Goal: Information Seeking & Learning: Compare options

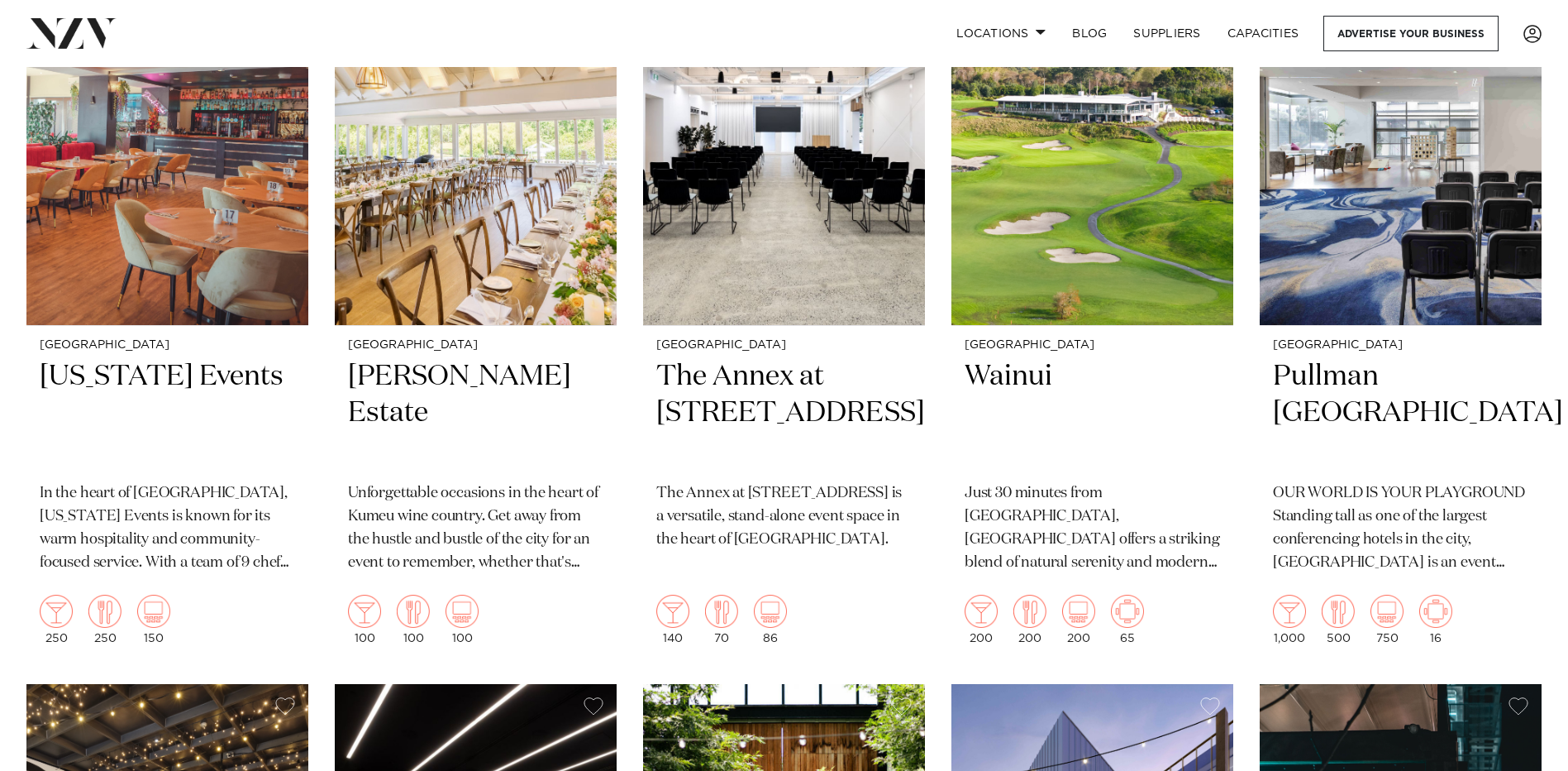
scroll to position [330, 0]
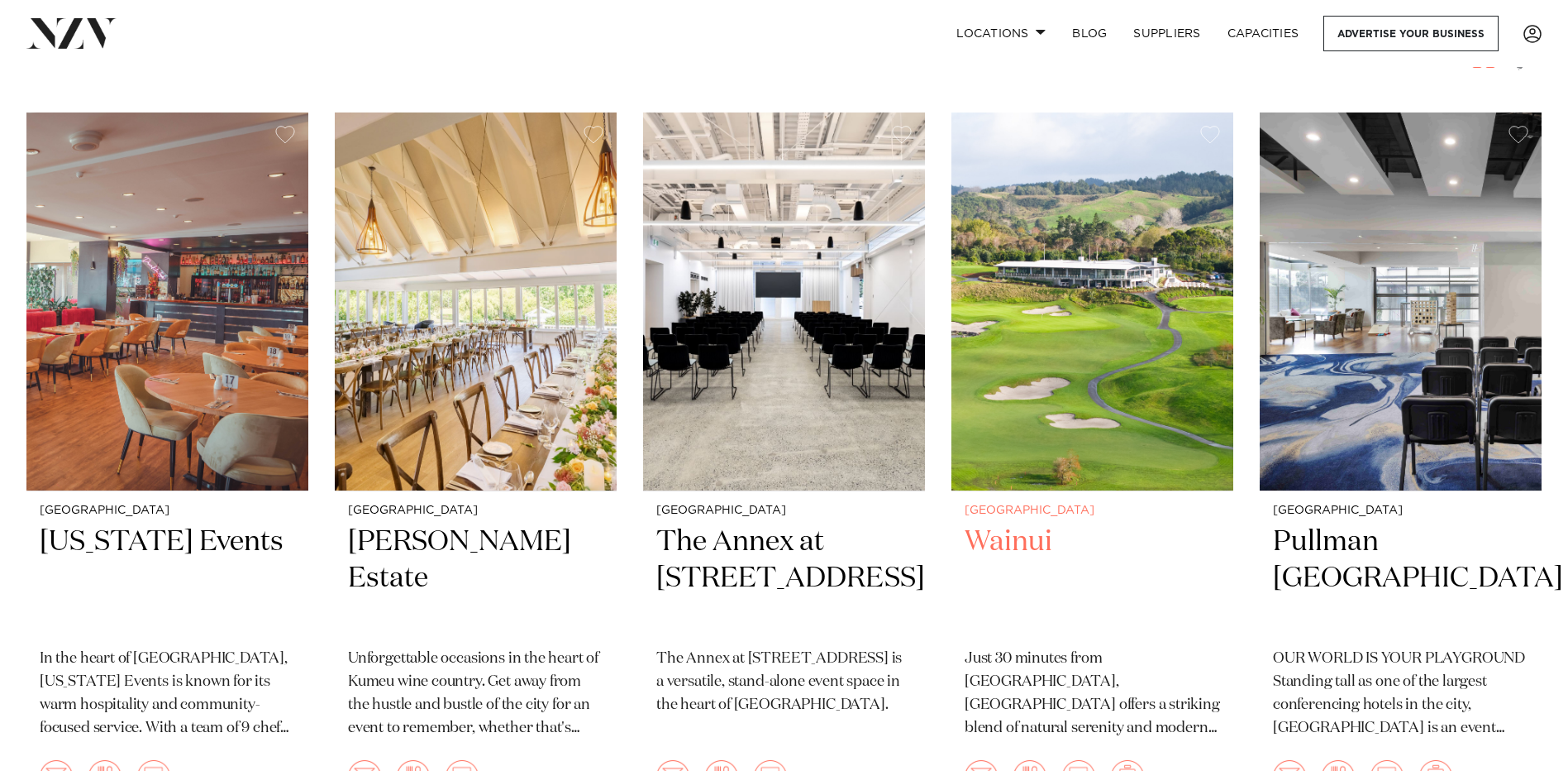
click at [1072, 410] on img at bounding box center [1093, 301] width 282 height 378
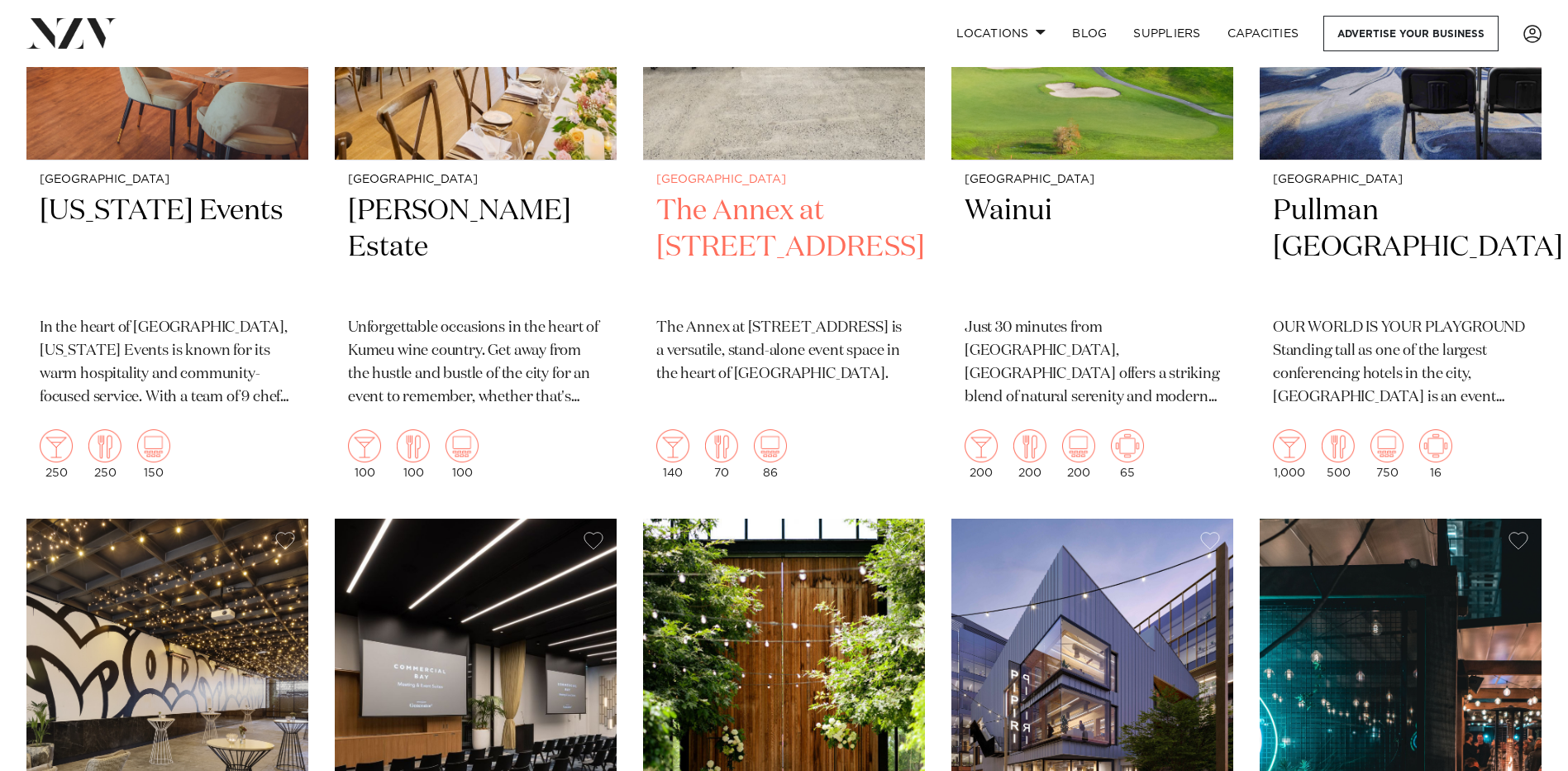
scroll to position [1076, 0]
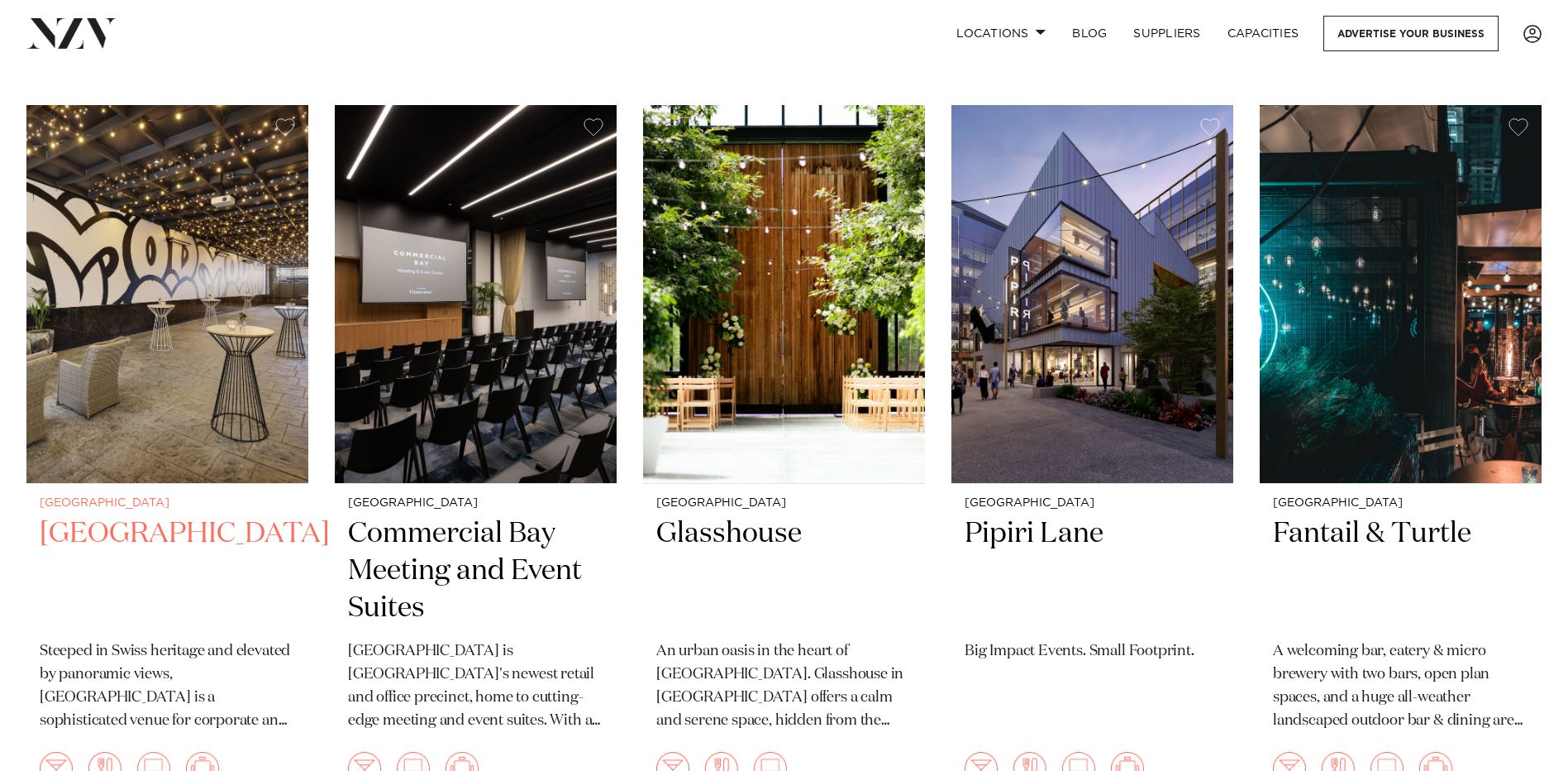
click at [93, 233] on img at bounding box center [168, 294] width 282 height 378
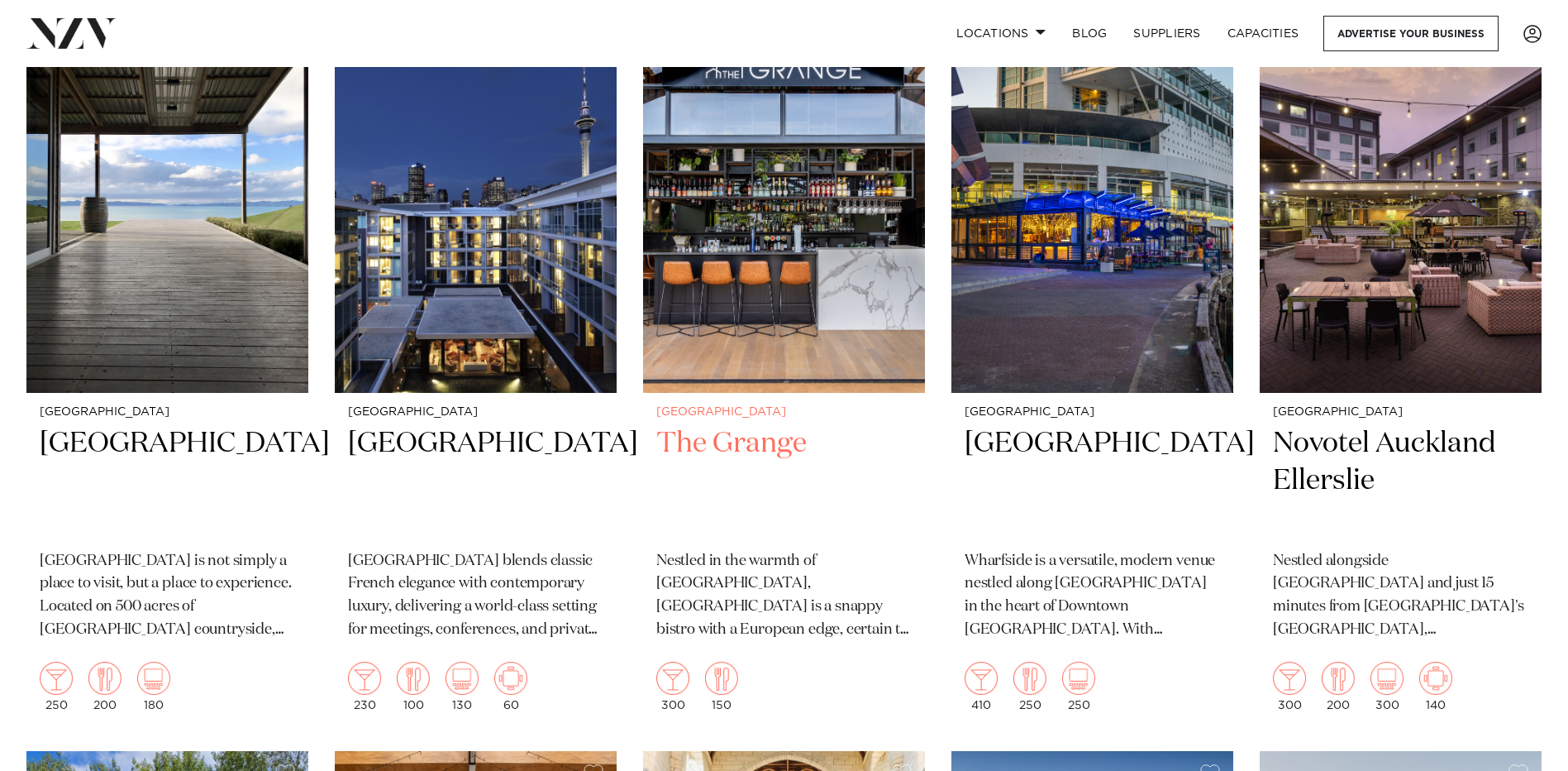
scroll to position [1985, 0]
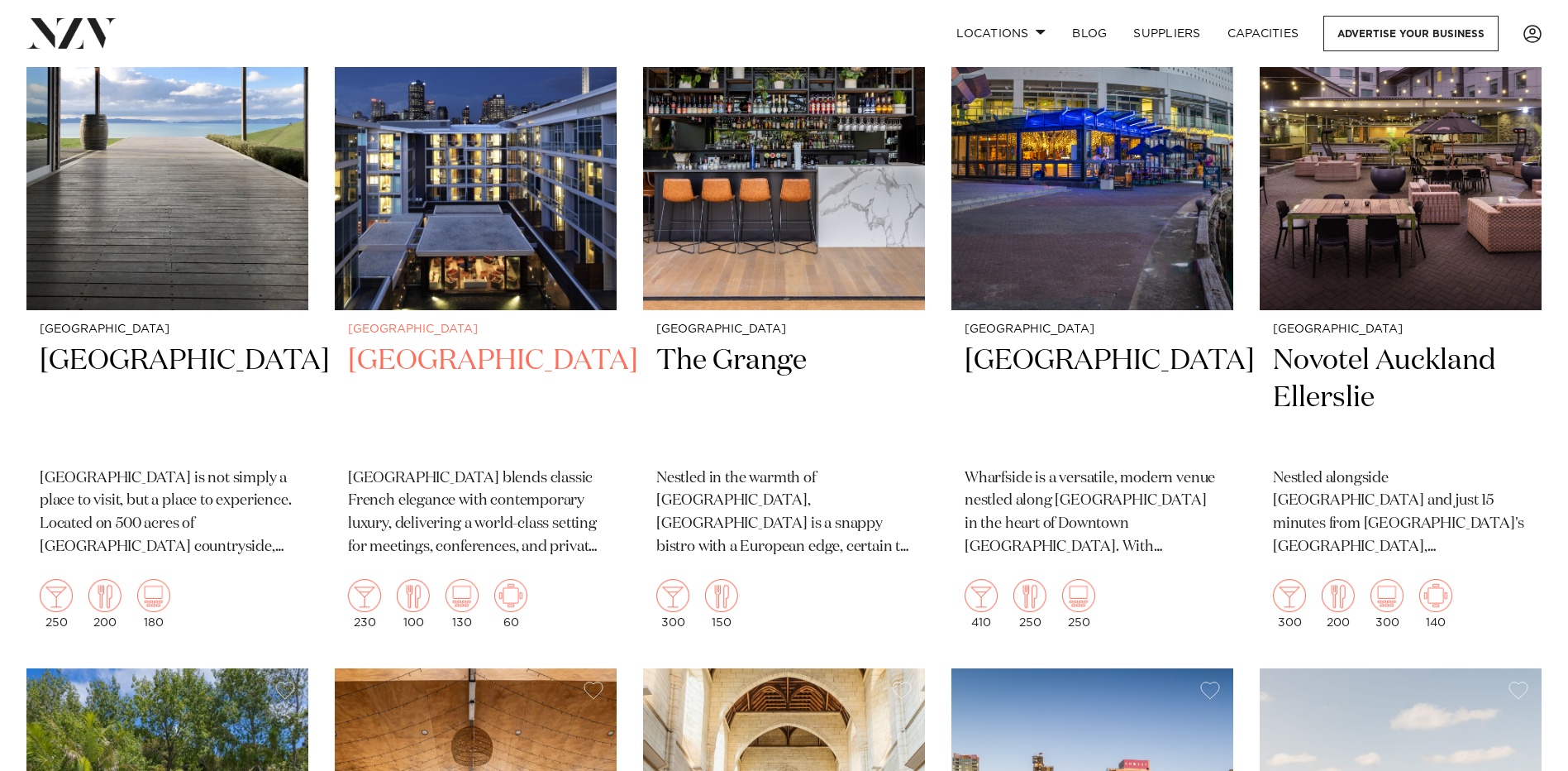
click at [550, 238] on img at bounding box center [475, 120] width 282 height 378
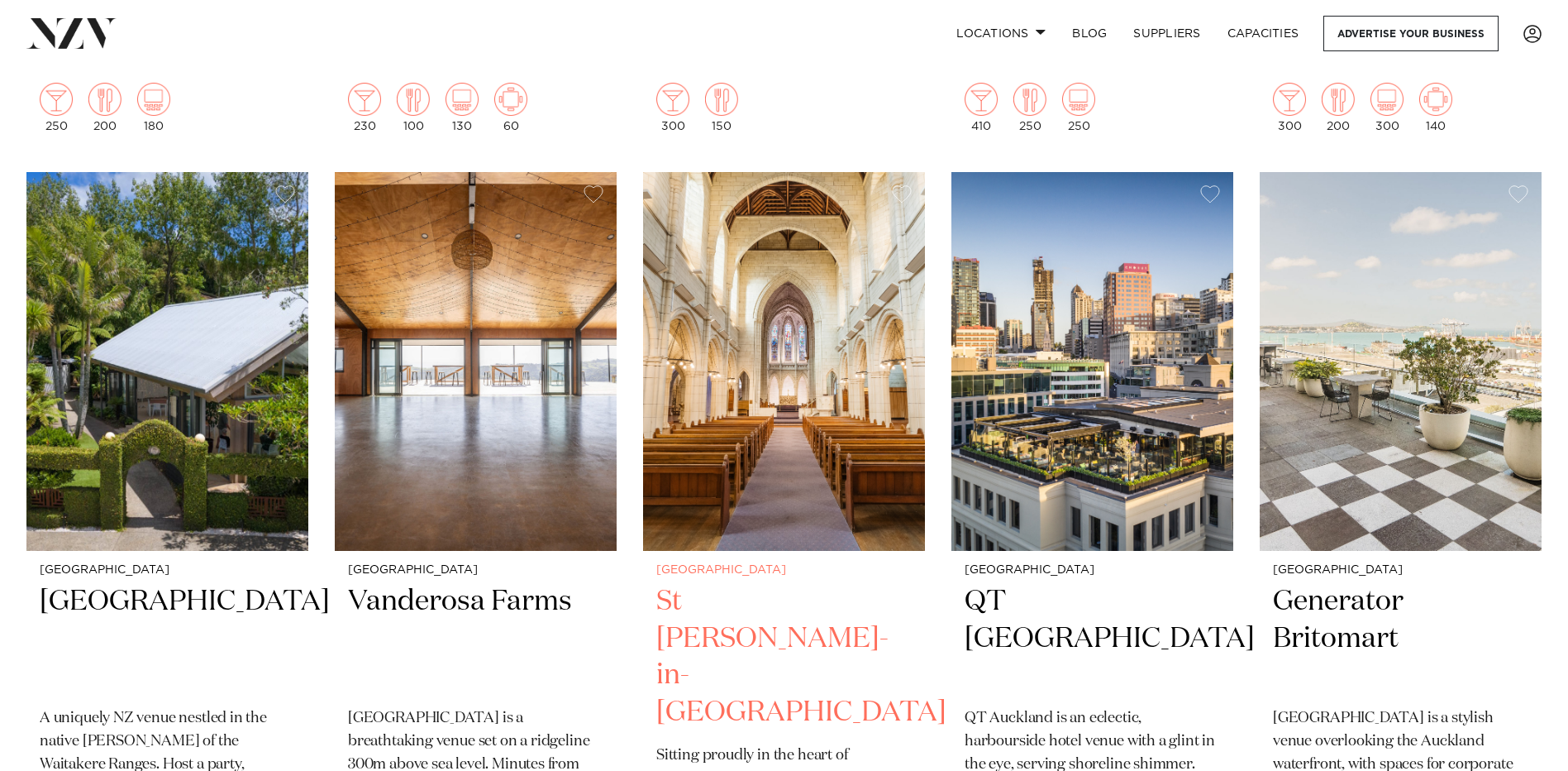
scroll to position [2647, 0]
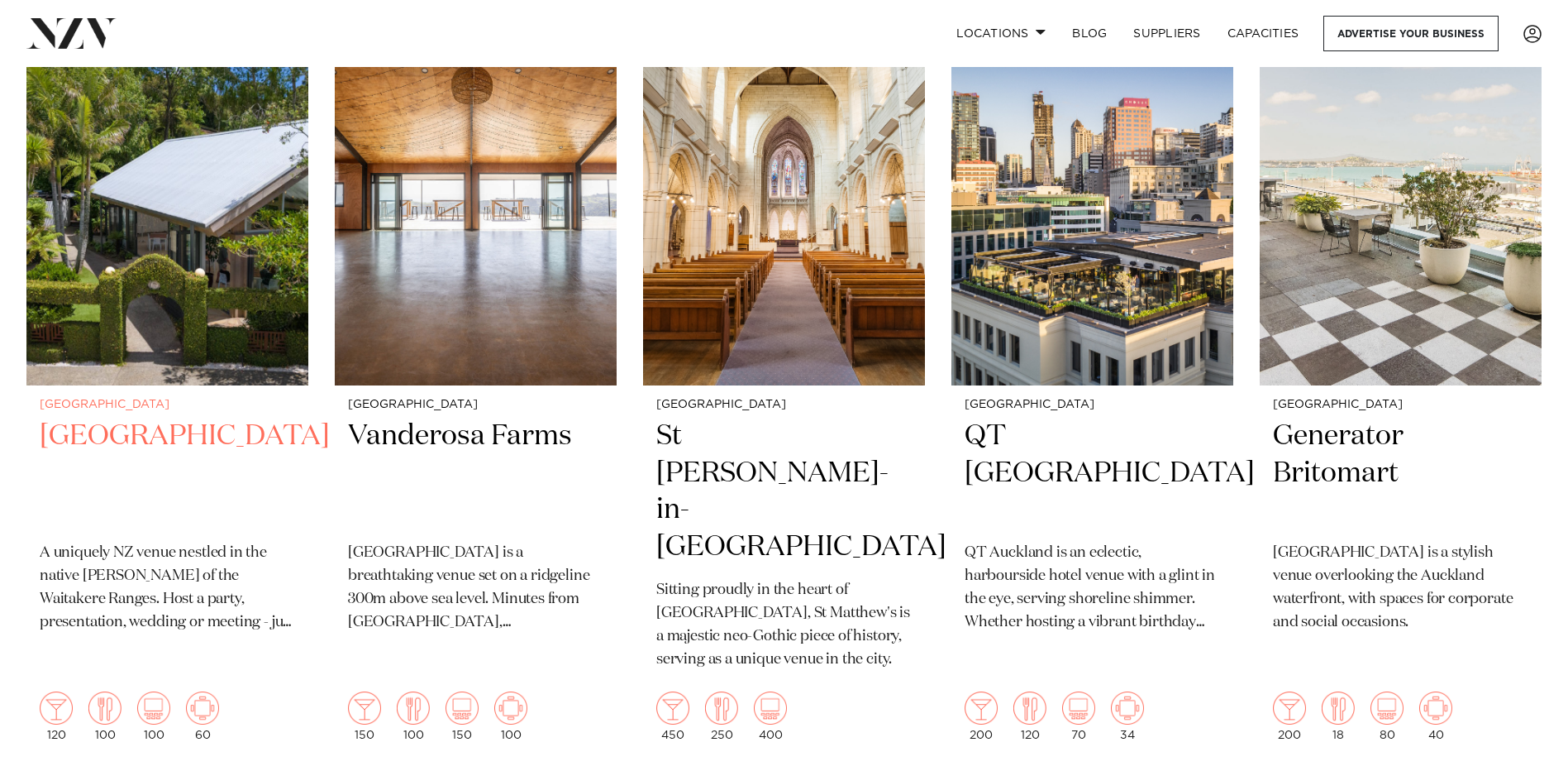
click at [211, 292] on img at bounding box center [168, 195] width 282 height 378
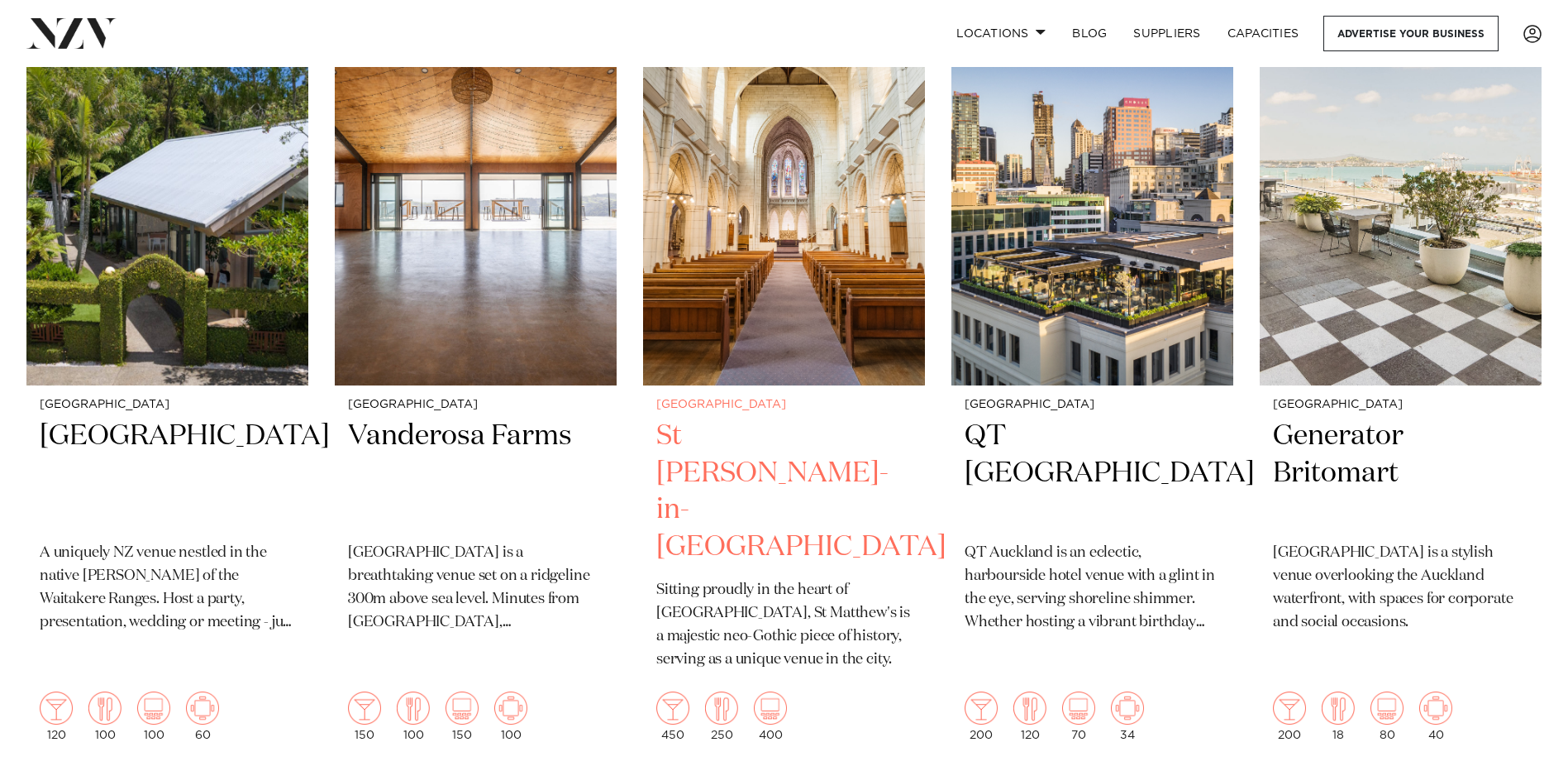
scroll to position [2564, 0]
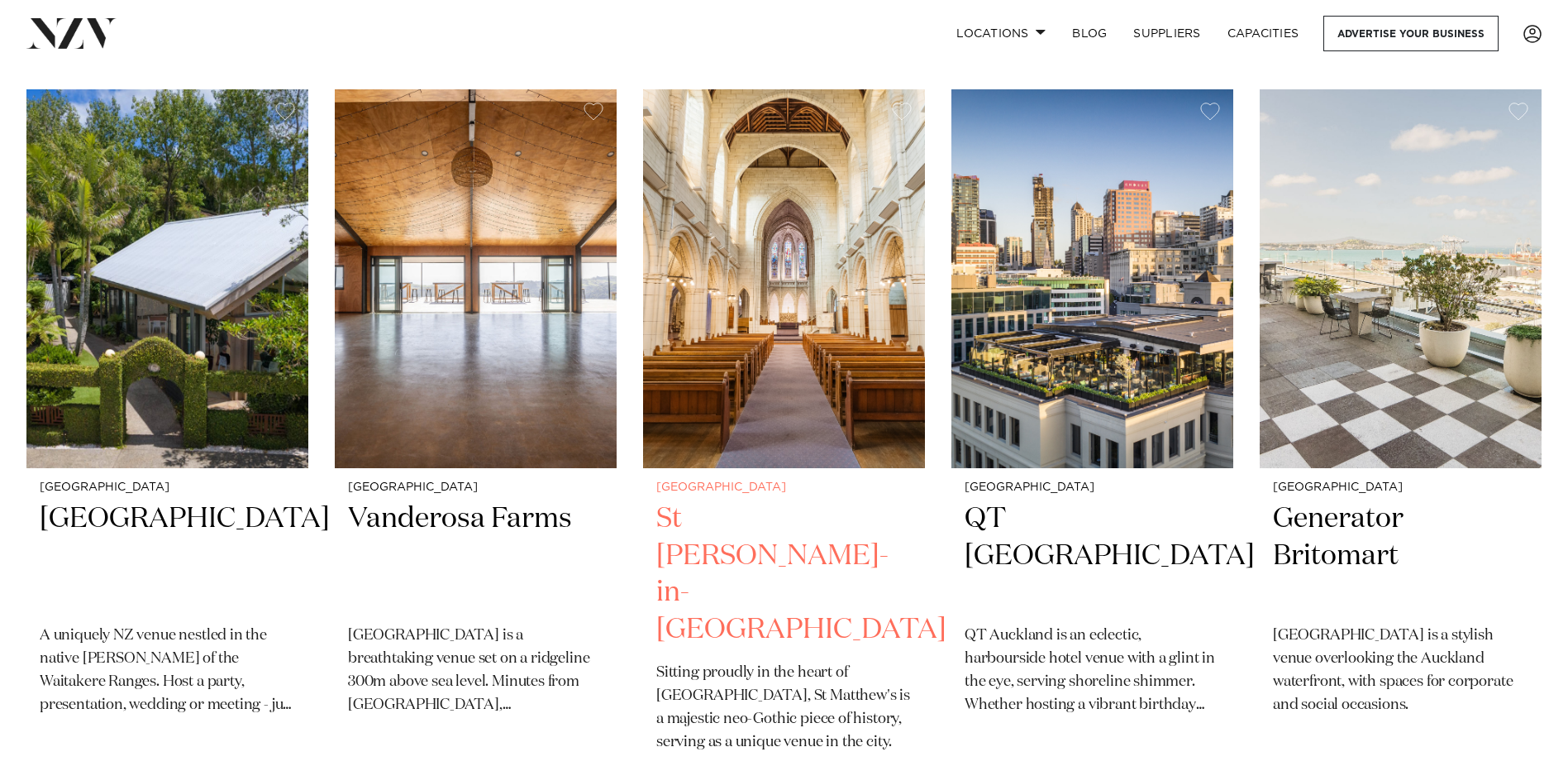
click at [797, 380] on img at bounding box center [784, 278] width 282 height 378
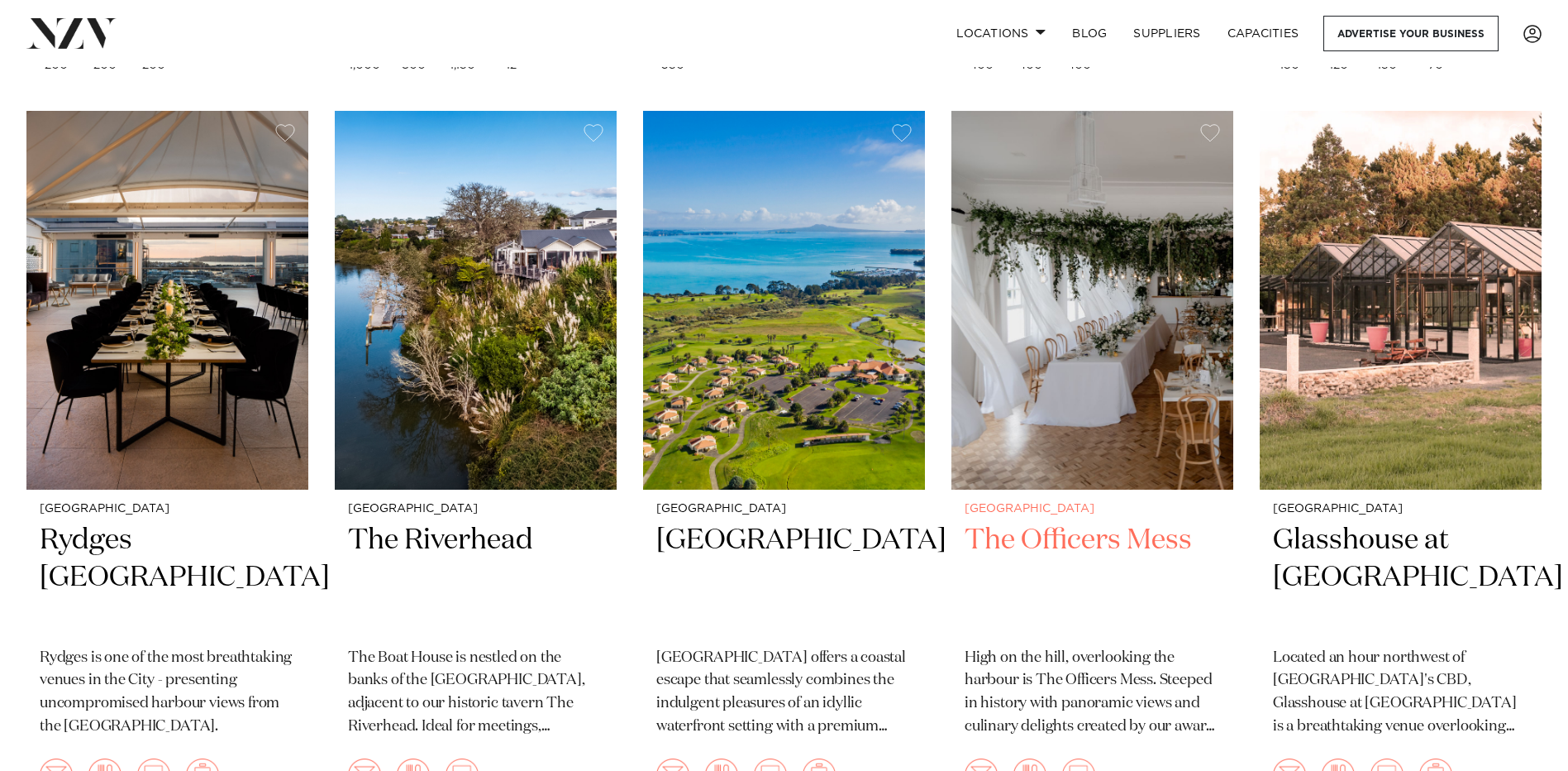
scroll to position [4135, 0]
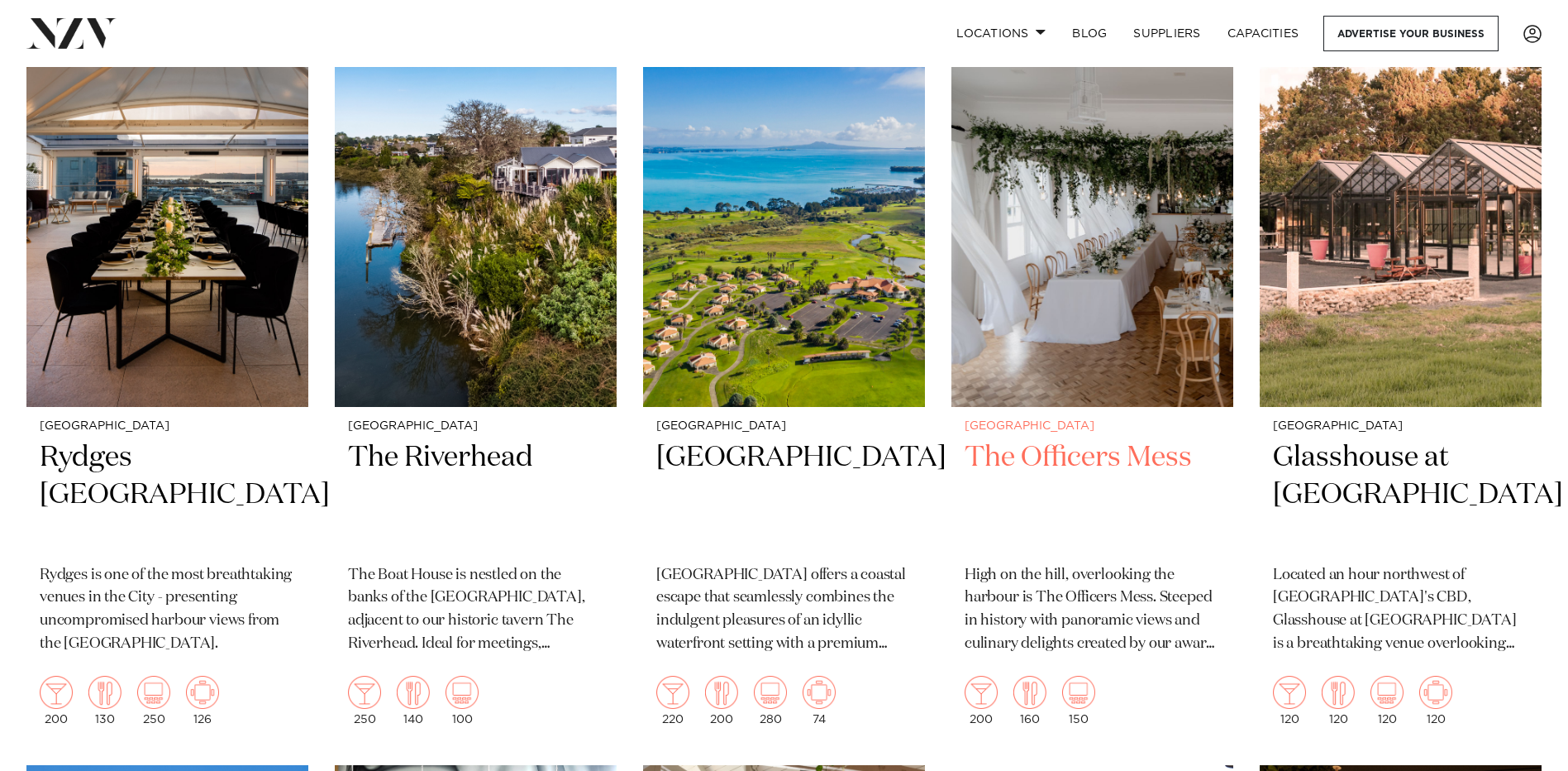
click at [1103, 320] on img at bounding box center [1093, 217] width 282 height 378
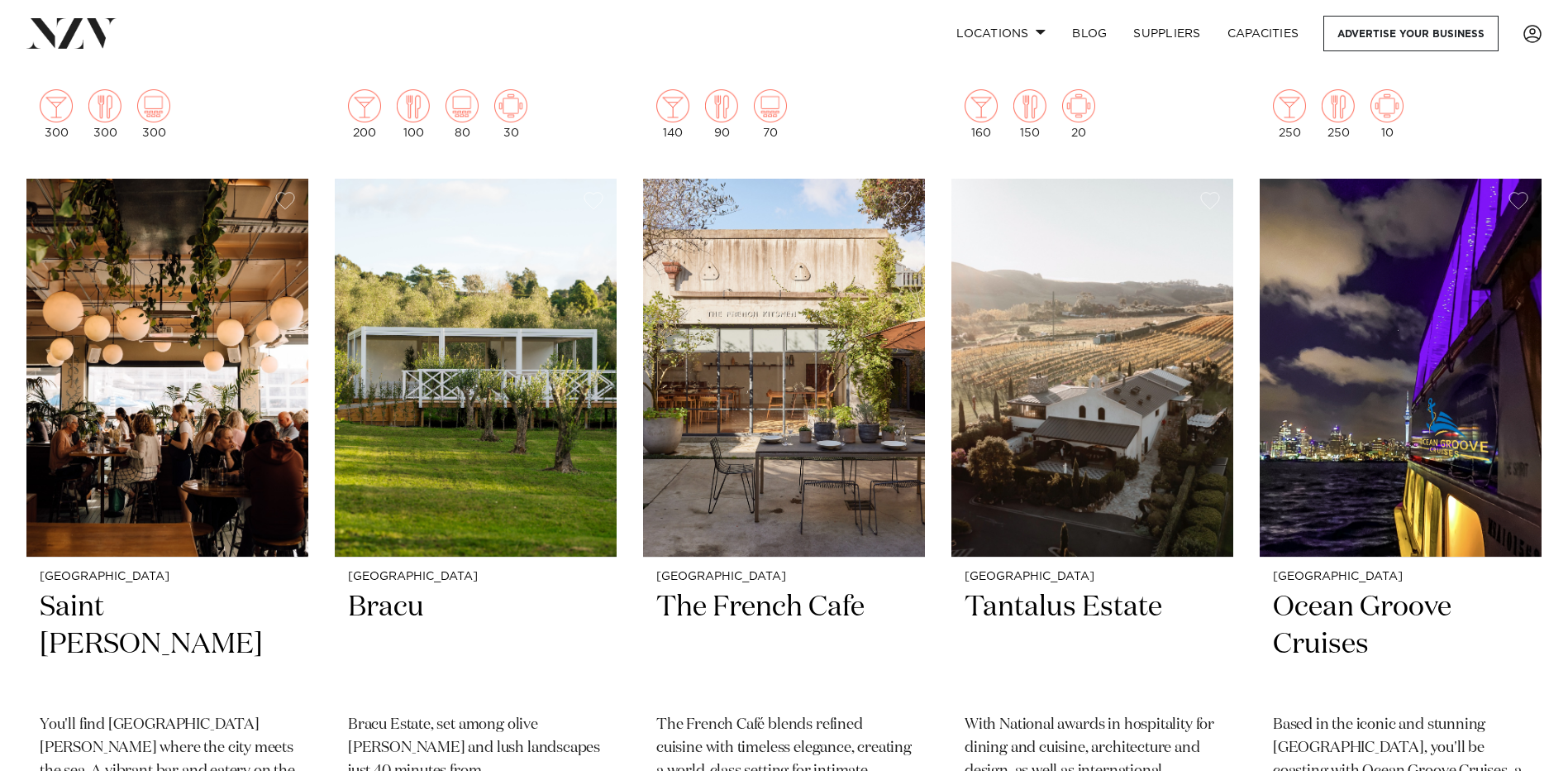
scroll to position [5541, 0]
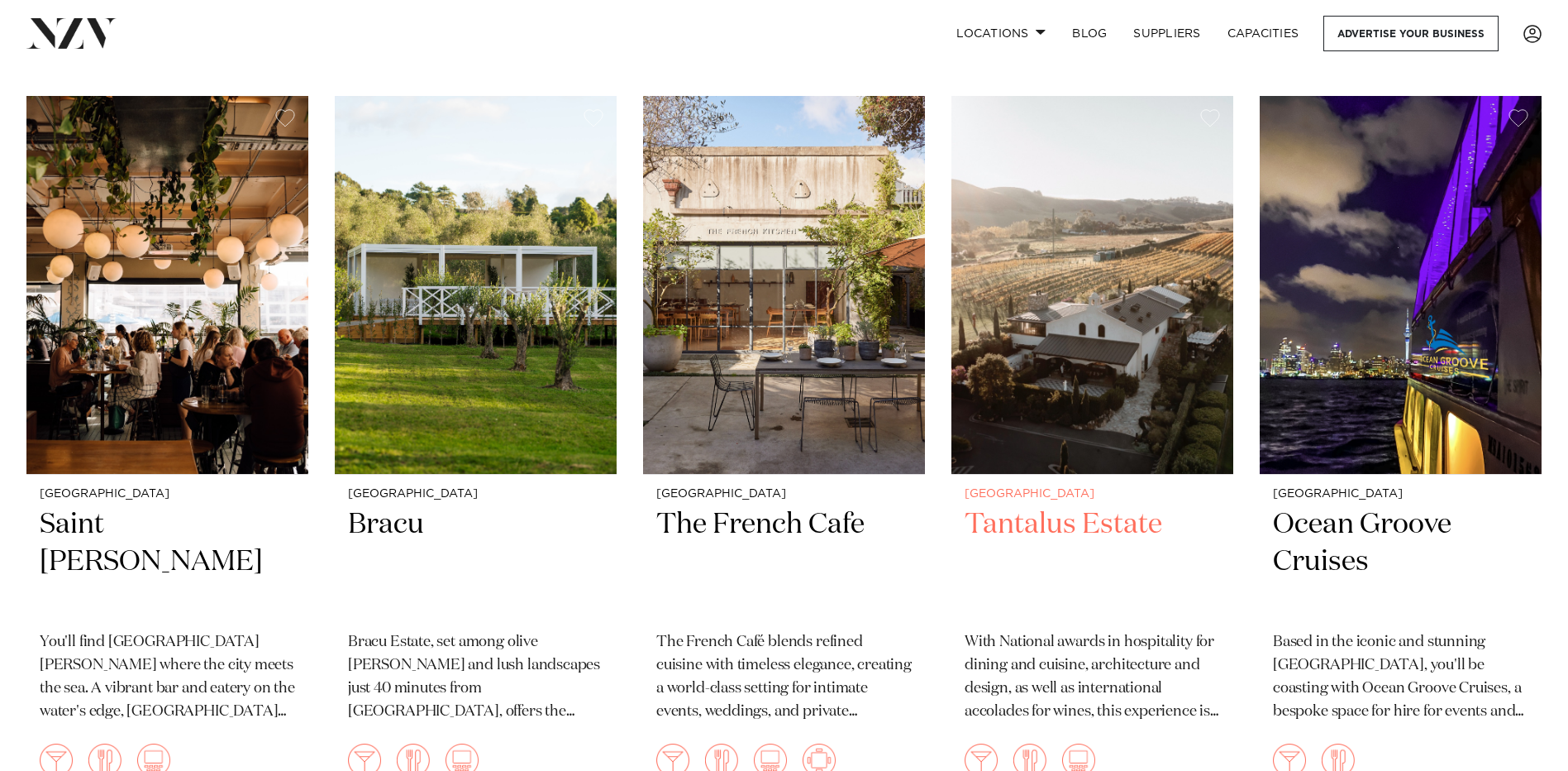
click at [1101, 337] on img at bounding box center [1093, 285] width 282 height 378
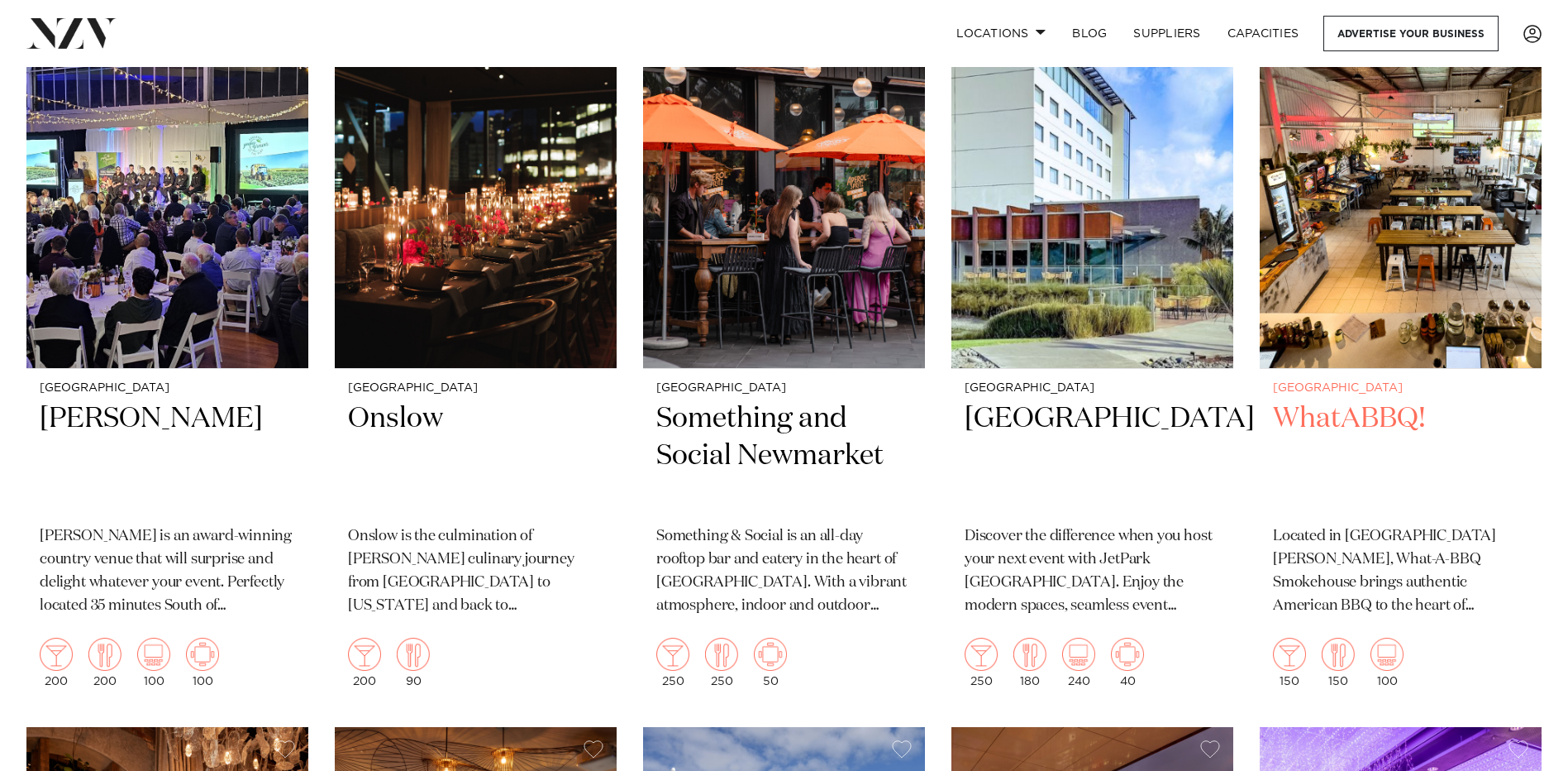
scroll to position [7774, 0]
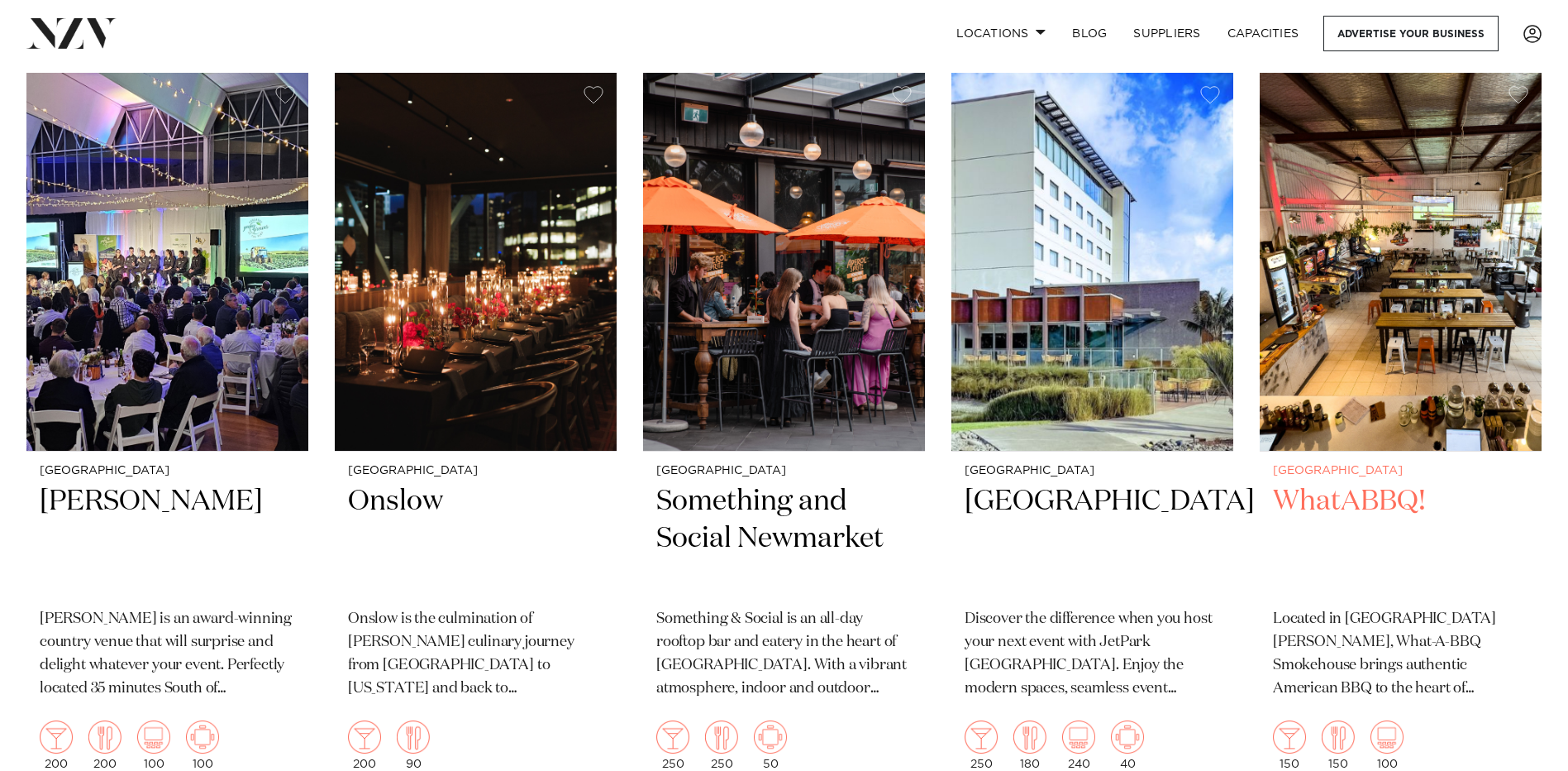
click at [1380, 286] on img at bounding box center [1401, 261] width 282 height 378
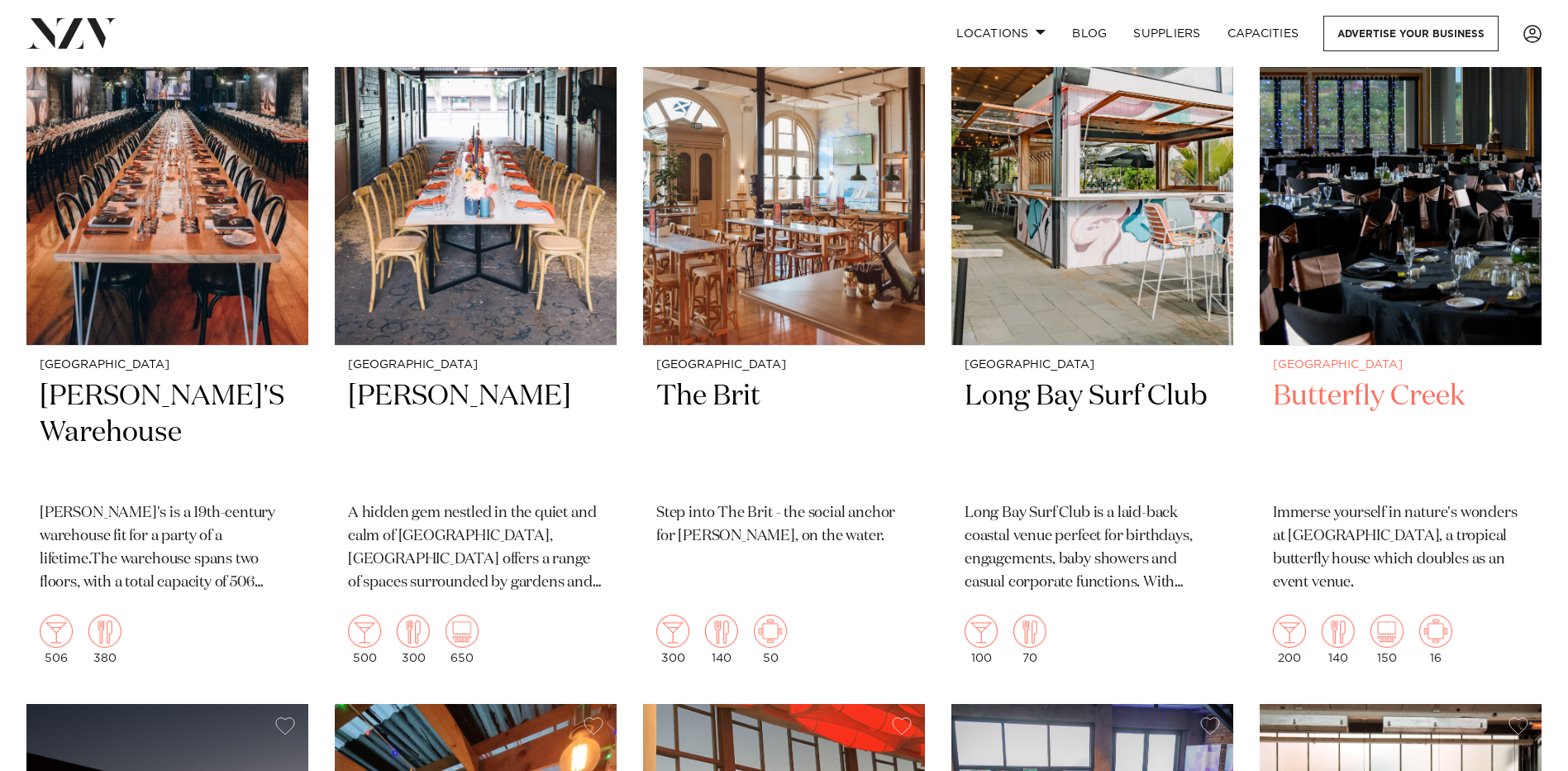
scroll to position [10007, 0]
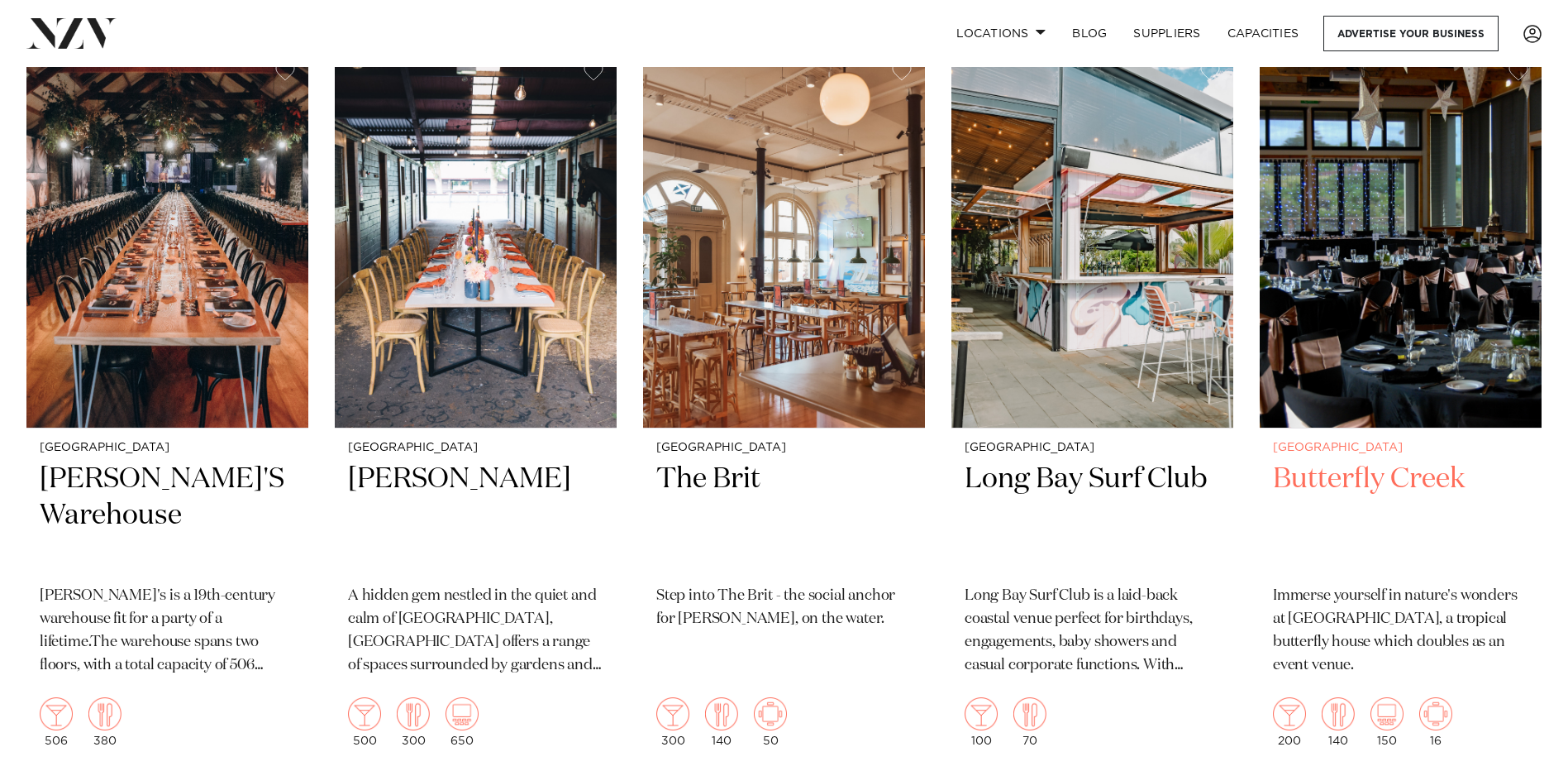
click at [1386, 301] on img at bounding box center [1401, 238] width 282 height 378
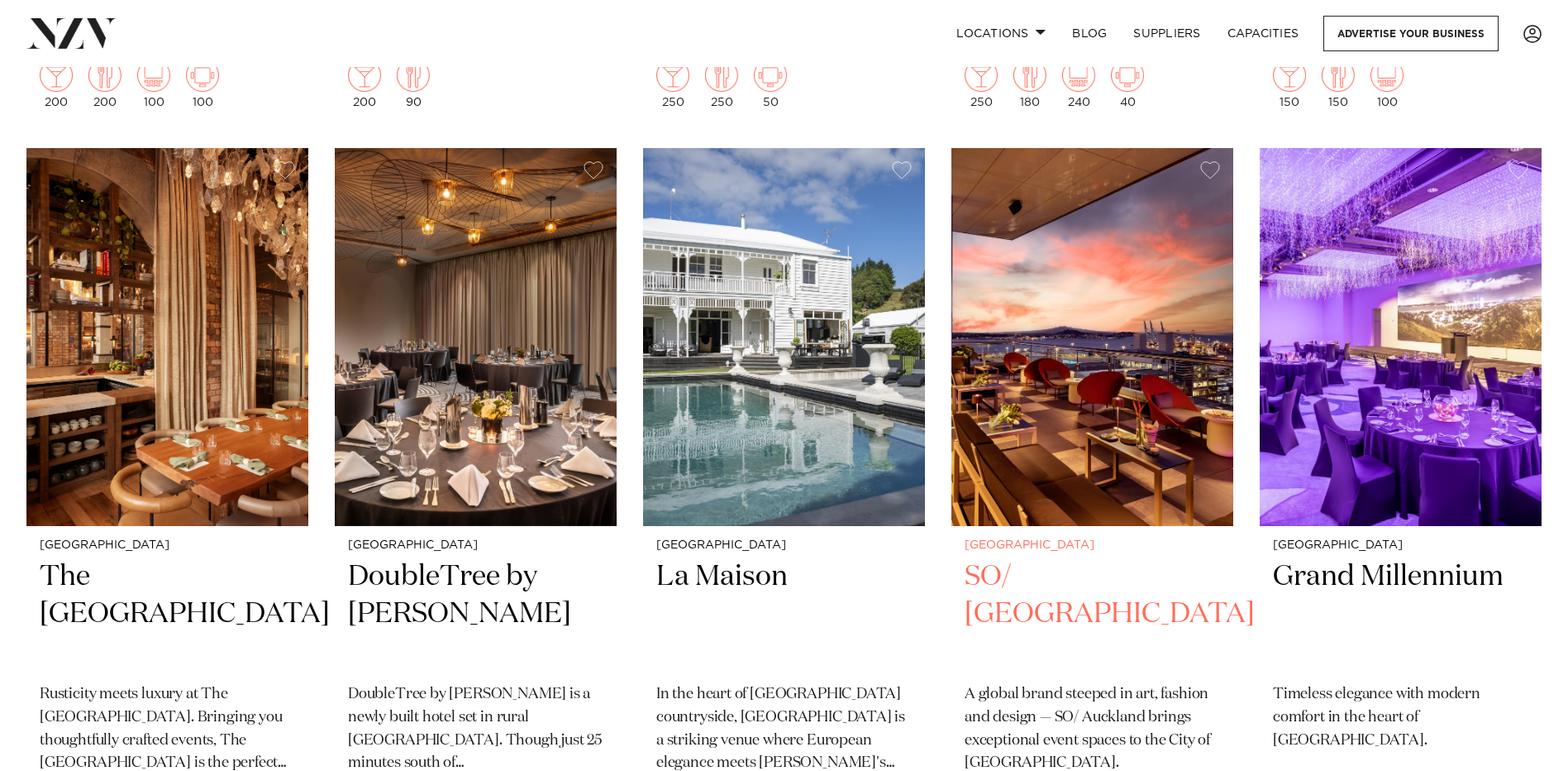
scroll to position [8353, 0]
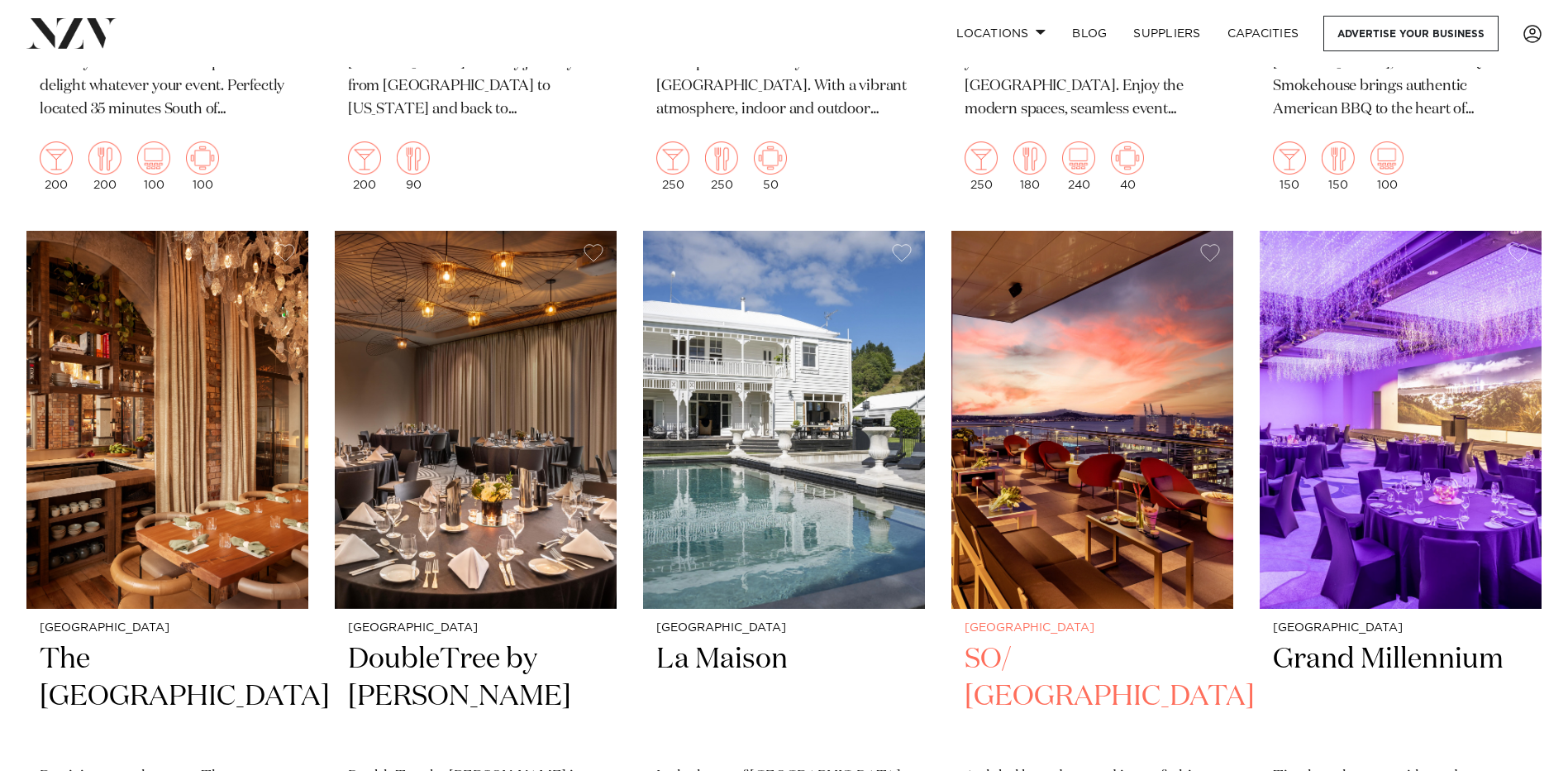
click at [1099, 476] on img at bounding box center [1093, 420] width 282 height 378
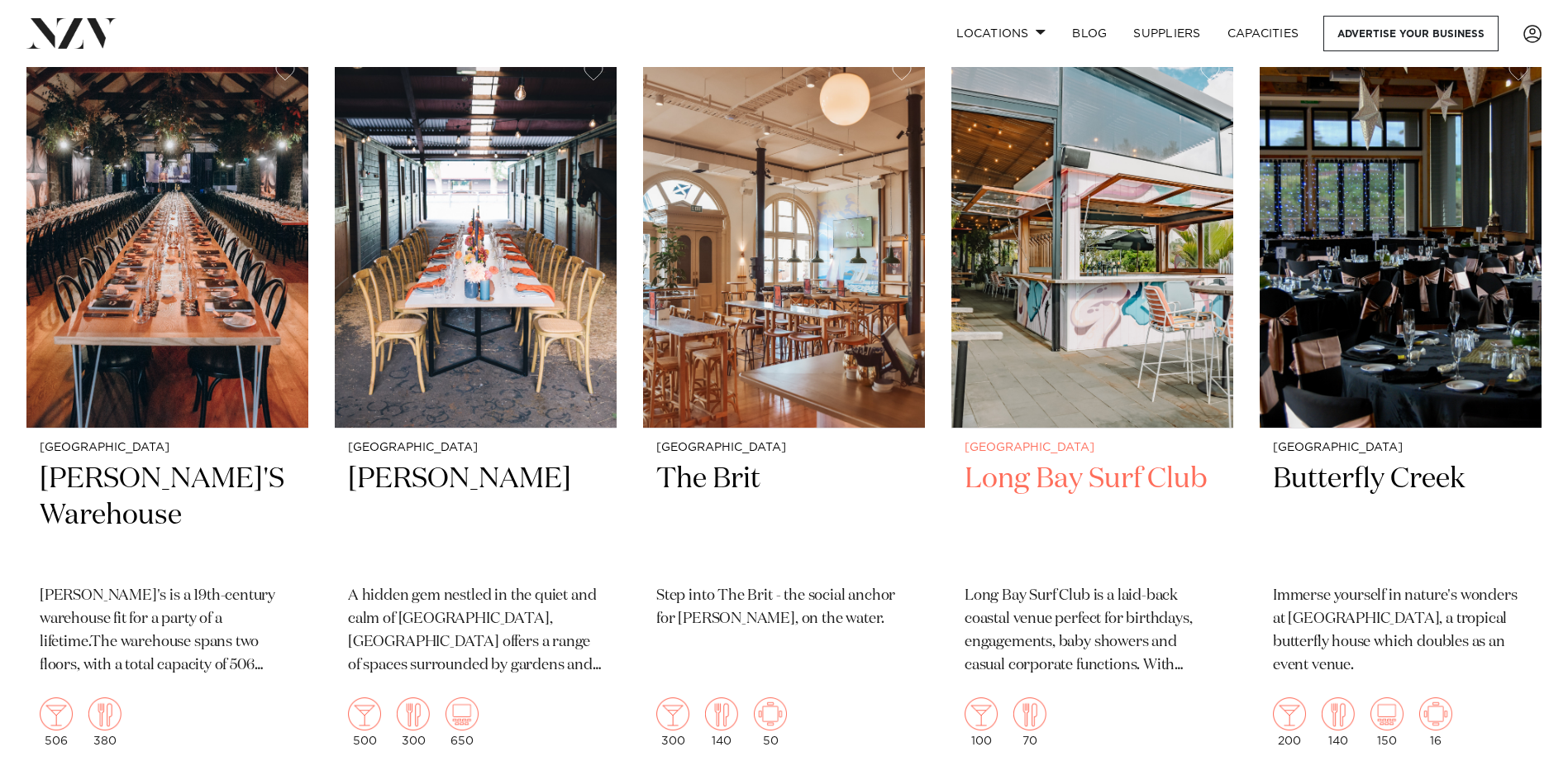
scroll to position [9925, 0]
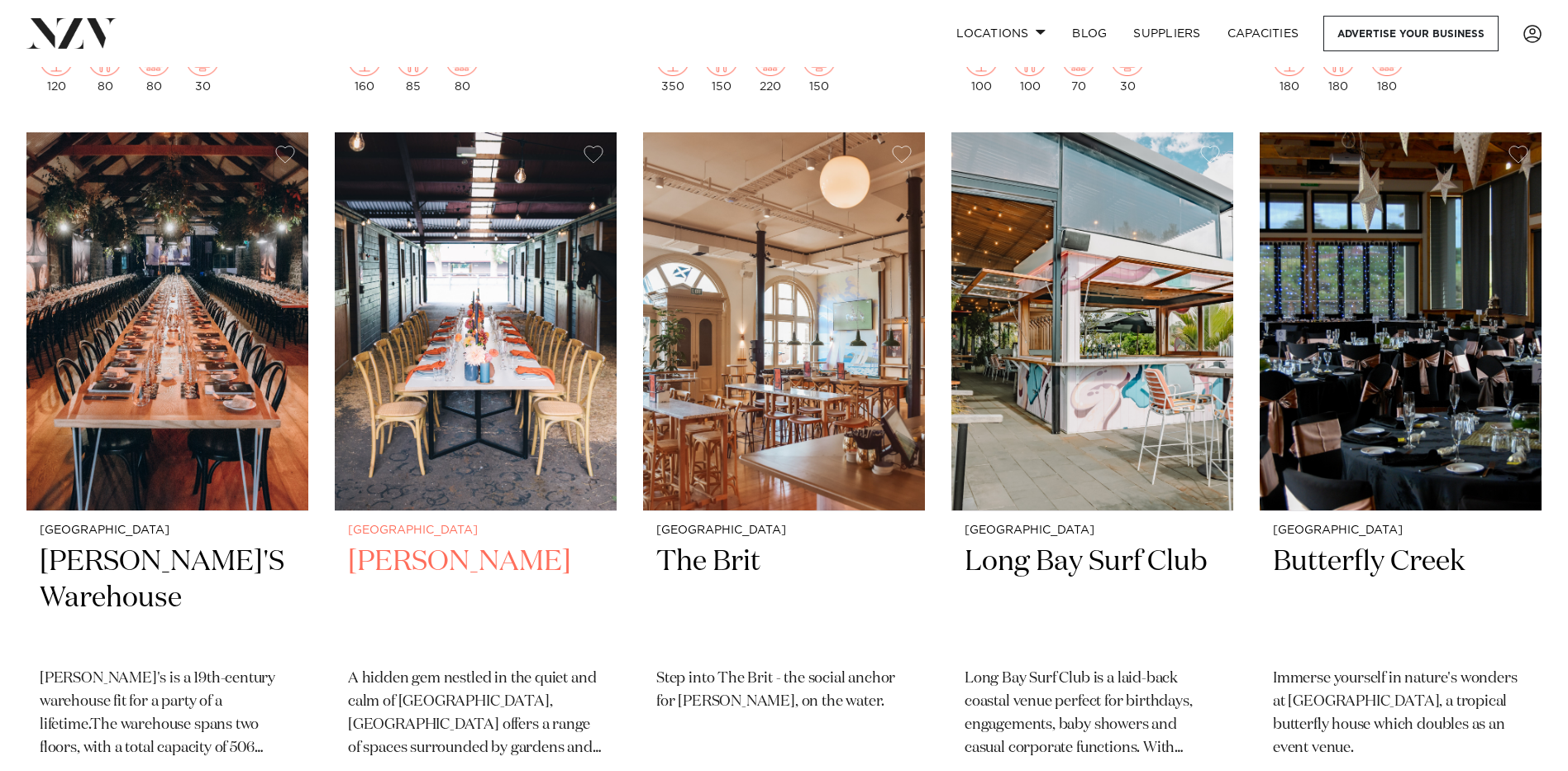
click at [518, 318] on img at bounding box center [475, 321] width 282 height 378
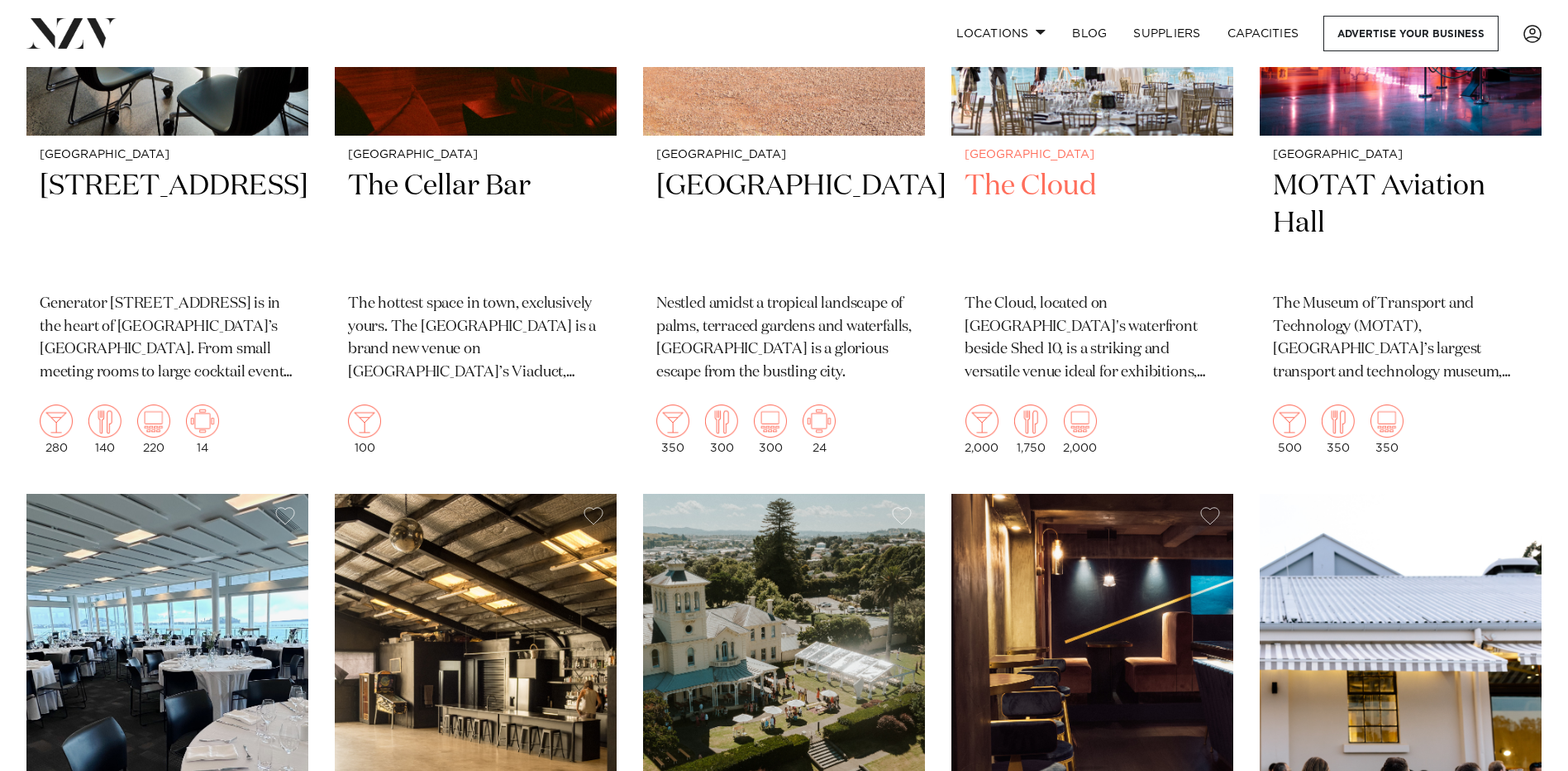
scroll to position [6120, 0]
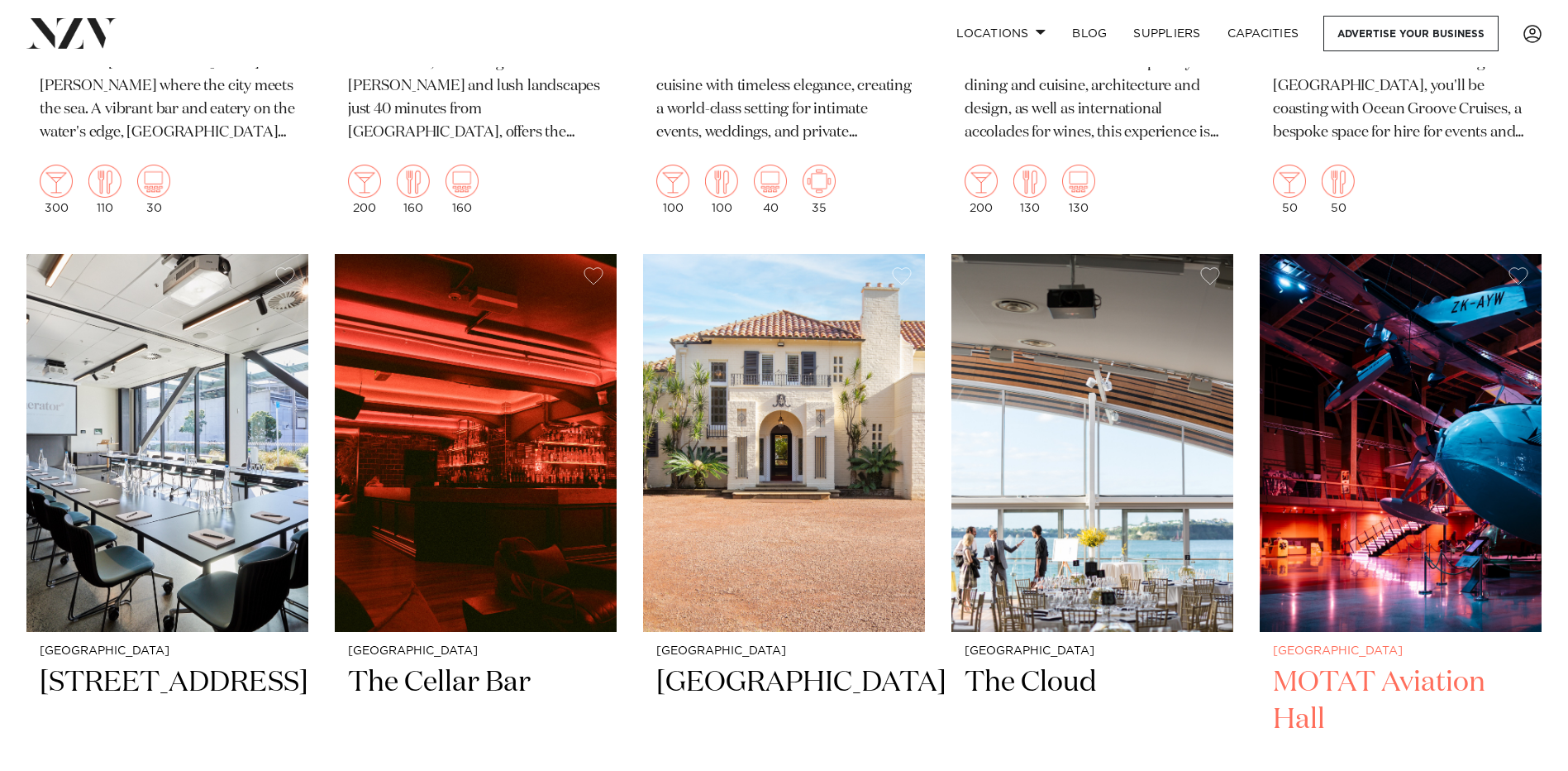
click at [1405, 373] on img at bounding box center [1401, 442] width 282 height 378
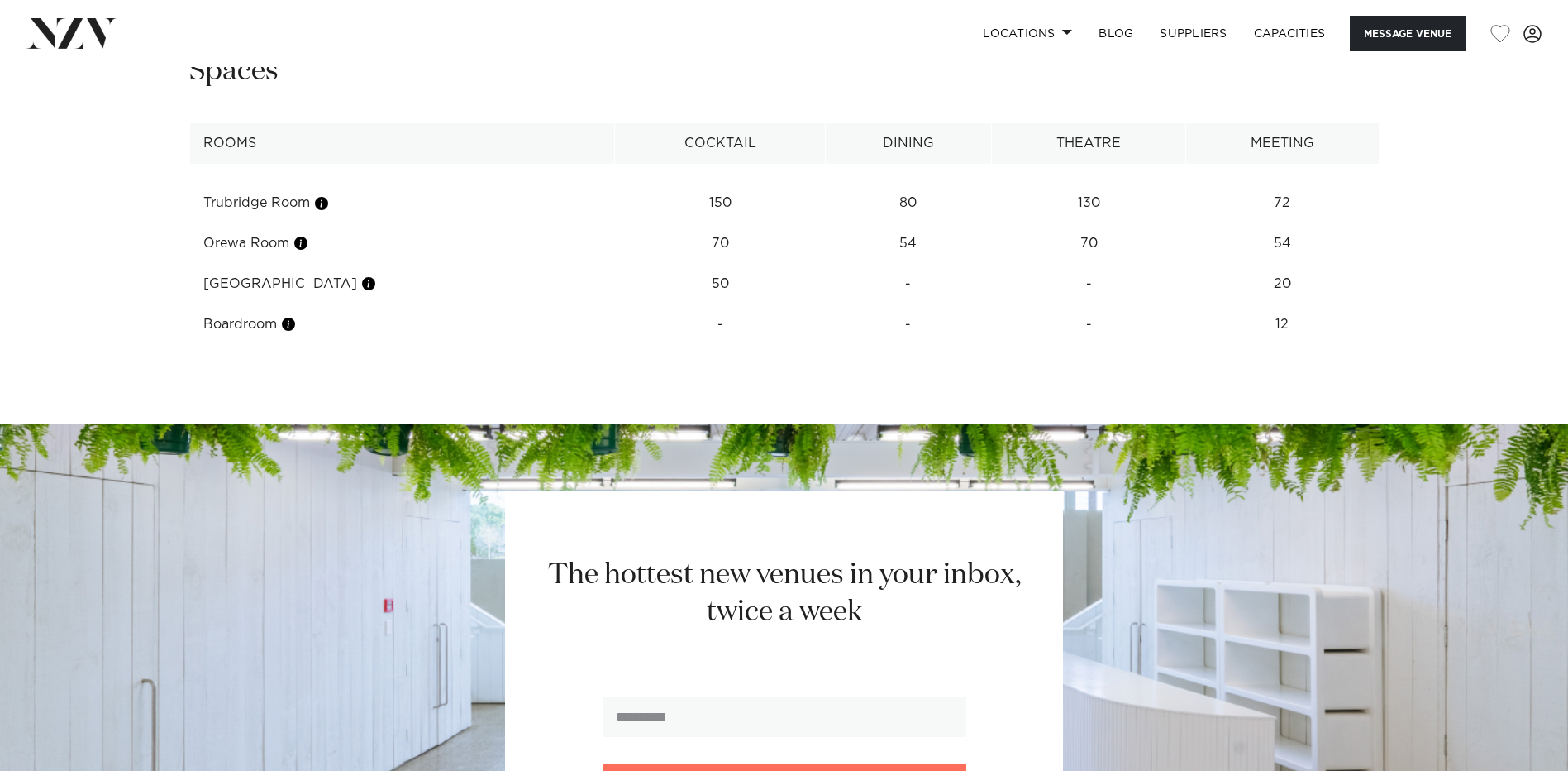
scroll to position [1714, 0]
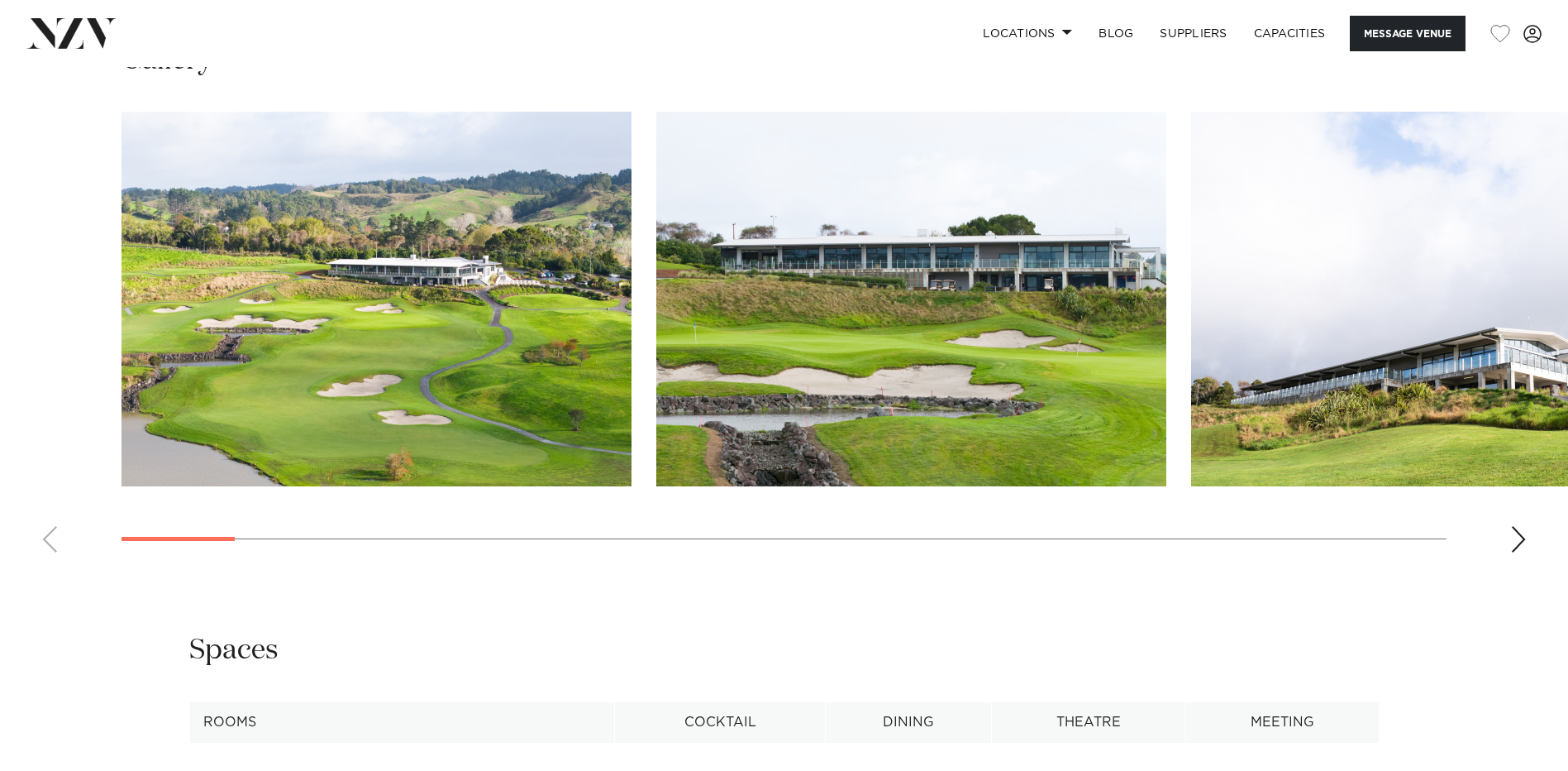
click at [1512, 530] on div "Next slide" at bounding box center [1519, 539] width 17 height 27
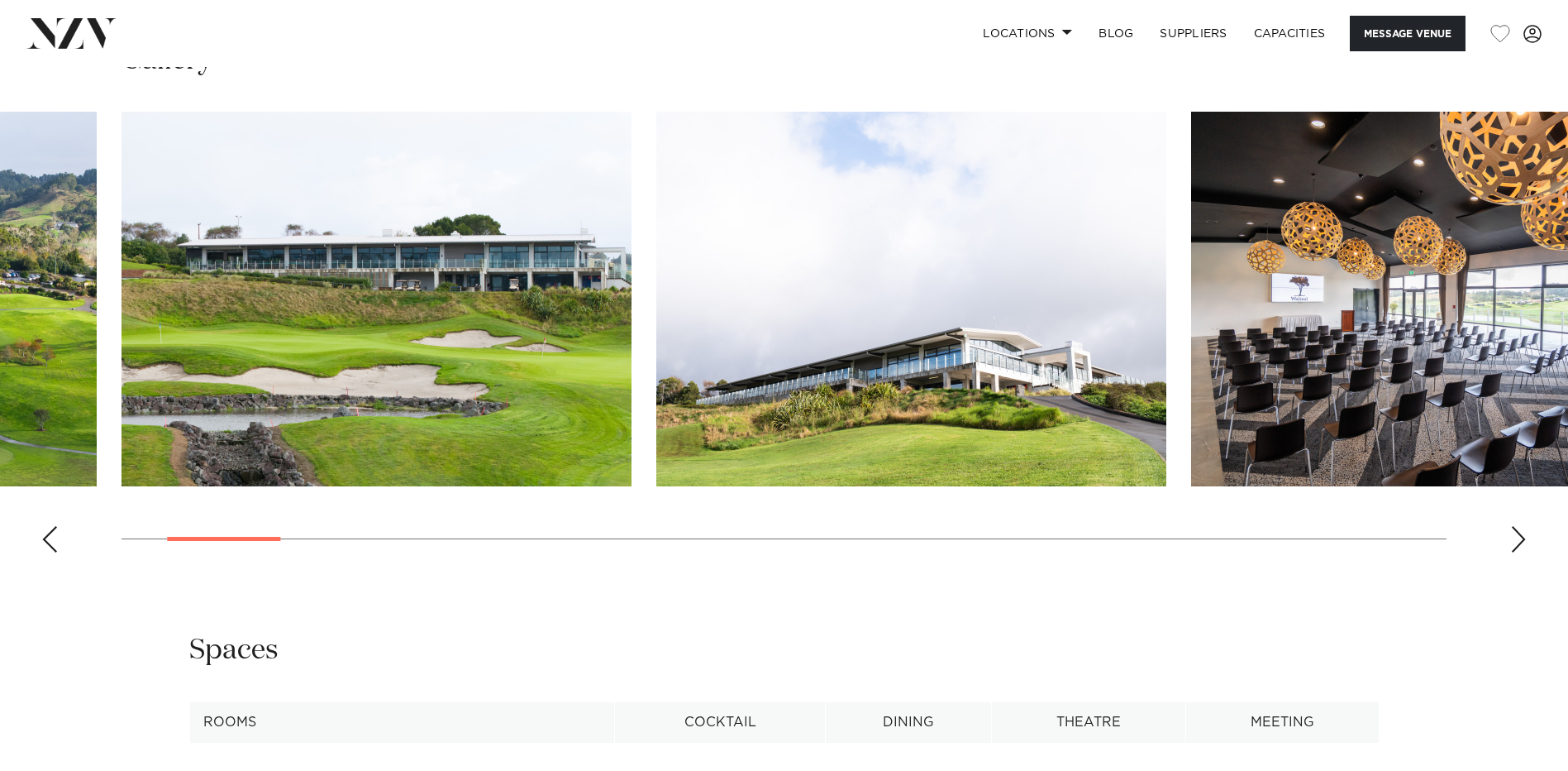
click at [1512, 530] on div "Next slide" at bounding box center [1519, 539] width 17 height 27
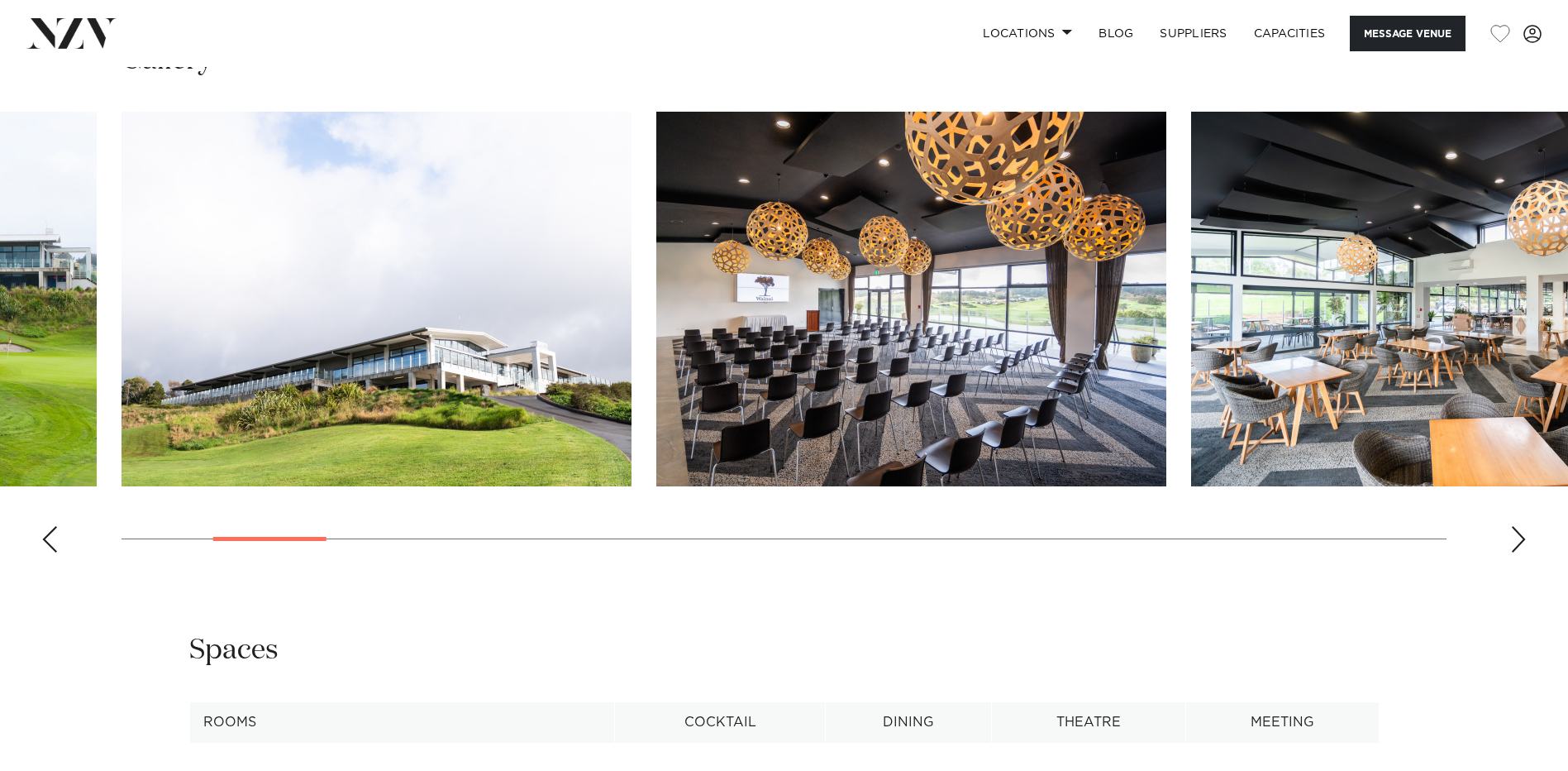
click at [1512, 530] on div "Next slide" at bounding box center [1519, 539] width 17 height 27
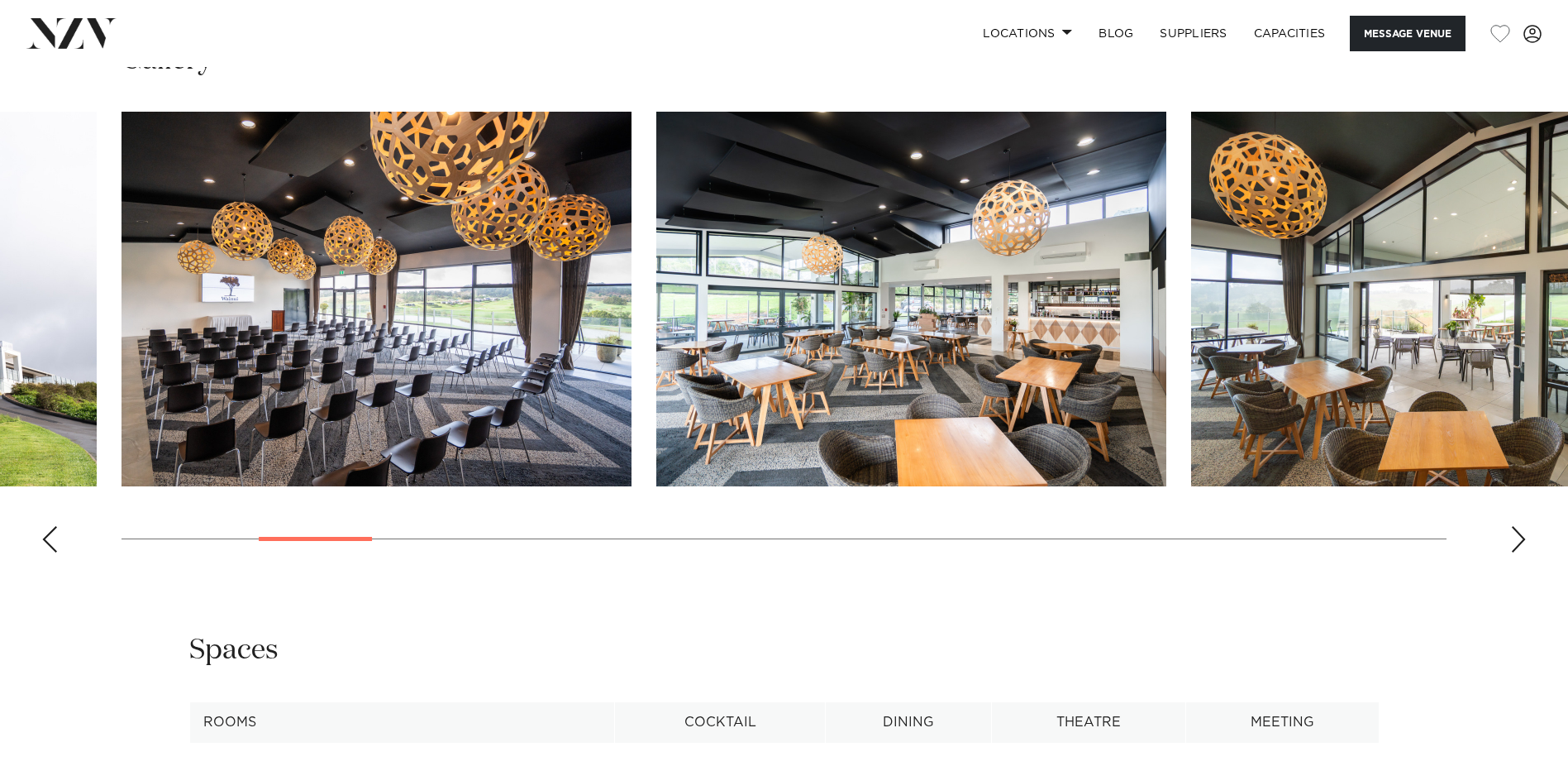
click at [1512, 530] on div "Next slide" at bounding box center [1519, 539] width 17 height 27
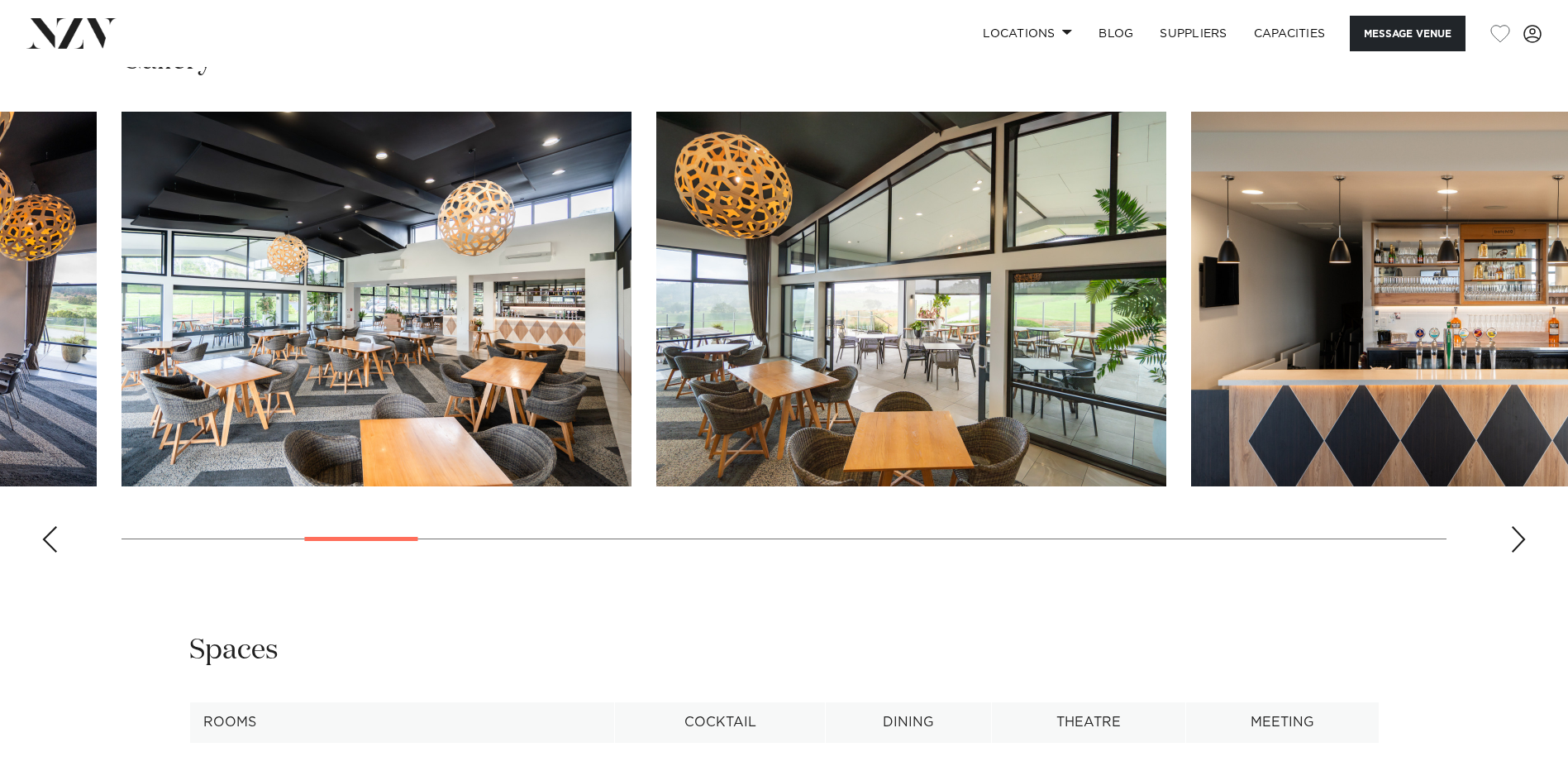
click at [1512, 530] on div "Next slide" at bounding box center [1519, 539] width 17 height 27
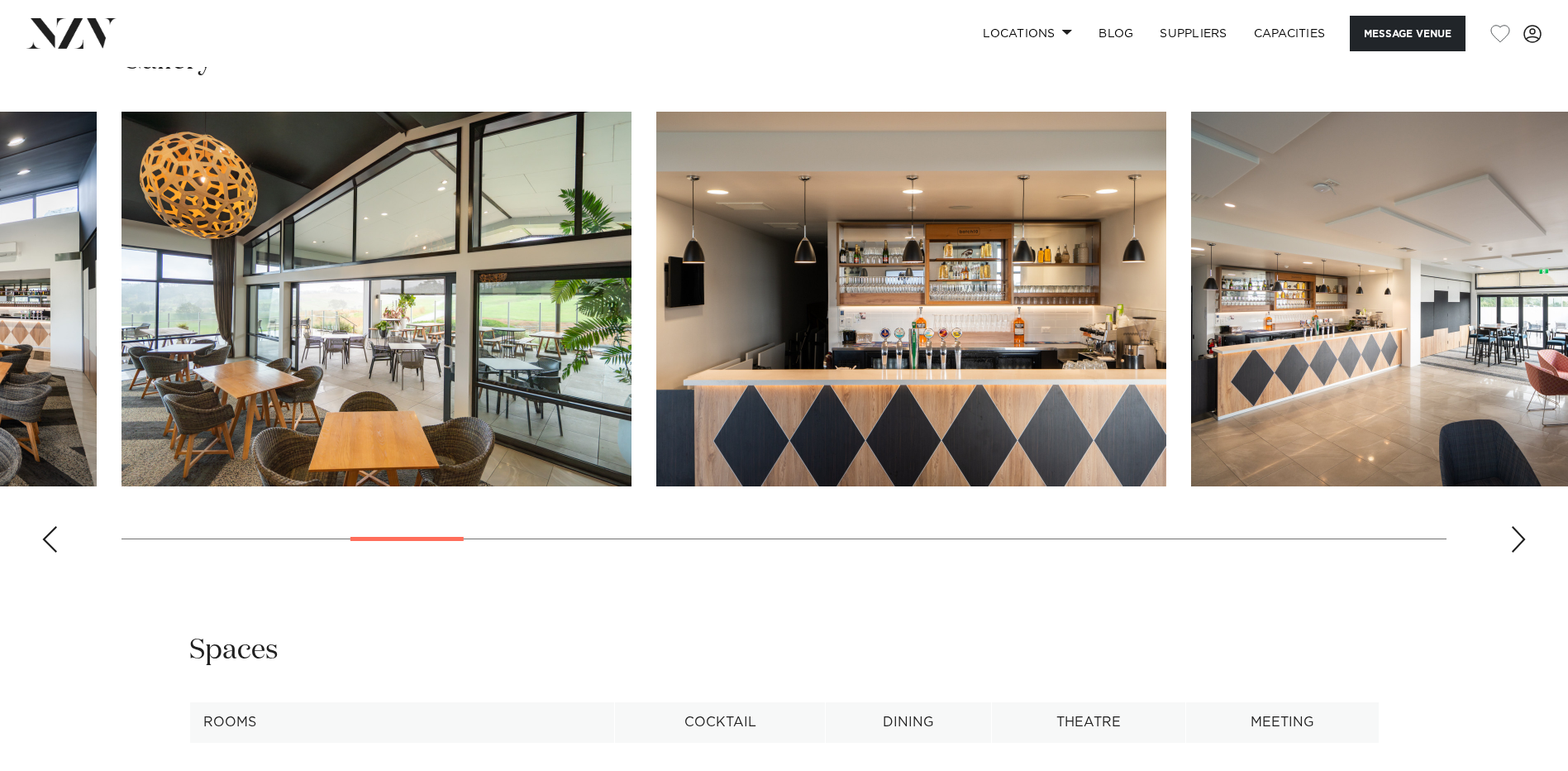
click at [1512, 530] on div "Next slide" at bounding box center [1519, 539] width 17 height 27
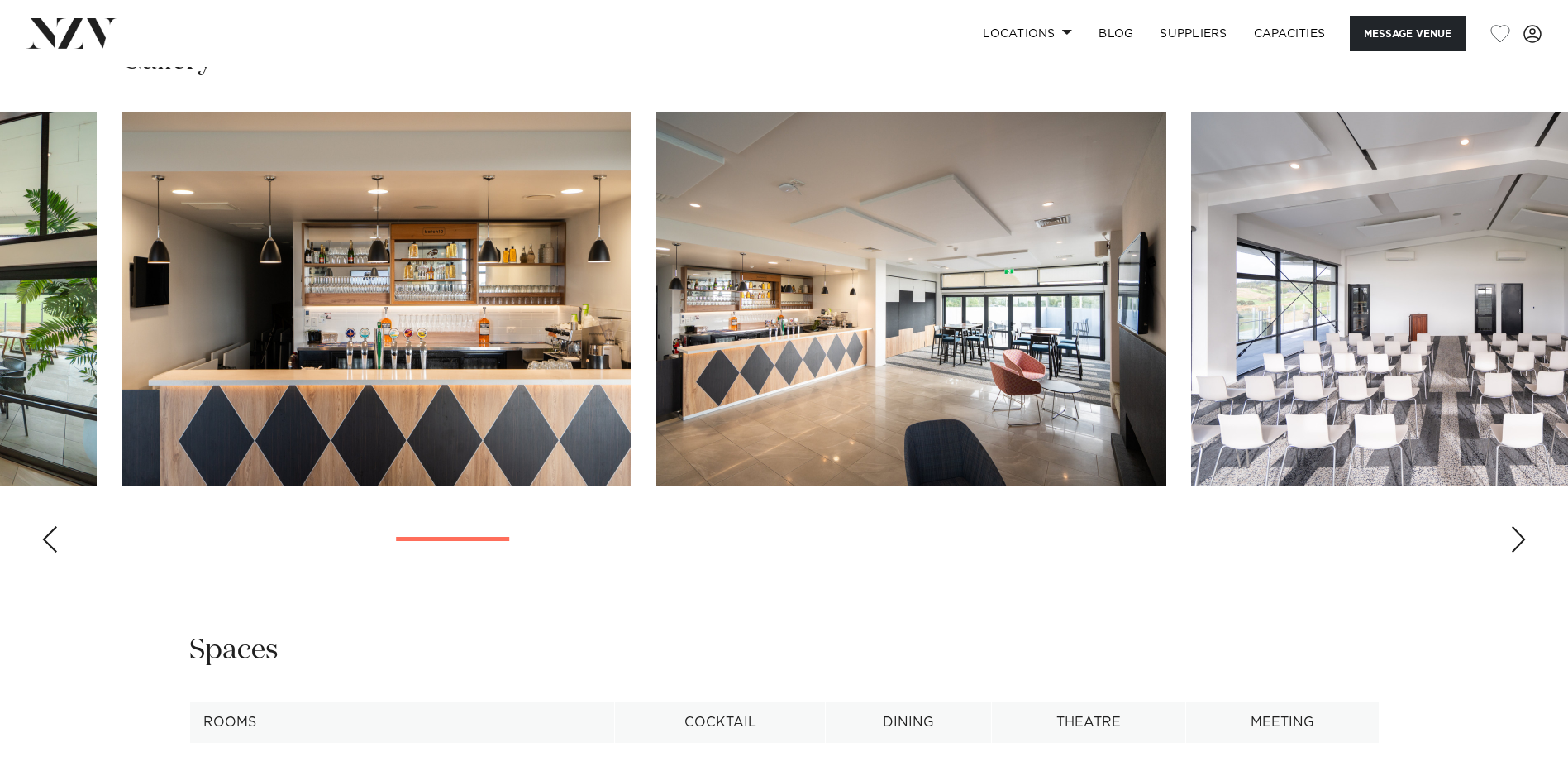
click at [1511, 530] on div "Next slide" at bounding box center [1519, 539] width 17 height 27
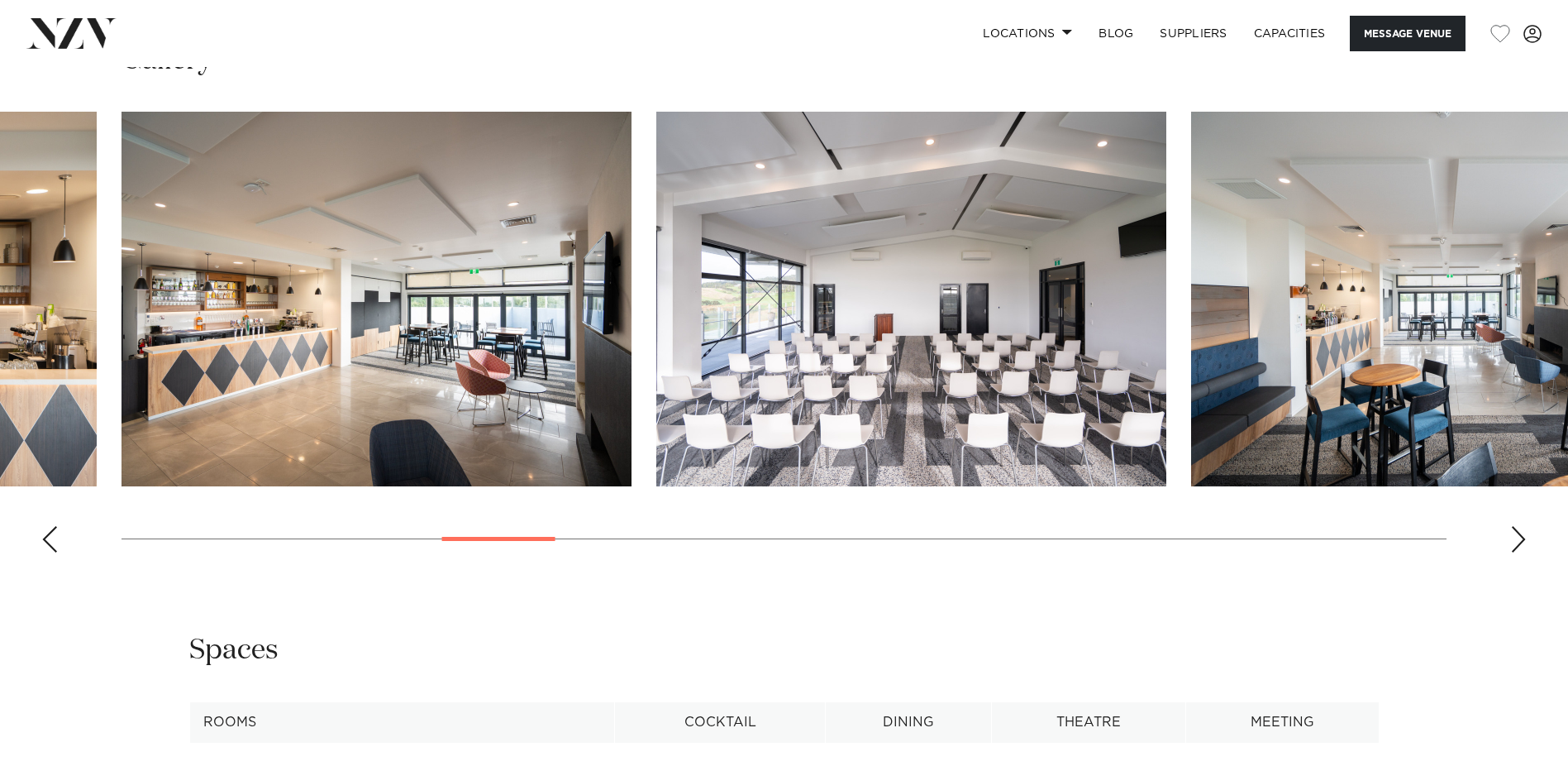
click at [1511, 530] on div "Next slide" at bounding box center [1519, 539] width 17 height 27
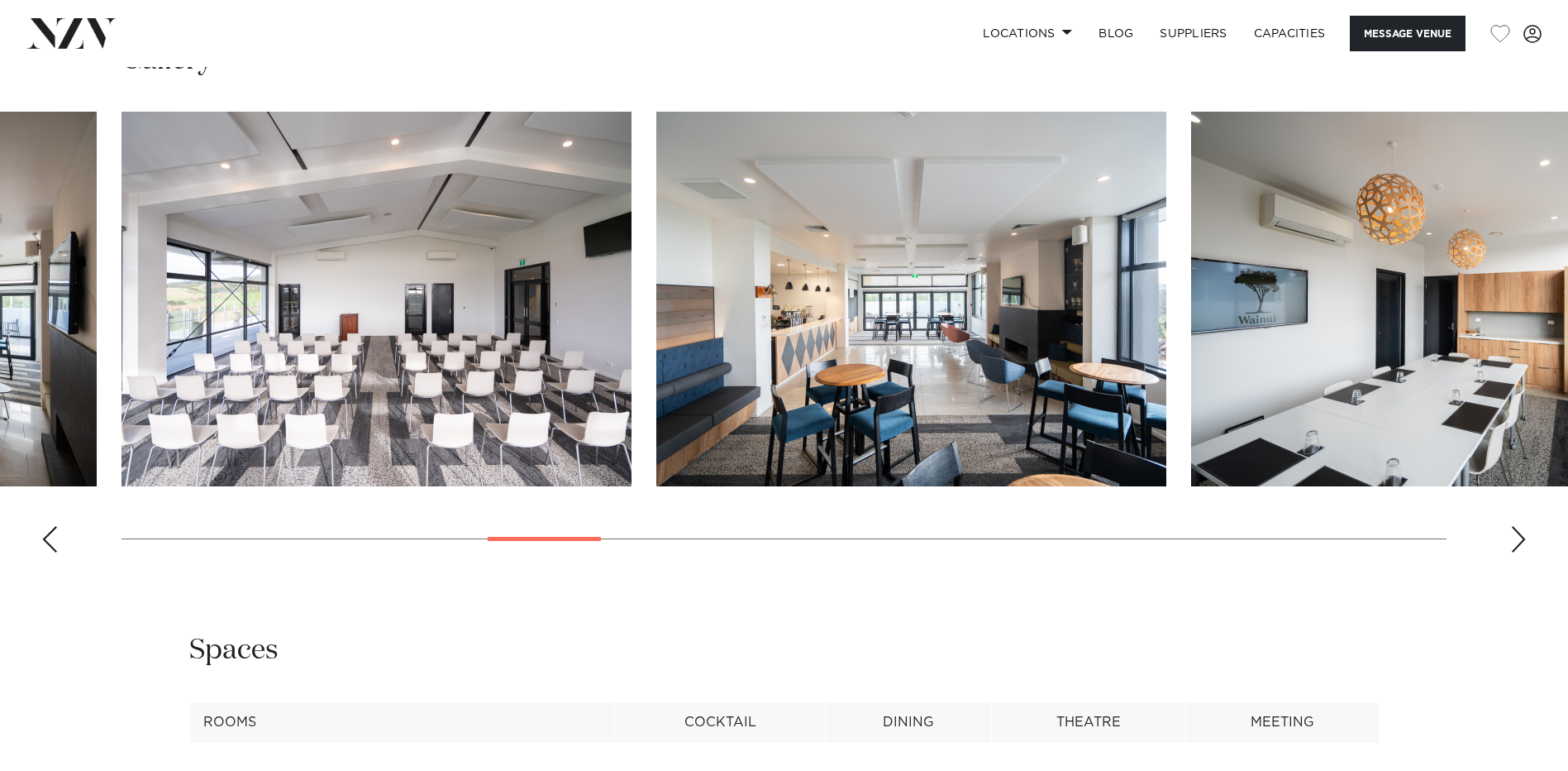
click at [1511, 530] on div "Next slide" at bounding box center [1519, 539] width 17 height 27
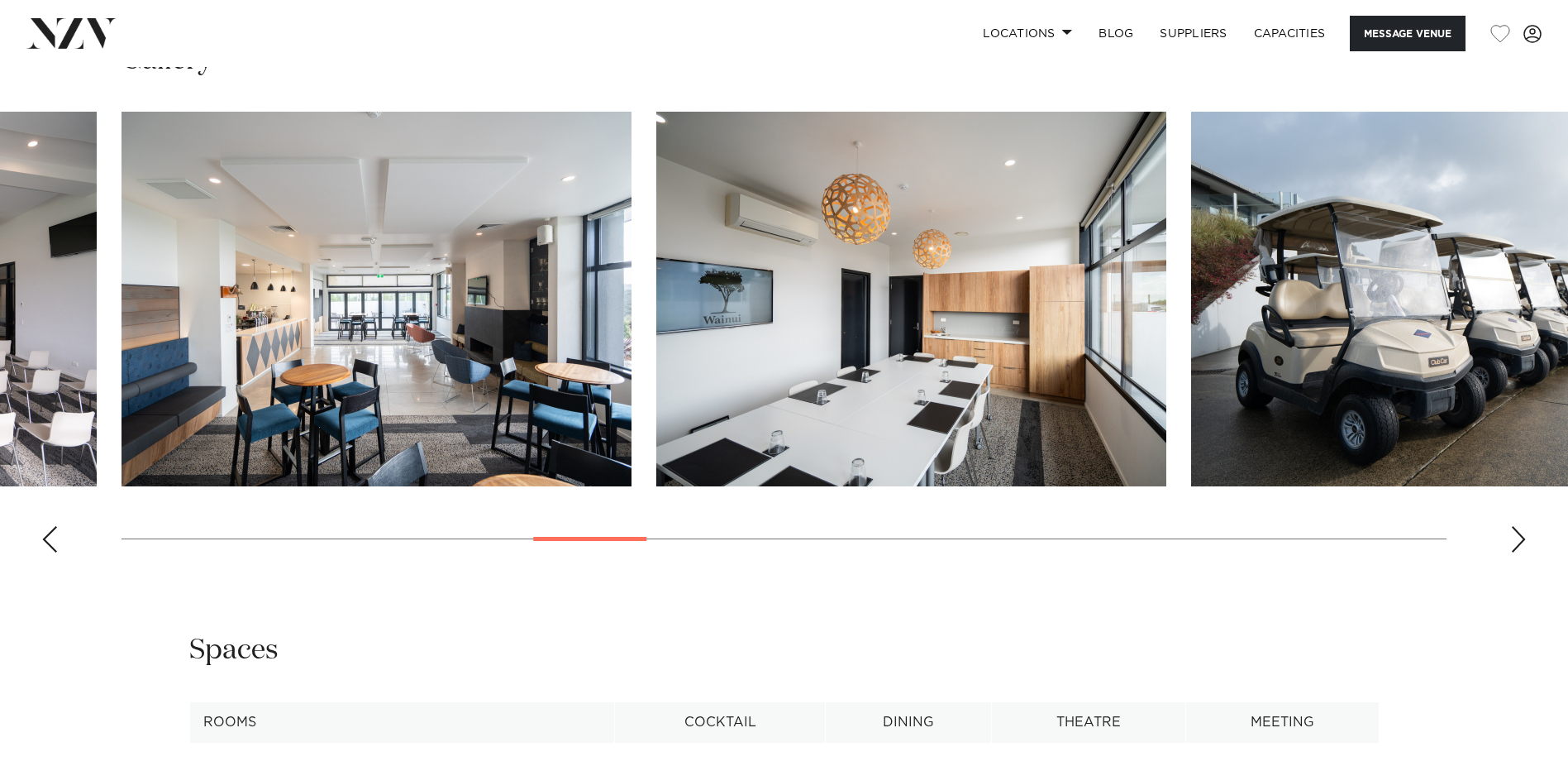
click at [1511, 530] on div "Next slide" at bounding box center [1519, 539] width 17 height 27
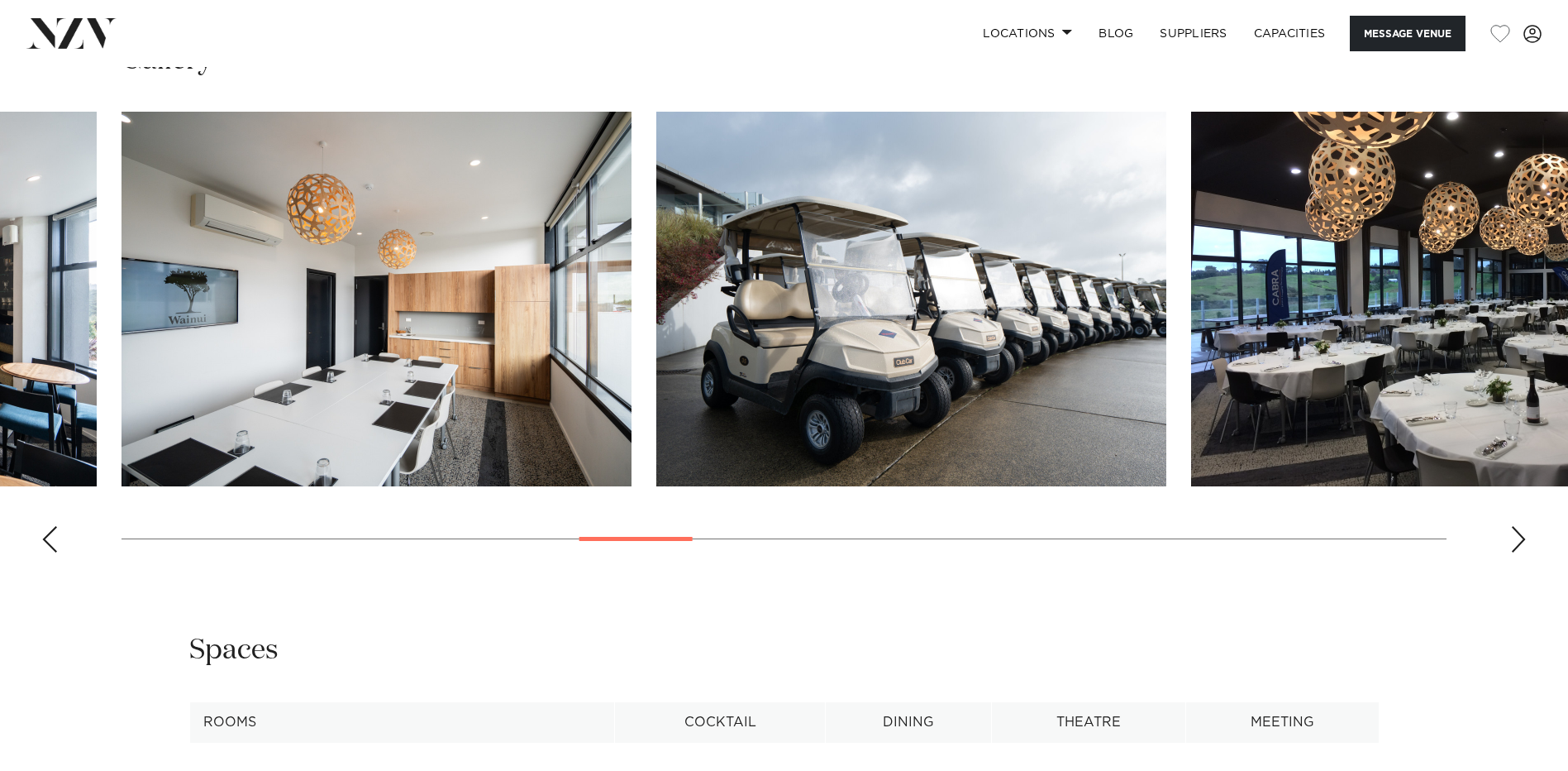
click at [1511, 530] on div "Next slide" at bounding box center [1519, 539] width 17 height 27
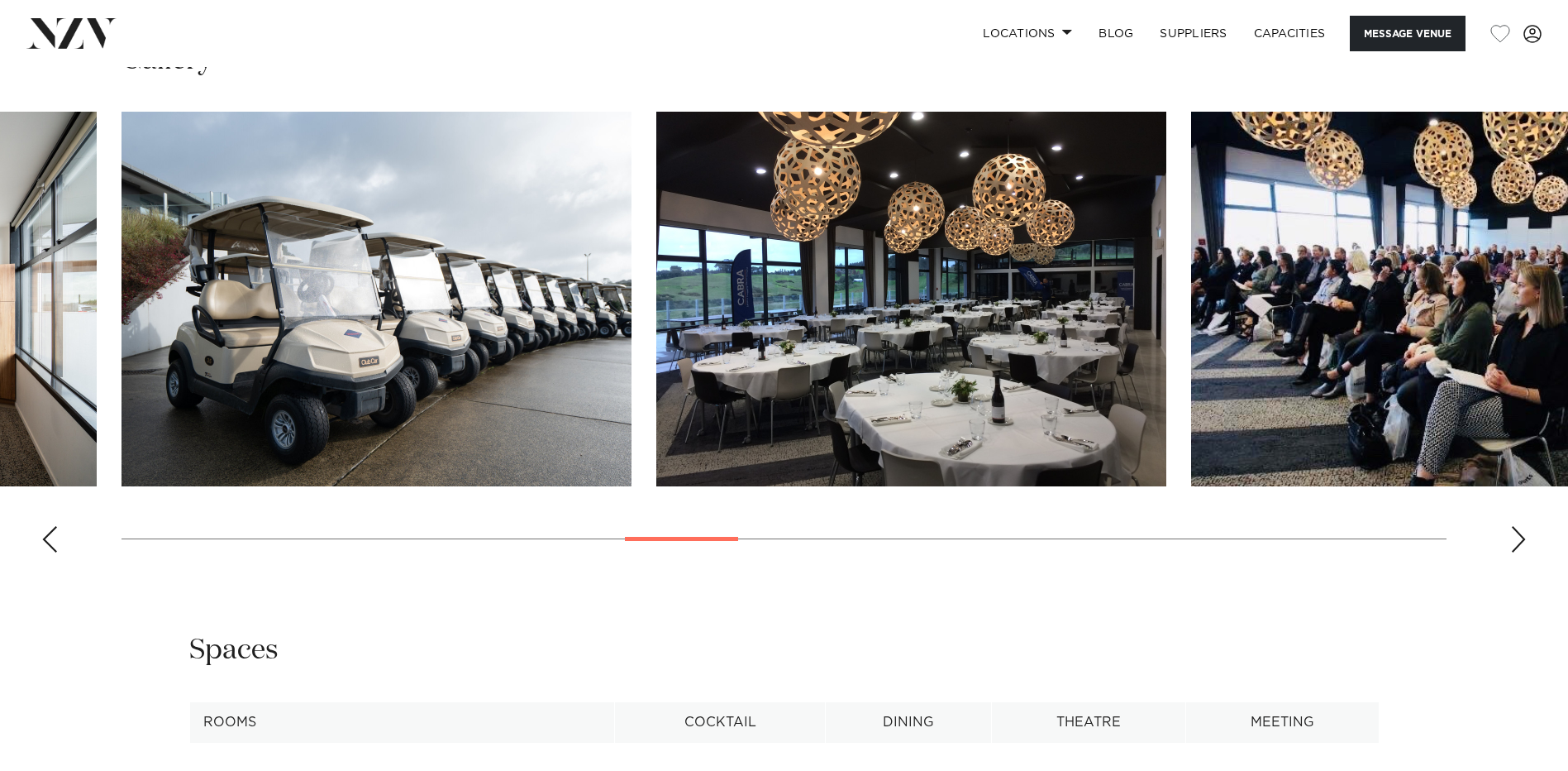
click at [1511, 530] on div "Next slide" at bounding box center [1519, 539] width 17 height 27
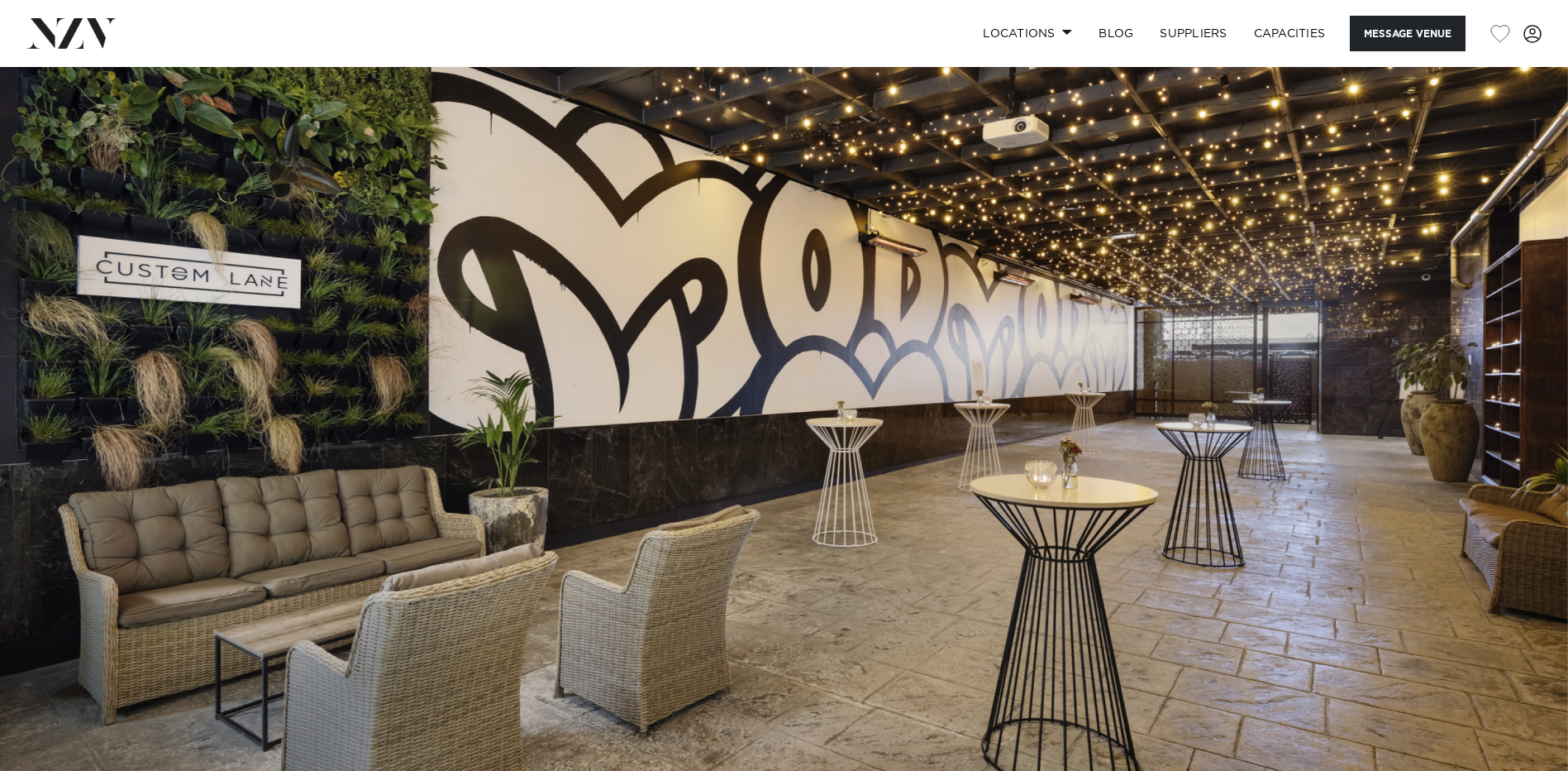
click at [1516, 413] on img at bounding box center [784, 434] width 1568 height 735
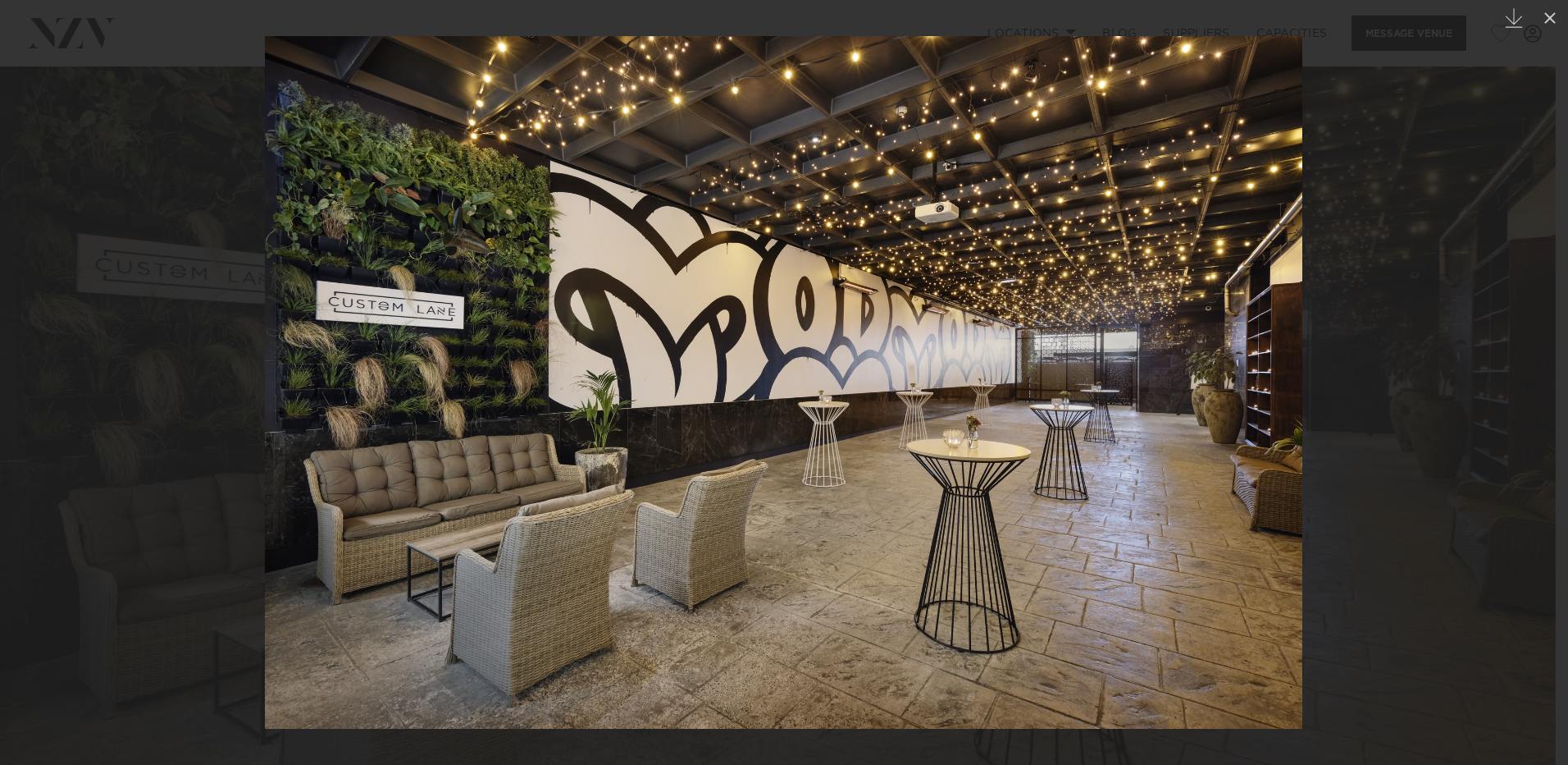
click at [1148, 334] on img at bounding box center [784, 382] width 1038 height 693
click at [1377, 330] on div at bounding box center [784, 382] width 1568 height 765
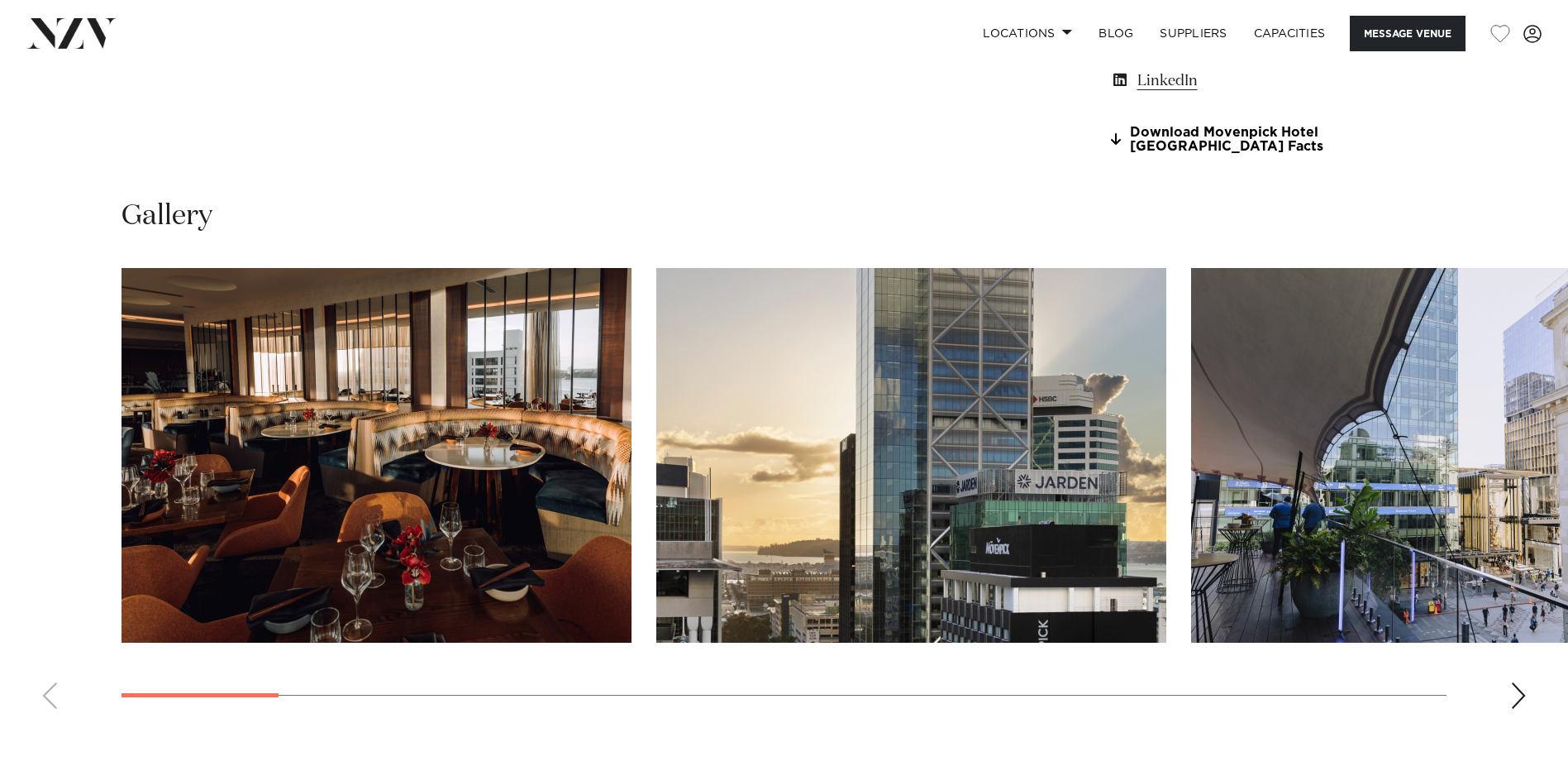
scroll to position [1654, 0]
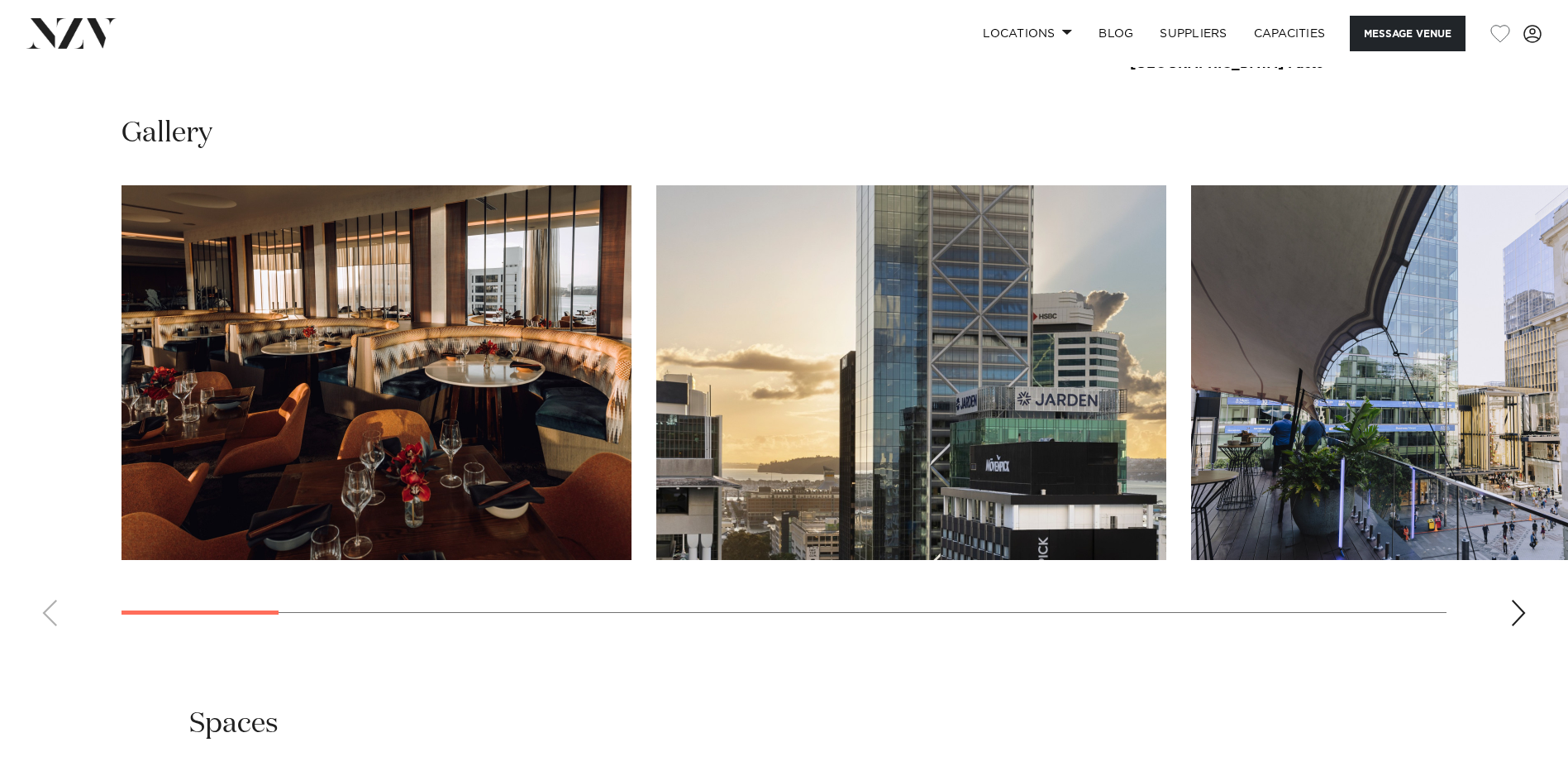
click at [499, 365] on img "1 / 21" at bounding box center [377, 372] width 510 height 375
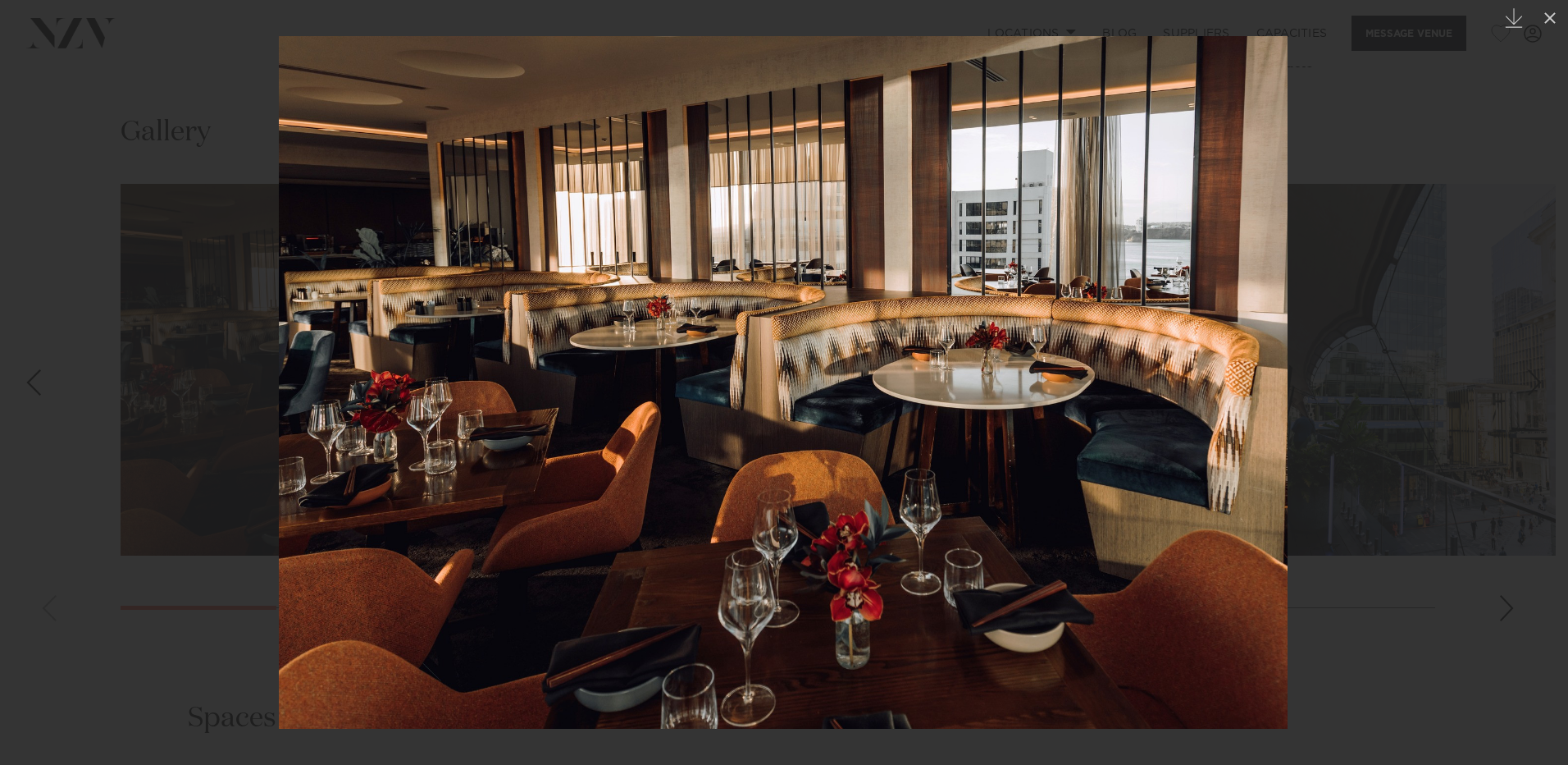
click at [1251, 369] on img at bounding box center [783, 382] width 1009 height 693
click at [1412, 267] on div at bounding box center [784, 382] width 1568 height 765
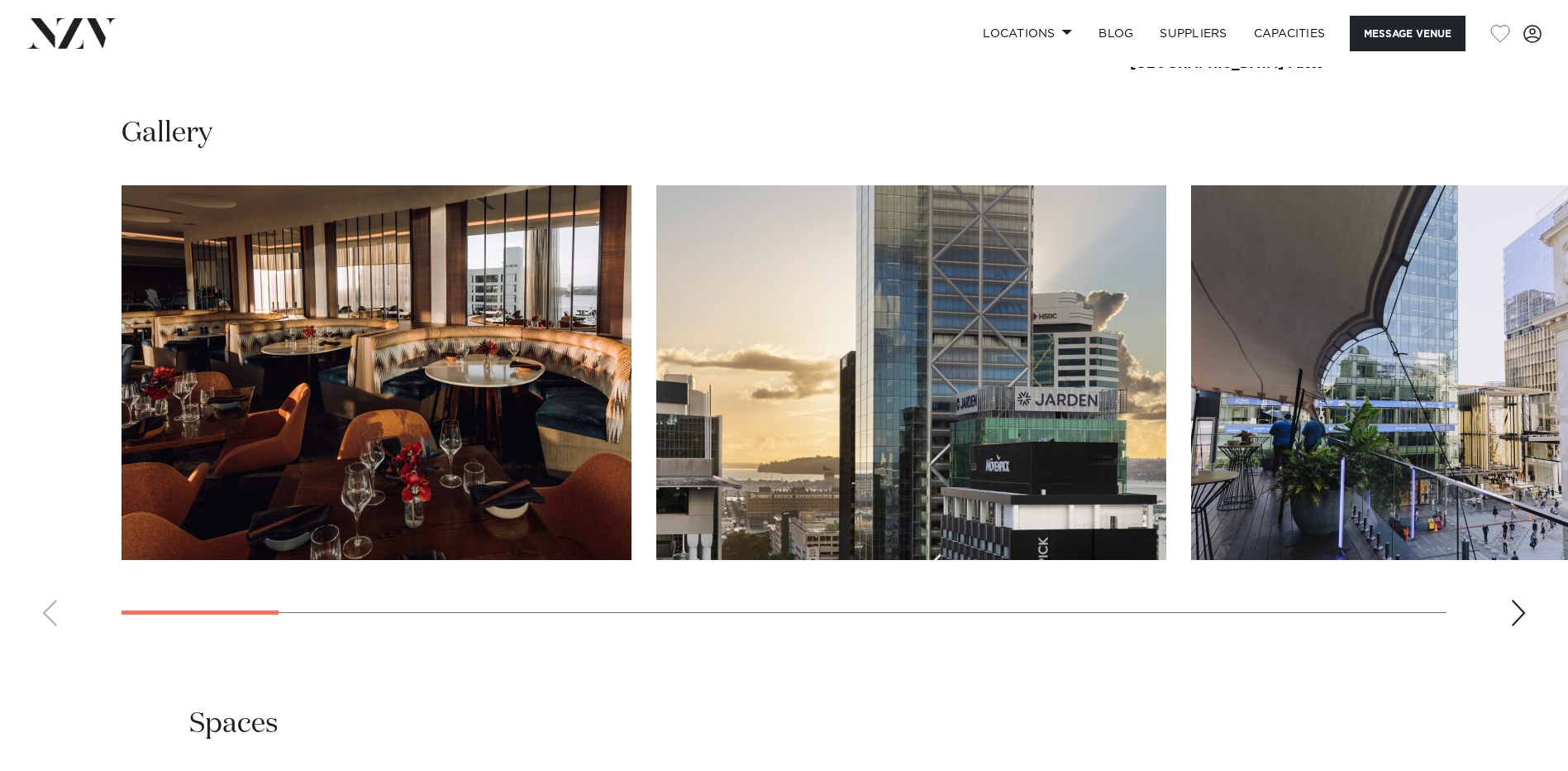
click at [1438, 359] on img "3 / 21" at bounding box center [1446, 372] width 510 height 375
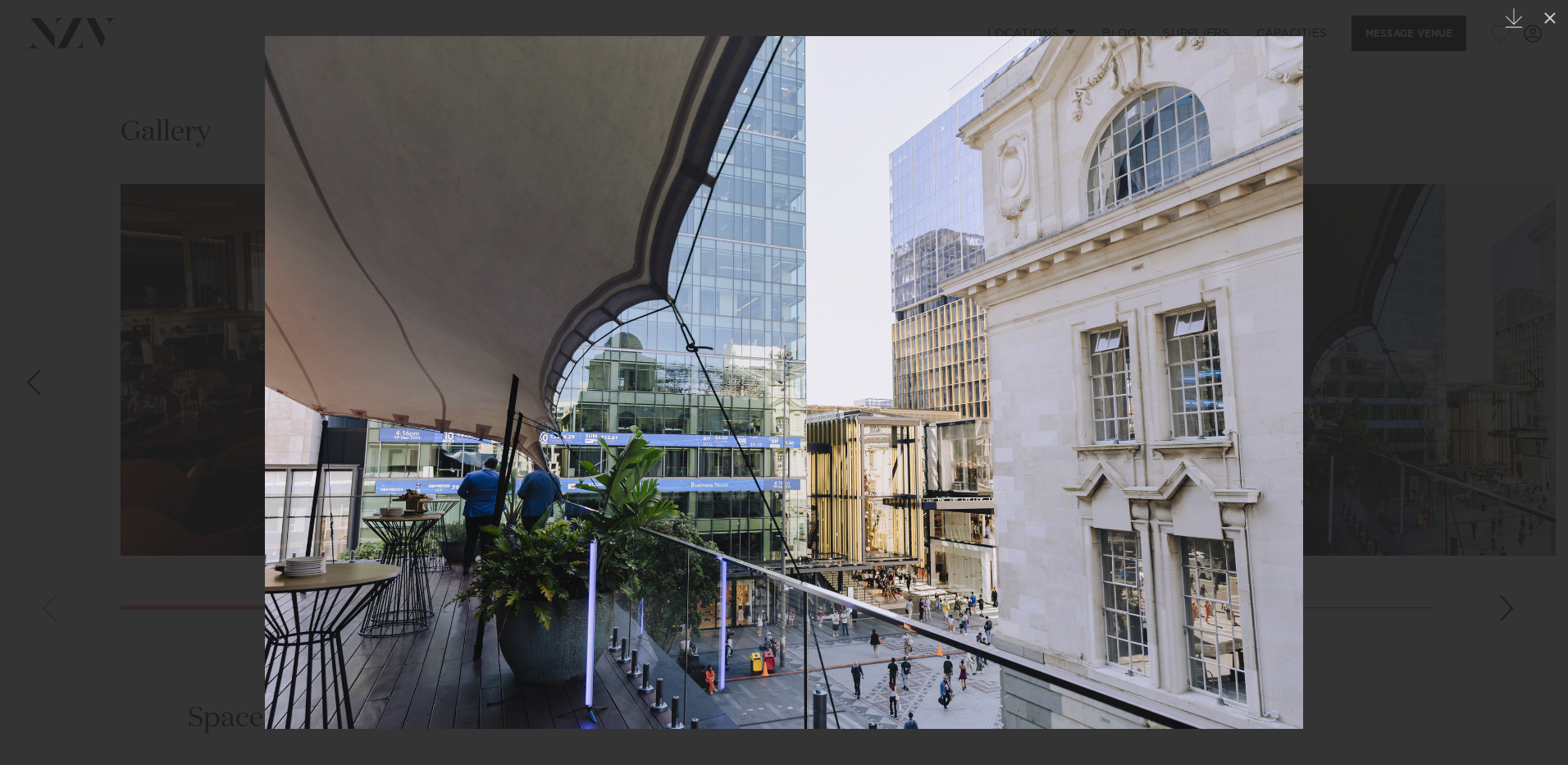
click at [1422, 354] on div at bounding box center [784, 382] width 1568 height 765
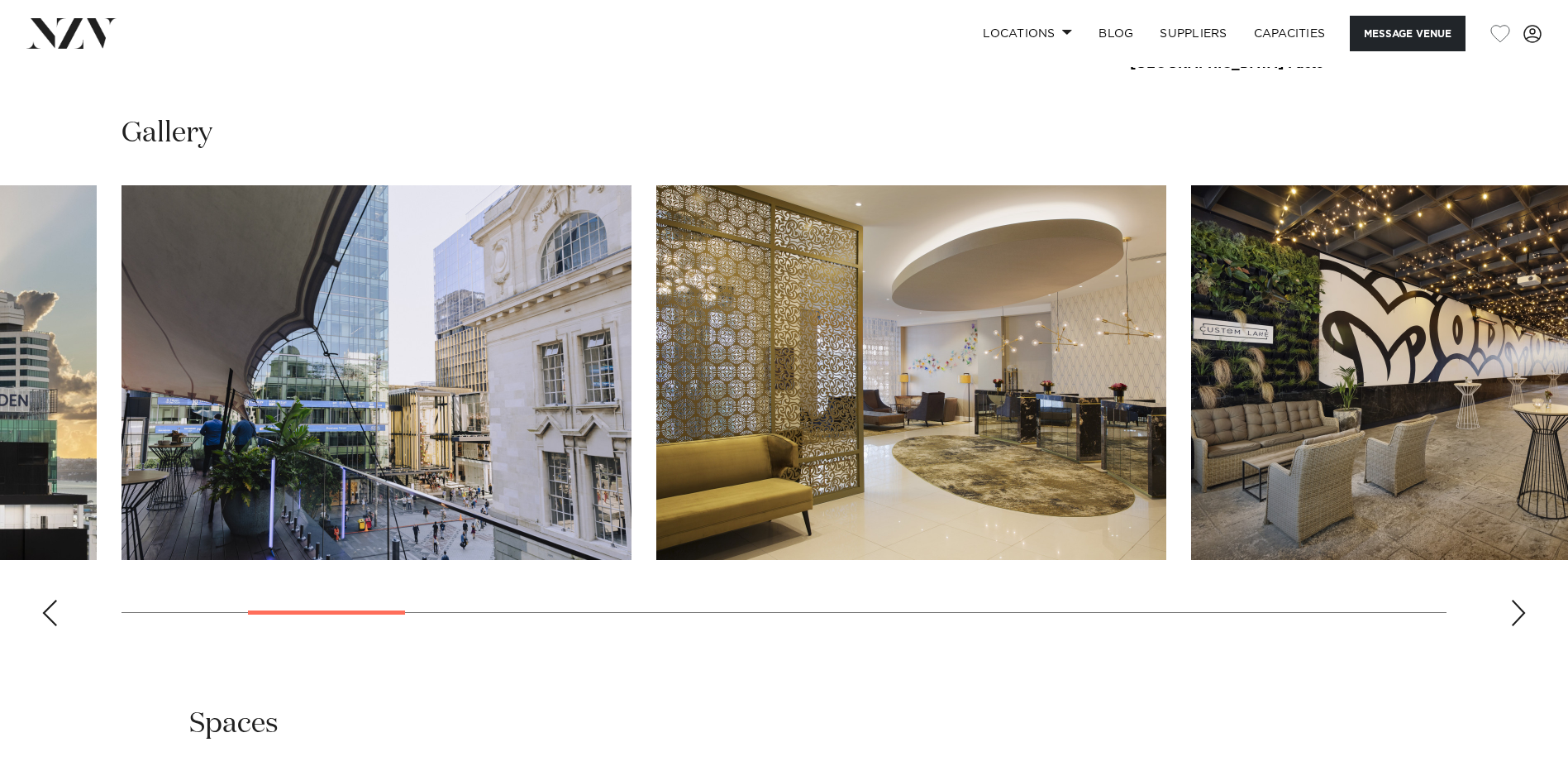
click at [1434, 357] on img "5 / 21" at bounding box center [1446, 372] width 510 height 375
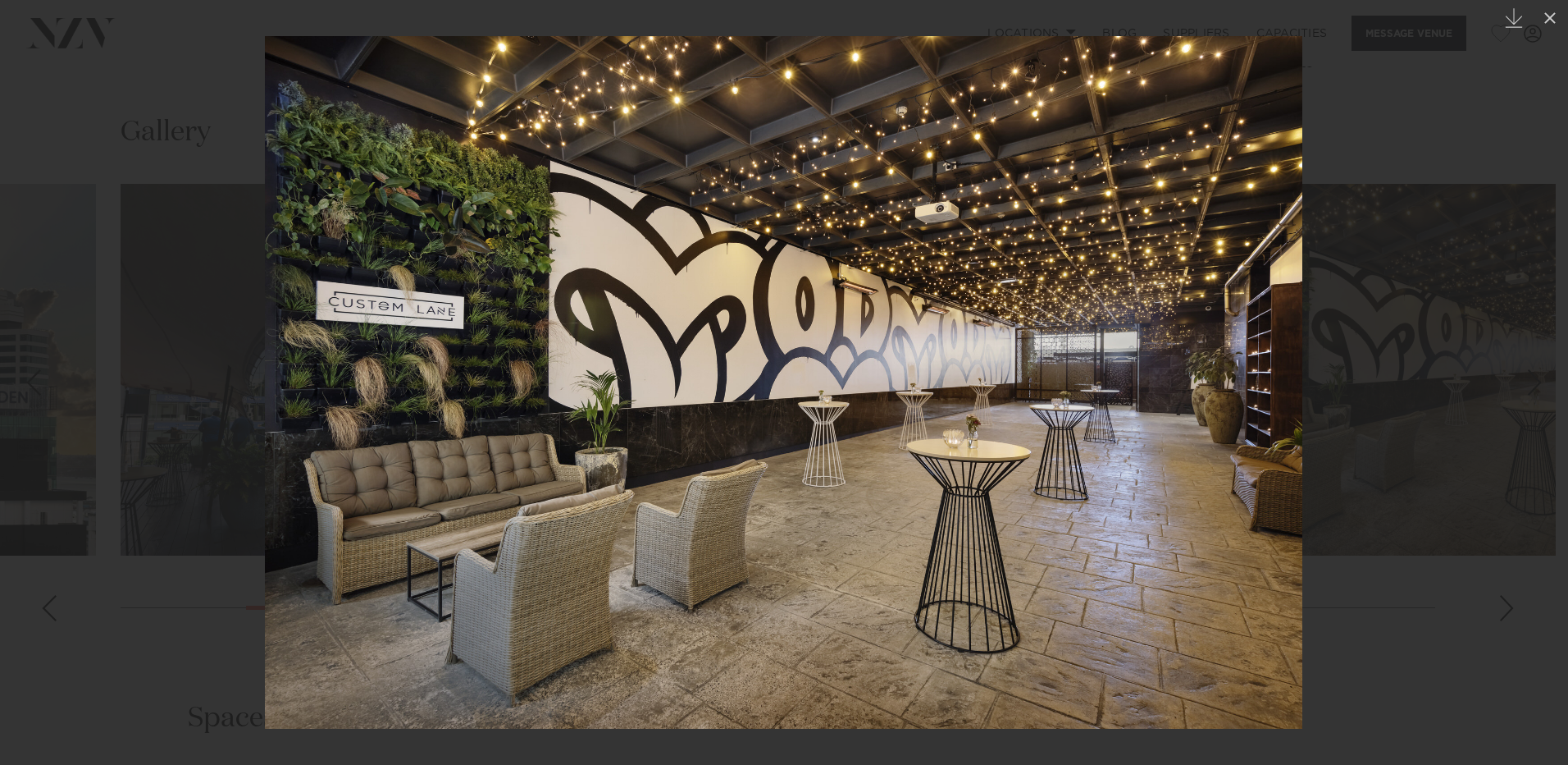
click at [1422, 354] on div at bounding box center [784, 382] width 1568 height 765
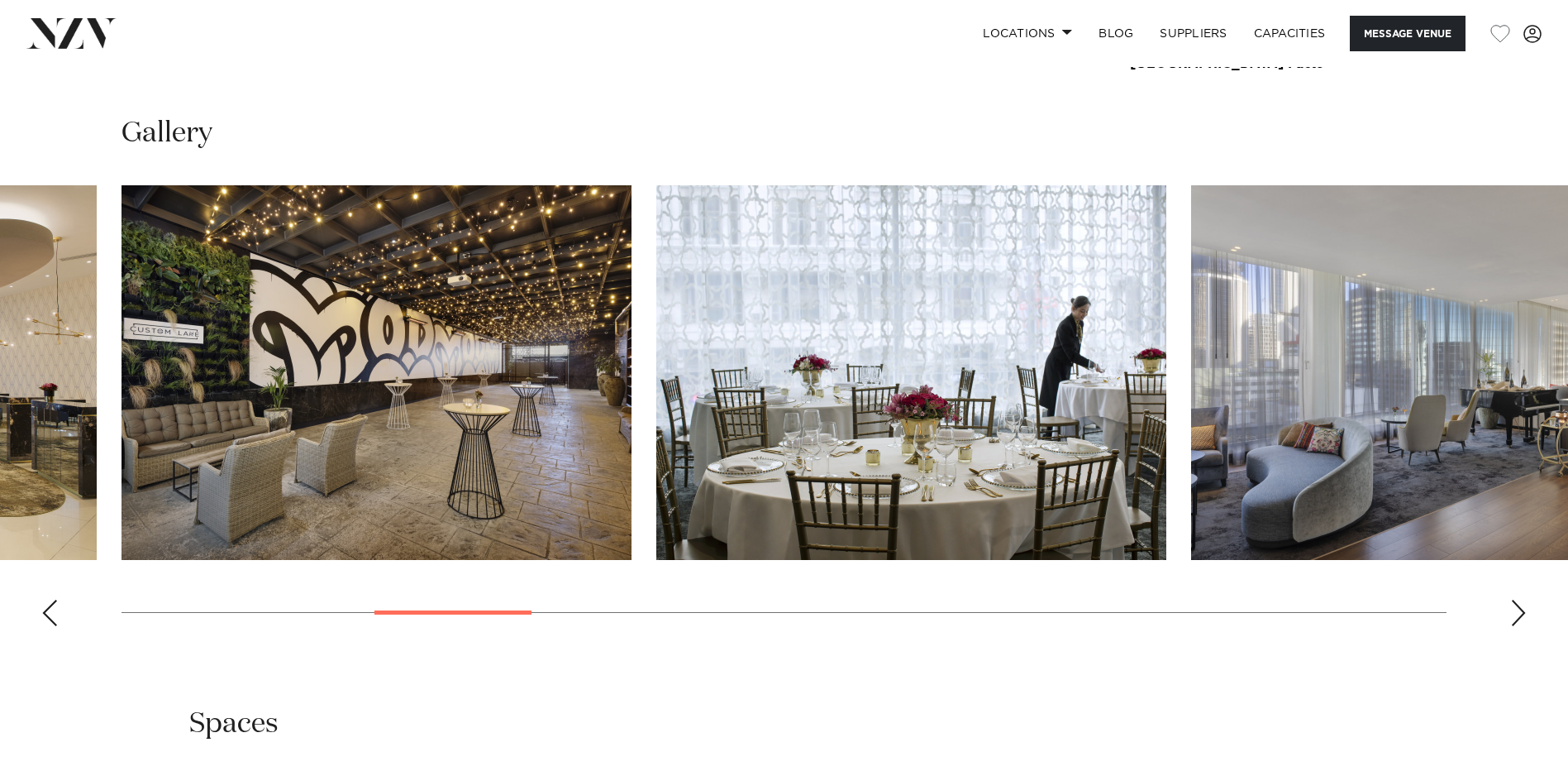
click at [1432, 357] on img "7 / 21" at bounding box center [1446, 372] width 510 height 375
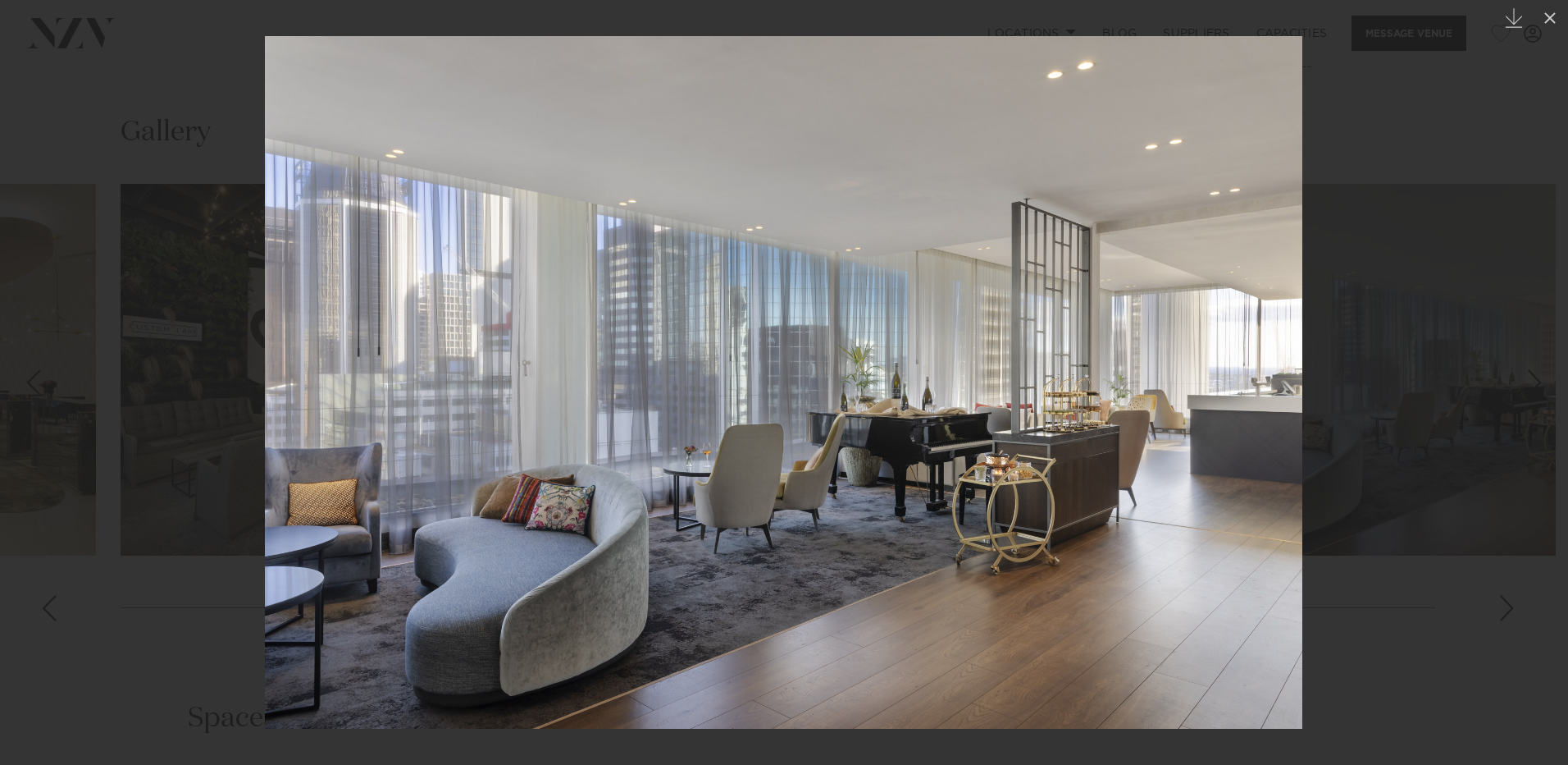
click at [1420, 354] on div at bounding box center [784, 382] width 1568 height 765
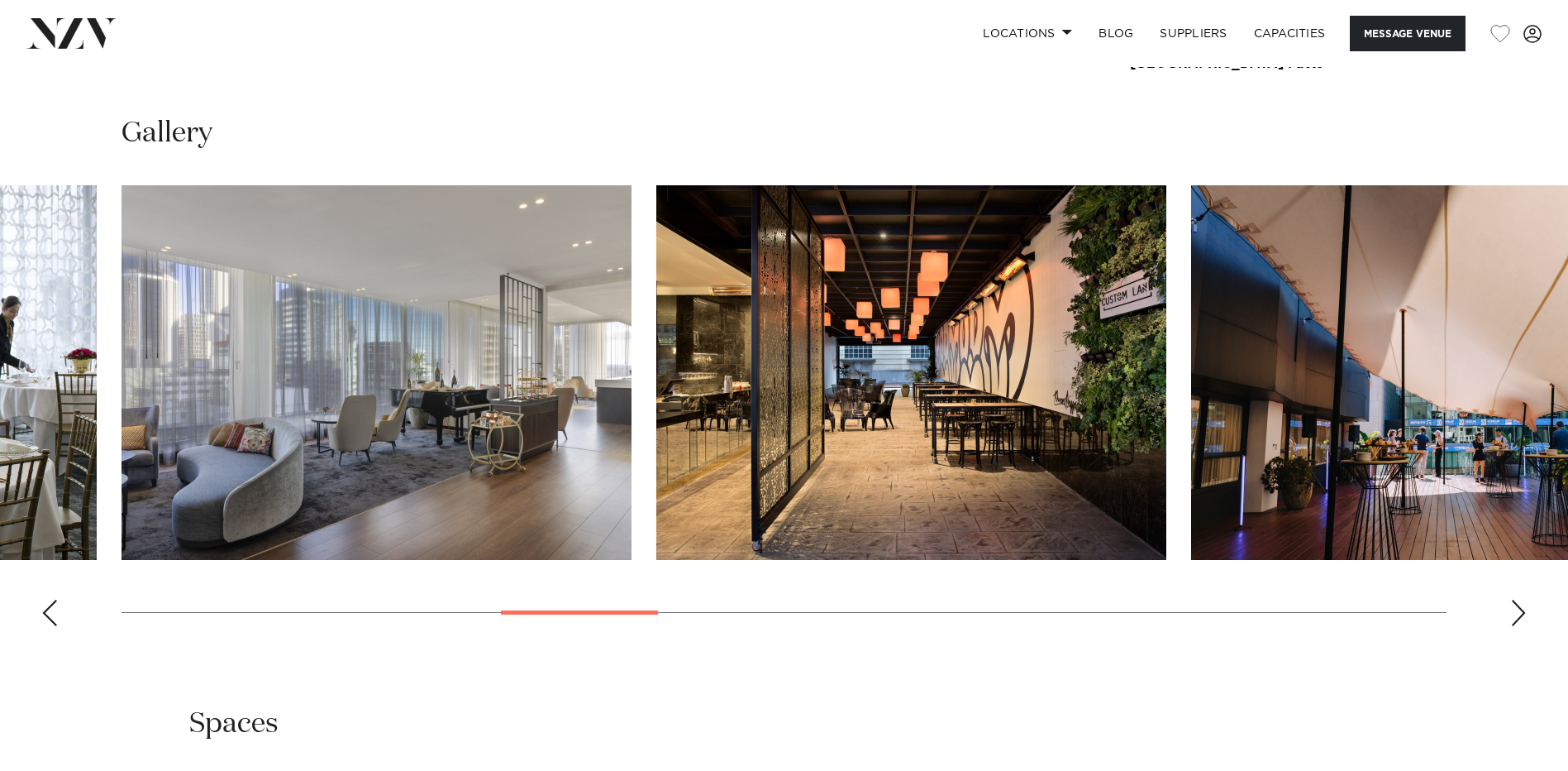
click at [1431, 356] on img "9 / 21" at bounding box center [1446, 372] width 510 height 375
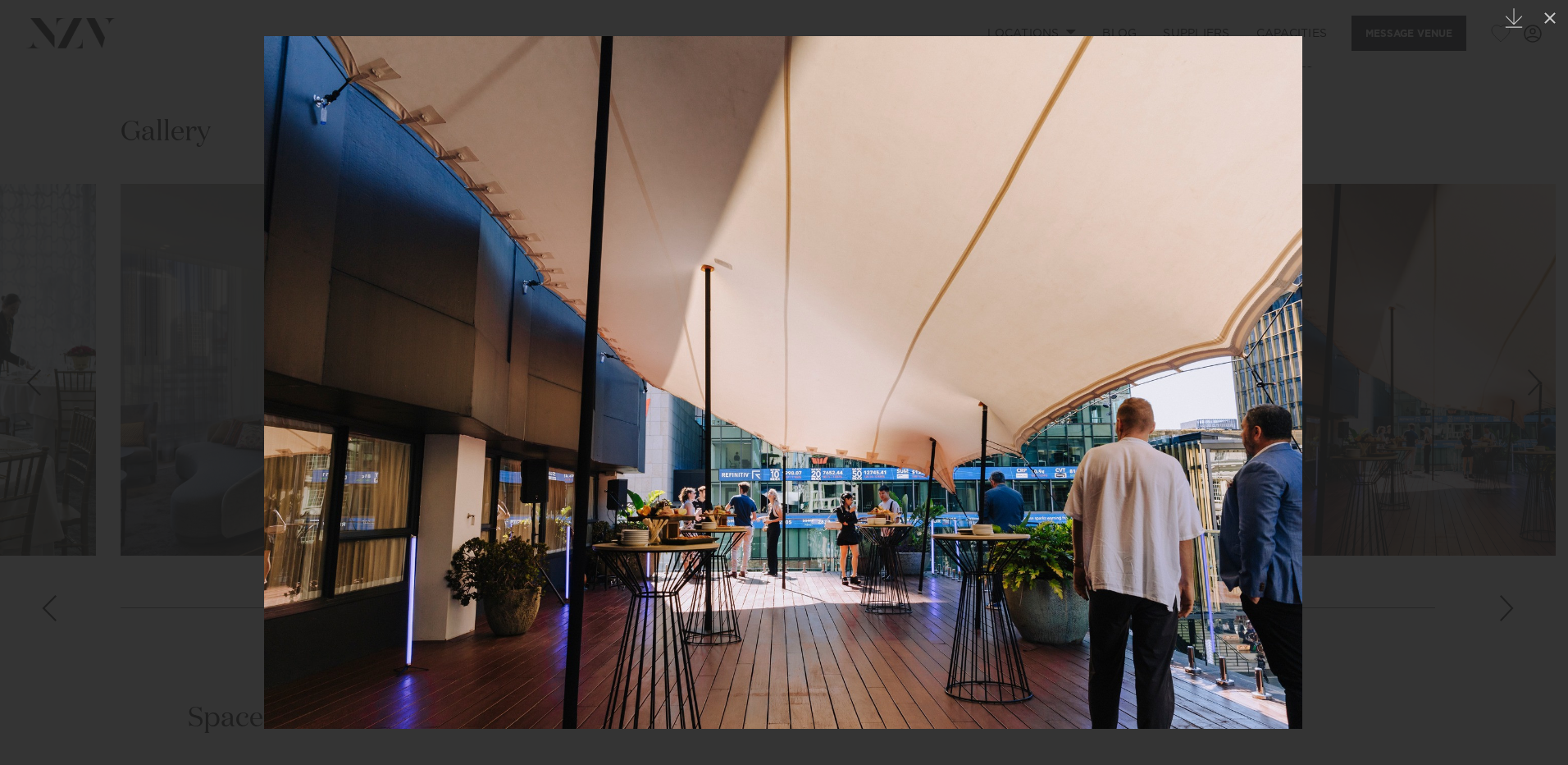
click at [1419, 353] on div at bounding box center [784, 382] width 1568 height 765
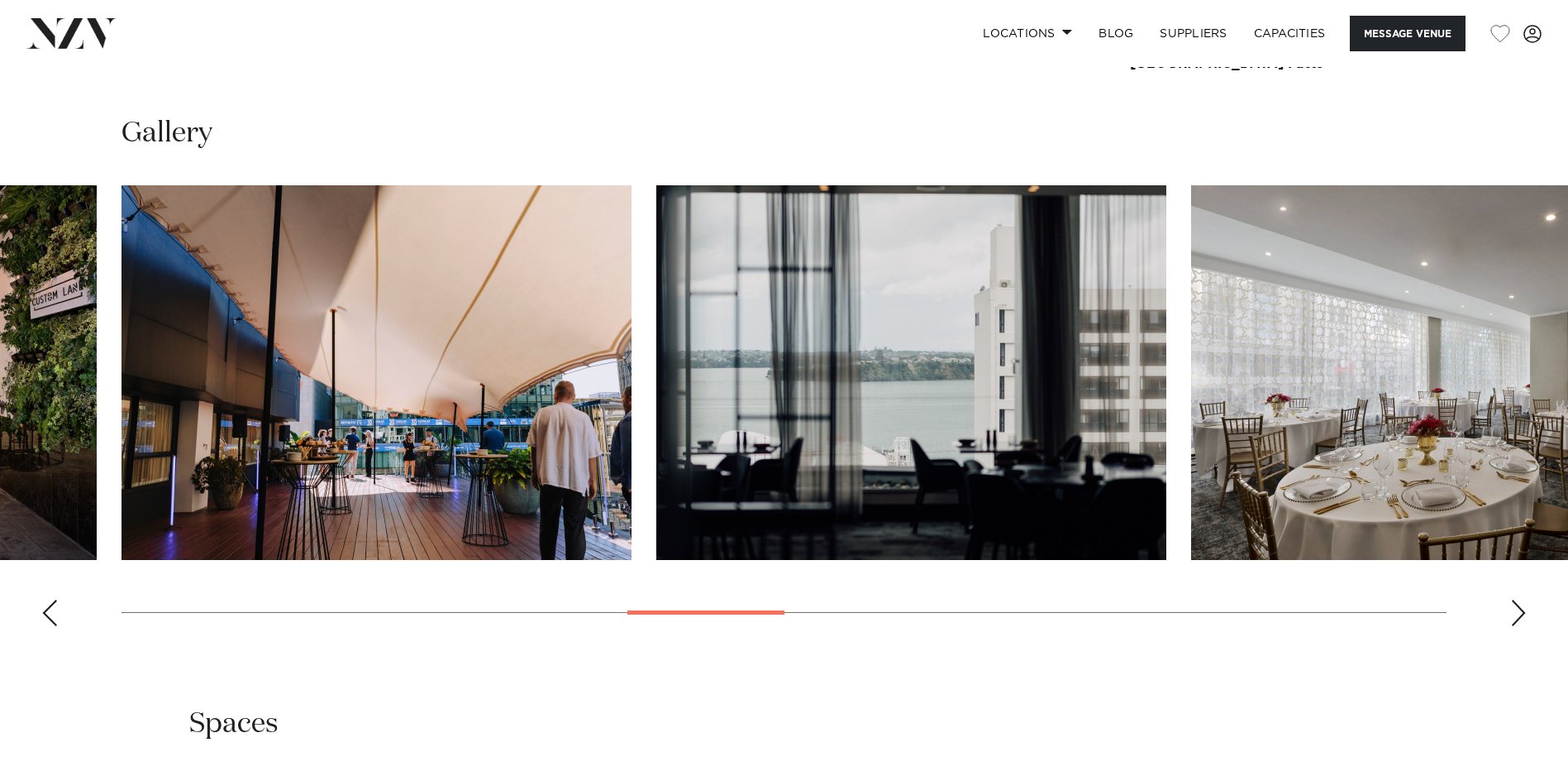
click at [1430, 355] on img "11 / 21" at bounding box center [1446, 372] width 510 height 375
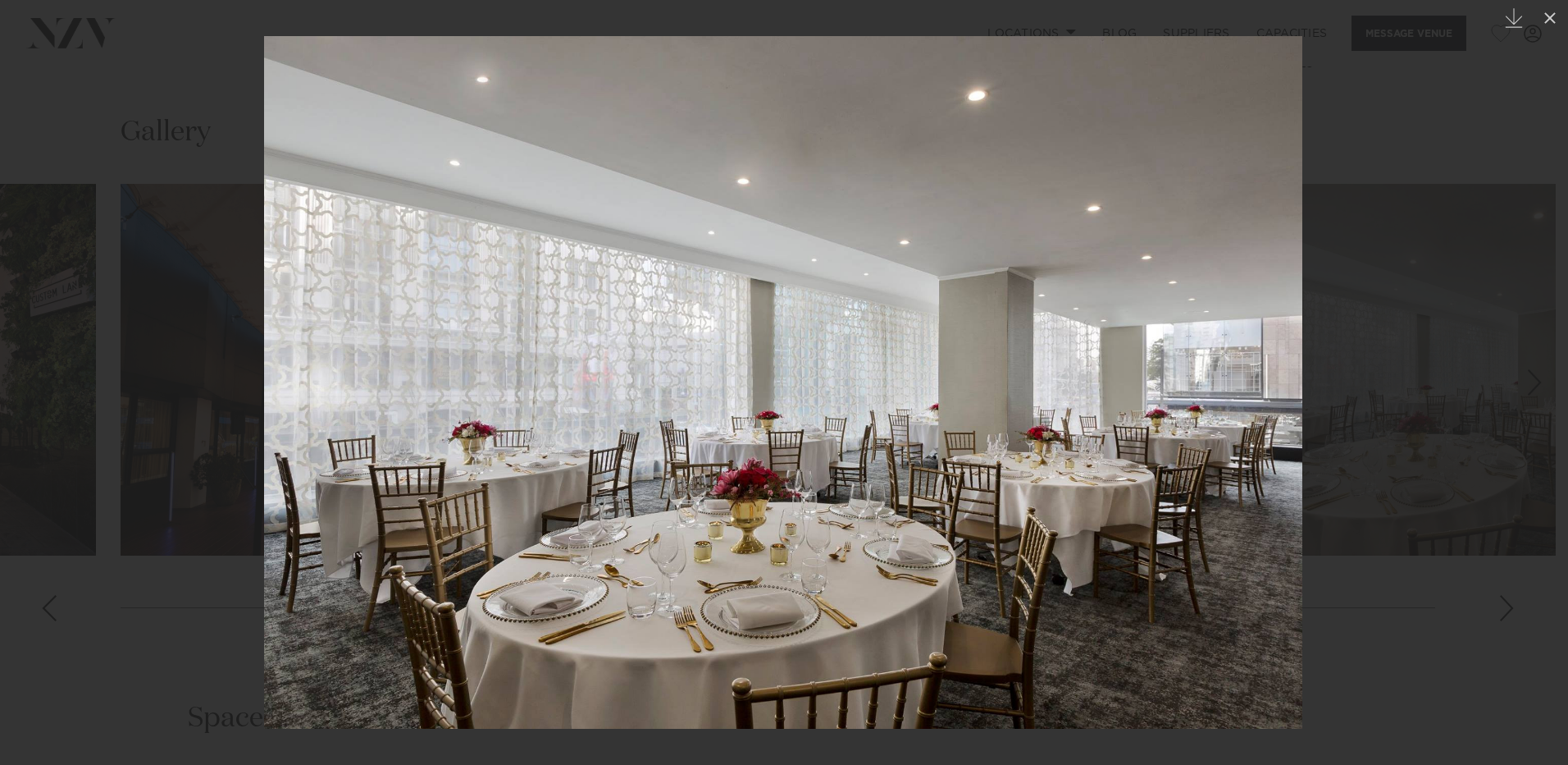
click at [1419, 353] on div at bounding box center [784, 382] width 1568 height 765
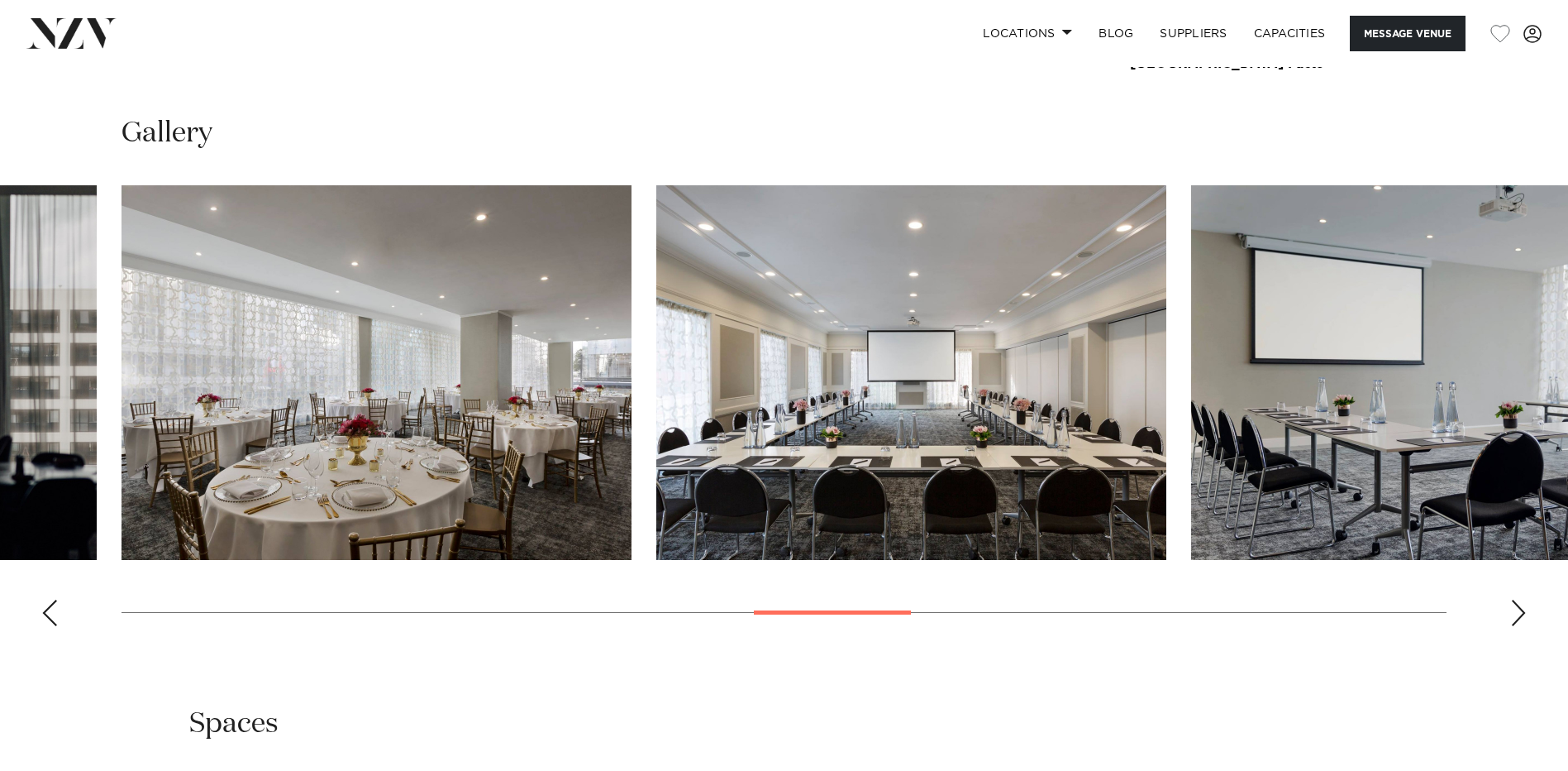
click at [1430, 355] on img "13 / 21" at bounding box center [1446, 372] width 510 height 375
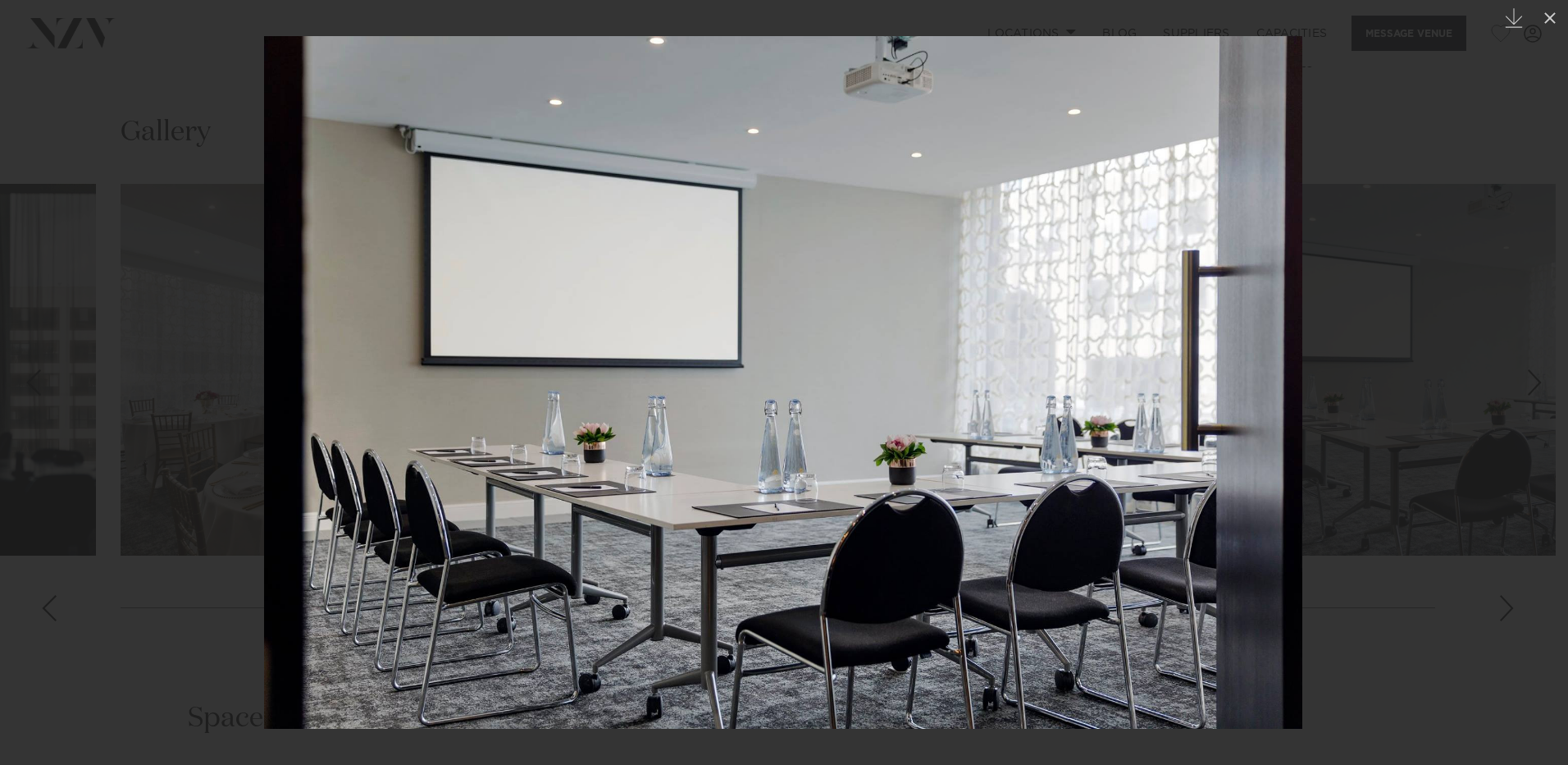
click at [1417, 352] on div at bounding box center [784, 382] width 1568 height 765
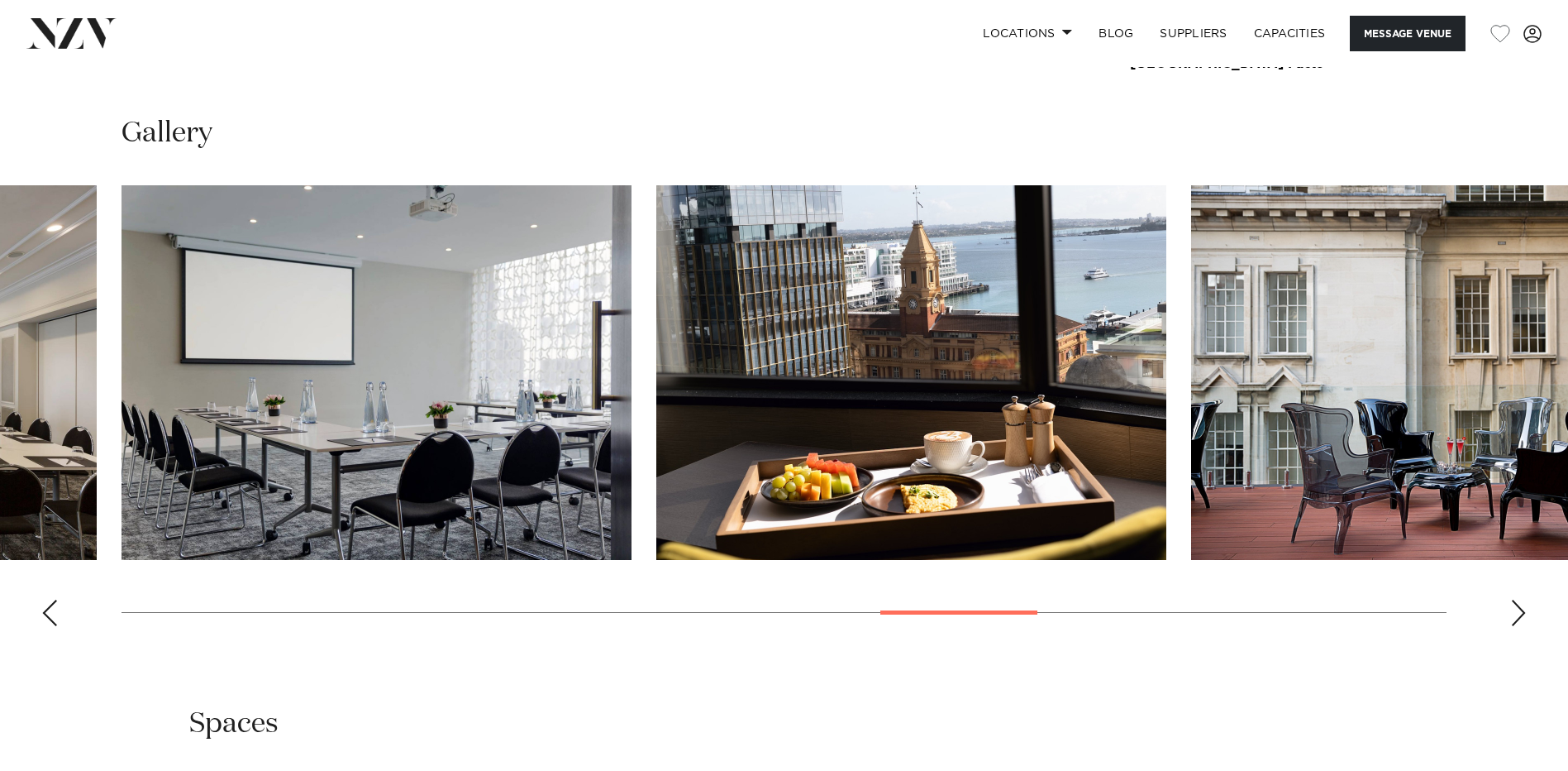
click at [1425, 352] on img "15 / 21" at bounding box center [1446, 372] width 510 height 375
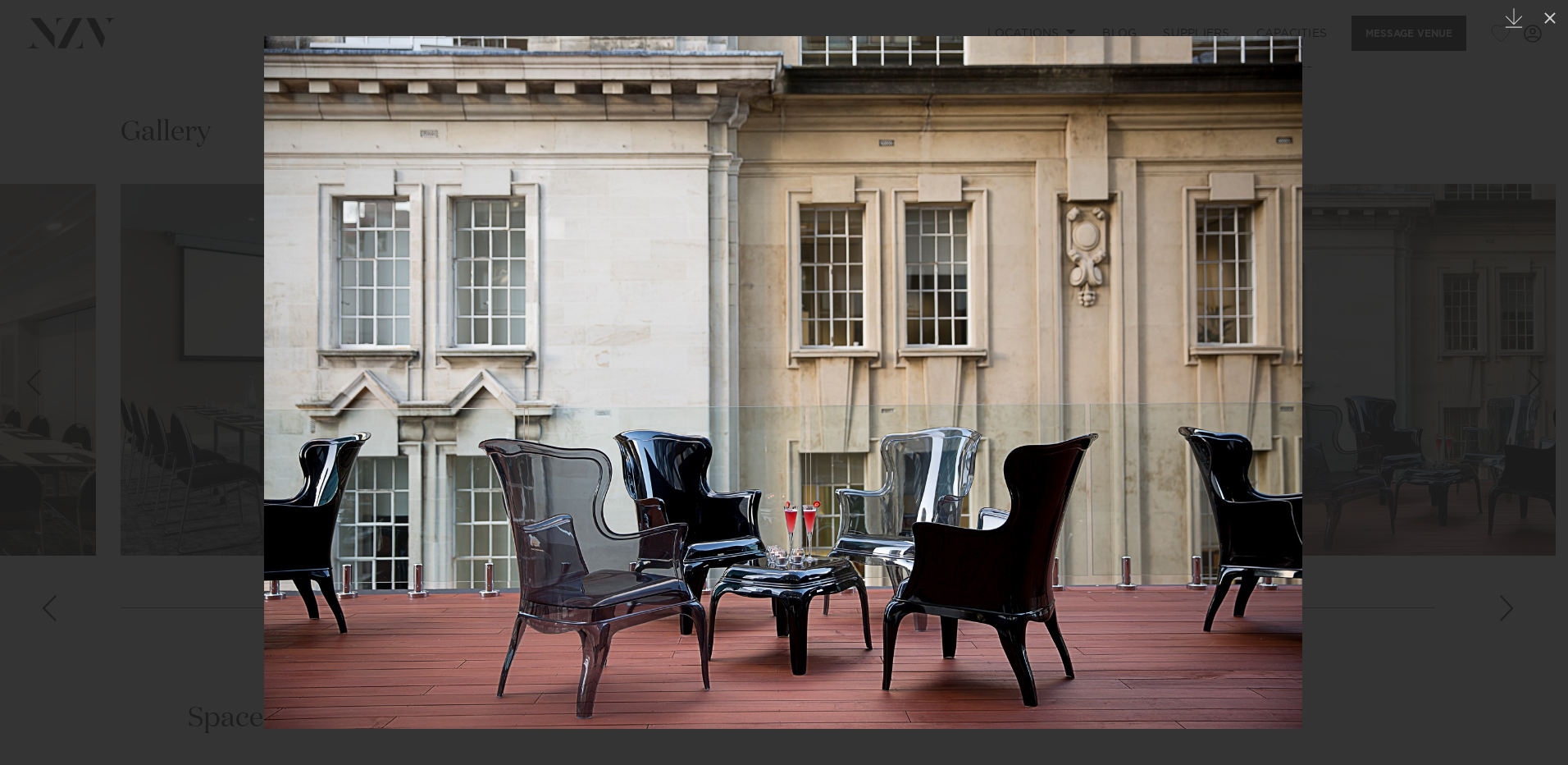
click at [1413, 349] on div at bounding box center [784, 382] width 1568 height 765
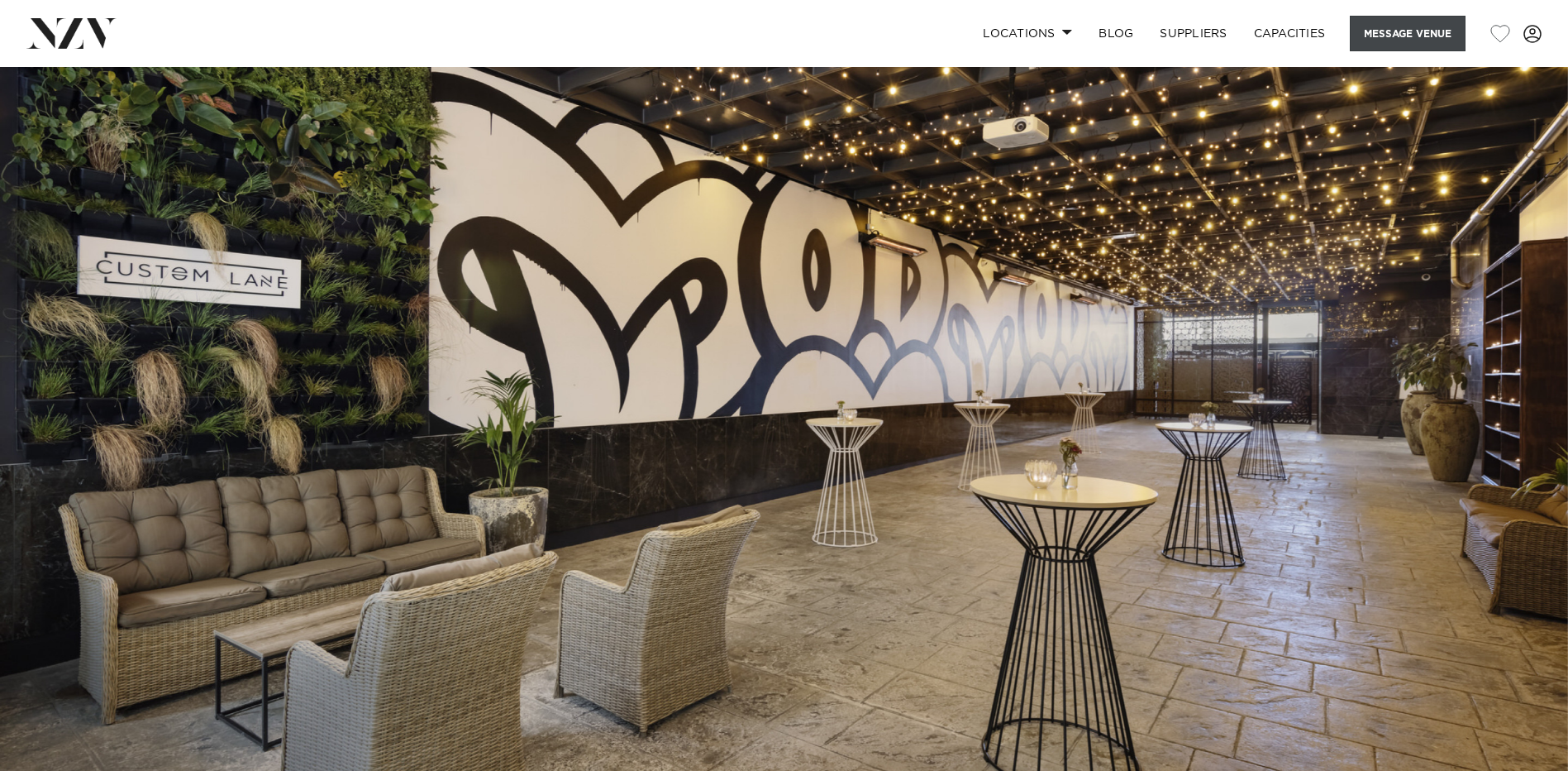
click at [1397, 33] on button "Message Venue" at bounding box center [1408, 33] width 116 height 36
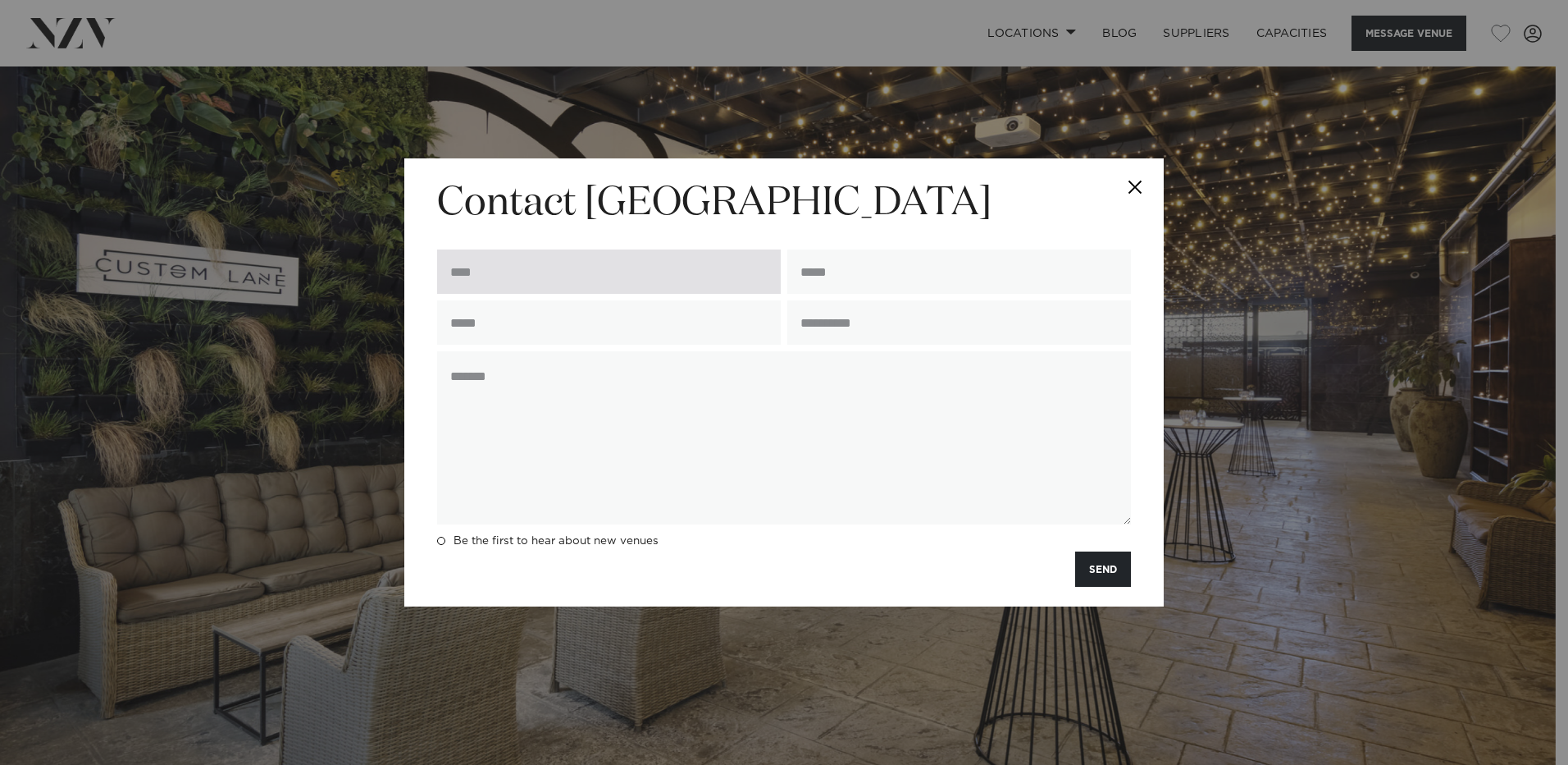
click at [526, 264] on input "text" at bounding box center [608, 272] width 343 height 45
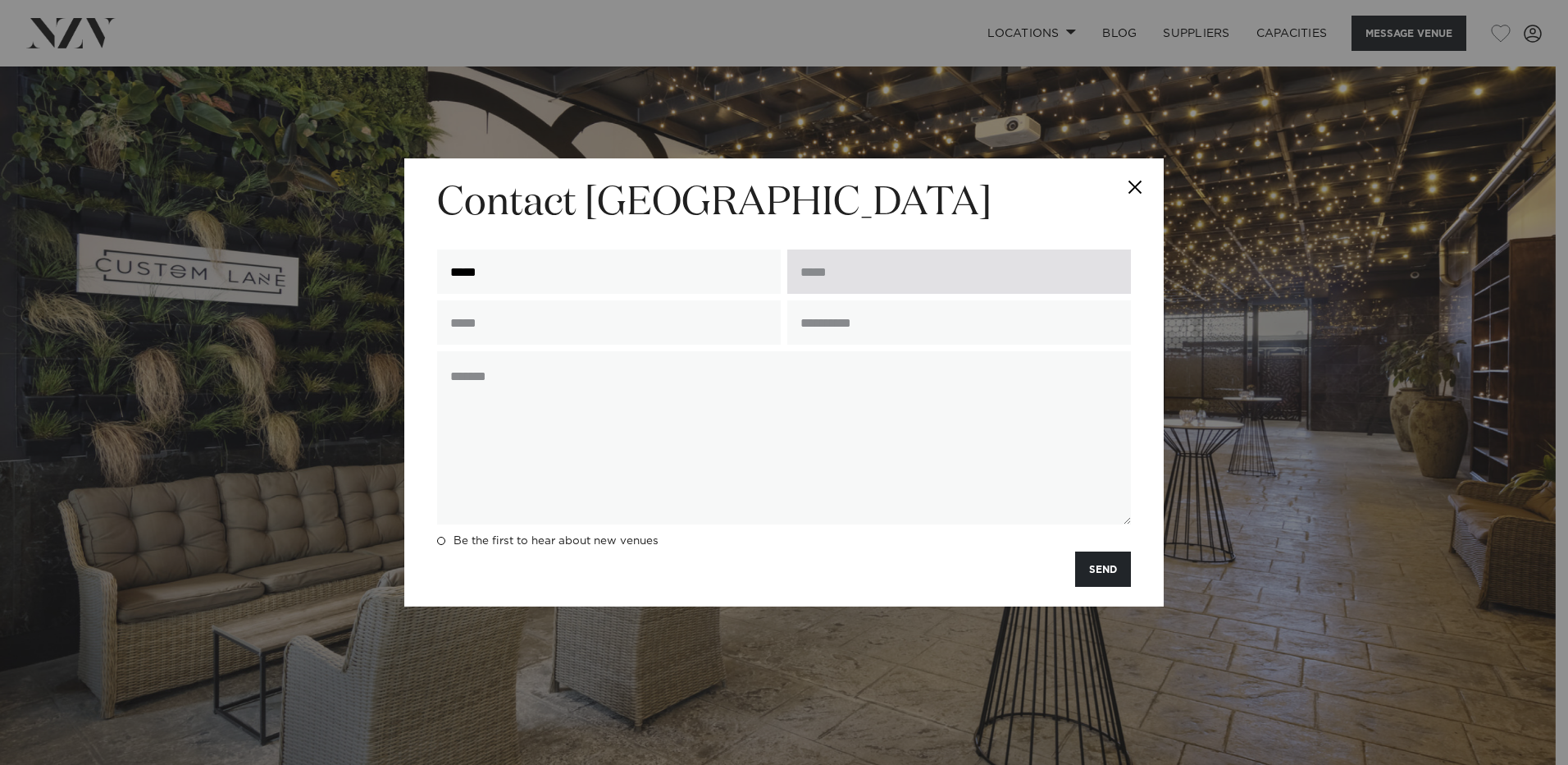
click at [848, 276] on input "email" at bounding box center [959, 272] width 343 height 45
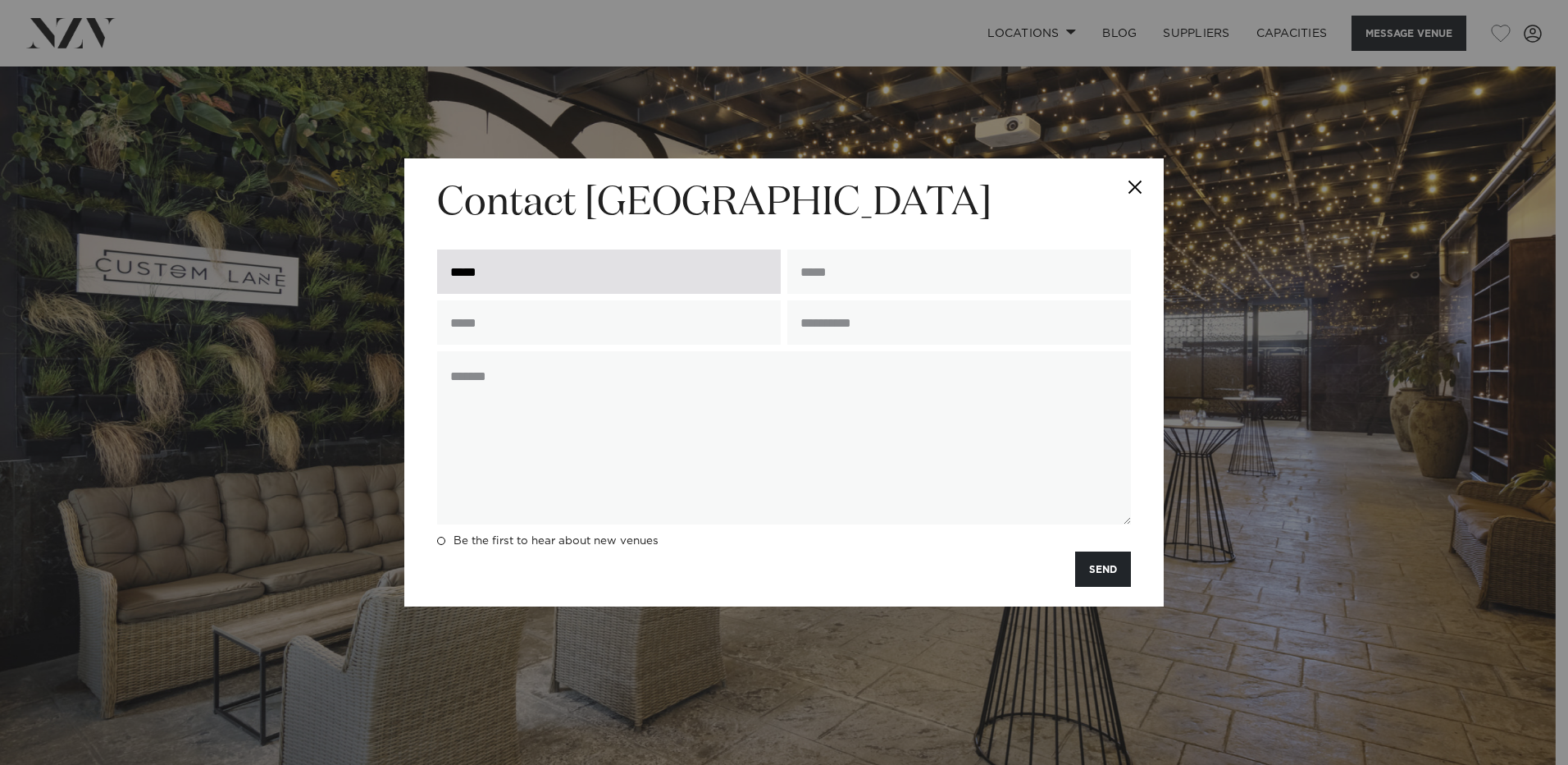
click at [558, 260] on input "*****" at bounding box center [608, 272] width 343 height 45
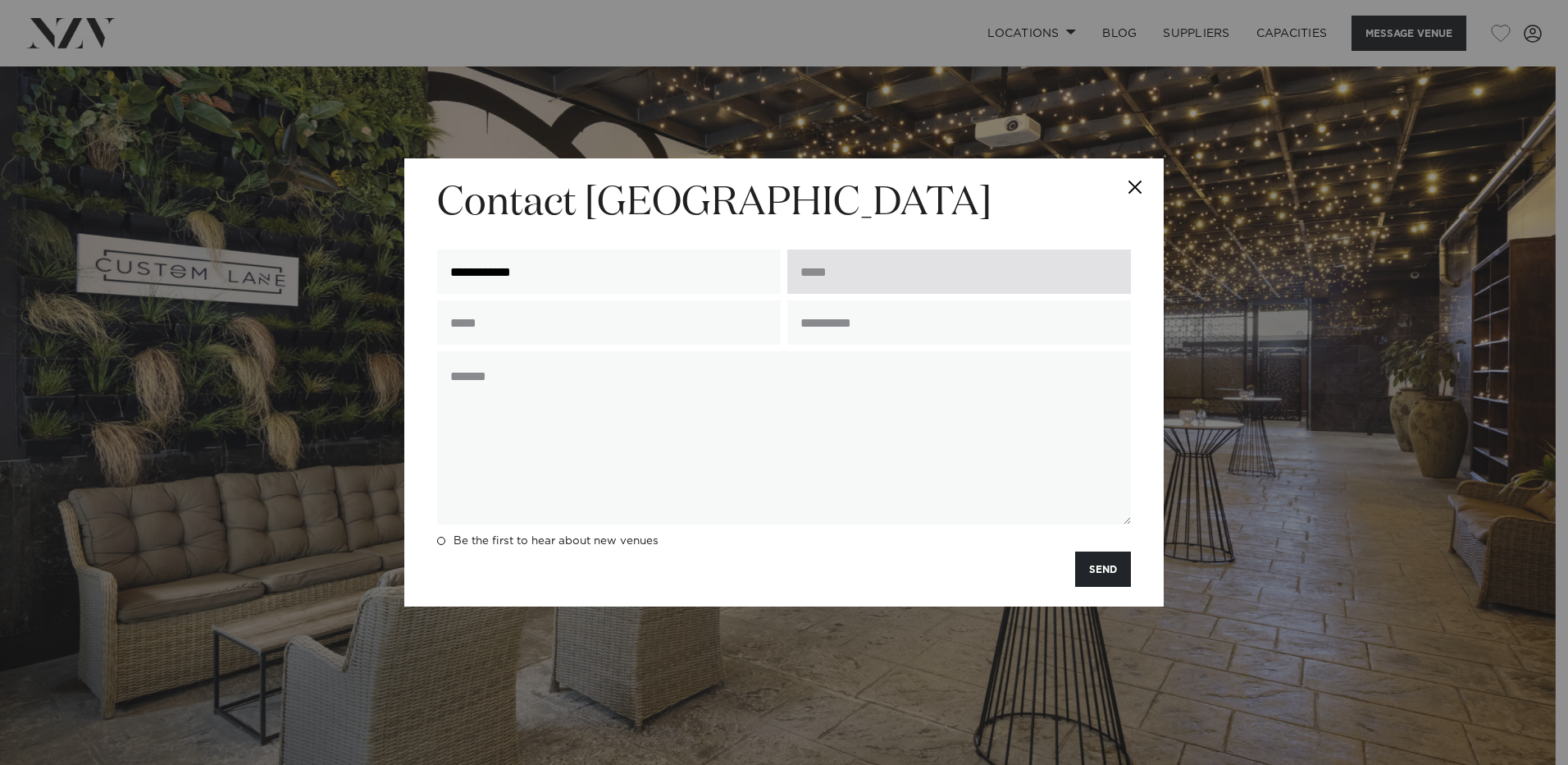
type input "**********"
click at [832, 275] on input "email" at bounding box center [959, 272] width 343 height 45
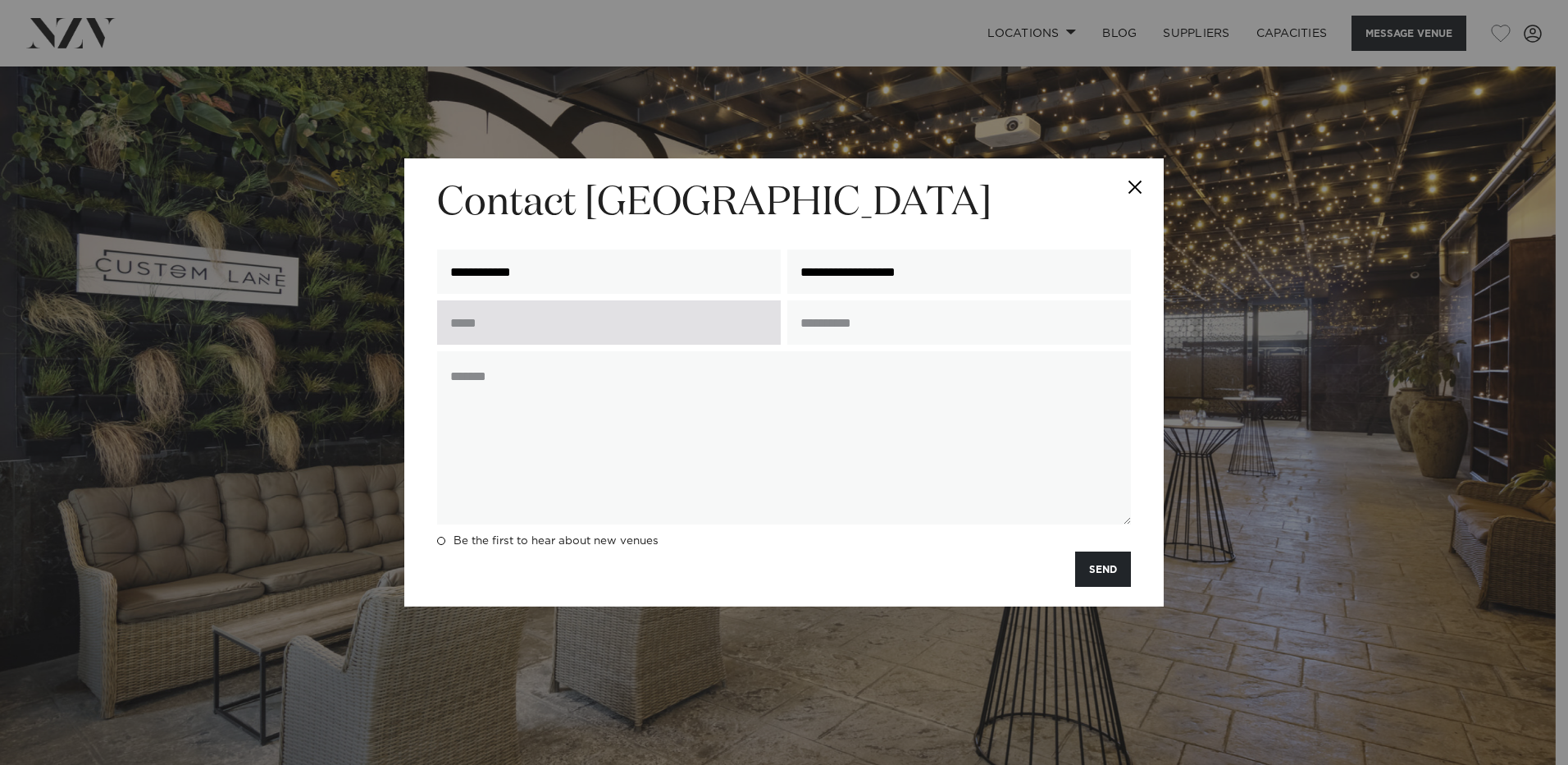
type input "**********"
click at [521, 320] on input "text" at bounding box center [608, 323] width 343 height 45
click at [507, 320] on input "**********" at bounding box center [608, 323] width 343 height 45
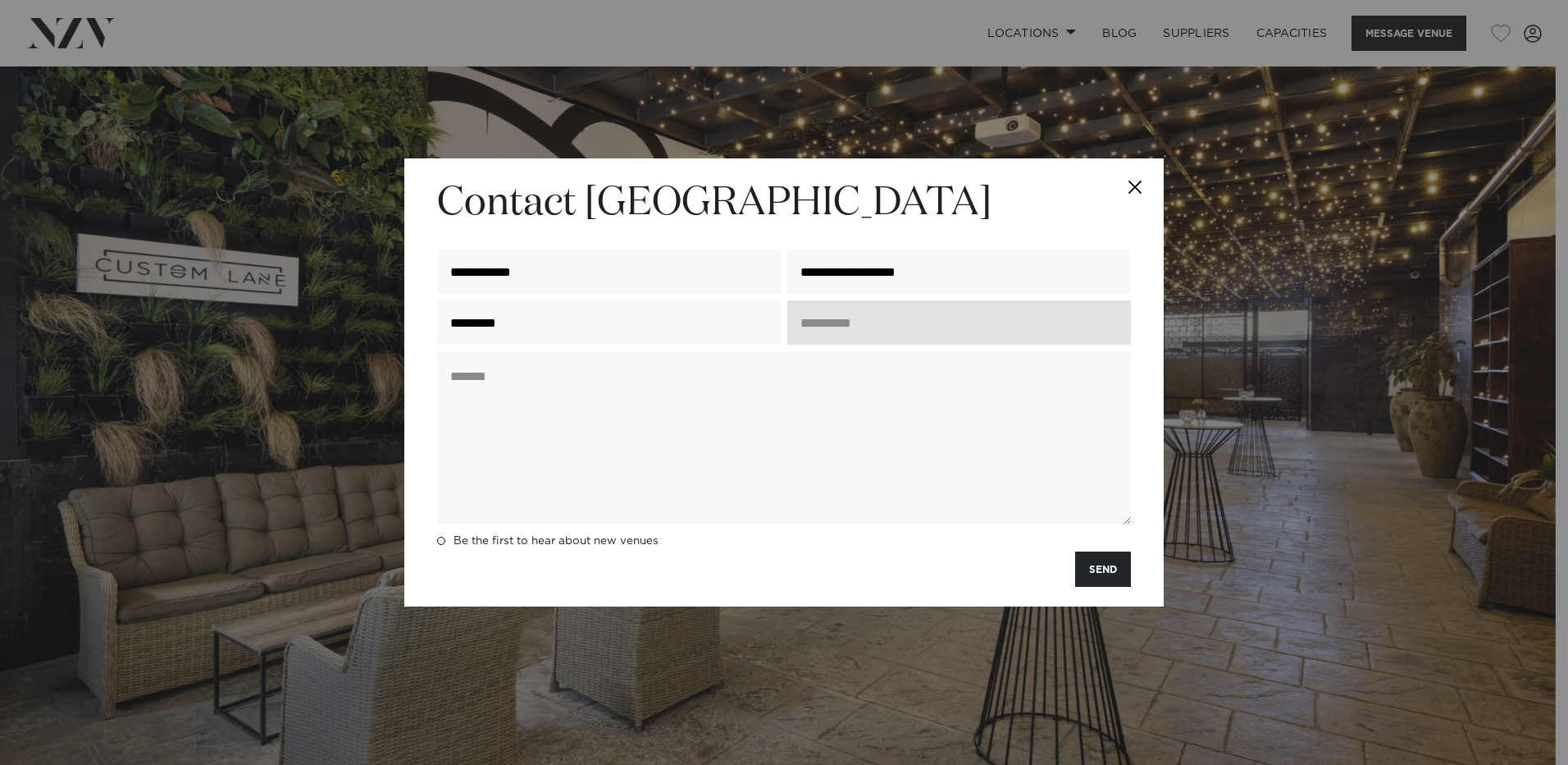
type input "*********"
click at [869, 326] on input "text" at bounding box center [959, 323] width 343 height 45
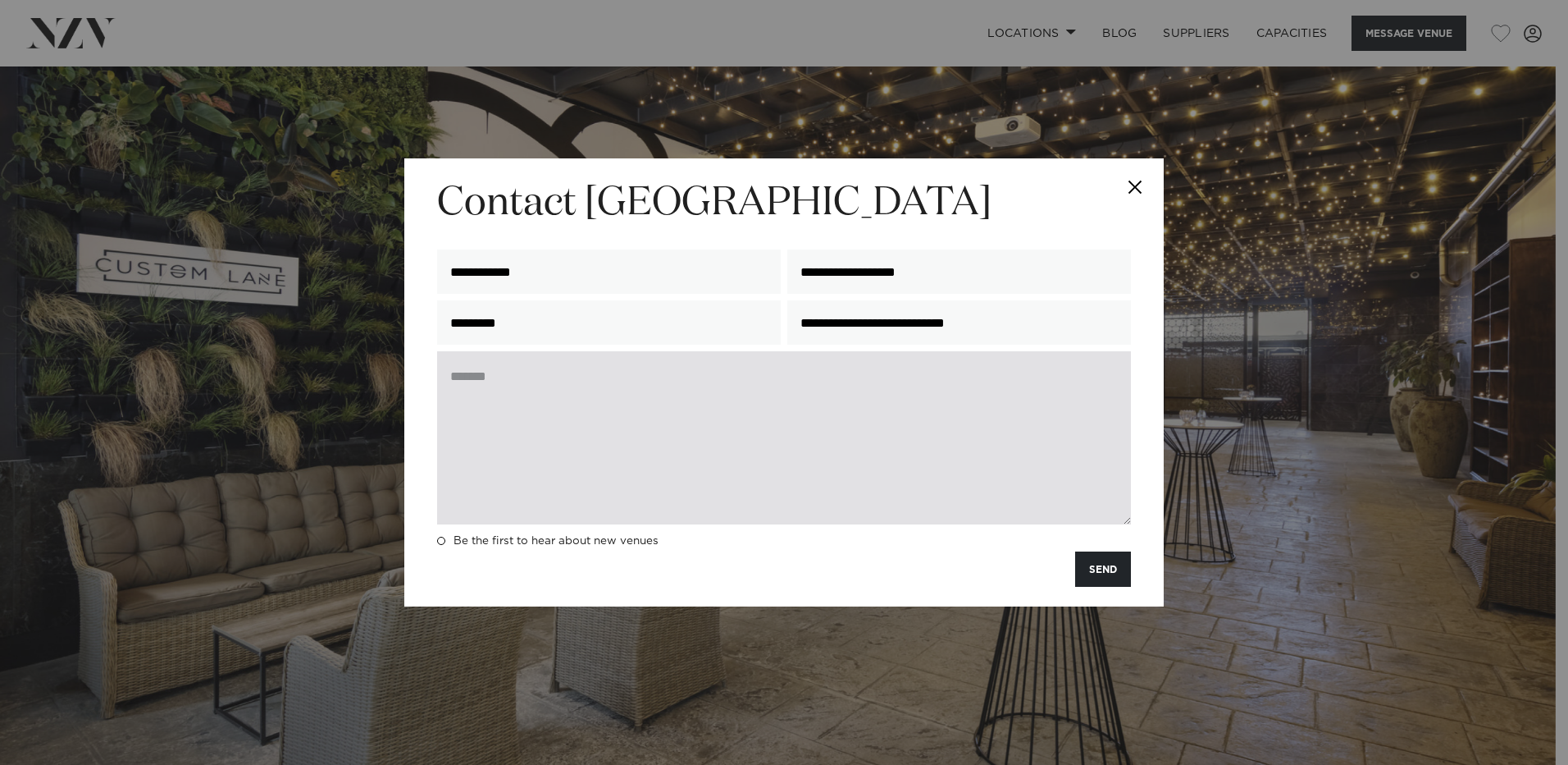
type input "**********"
click at [557, 390] on textarea at bounding box center [784, 437] width 694 height 173
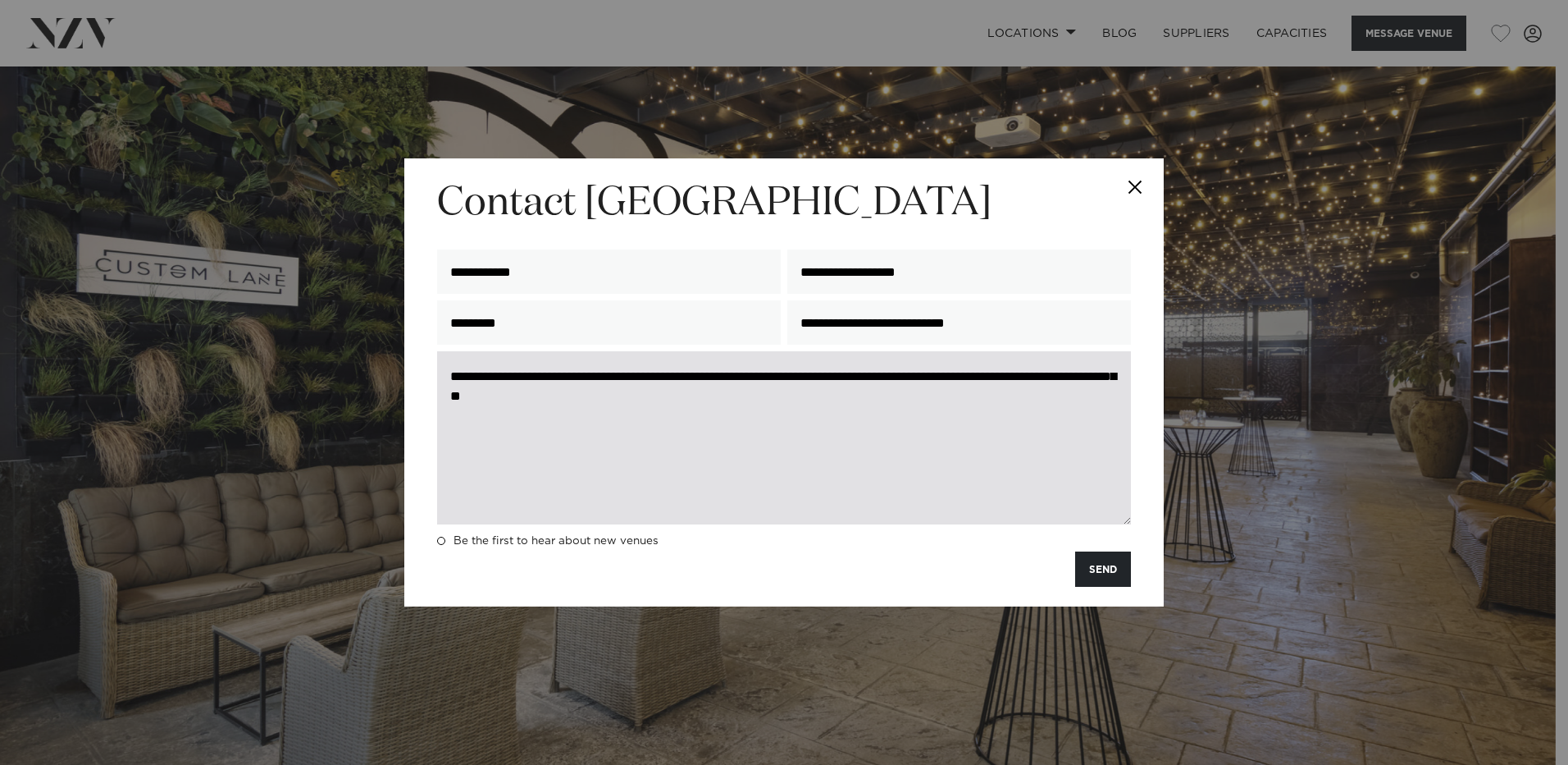
click at [705, 402] on textarea "**********" at bounding box center [784, 437] width 694 height 173
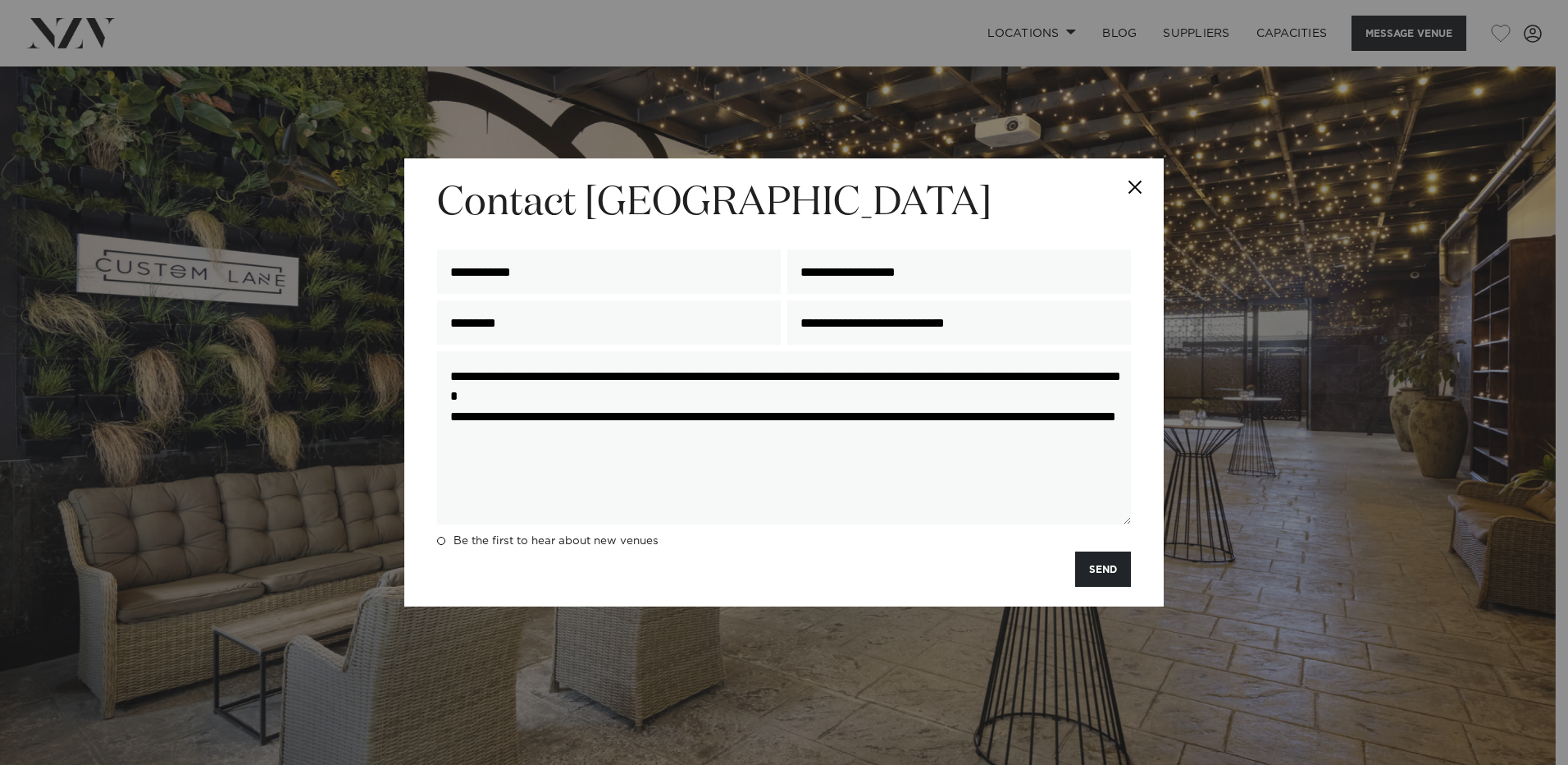
drag, startPoint x: 712, startPoint y: 449, endPoint x: 429, endPoint y: 383, distance: 290.6
click at [429, 383] on div "**********" at bounding box center [784, 382] width 760 height 448
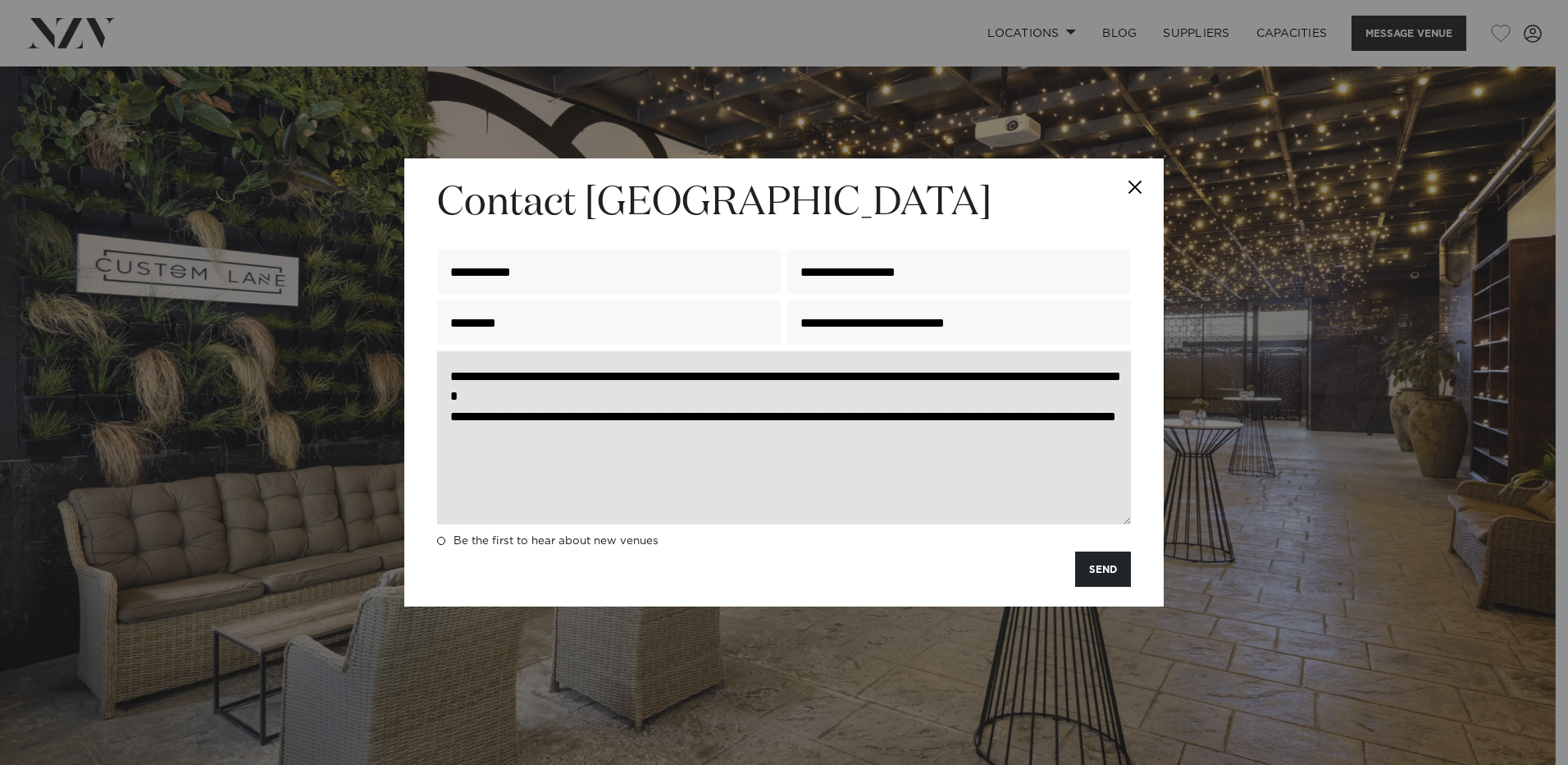
drag, startPoint x: 524, startPoint y: 393, endPoint x: 931, endPoint y: 459, distance: 412.3
click at [939, 494] on textarea "**********" at bounding box center [784, 437] width 694 height 173
click at [958, 417] on textarea "**********" at bounding box center [784, 437] width 694 height 173
drag, startPoint x: 960, startPoint y: 416, endPoint x: 911, endPoint y: 467, distance: 70.7
click at [910, 467] on textarea "**********" at bounding box center [784, 437] width 694 height 173
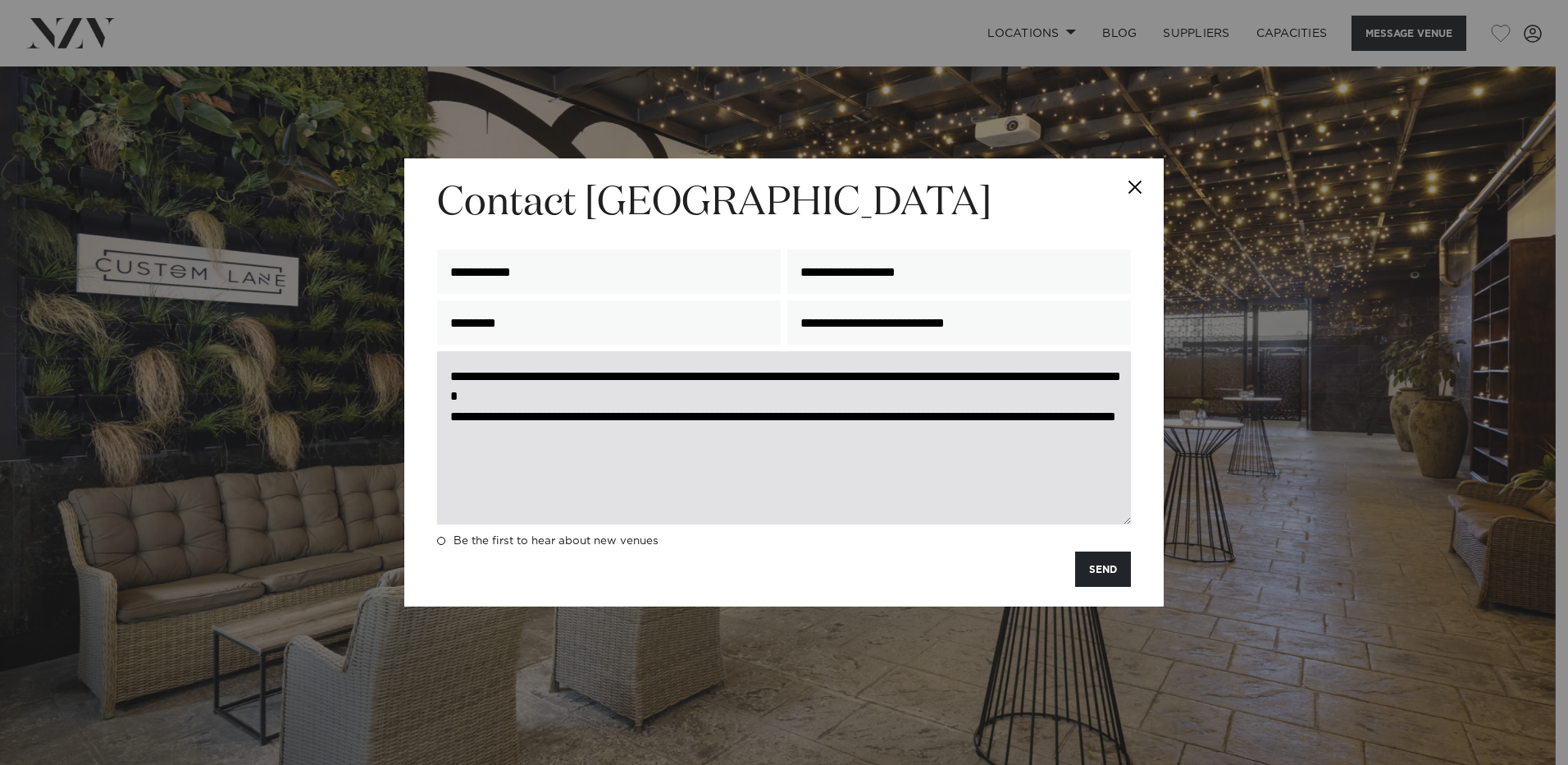
click at [717, 441] on textarea "**********" at bounding box center [784, 437] width 694 height 173
drag, startPoint x: 680, startPoint y: 446, endPoint x: 455, endPoint y: 368, distance: 238.1
click at [455, 368] on textarea "**********" at bounding box center [784, 437] width 694 height 173
click at [676, 497] on textarea "**********" at bounding box center [784, 437] width 694 height 173
drag, startPoint x: 698, startPoint y: 436, endPoint x: 446, endPoint y: 371, distance: 260.2
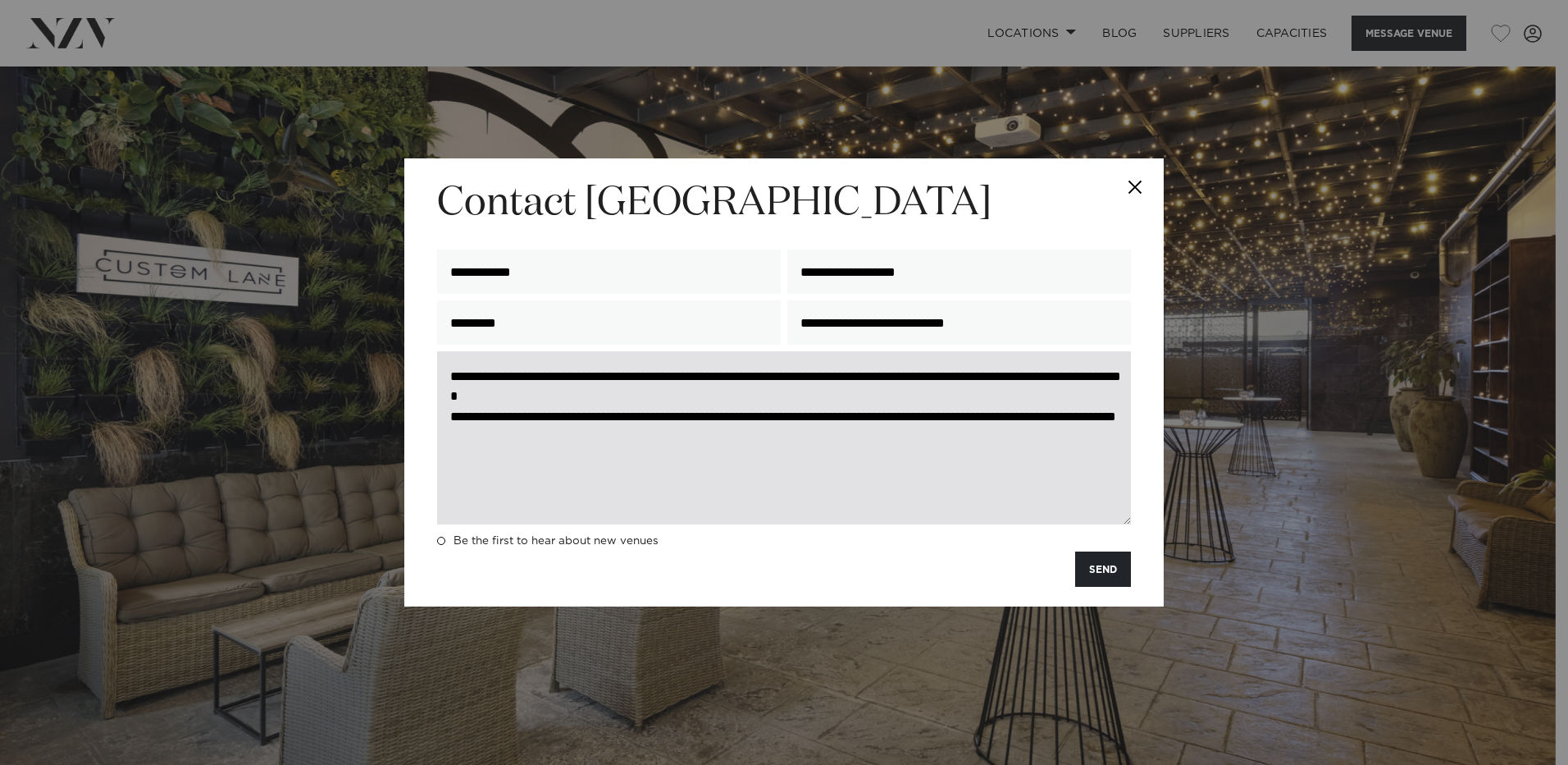
click at [446, 371] on textarea "**********" at bounding box center [784, 437] width 694 height 173
click at [991, 486] on textarea "**********" at bounding box center [784, 437] width 694 height 173
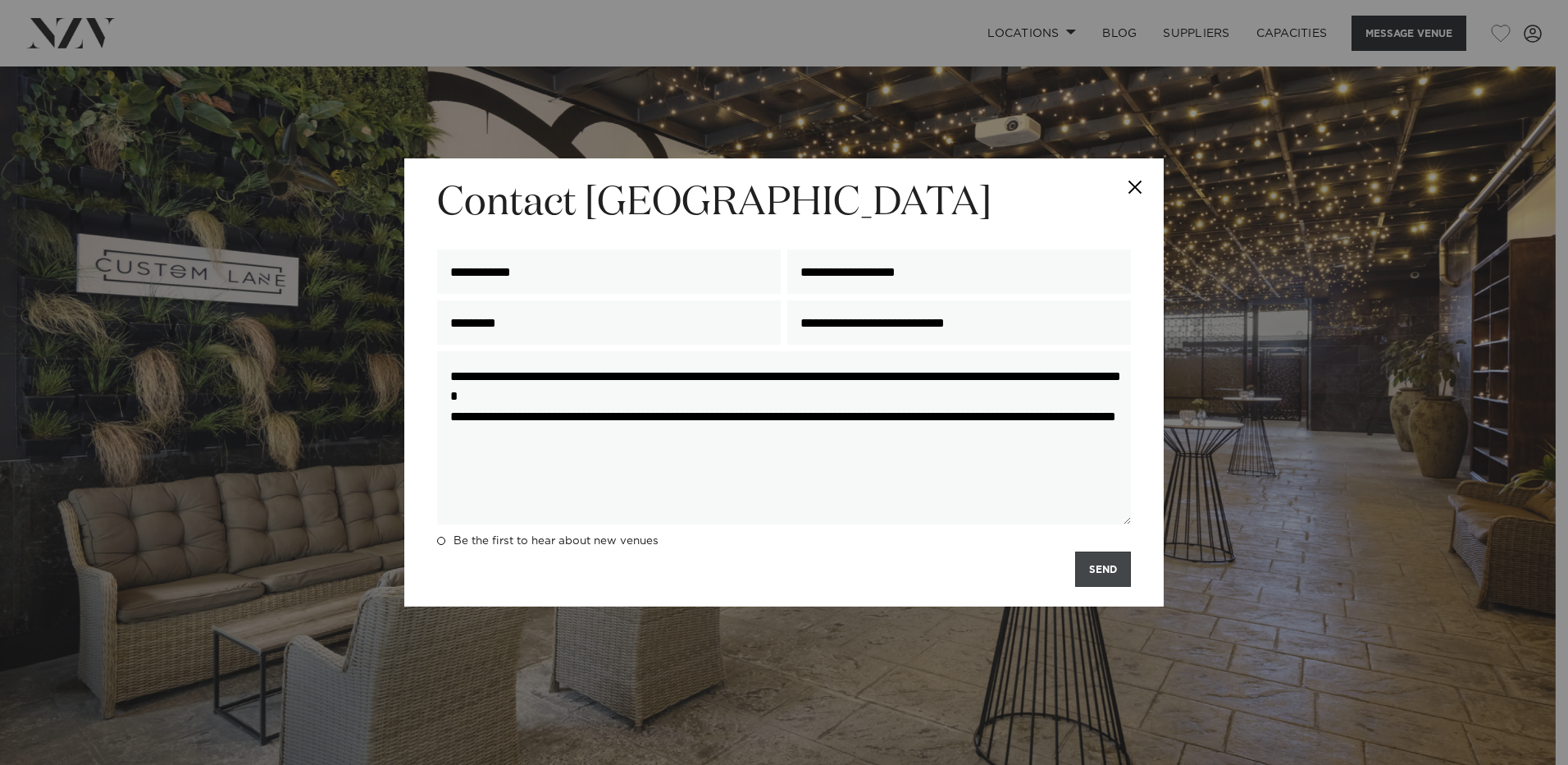
type textarea "**********"
click at [1108, 569] on button "SEND" at bounding box center [1102, 569] width 55 height 36
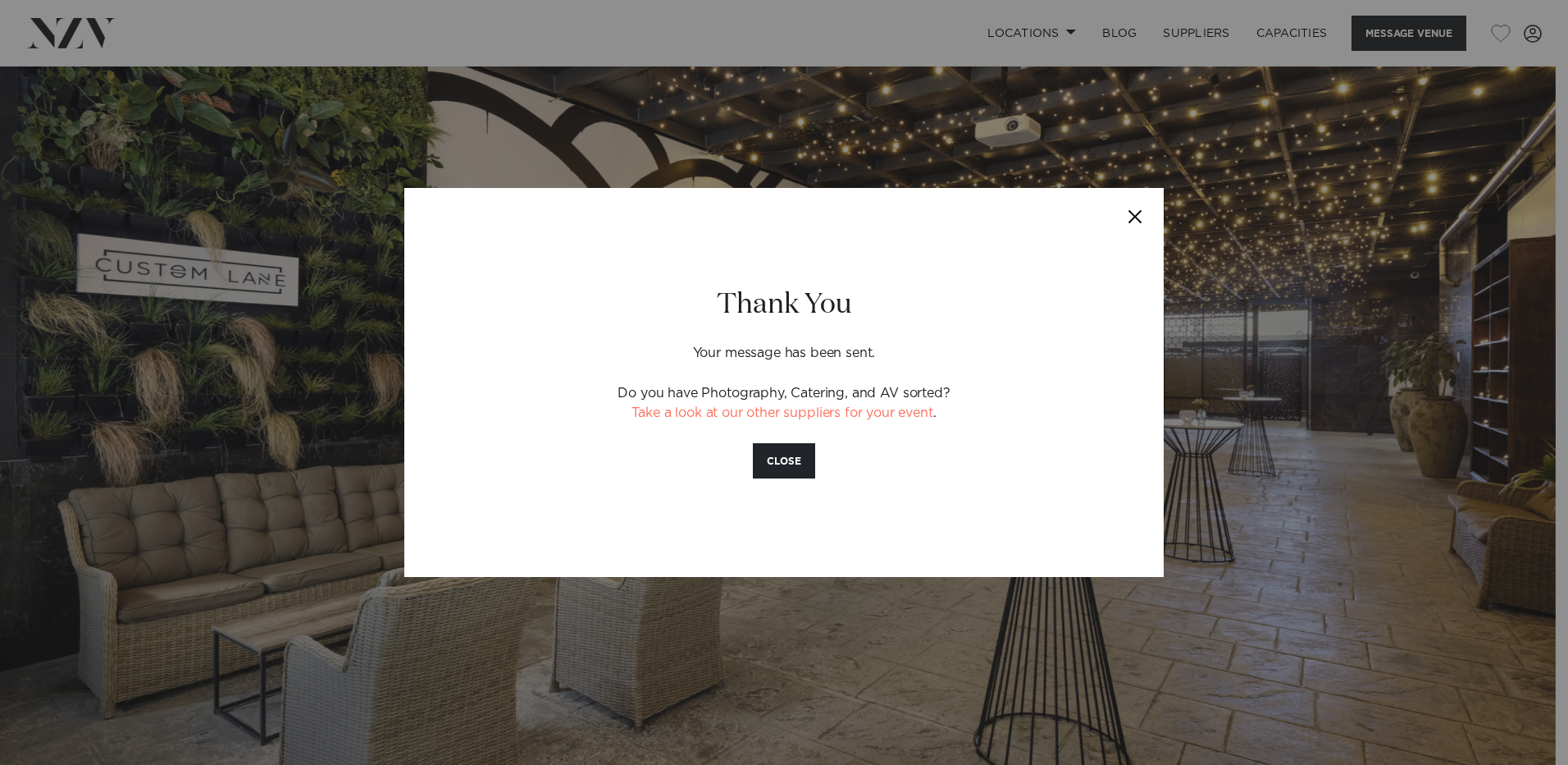
click at [808, 450] on button "CLOSE" at bounding box center [784, 460] width 62 height 36
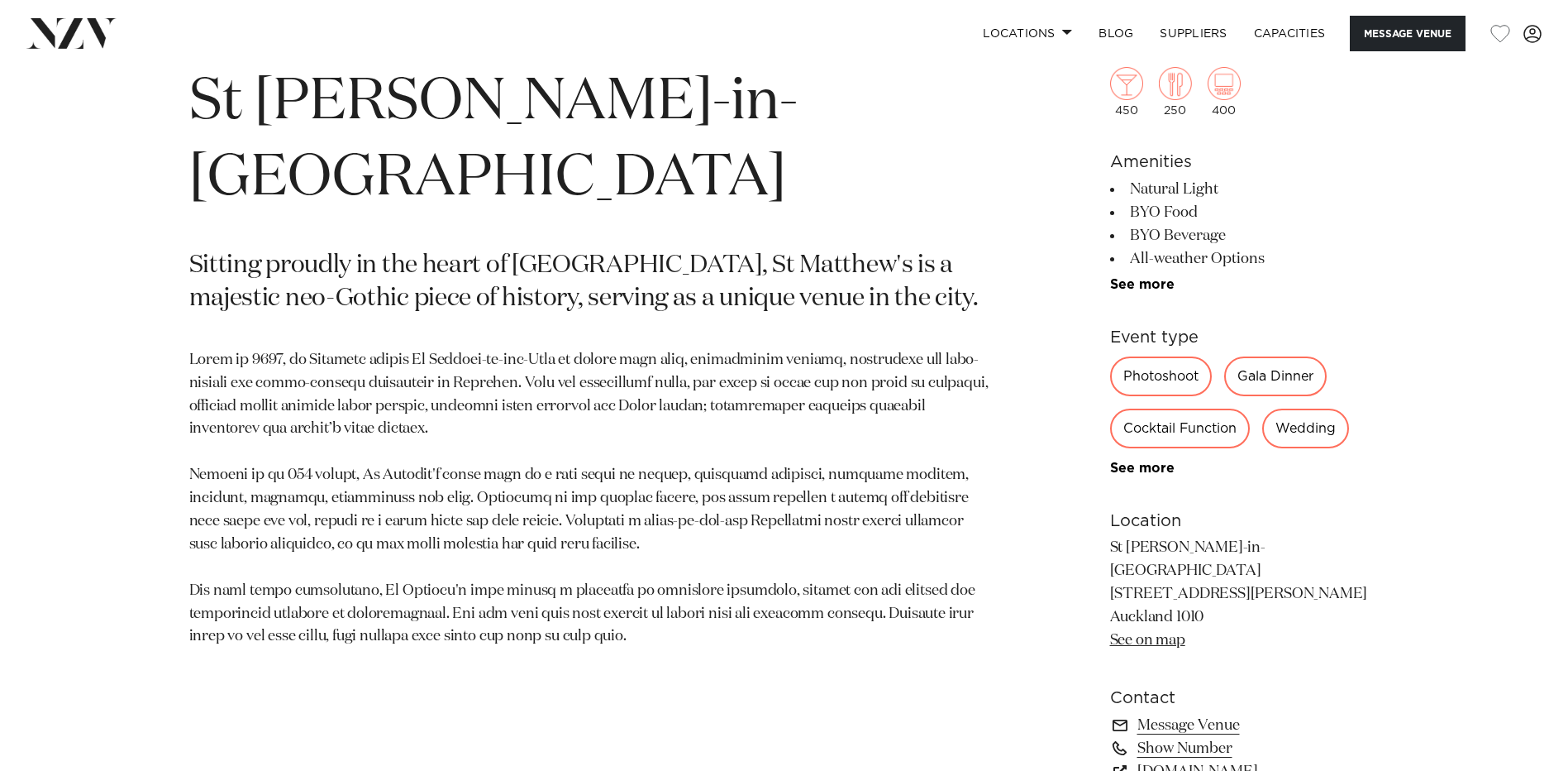
scroll to position [910, 0]
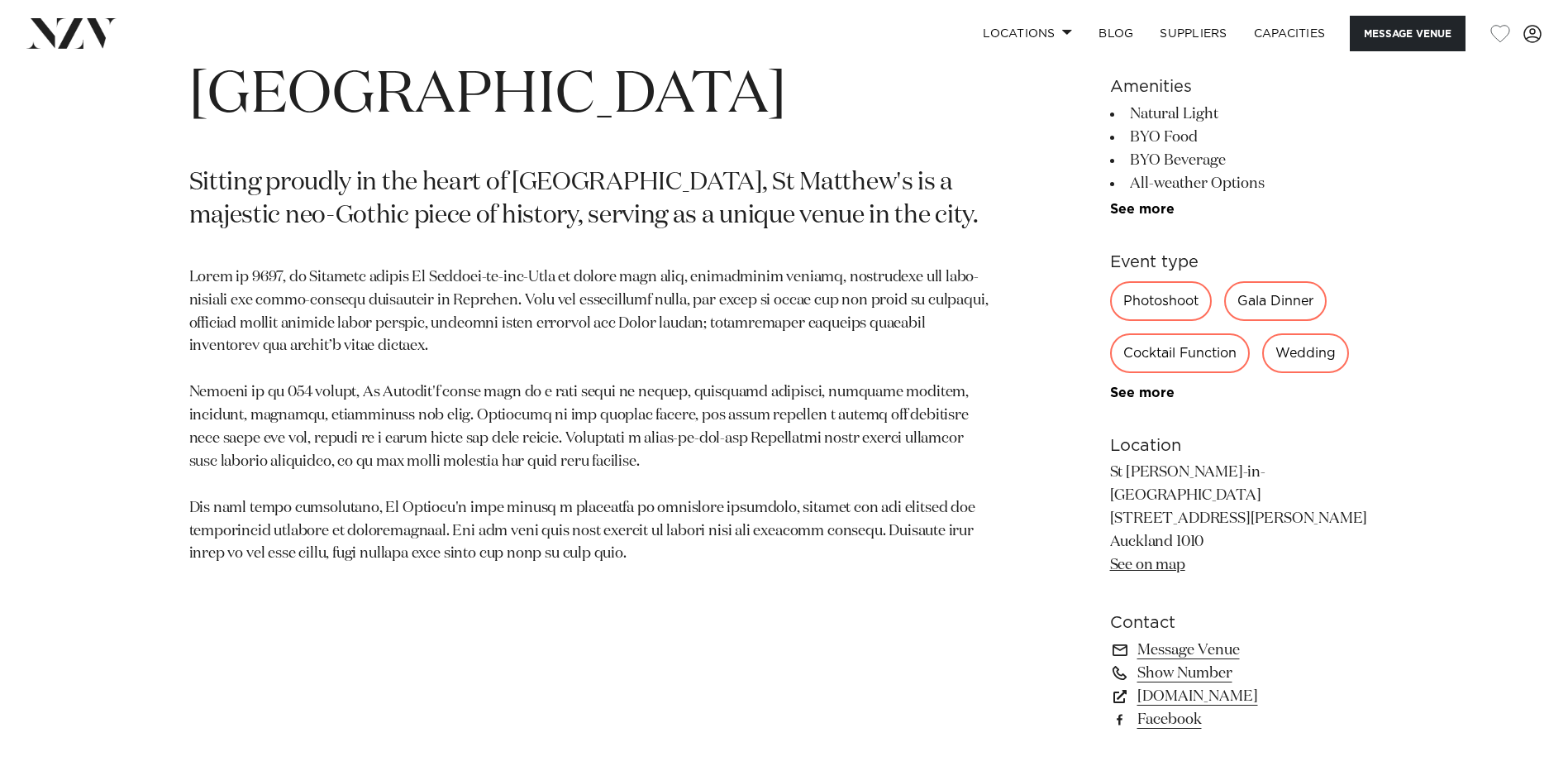
click at [1280, 300] on div "Gala Dinner" at bounding box center [1275, 301] width 103 height 40
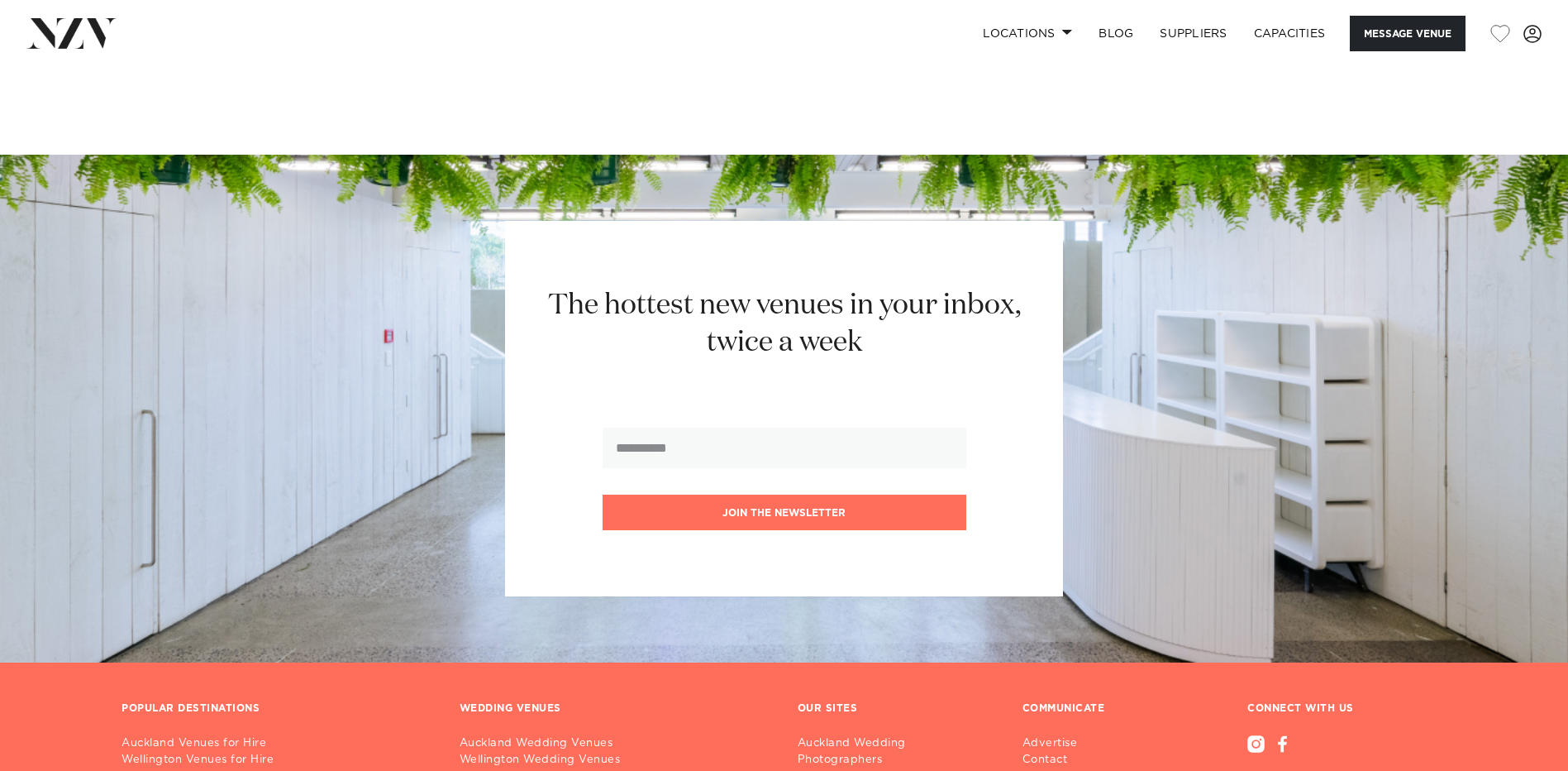
scroll to position [3391, 0]
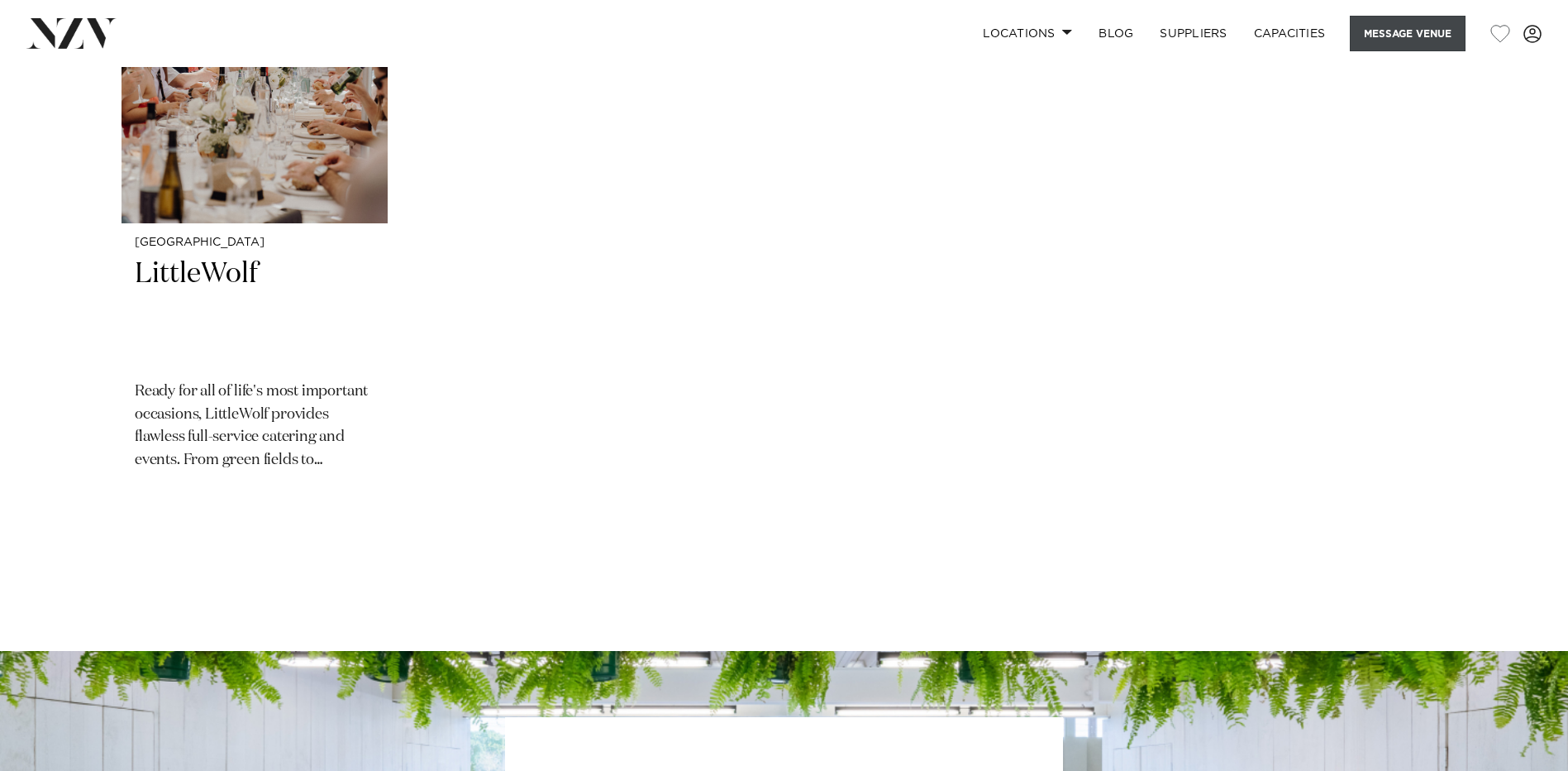
click at [1417, 30] on button "Message Venue" at bounding box center [1408, 33] width 116 height 36
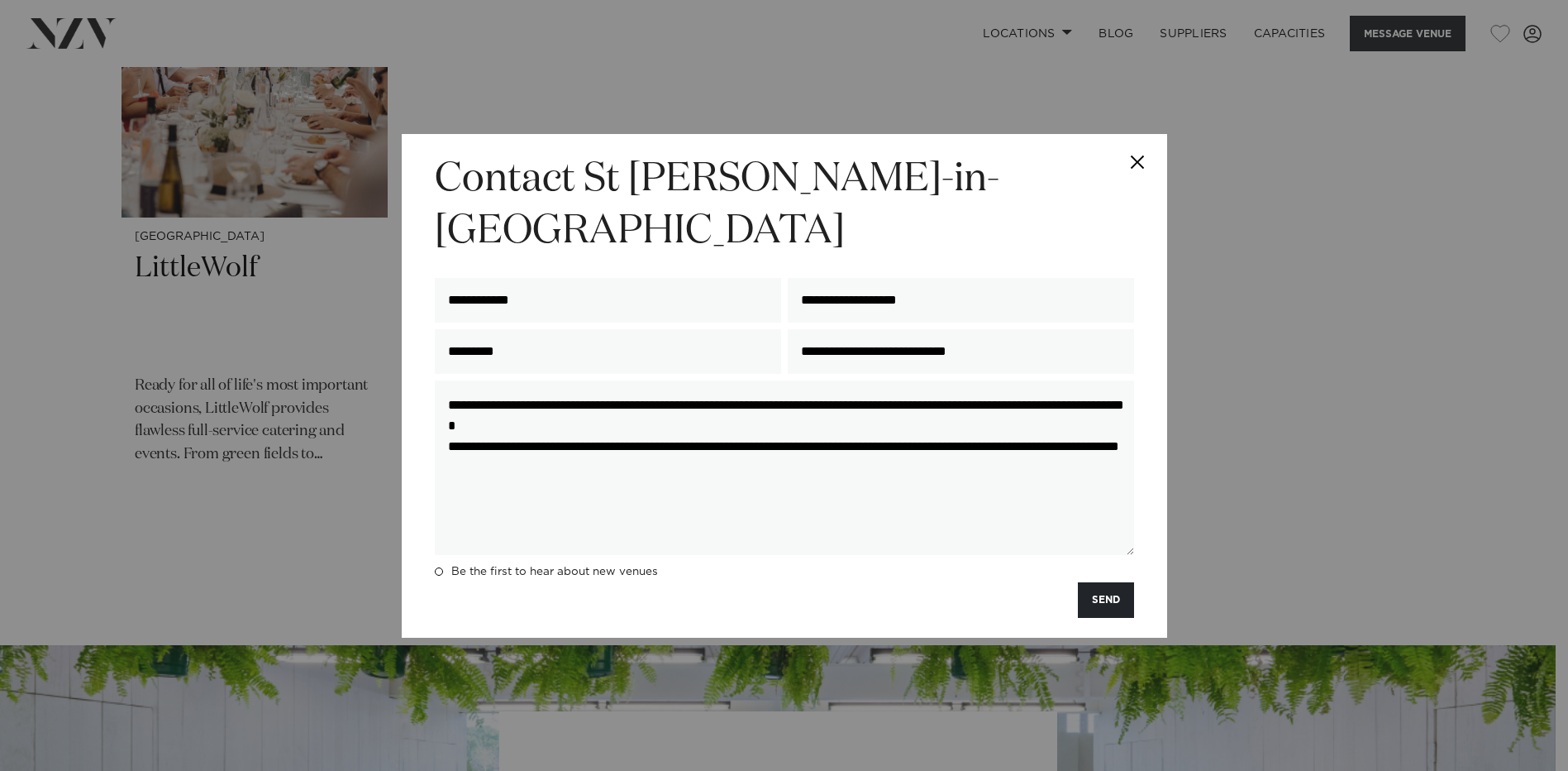
scroll to position [2735, 0]
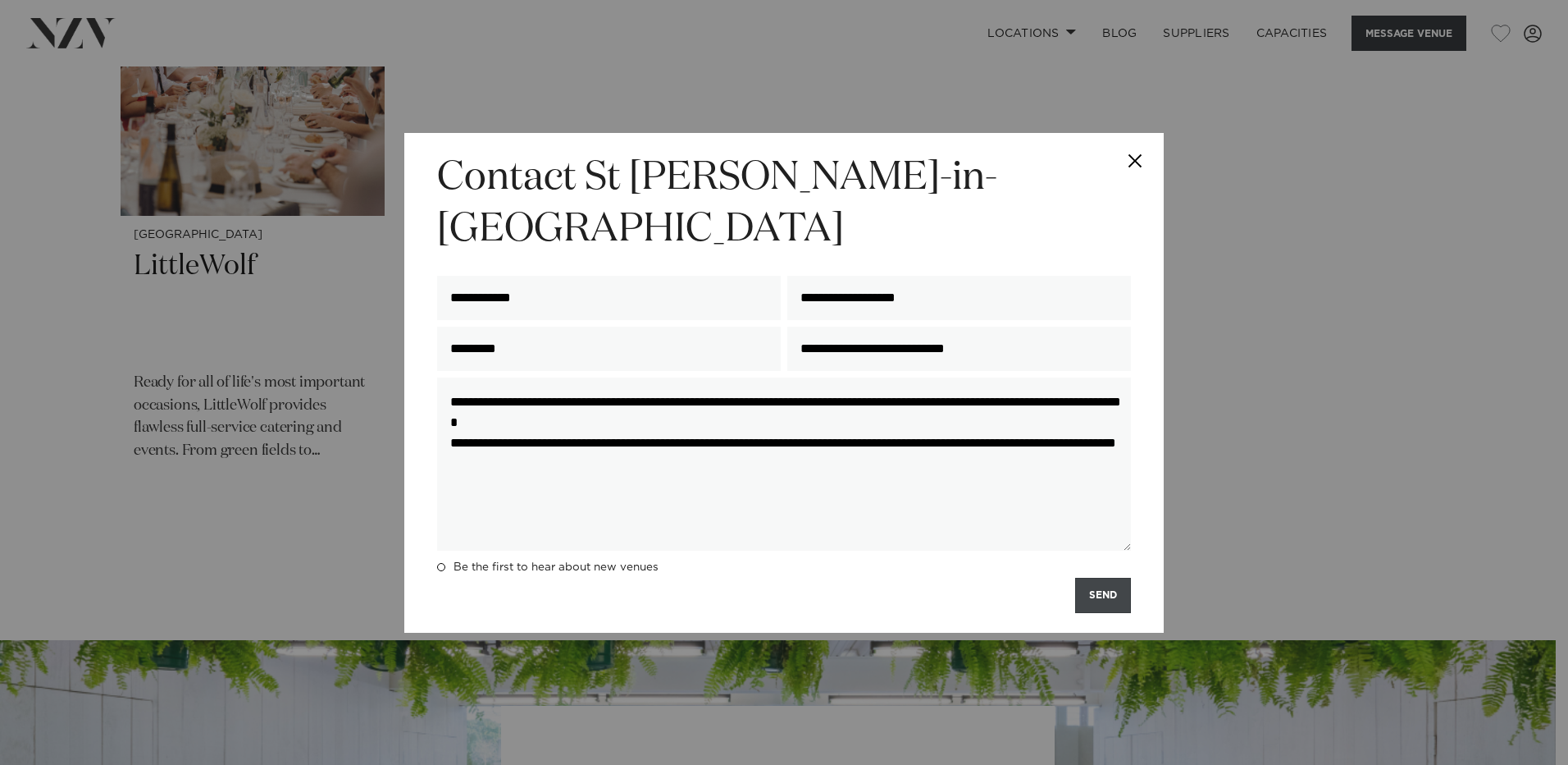
click at [1107, 578] on button "SEND" at bounding box center [1102, 595] width 55 height 36
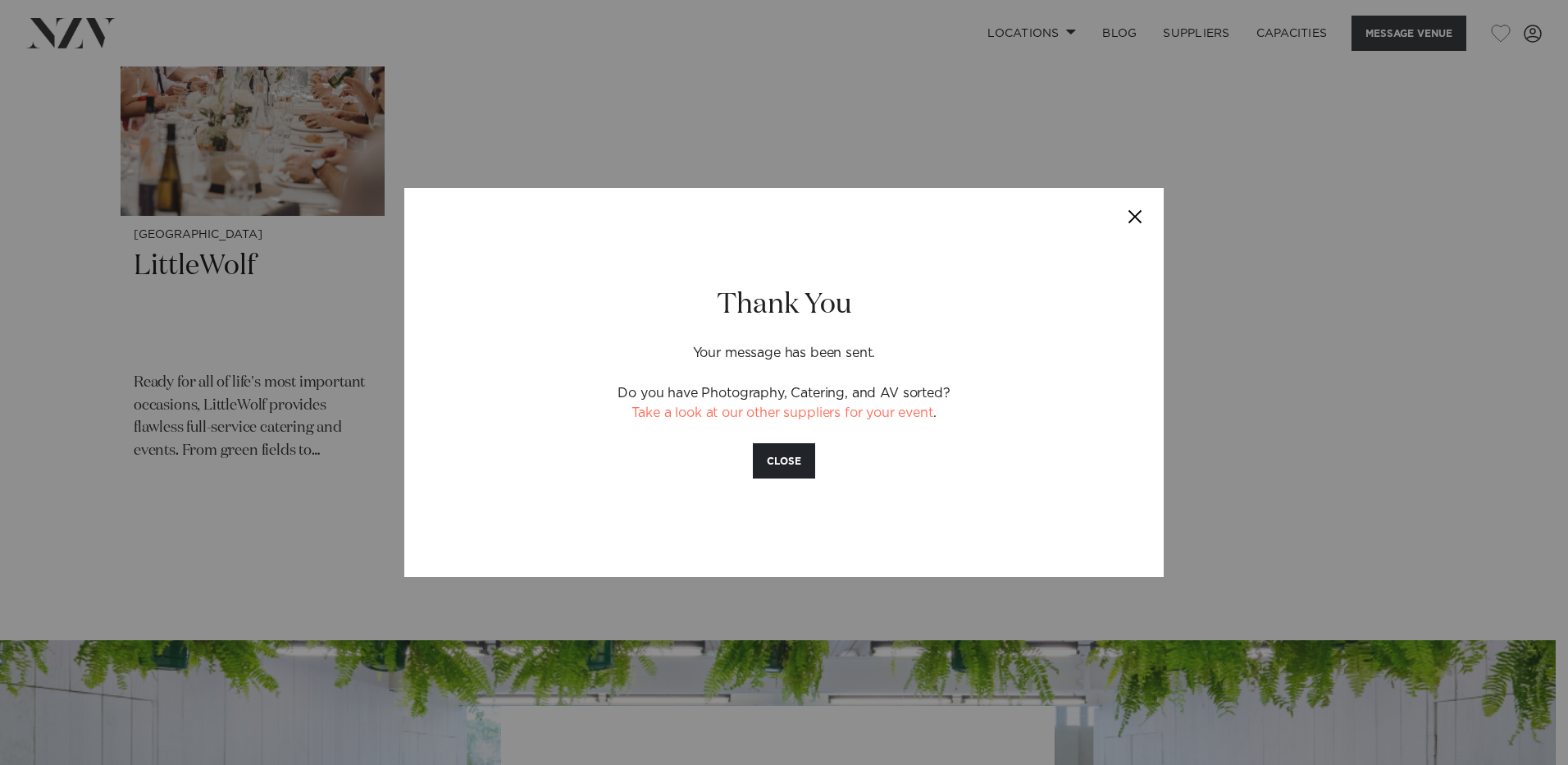
click at [1133, 214] on button "Close" at bounding box center [1134, 216] width 57 height 57
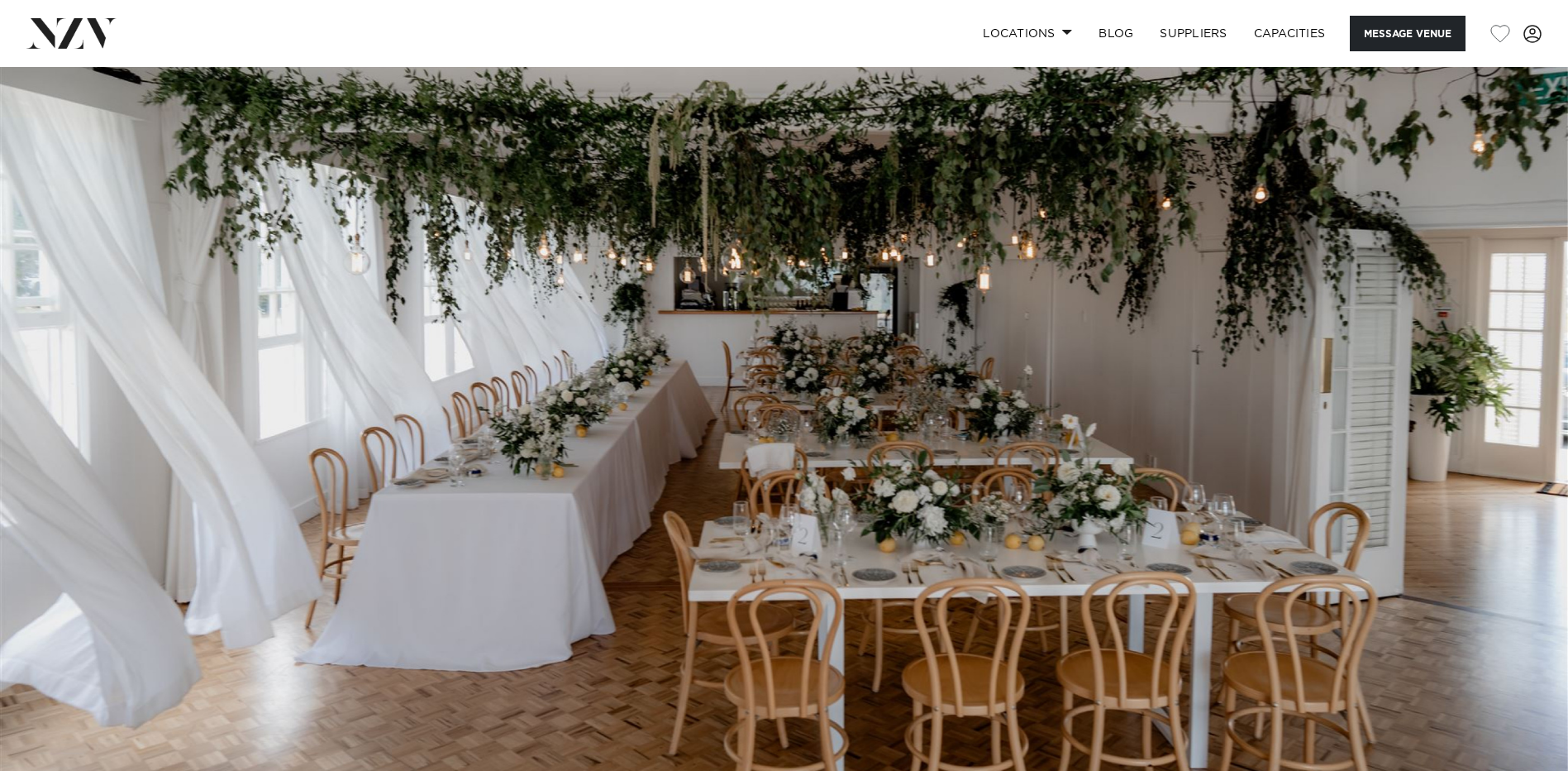
click at [1496, 429] on img at bounding box center [784, 434] width 1568 height 735
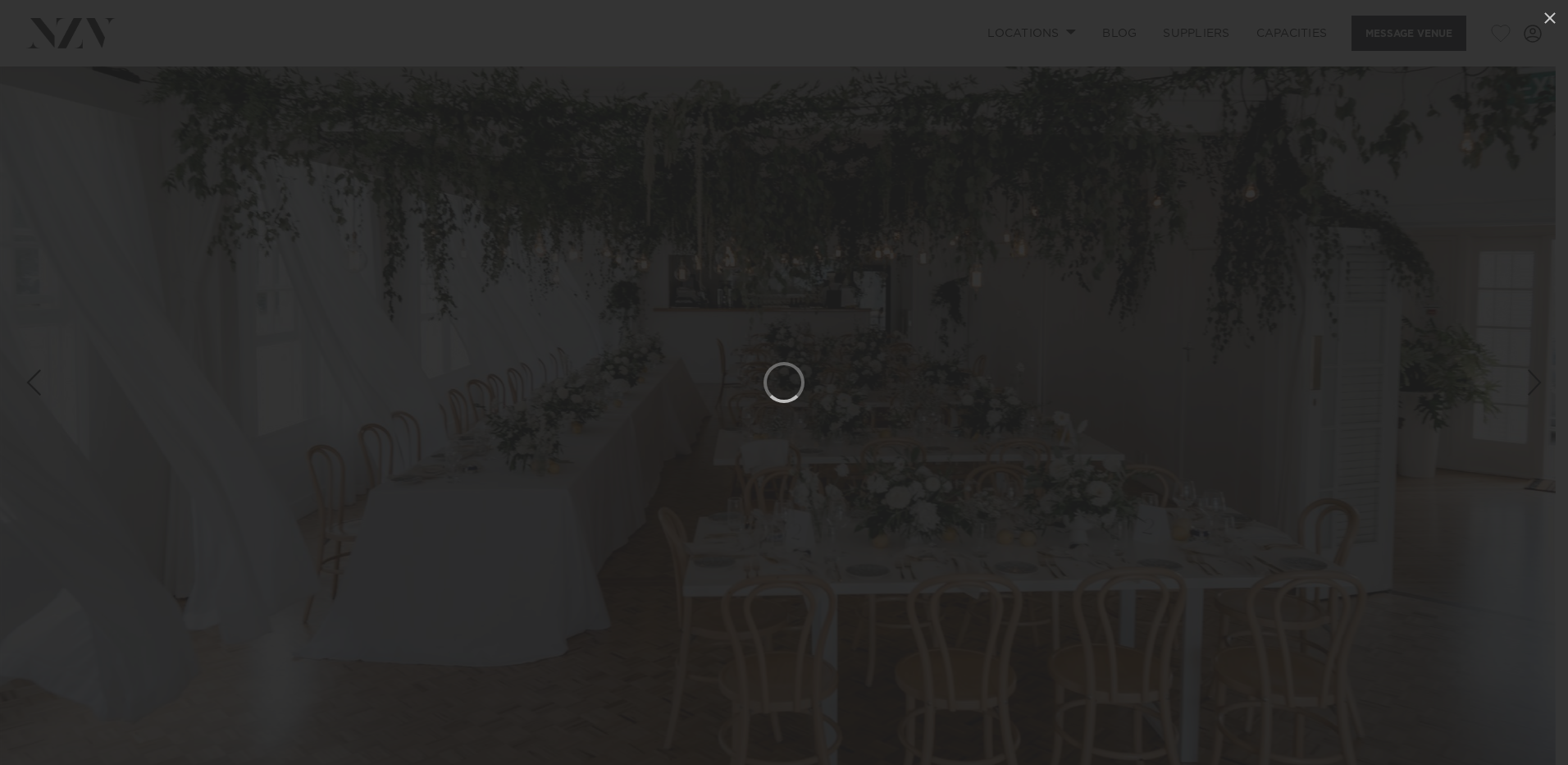
click at [1484, 423] on div at bounding box center [784, 382] width 1568 height 765
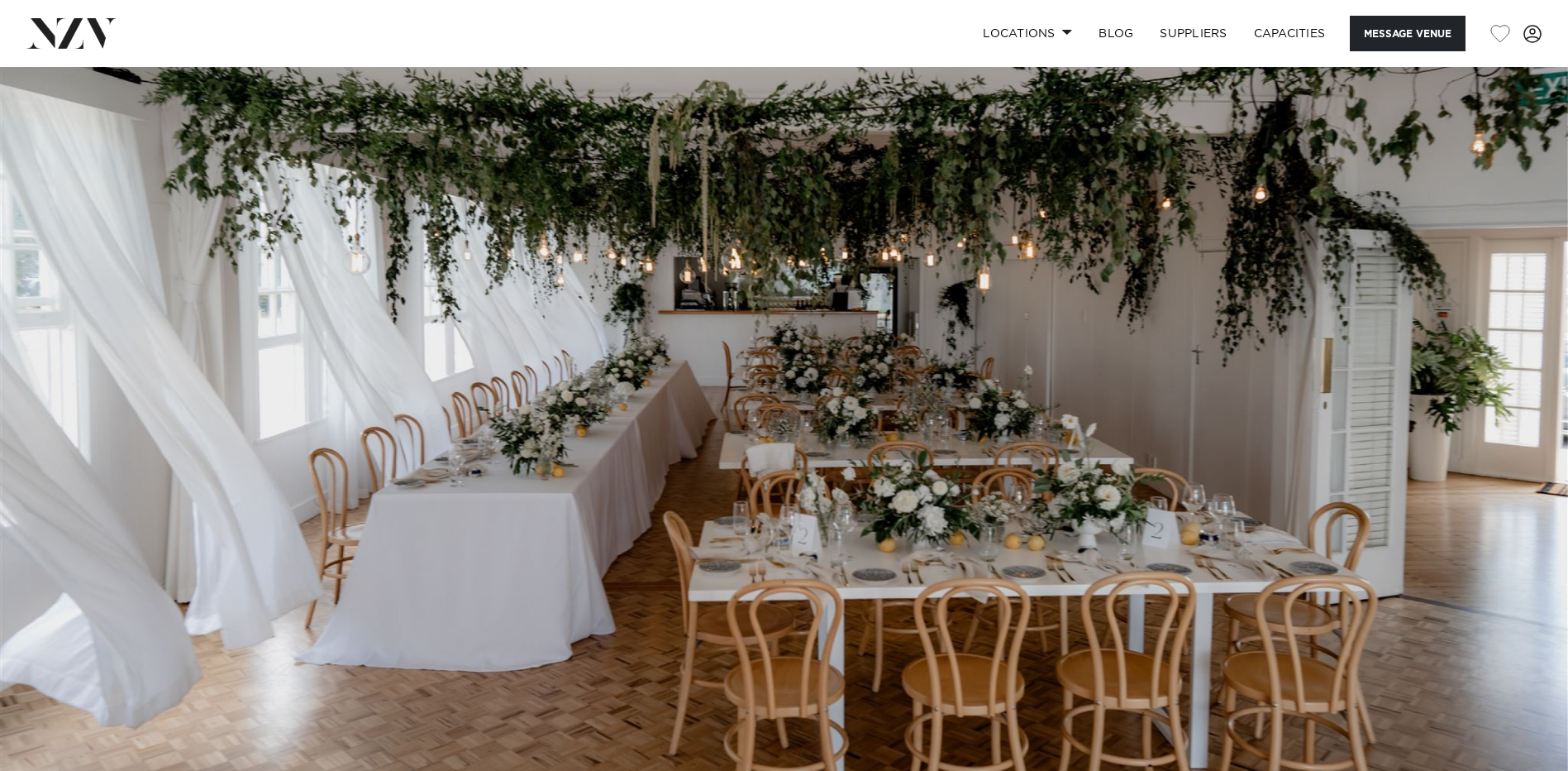
click at [1496, 426] on img at bounding box center [784, 434] width 1568 height 735
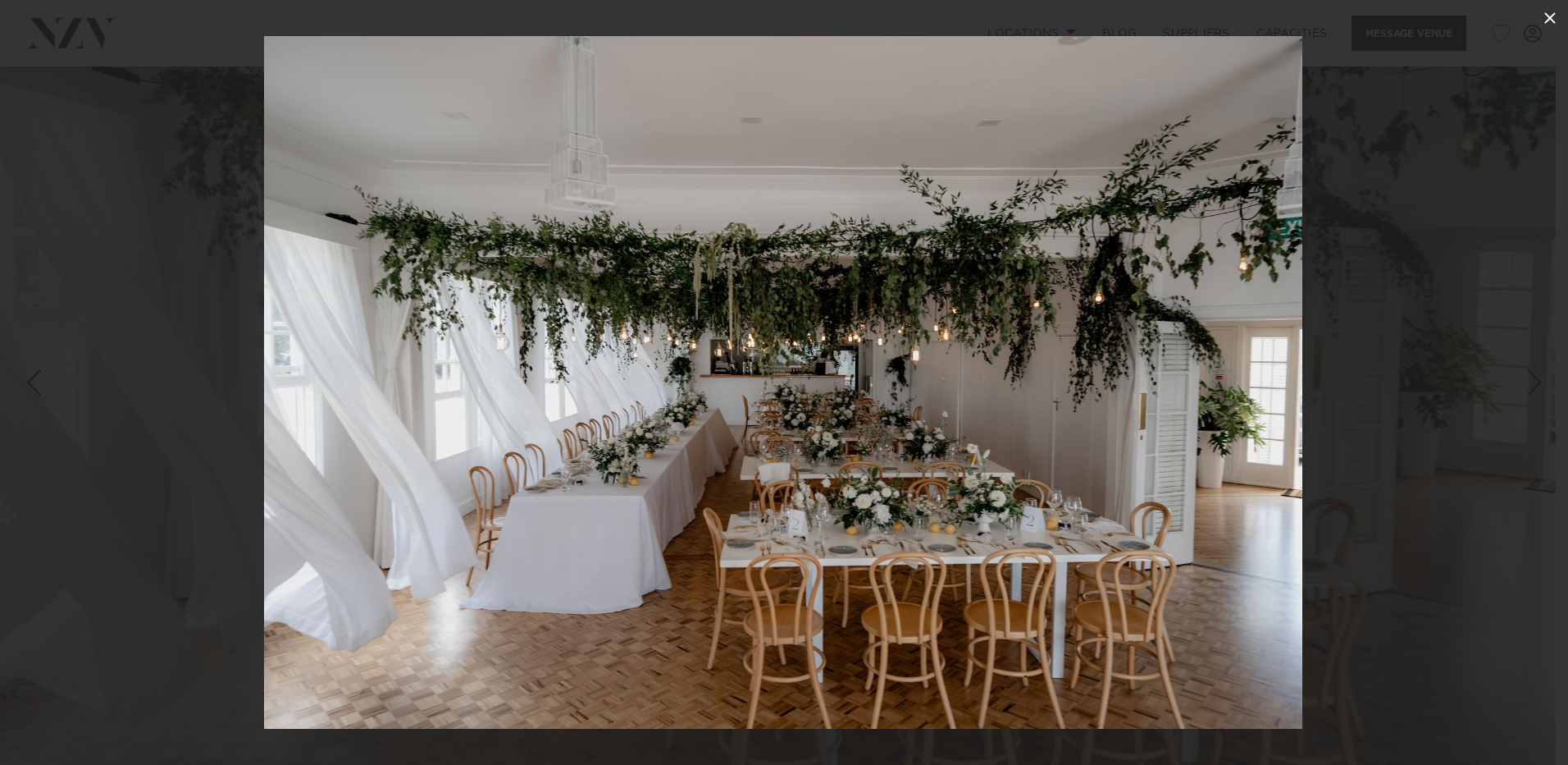
click at [1551, 12] on icon at bounding box center [1550, 18] width 20 height 20
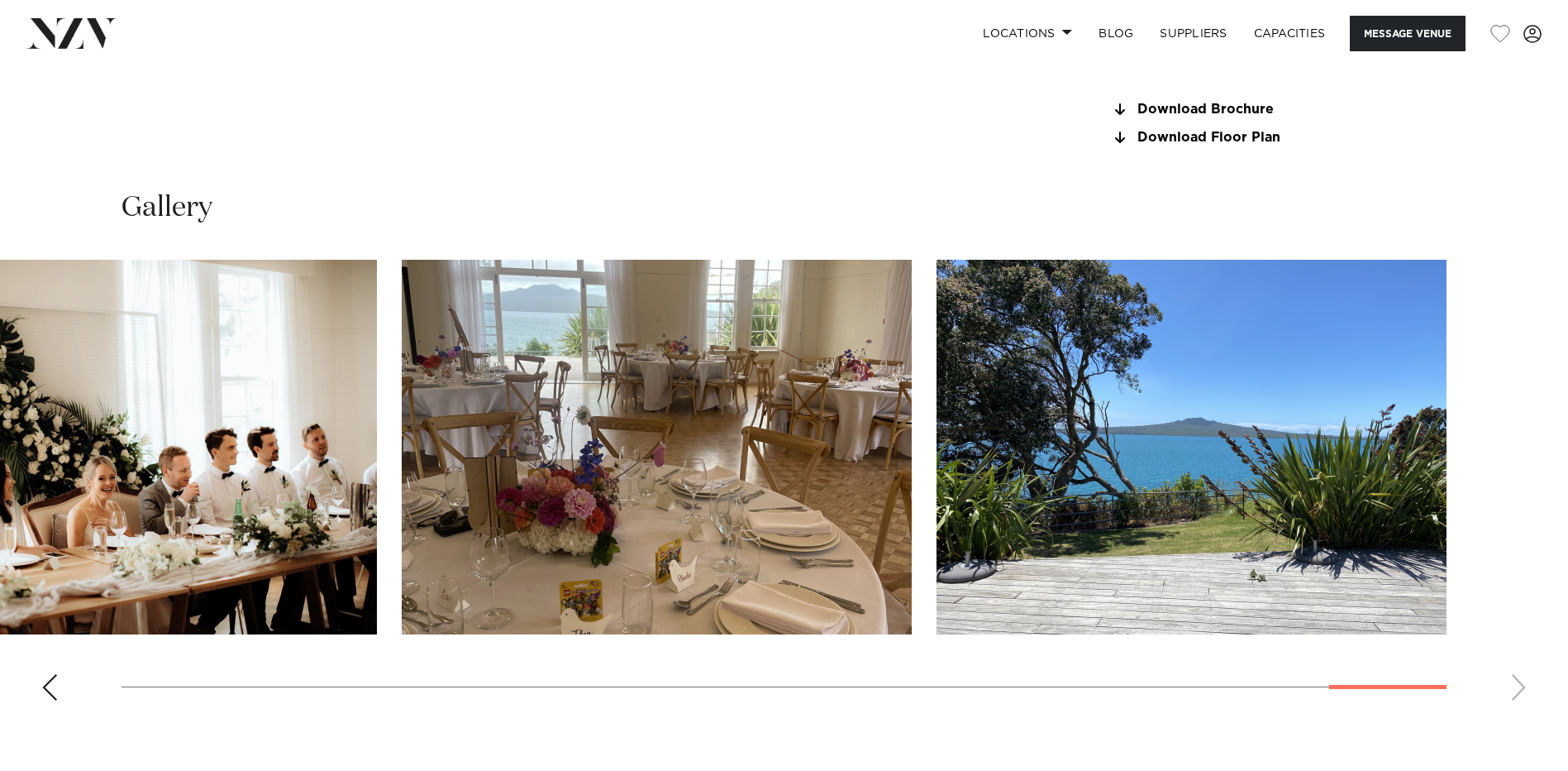
scroll to position [1489, 0]
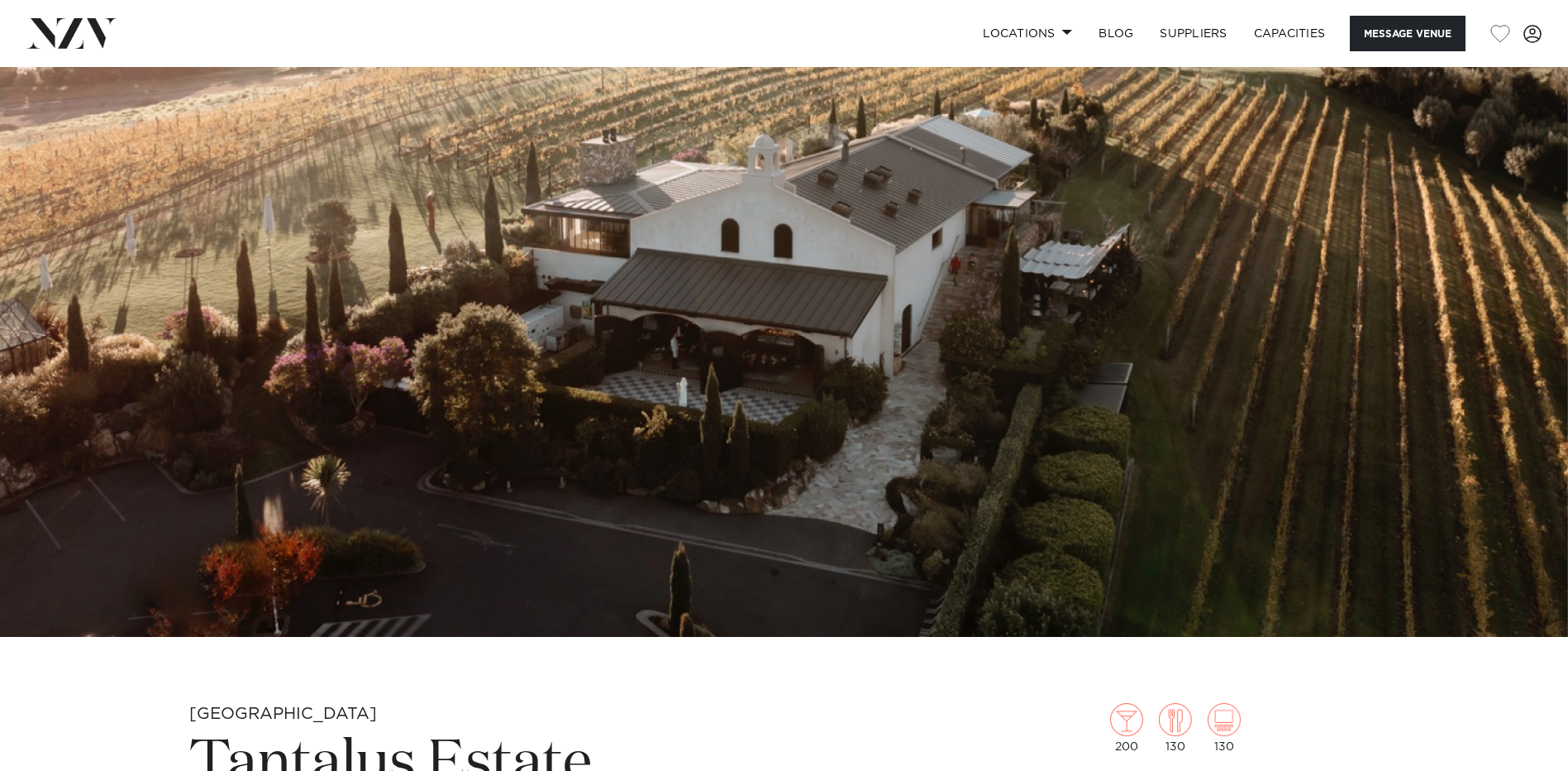
scroll to position [83, 0]
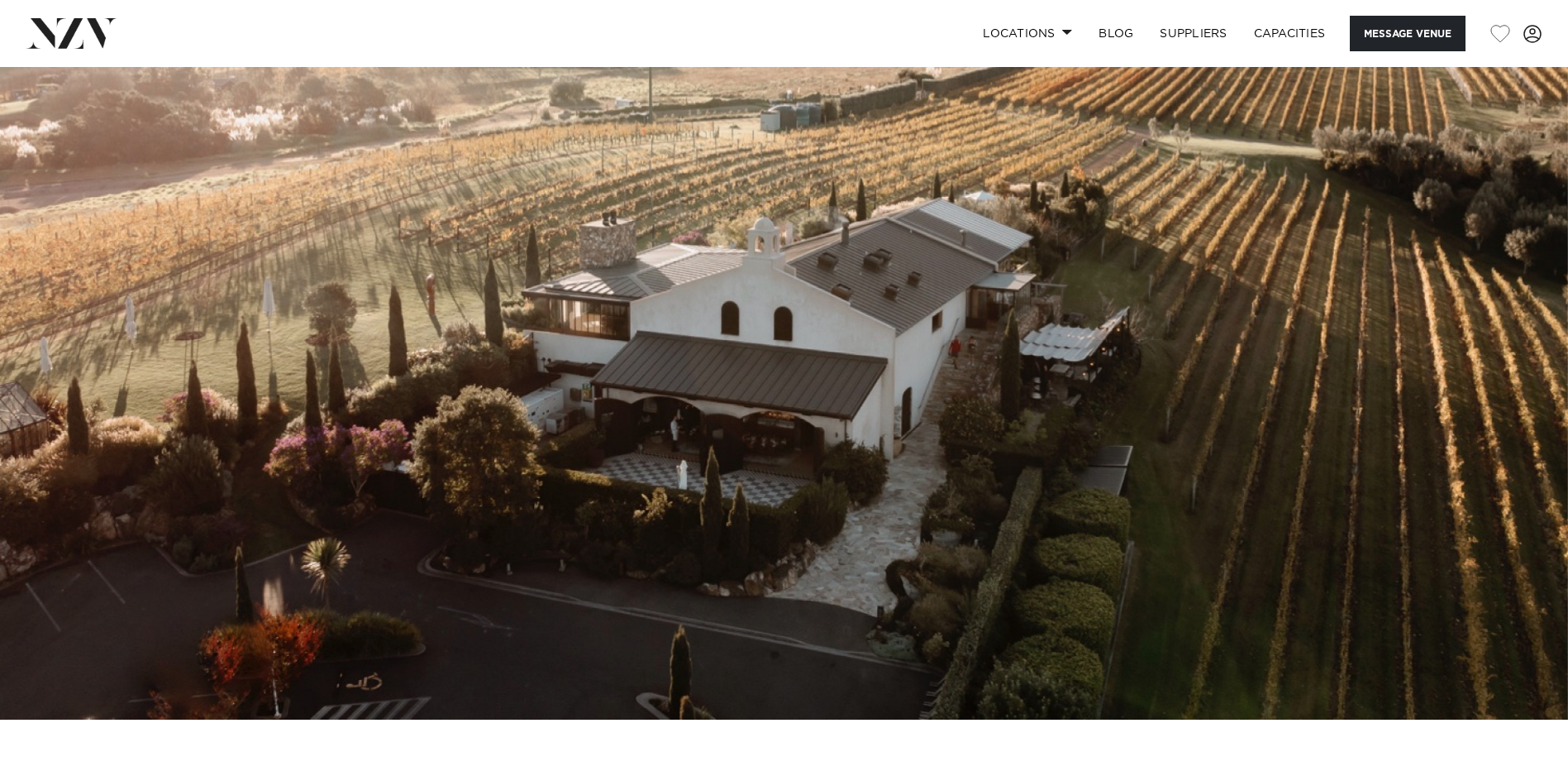
click at [1479, 351] on img at bounding box center [784, 351] width 1568 height 735
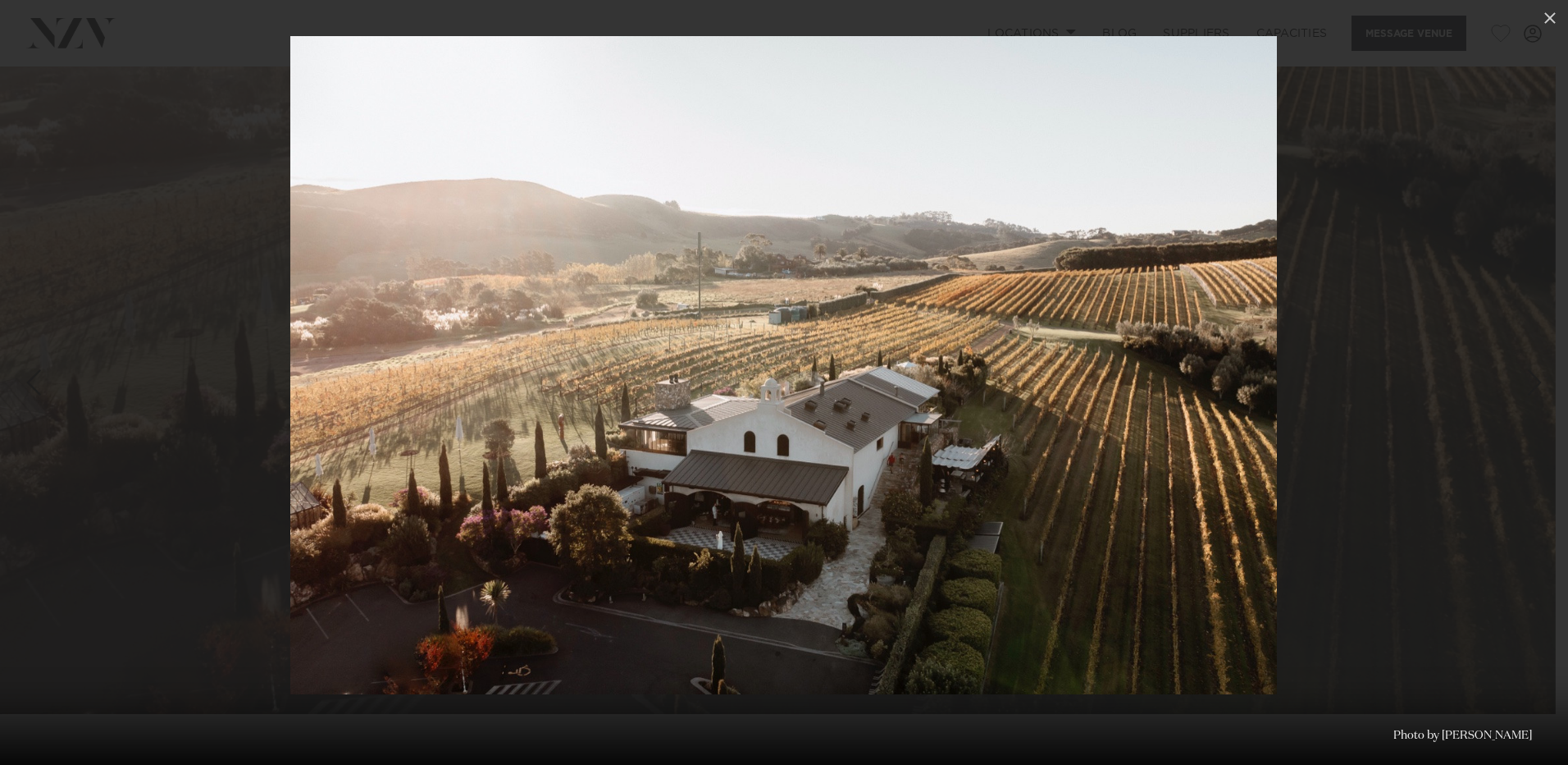
click at [1457, 360] on div at bounding box center [784, 382] width 1568 height 765
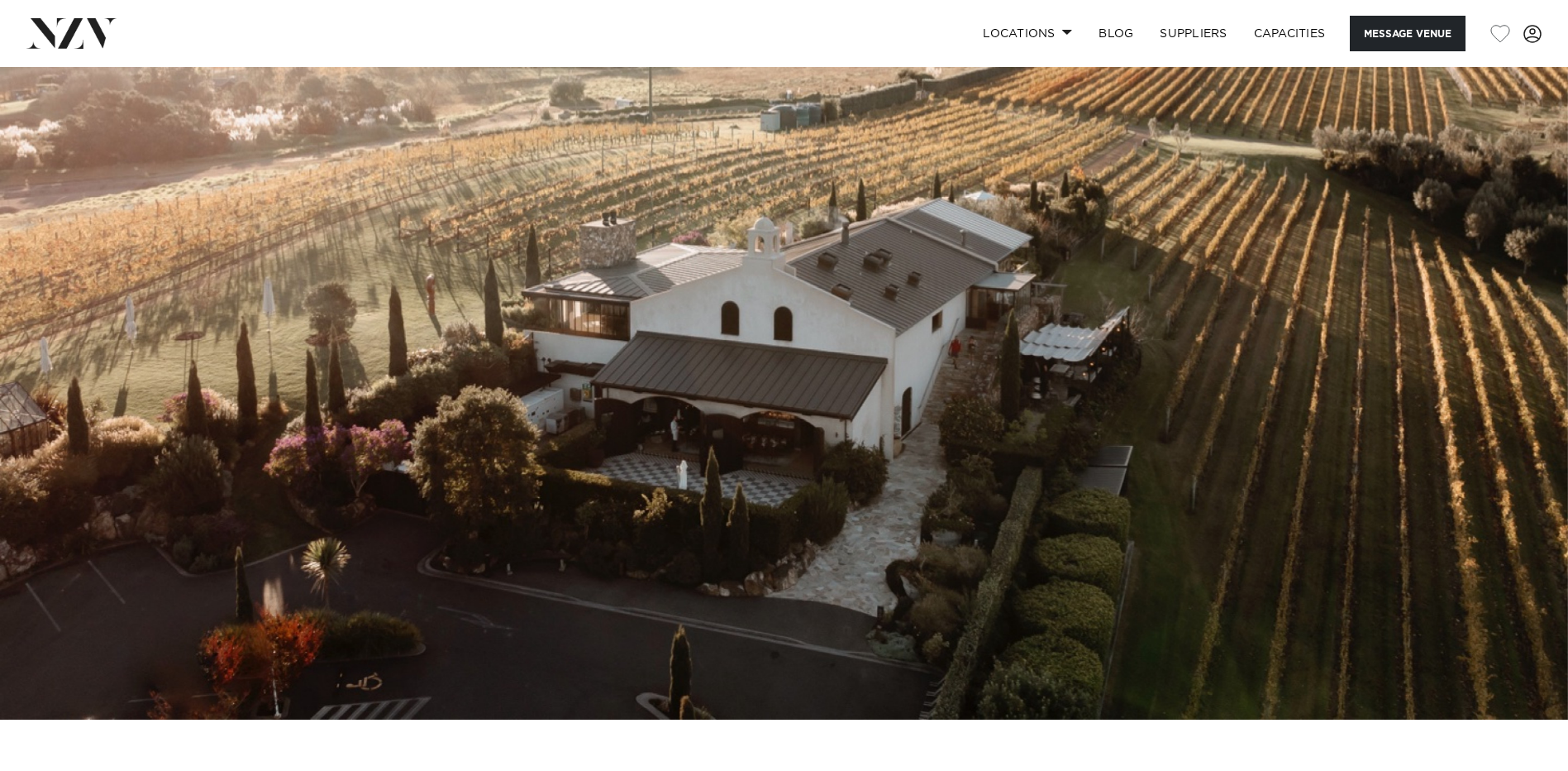
click at [1290, 305] on img at bounding box center [784, 351] width 1568 height 735
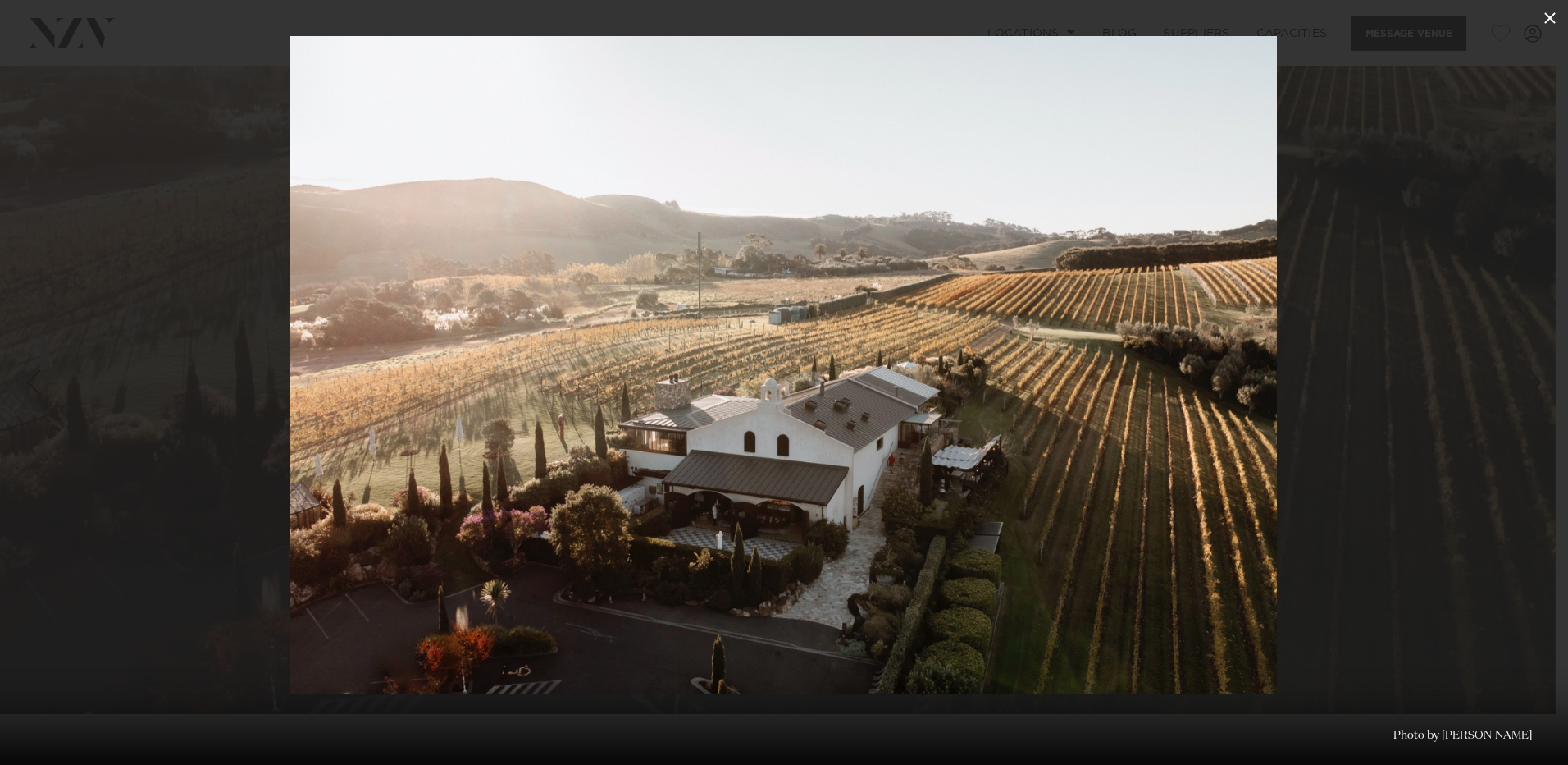
click at [1548, 21] on icon at bounding box center [1550, 18] width 12 height 12
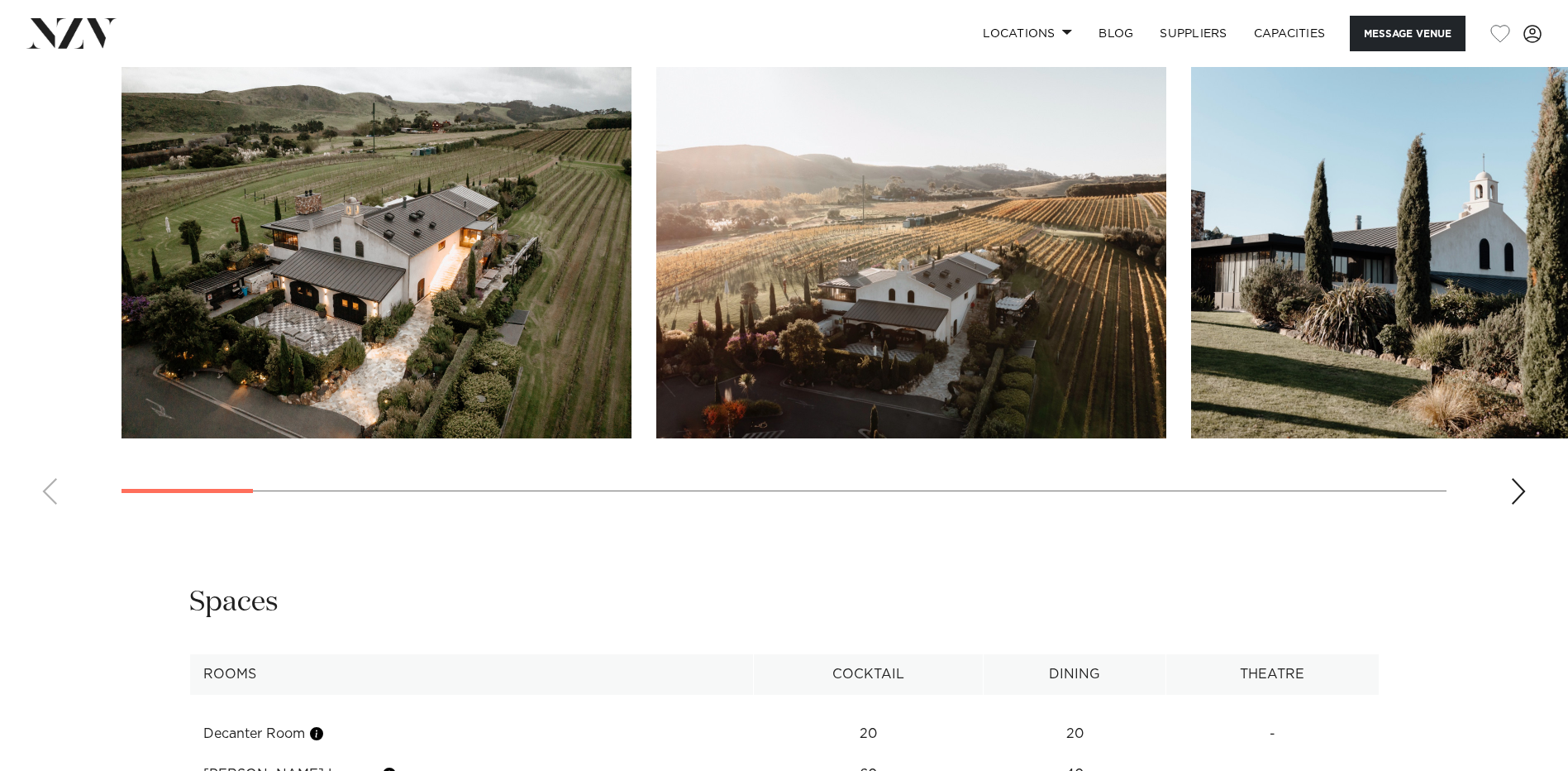
scroll to position [1902, 0]
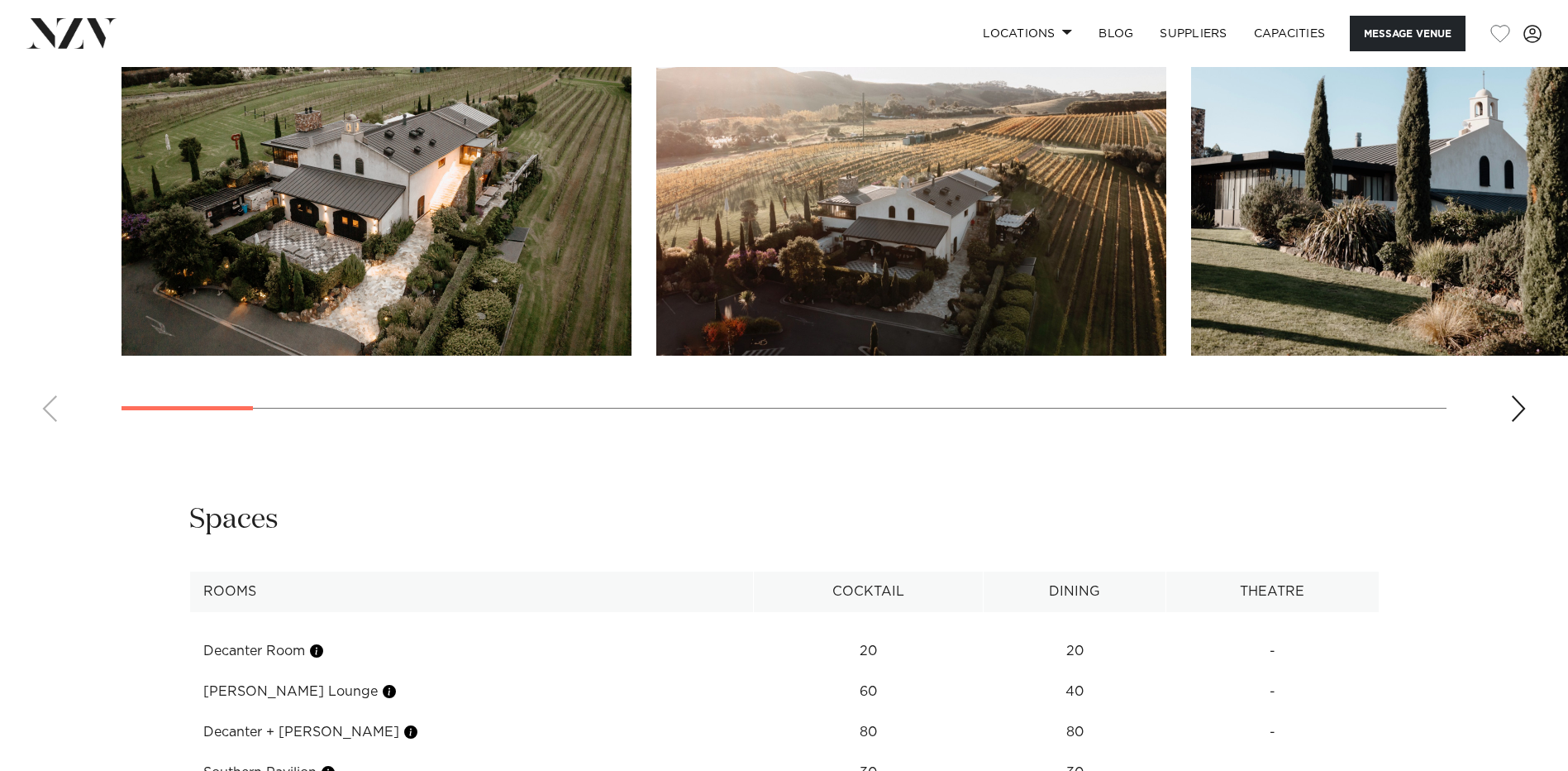
click at [1525, 402] on div "Next slide" at bounding box center [1519, 409] width 17 height 27
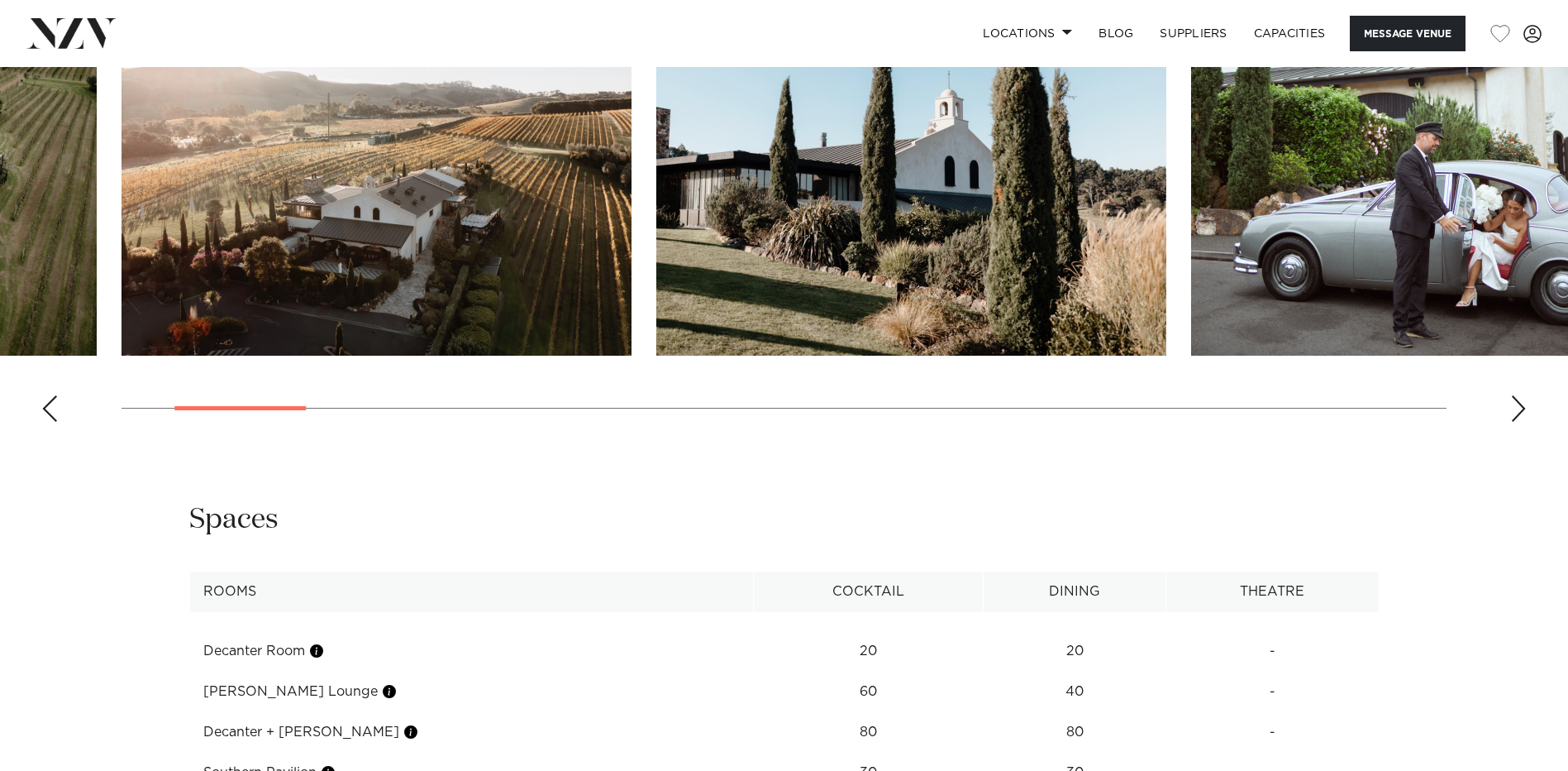
click at [1525, 402] on div "Next slide" at bounding box center [1519, 409] width 17 height 27
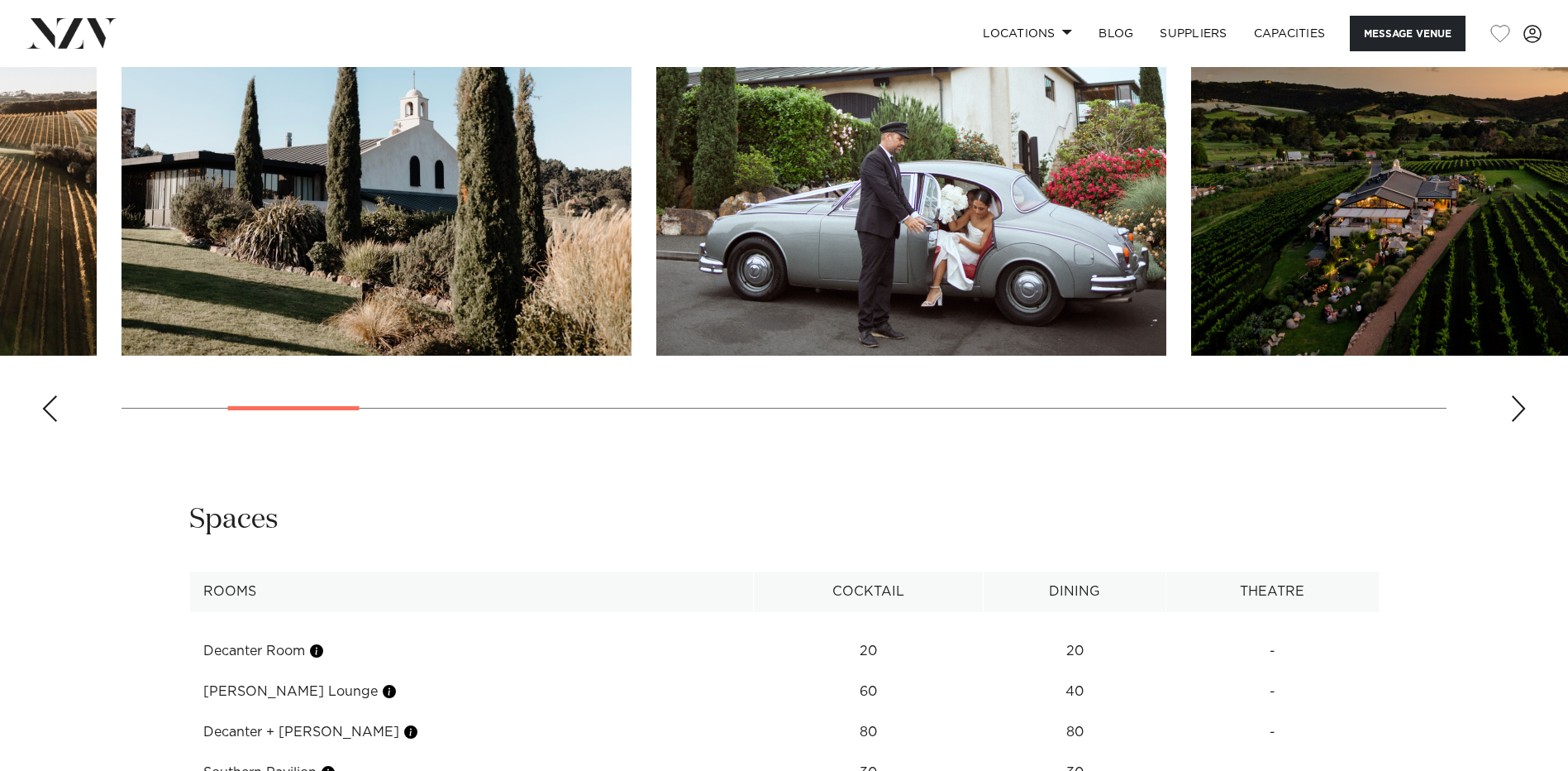
click at [1525, 402] on div "Next slide" at bounding box center [1519, 409] width 17 height 27
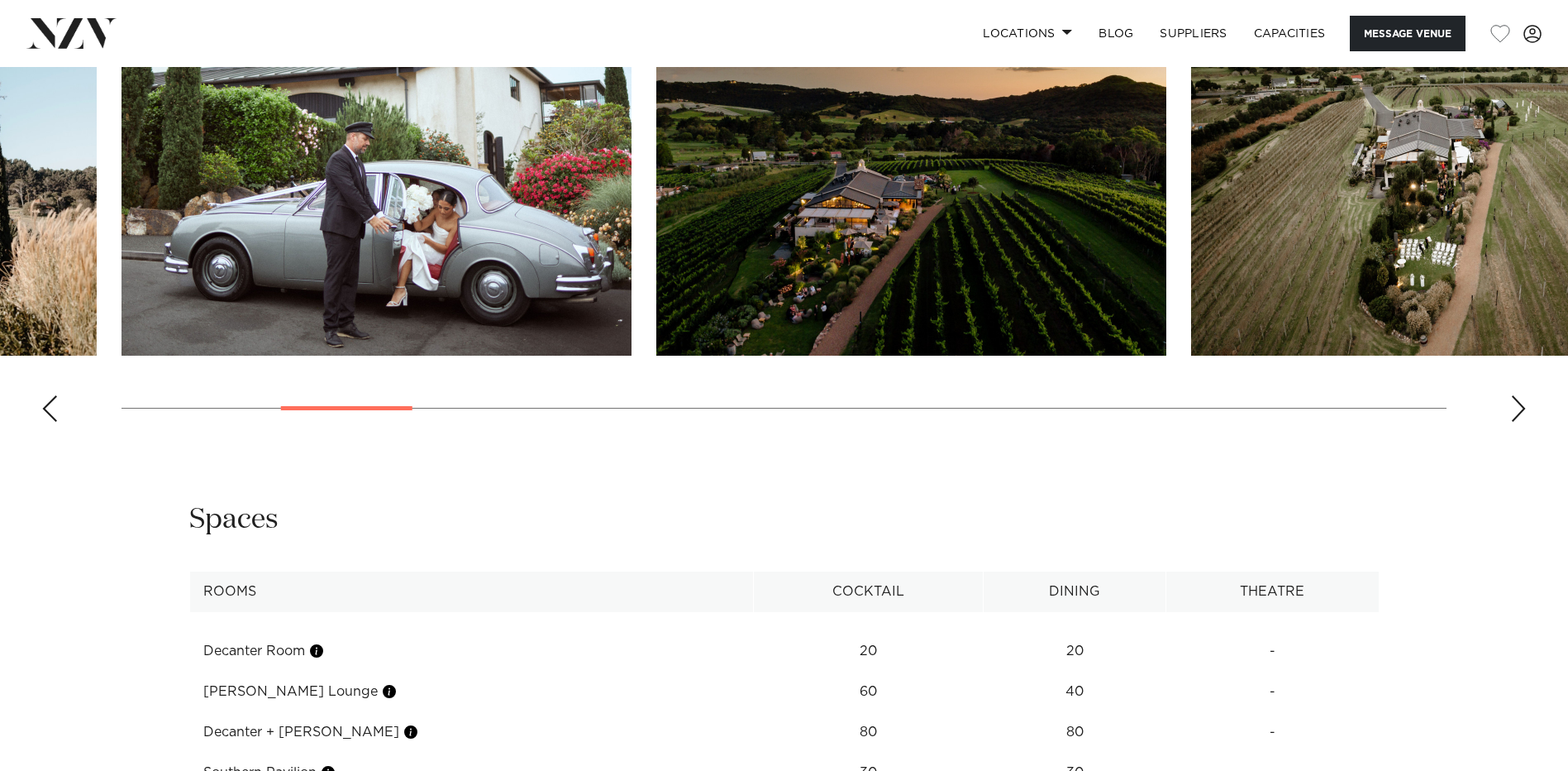
click at [1525, 402] on div "Next slide" at bounding box center [1519, 409] width 17 height 27
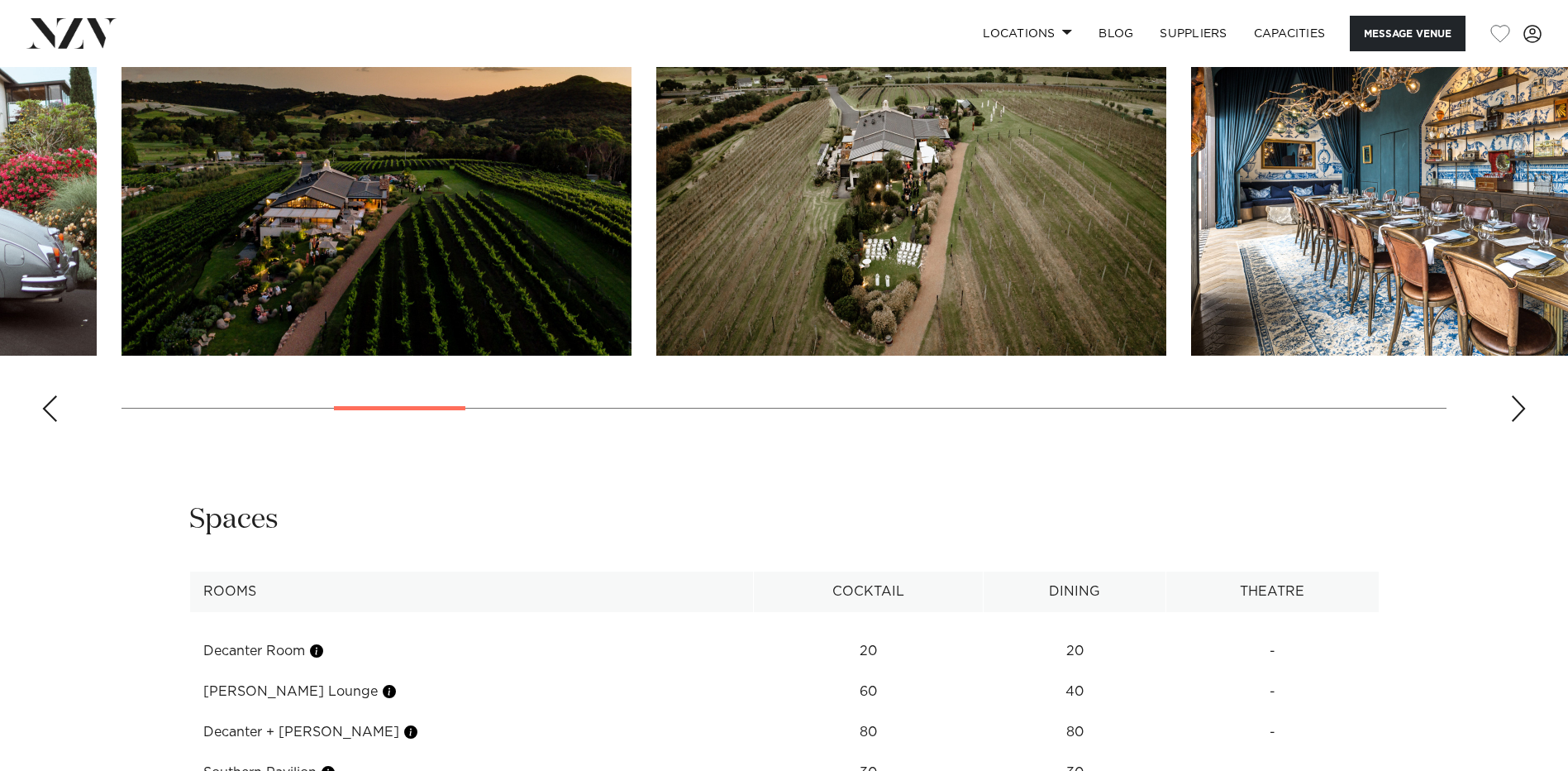
click at [1525, 402] on div "Next slide" at bounding box center [1519, 409] width 17 height 27
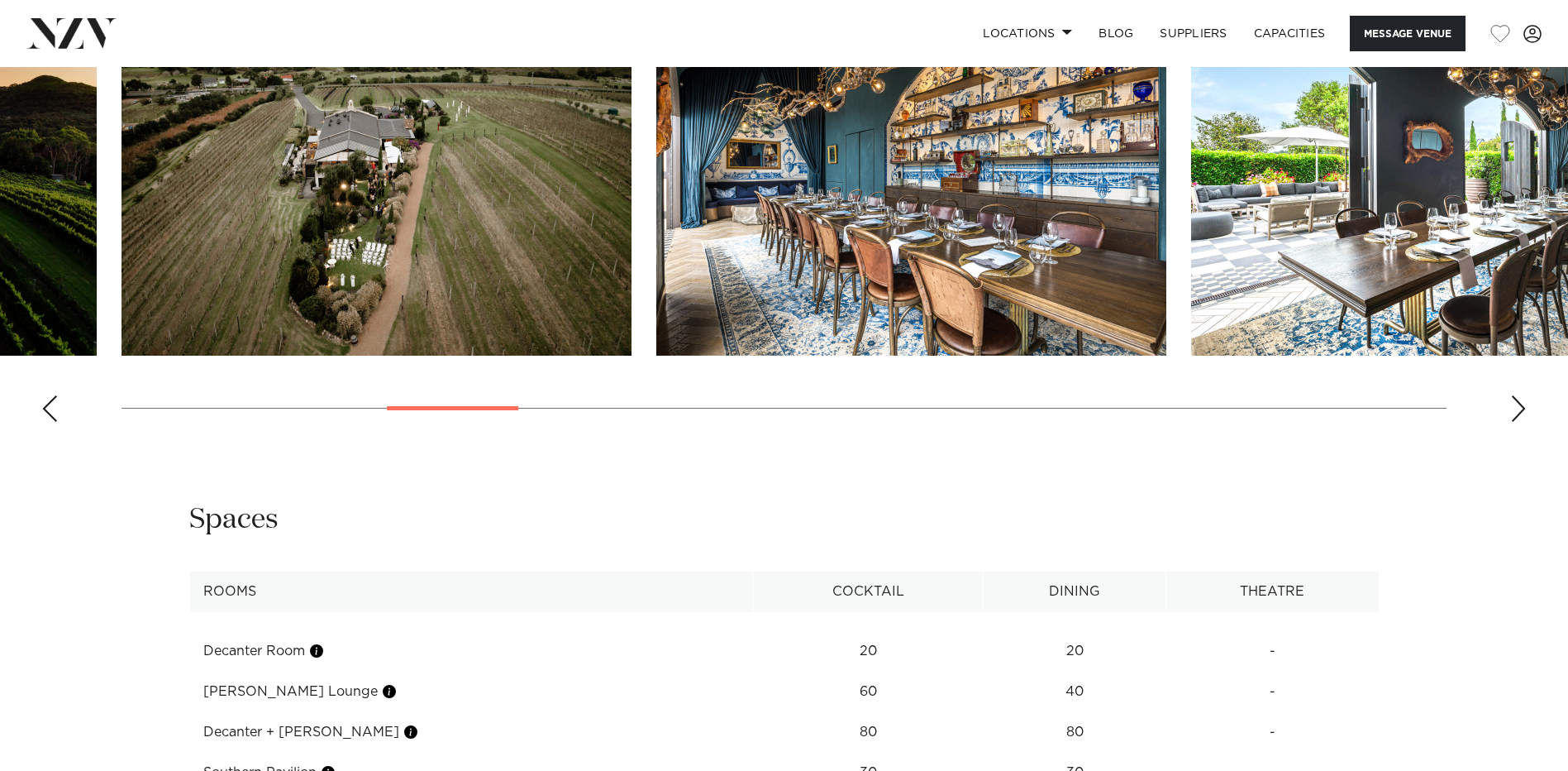
click at [1525, 402] on div "Next slide" at bounding box center [1519, 409] width 17 height 27
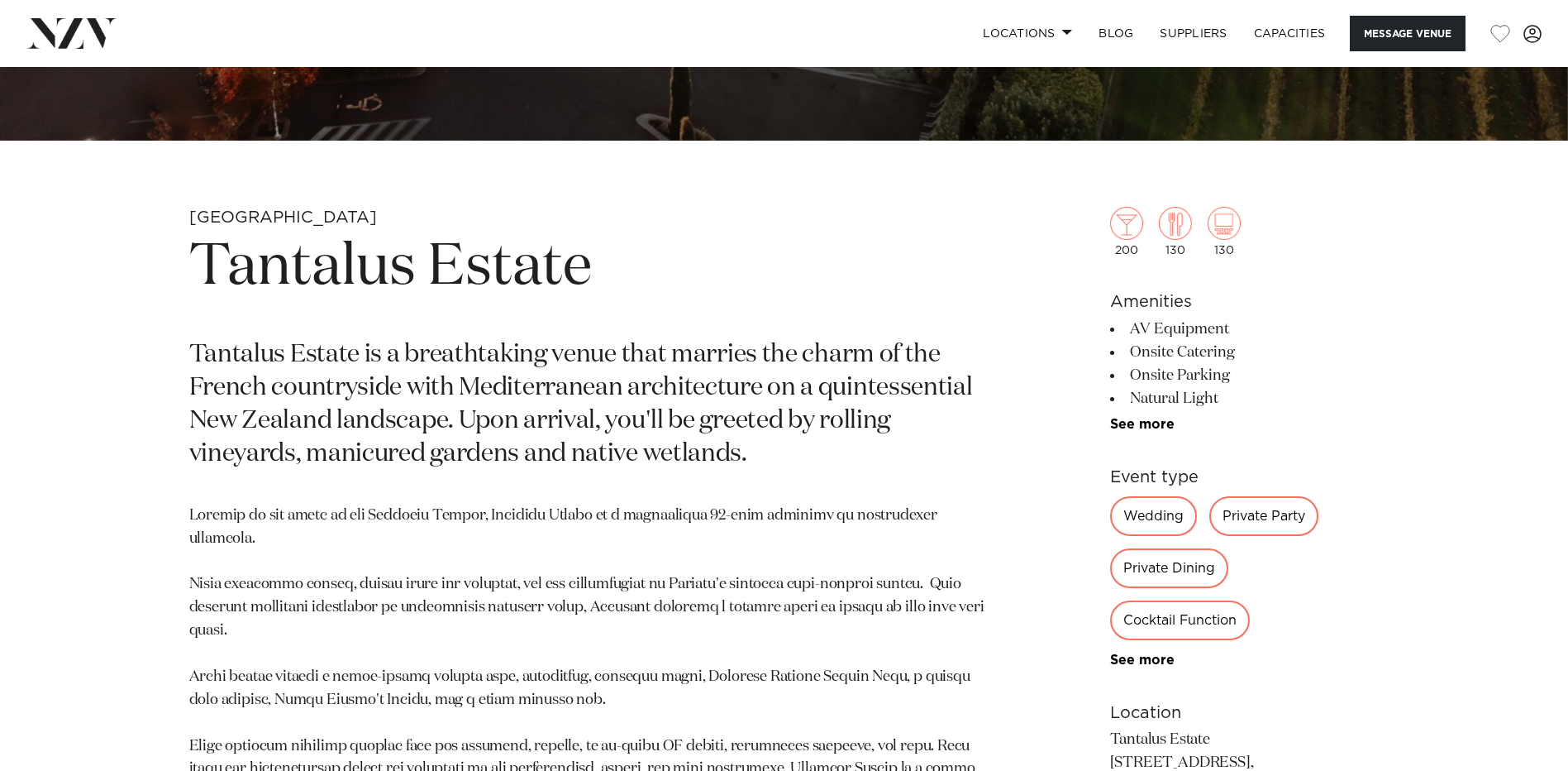
scroll to position [0, 0]
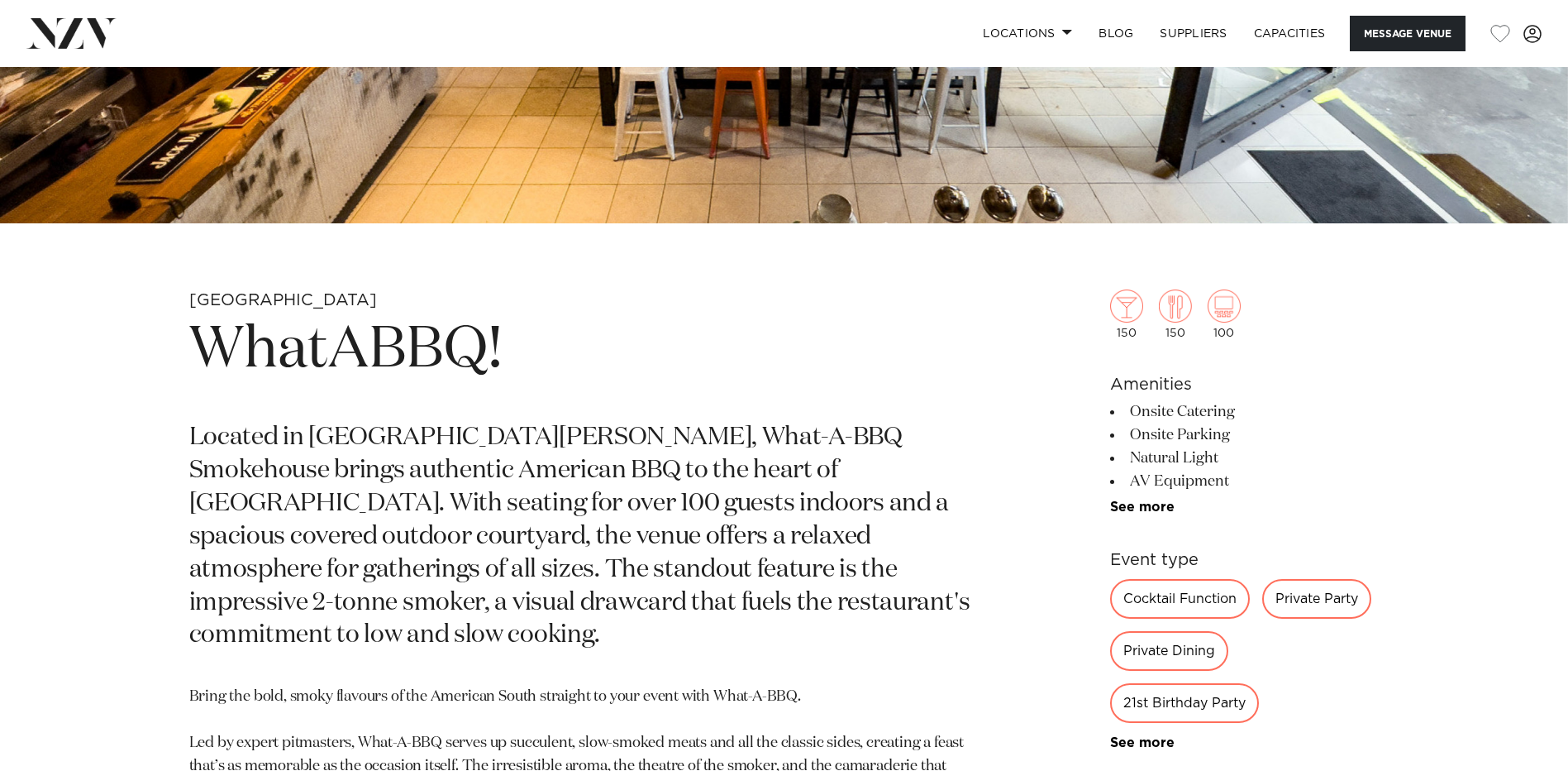
scroll to position [496, 0]
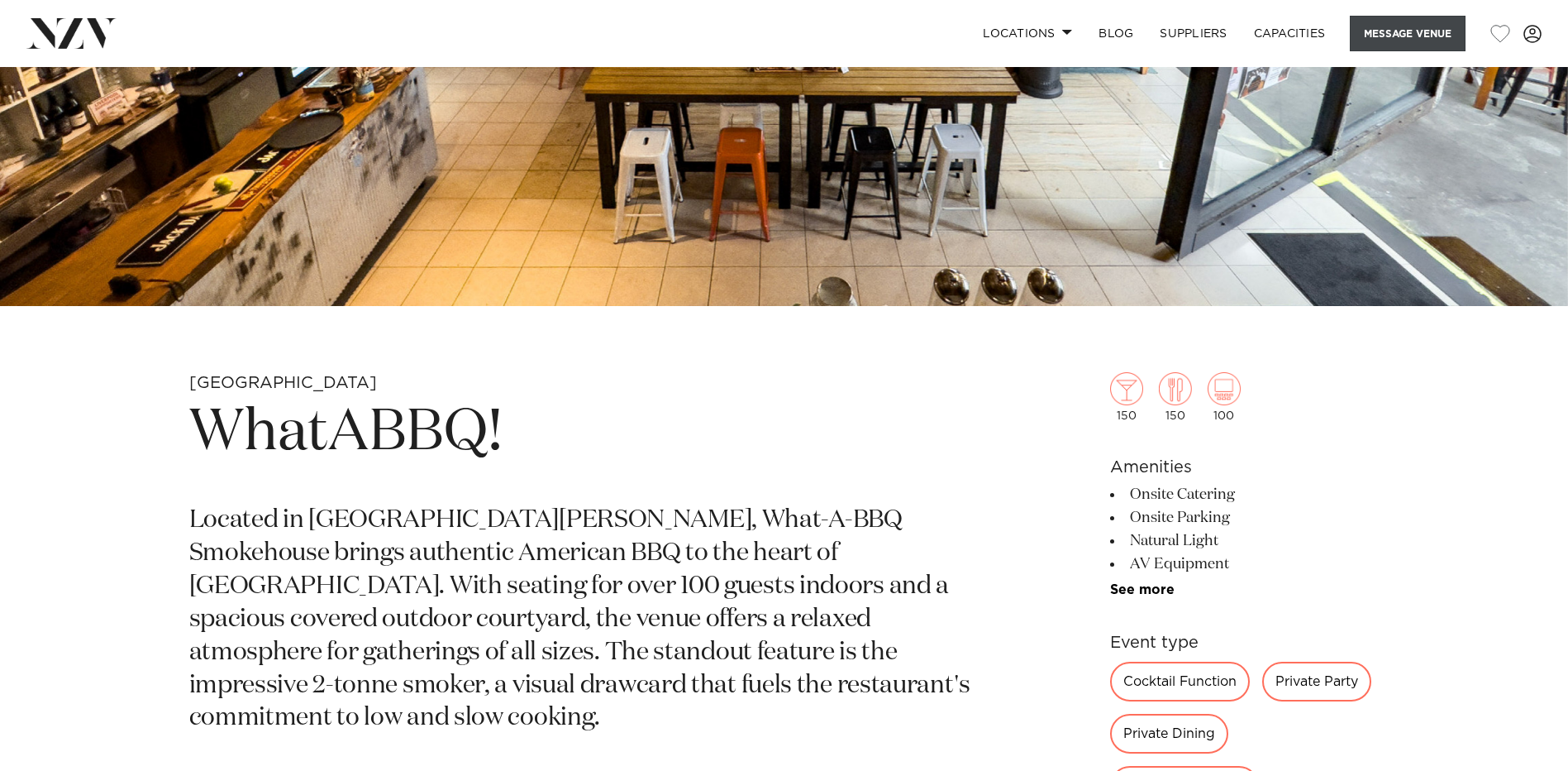
click at [1395, 33] on button "Message Venue" at bounding box center [1408, 33] width 116 height 36
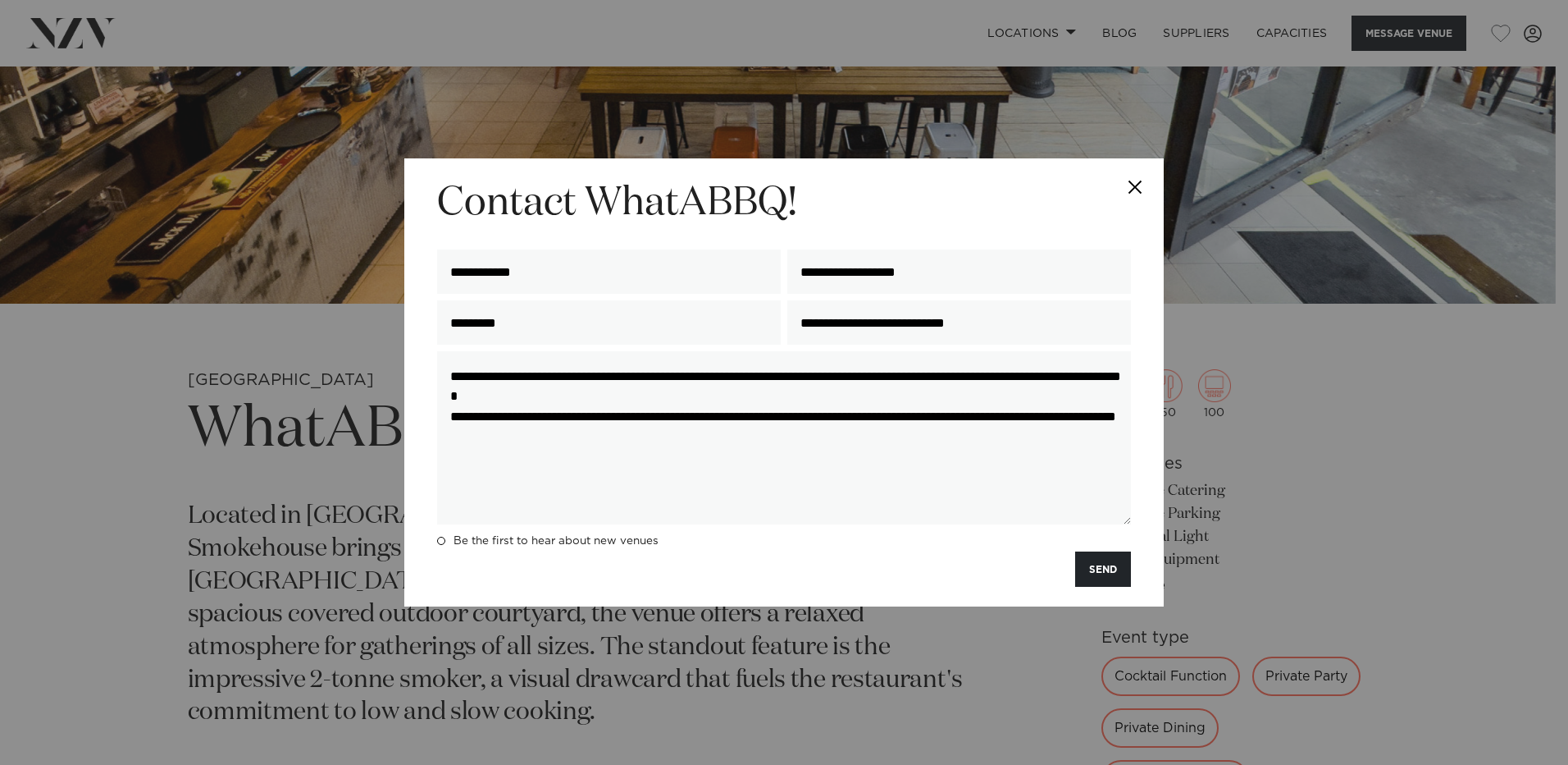
drag, startPoint x: 1091, startPoint y: 565, endPoint x: 1110, endPoint y: 558, distance: 20.2
click at [1110, 558] on button "SEND" at bounding box center [1102, 569] width 55 height 36
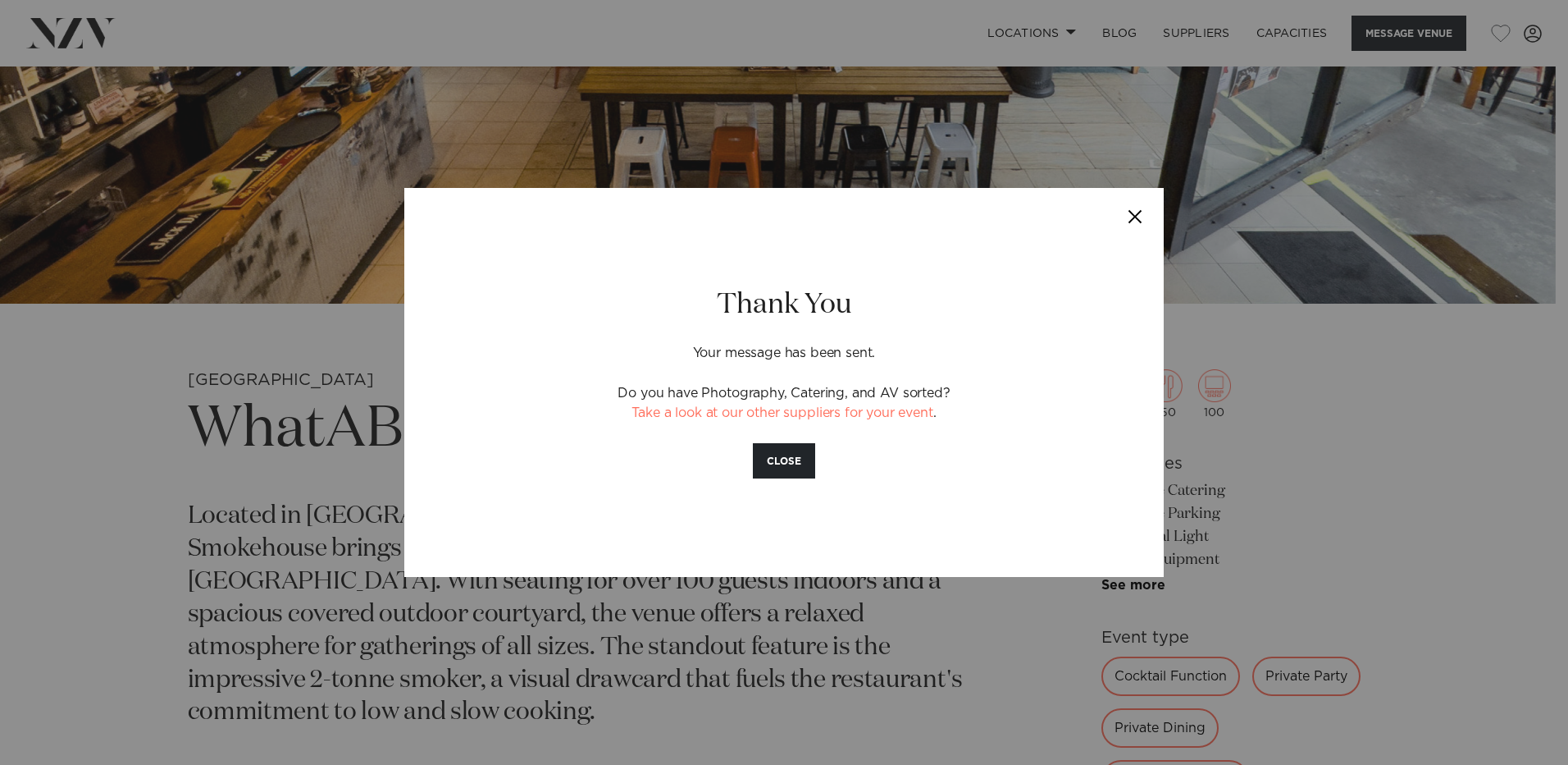
click at [1136, 208] on button "Close" at bounding box center [1134, 216] width 57 height 57
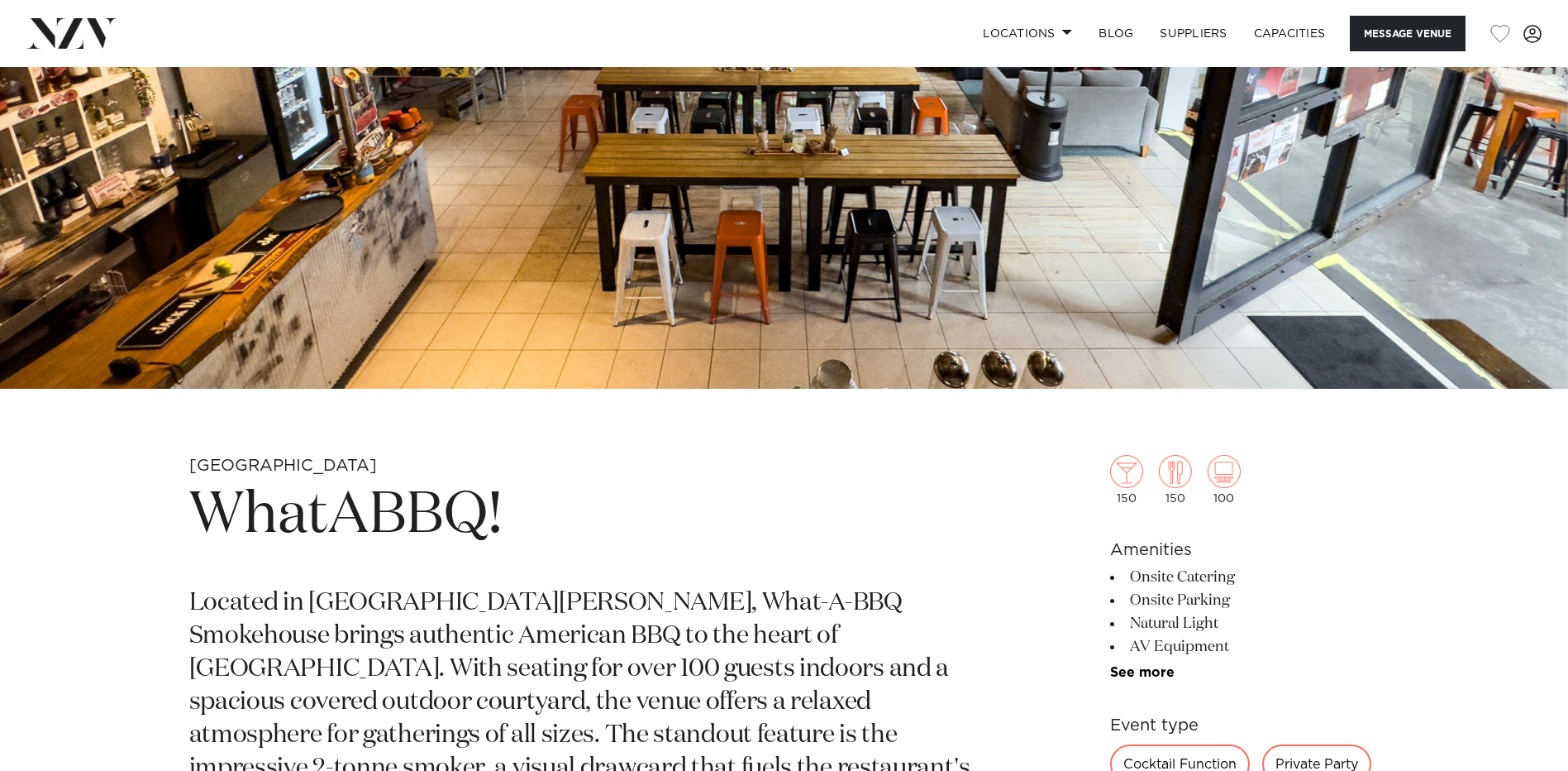
scroll to position [0, 0]
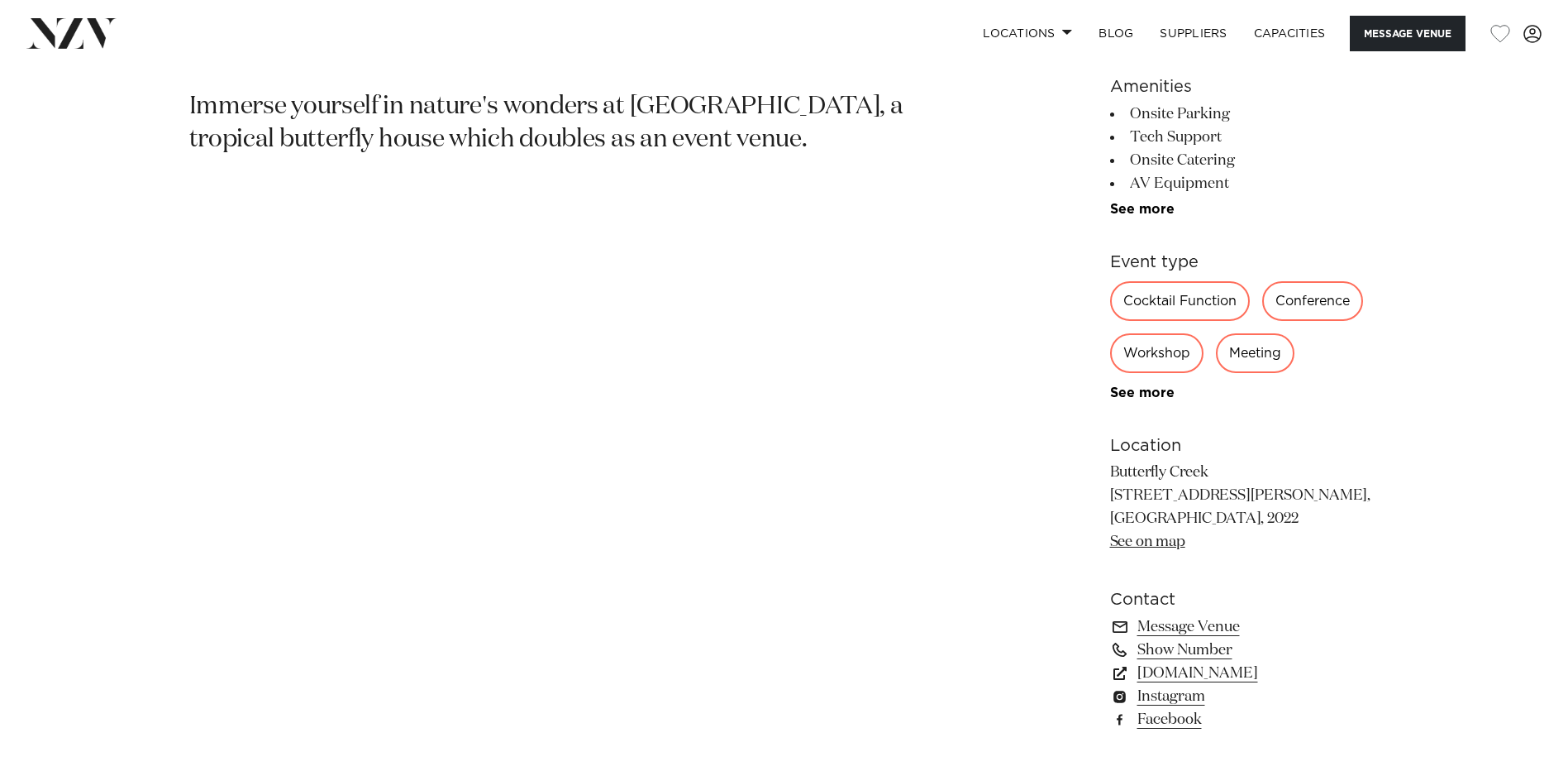
scroll to position [414, 0]
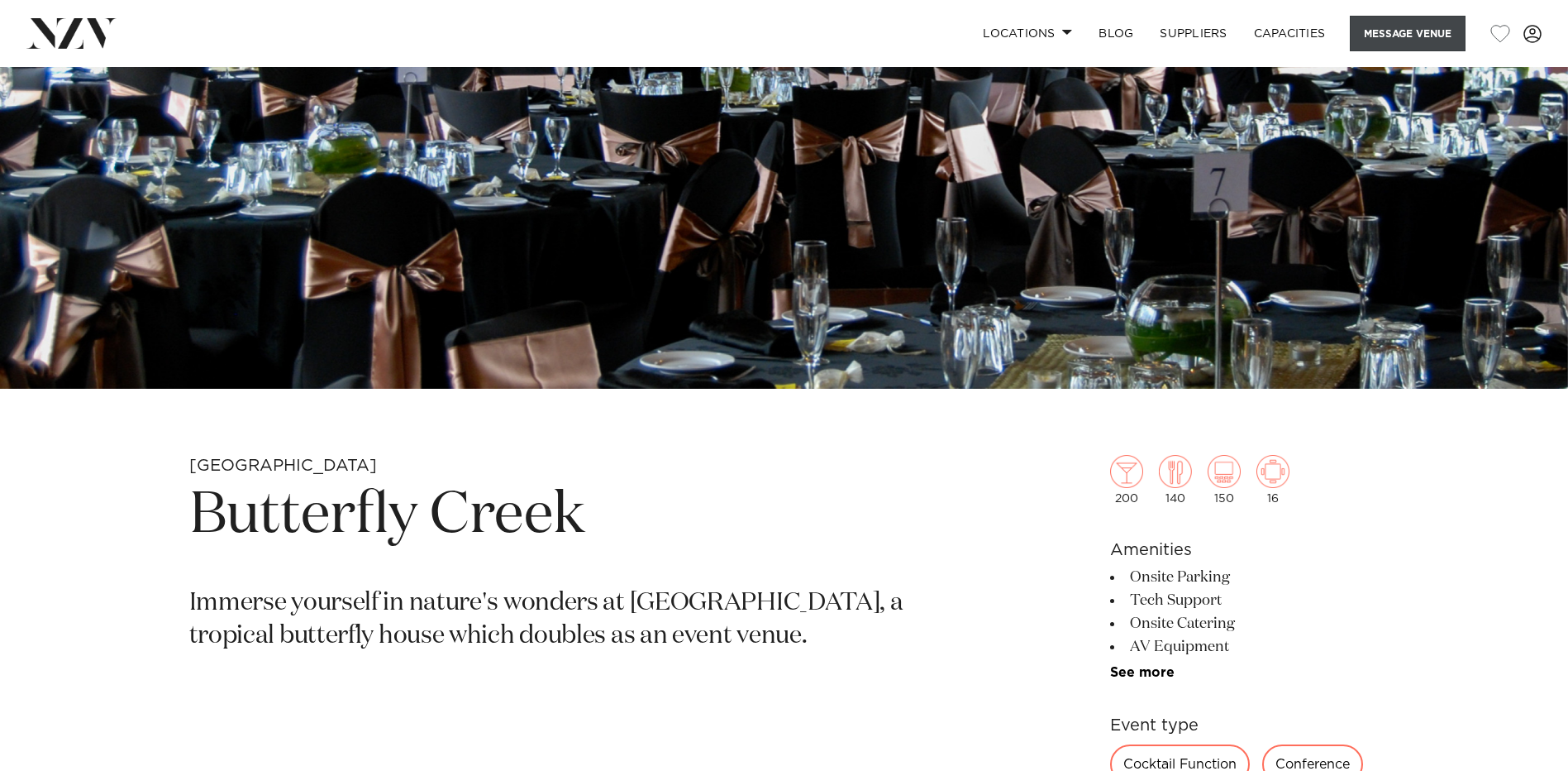
click at [1392, 30] on button "Message Venue" at bounding box center [1408, 33] width 116 height 36
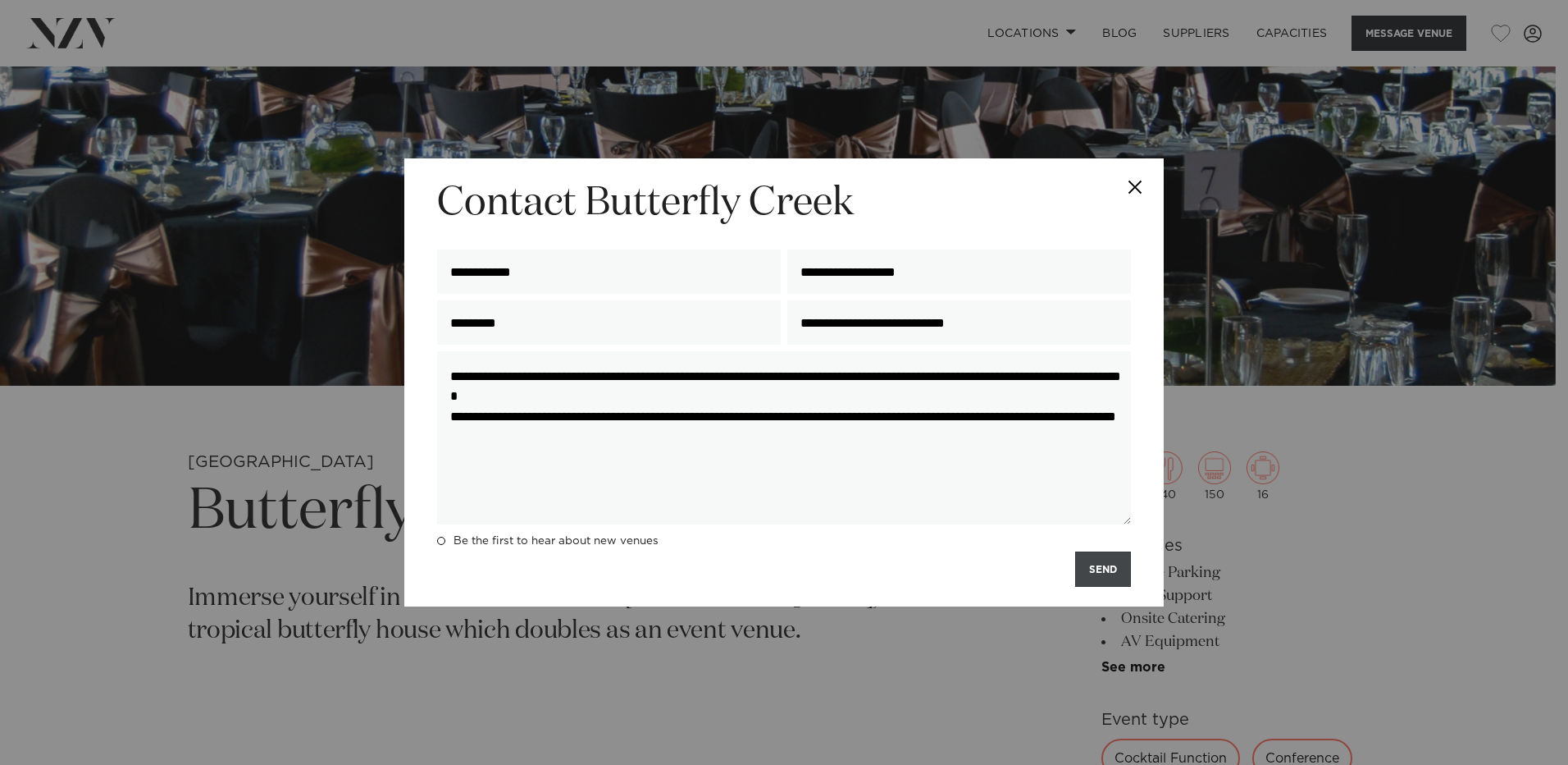
click at [1098, 570] on button "SEND" at bounding box center [1102, 569] width 55 height 36
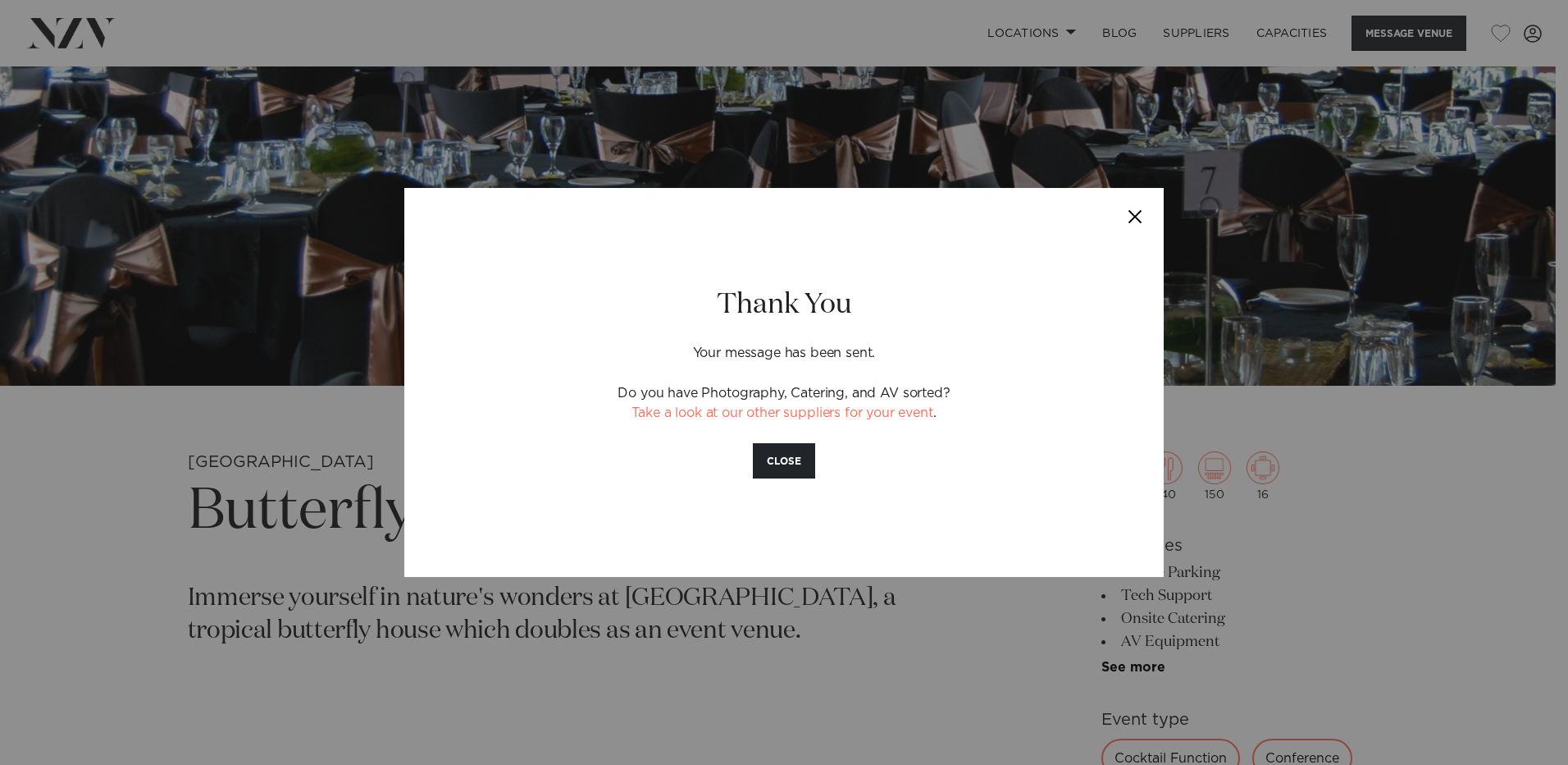
click at [1124, 200] on button "Close" at bounding box center [1134, 216] width 57 height 57
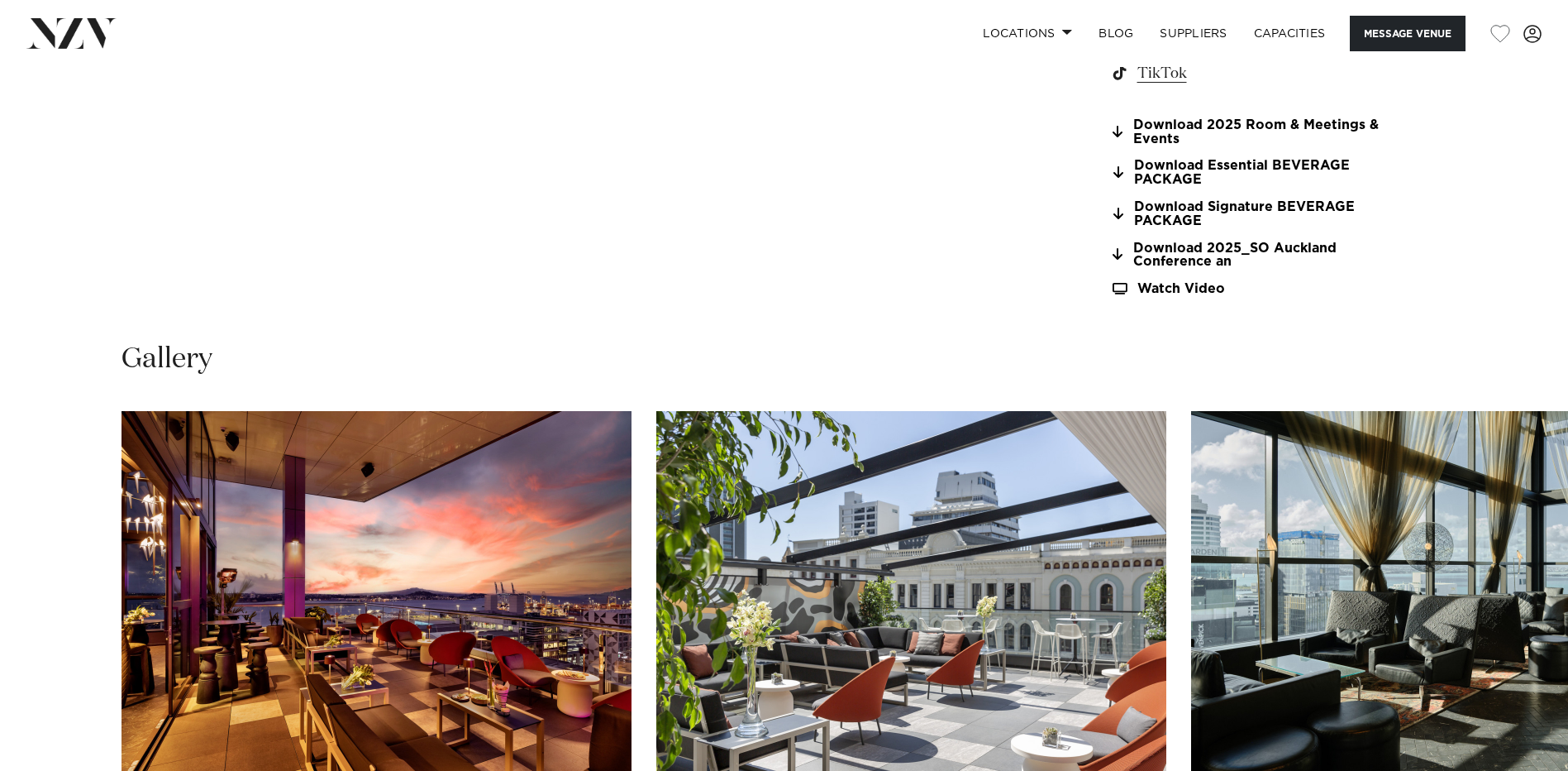
scroll to position [1820, 0]
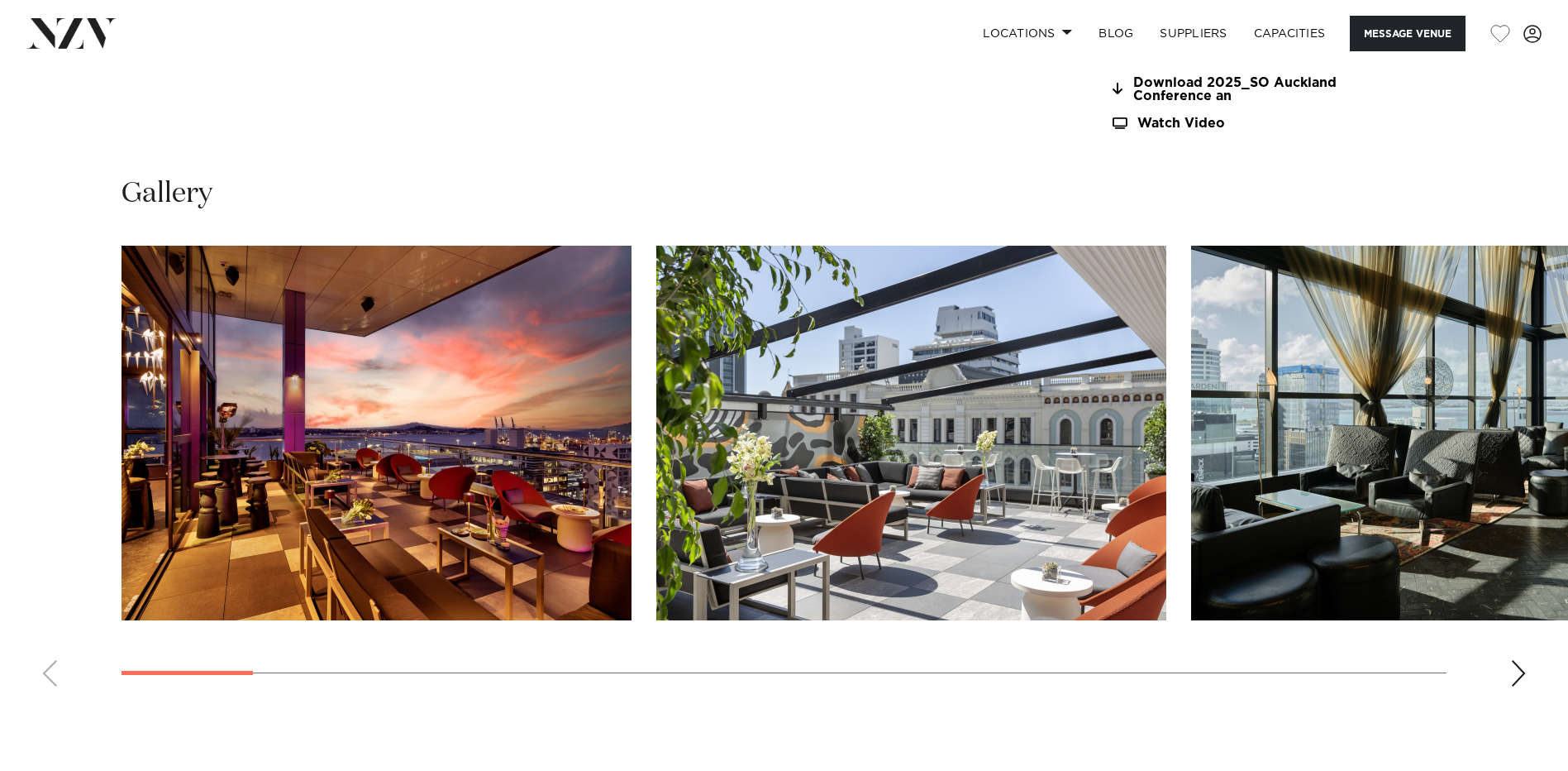
click at [1515, 673] on div "Next slide" at bounding box center [1519, 673] width 17 height 27
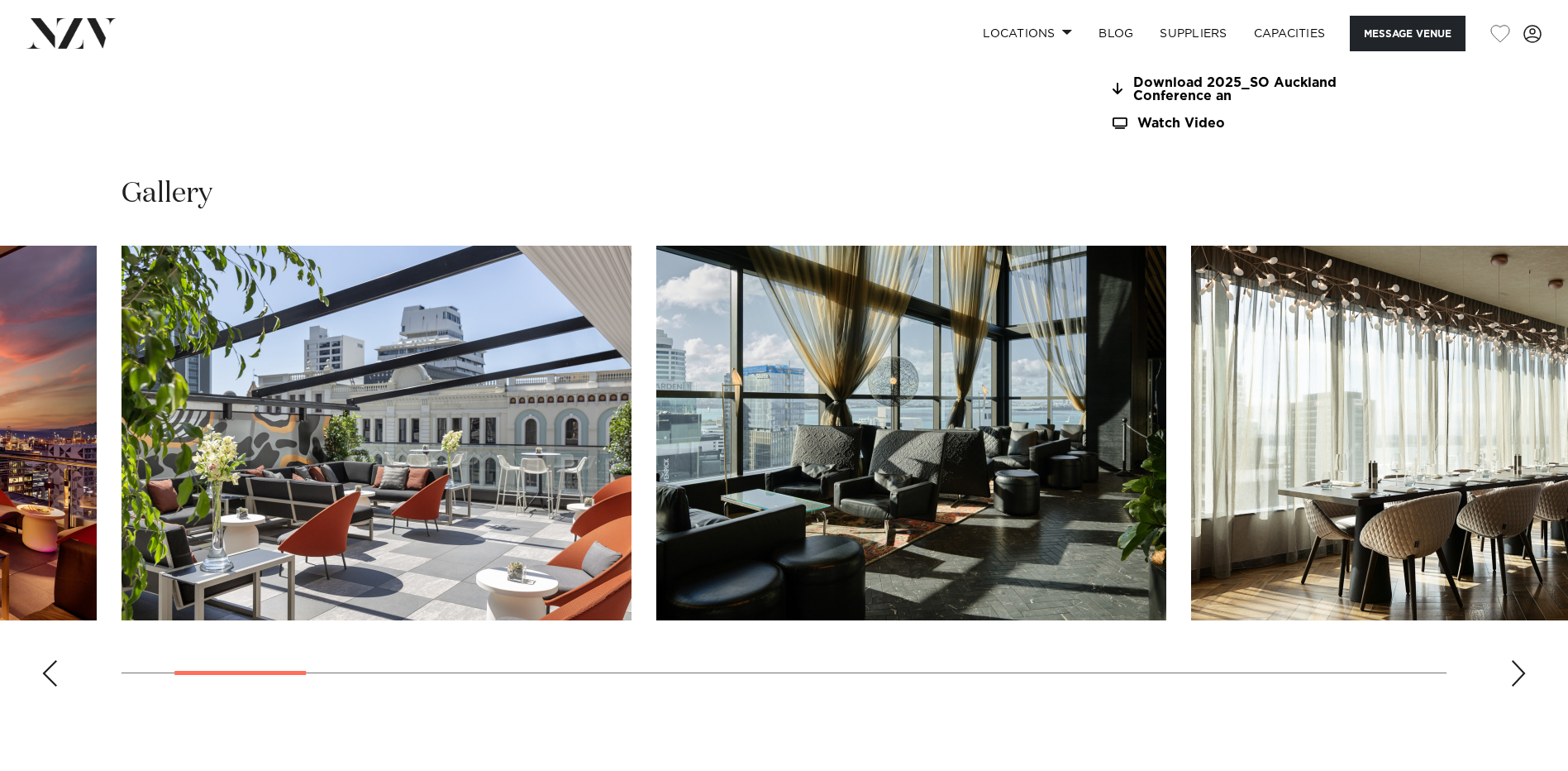
click at [1515, 673] on div "Next slide" at bounding box center [1519, 673] width 17 height 27
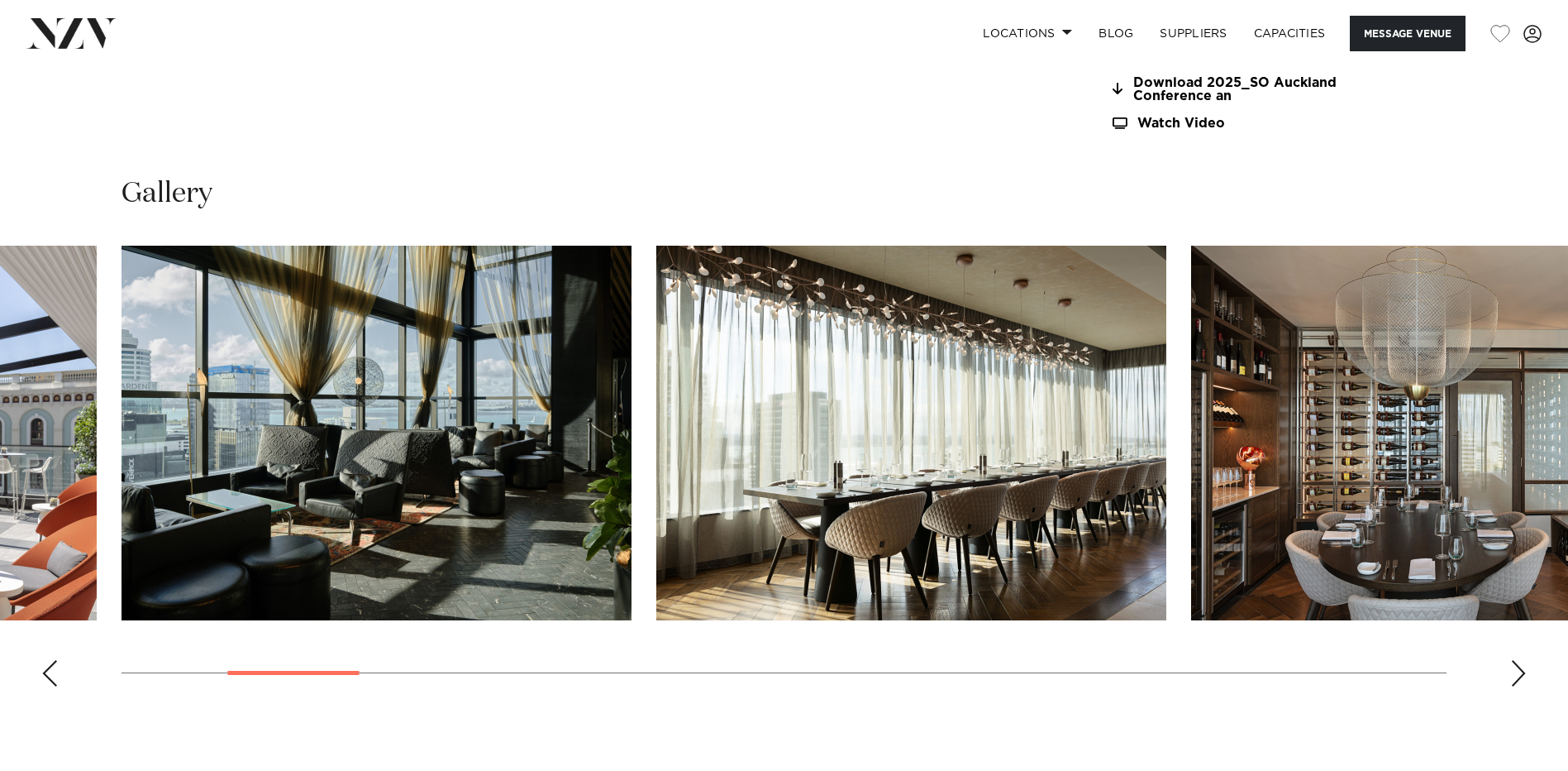
click at [1515, 673] on div "Next slide" at bounding box center [1519, 673] width 17 height 27
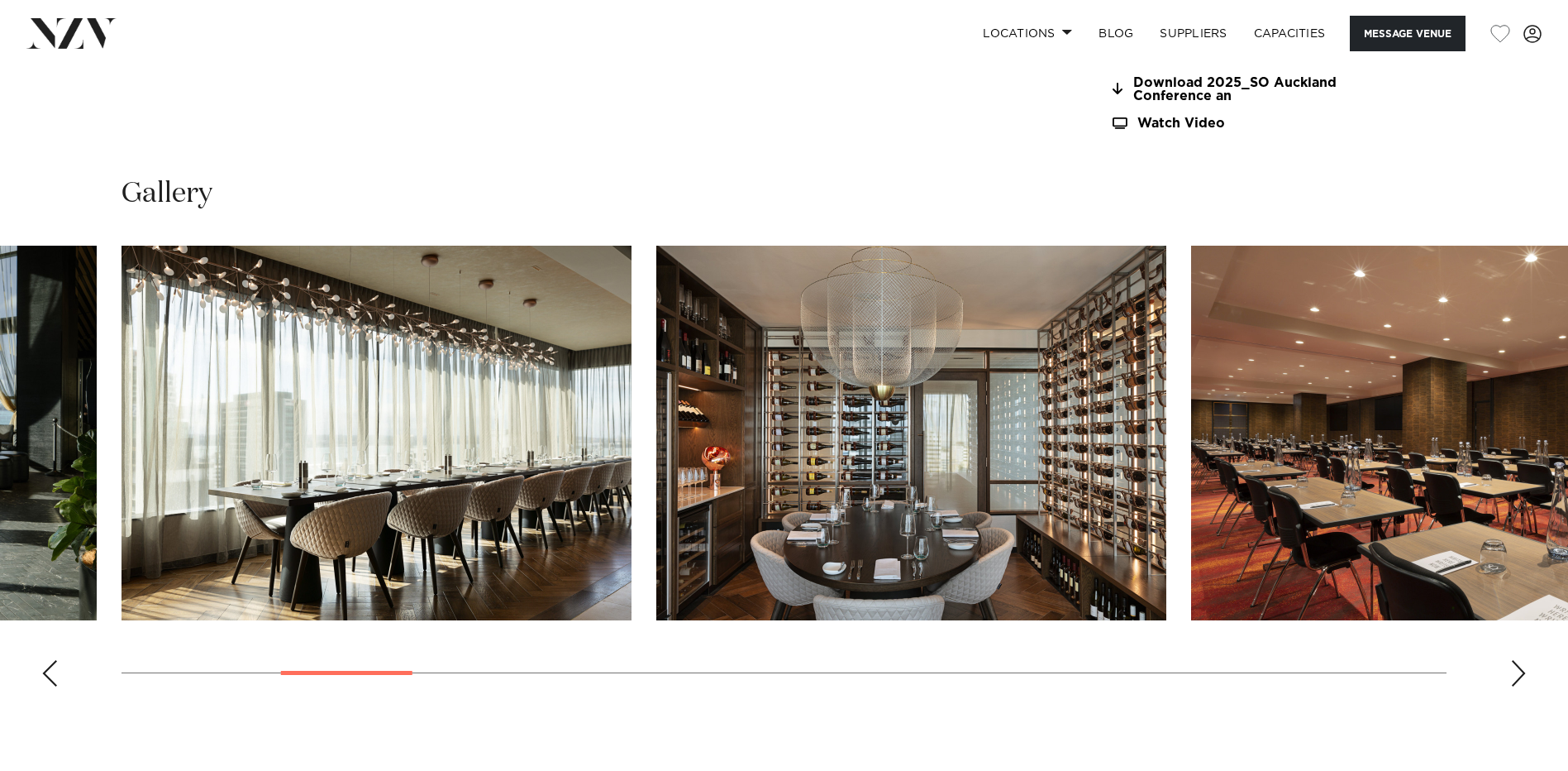
click at [1515, 673] on div "Next slide" at bounding box center [1519, 673] width 17 height 27
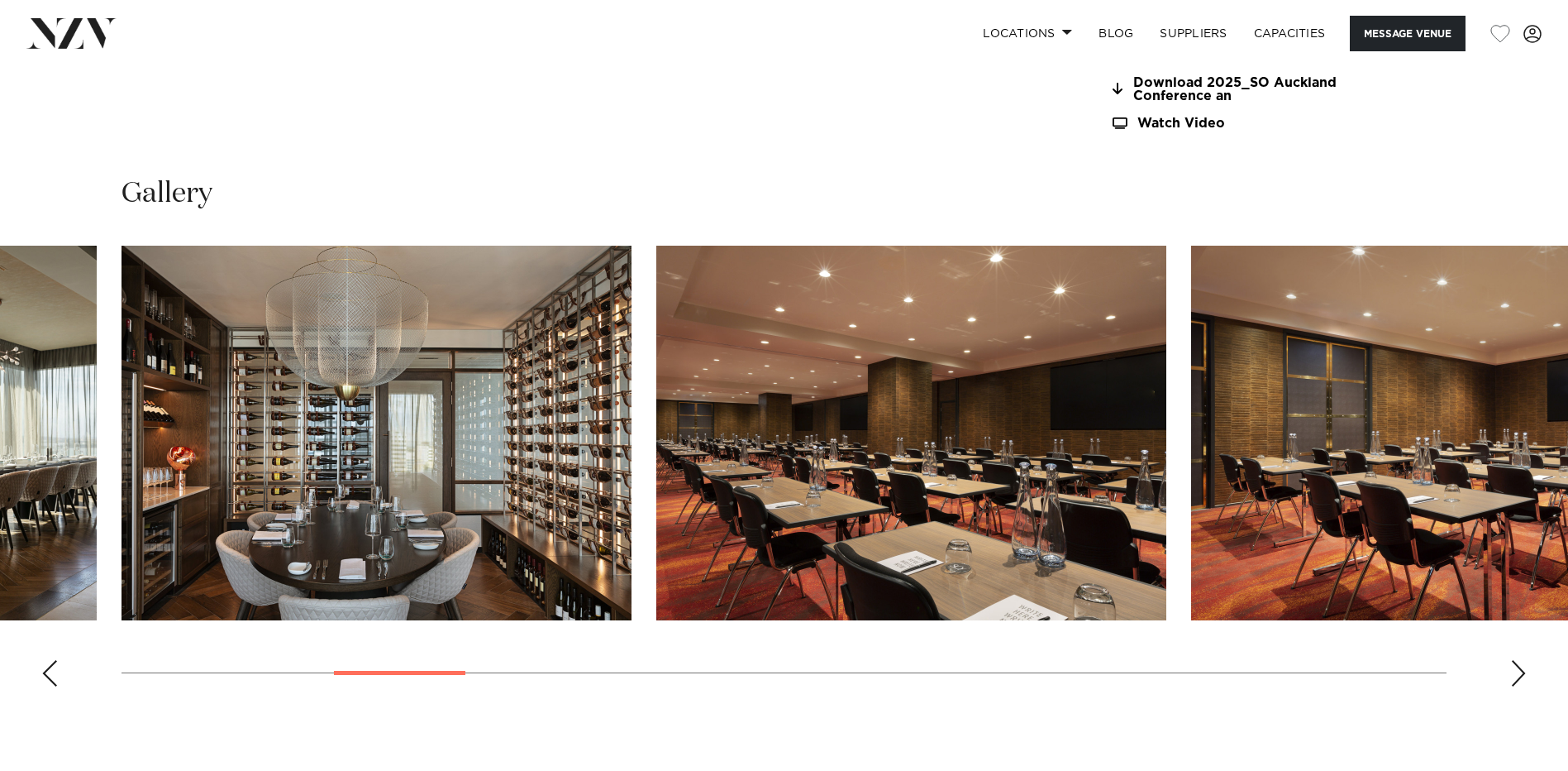
click at [1515, 673] on div "Next slide" at bounding box center [1519, 673] width 17 height 27
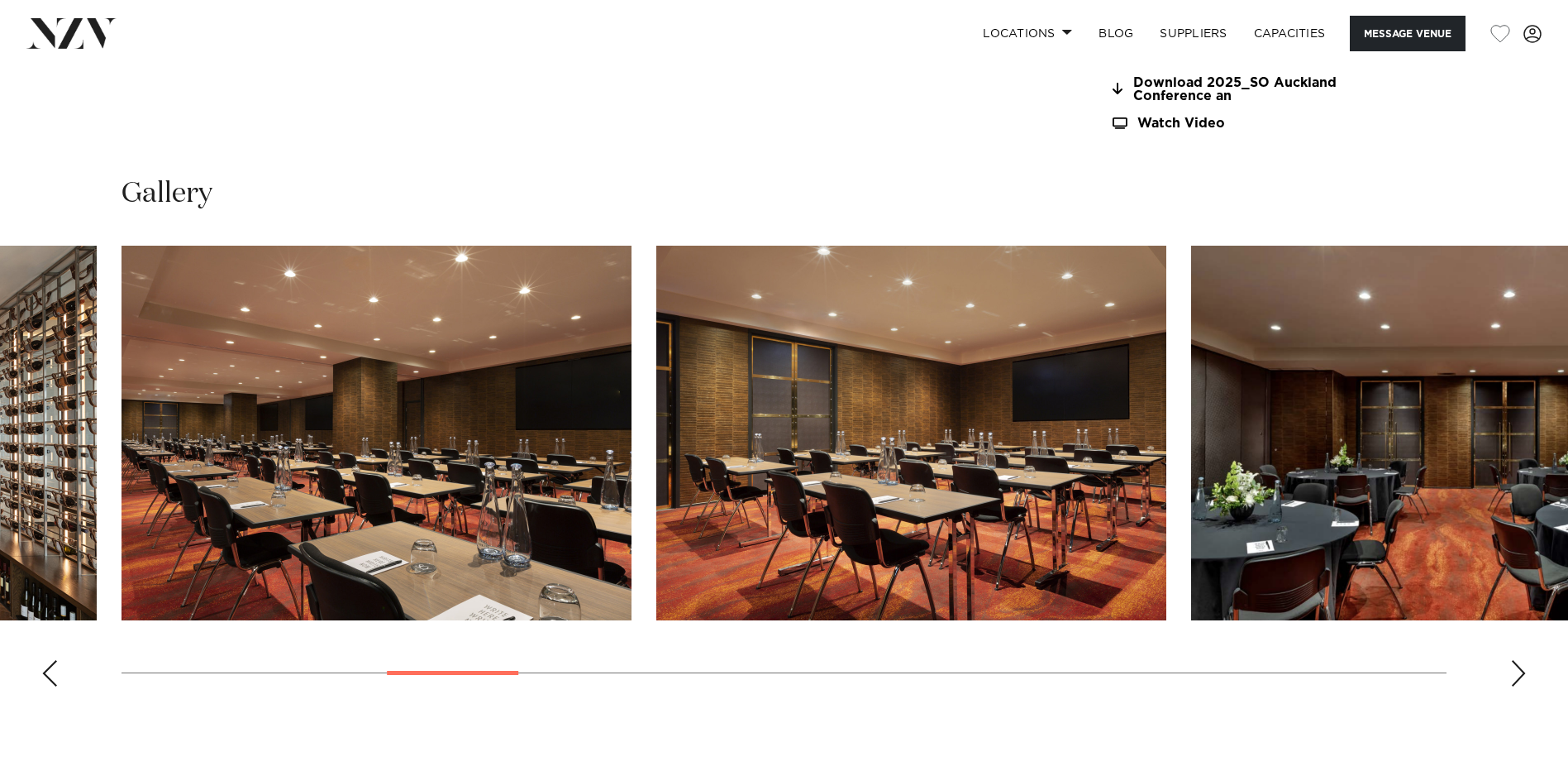
click at [1515, 673] on div "Next slide" at bounding box center [1519, 673] width 17 height 27
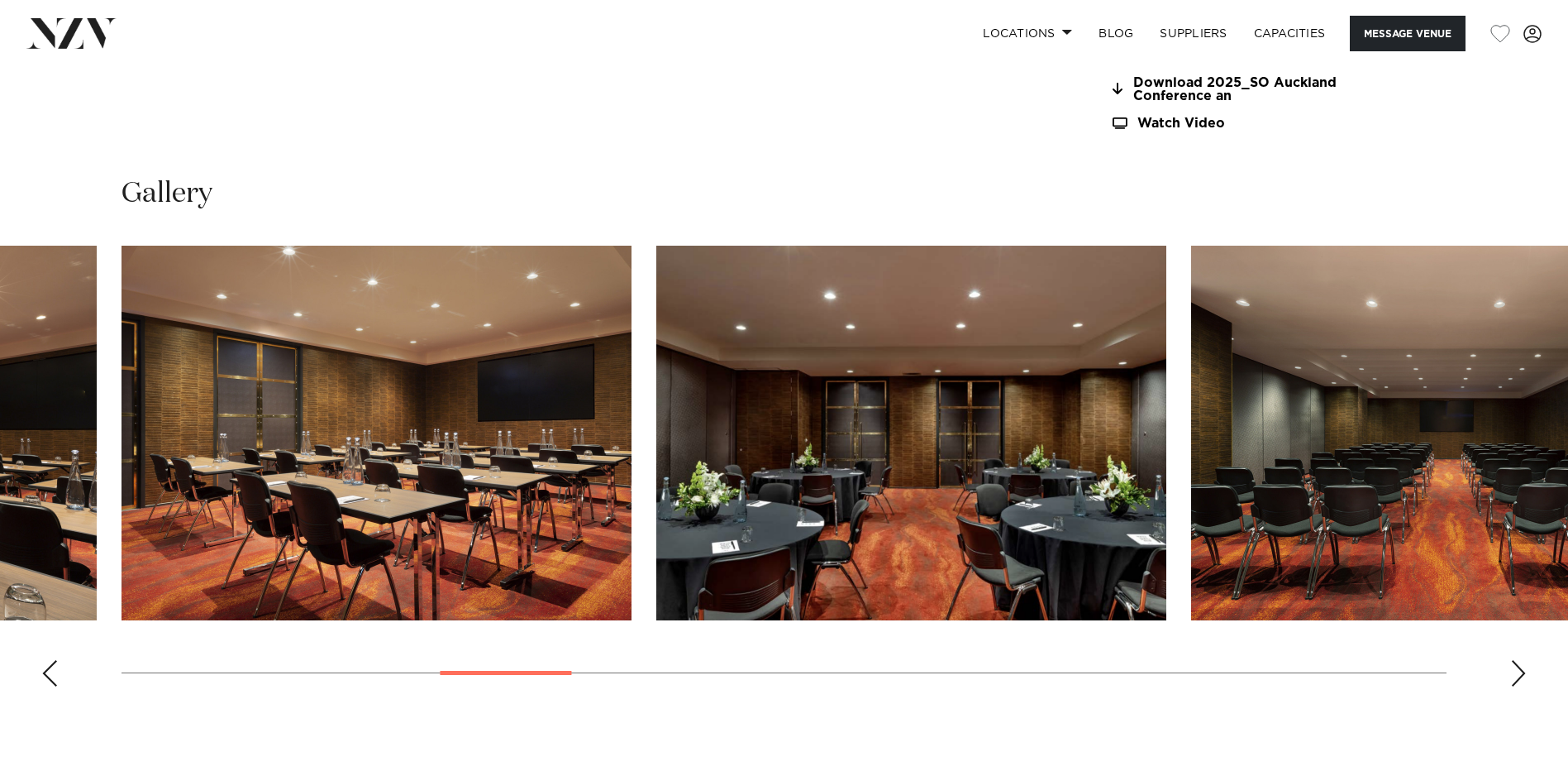
click at [1515, 673] on div "Next slide" at bounding box center [1519, 673] width 17 height 27
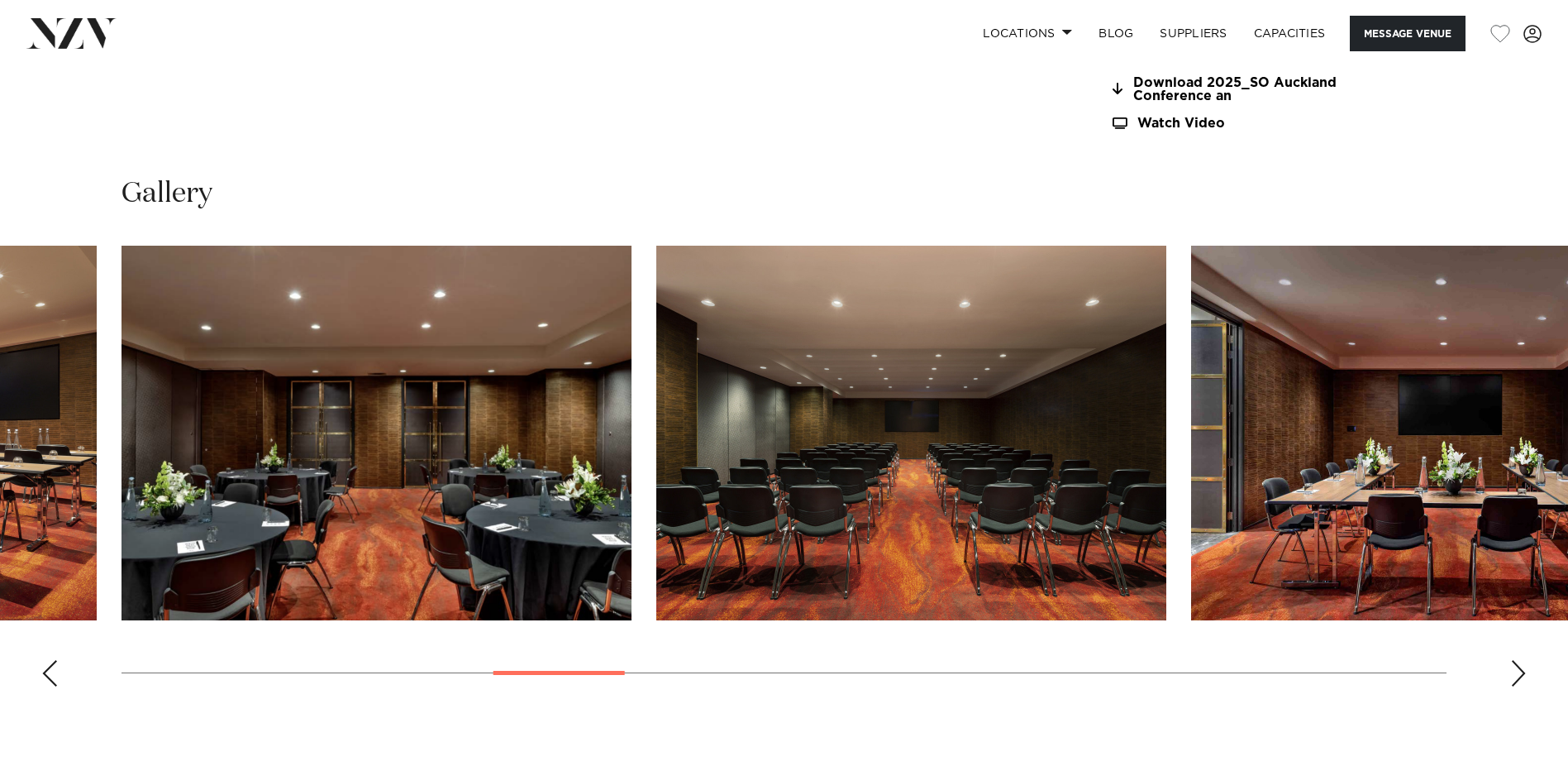
click at [1515, 670] on div "Next slide" at bounding box center [1519, 673] width 17 height 27
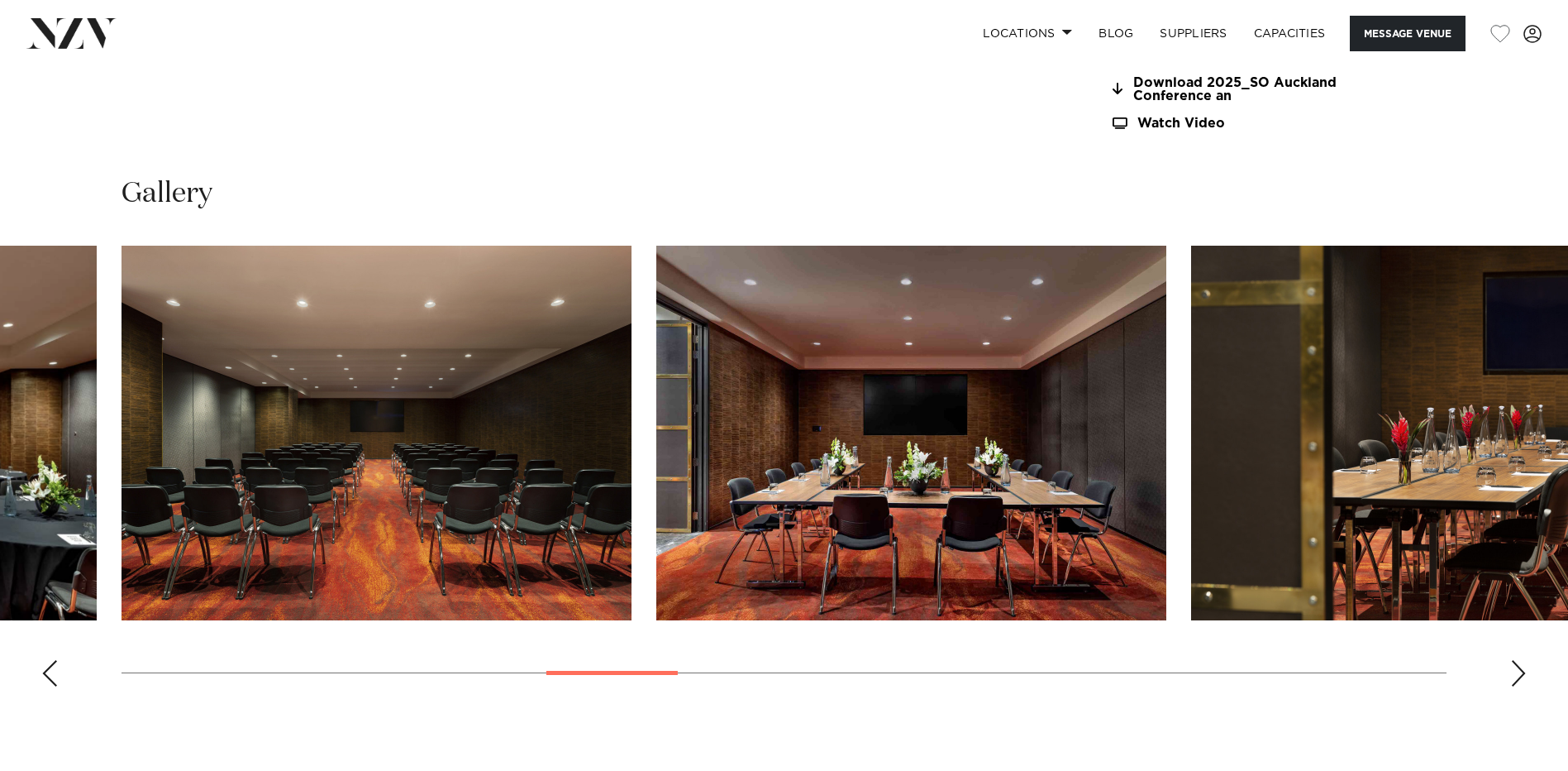
click at [1515, 670] on div "Next slide" at bounding box center [1519, 673] width 17 height 27
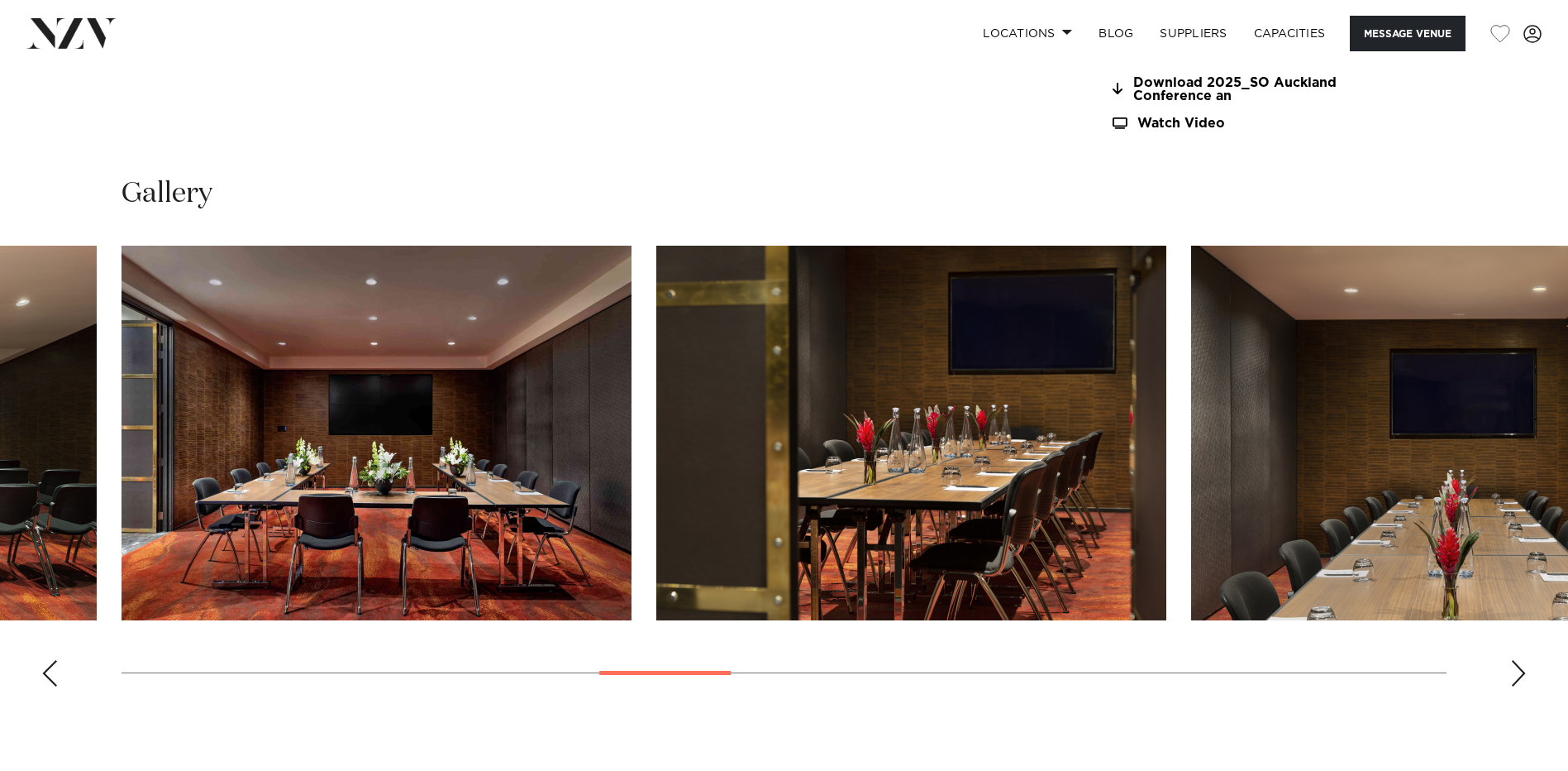
click at [1516, 668] on div "Next slide" at bounding box center [1519, 673] width 17 height 27
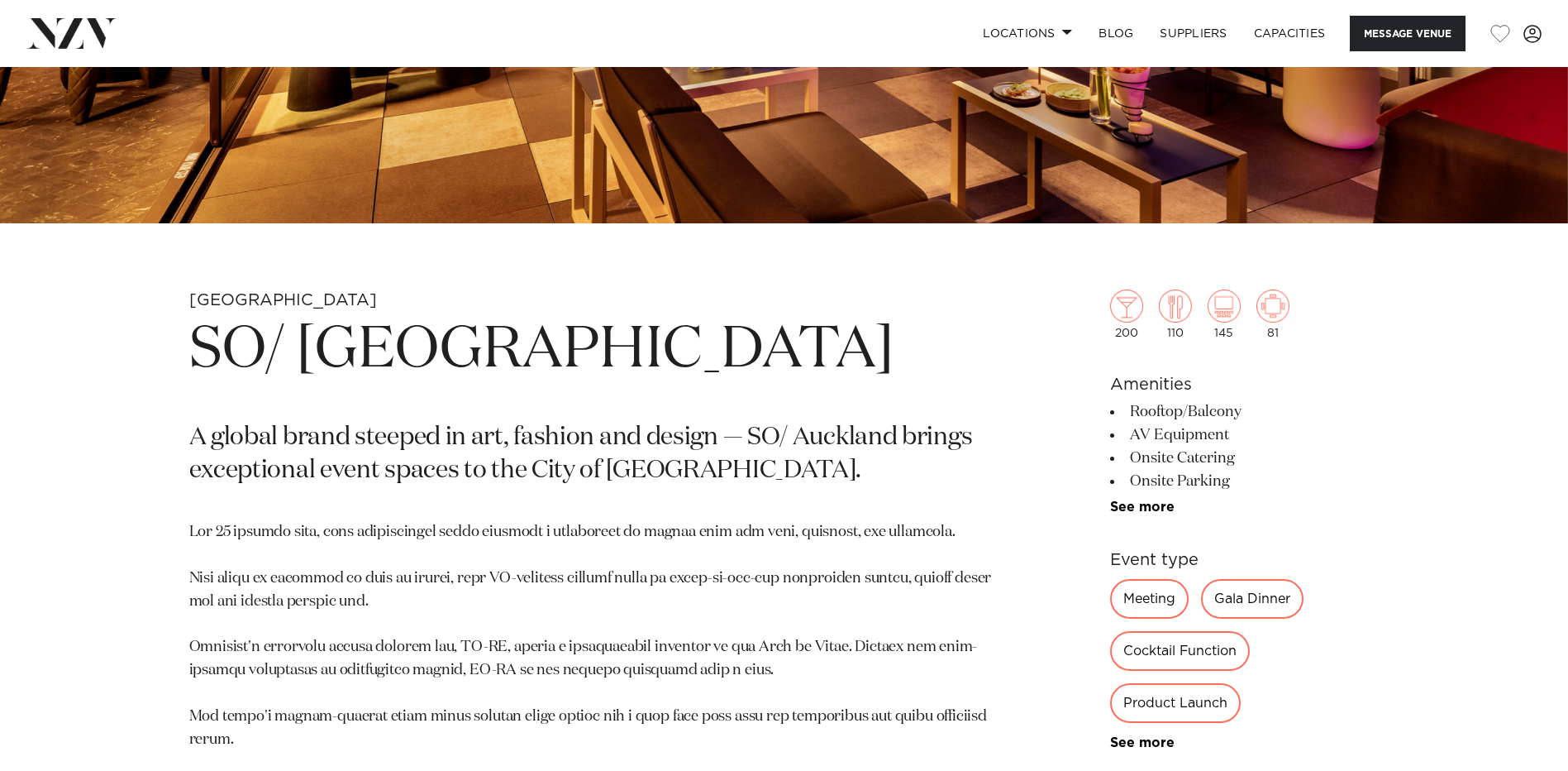
scroll to position [0, 0]
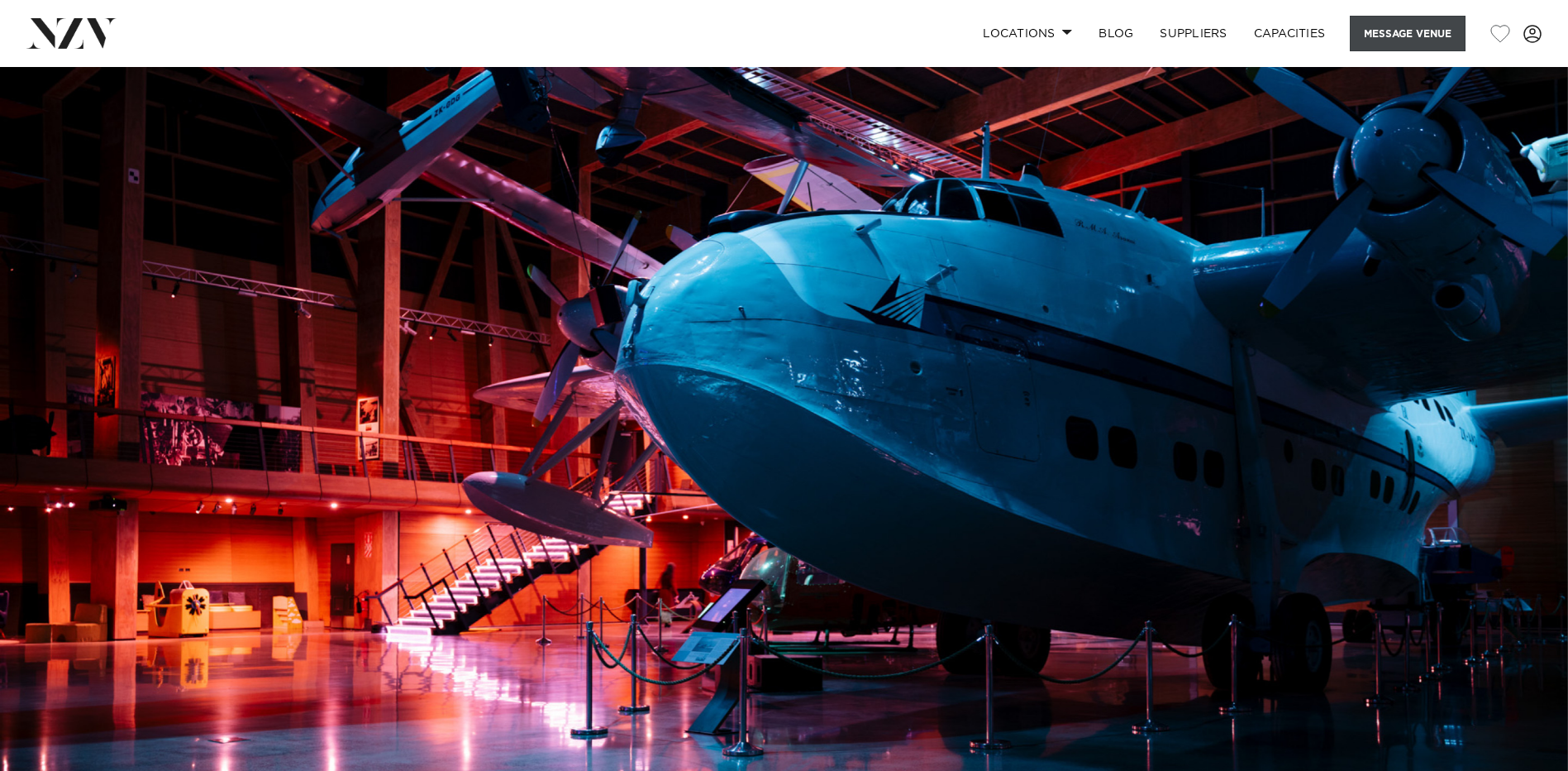
click at [1434, 37] on button "Message Venue" at bounding box center [1408, 33] width 116 height 36
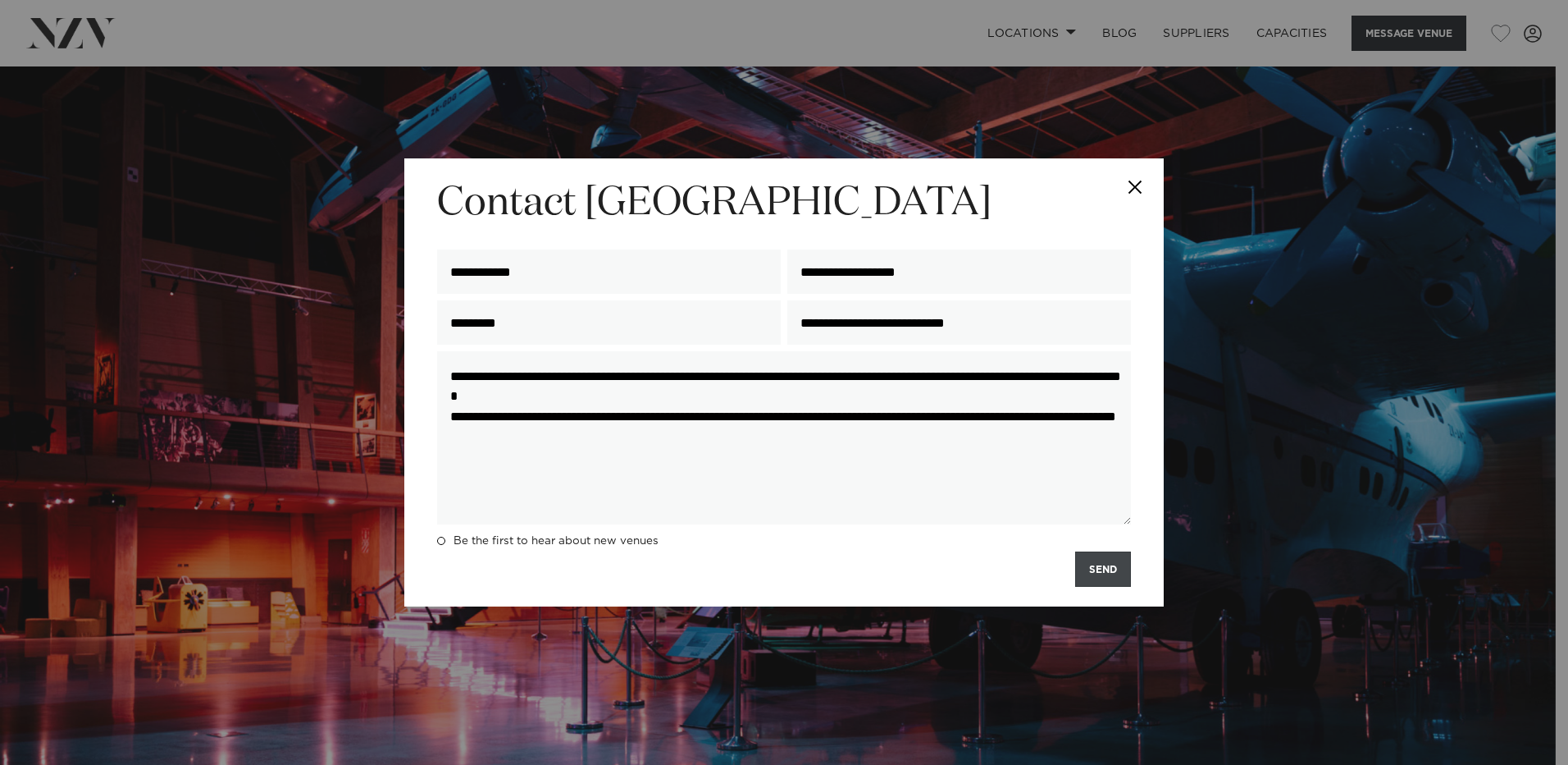
click at [1100, 564] on button "SEND" at bounding box center [1102, 569] width 55 height 36
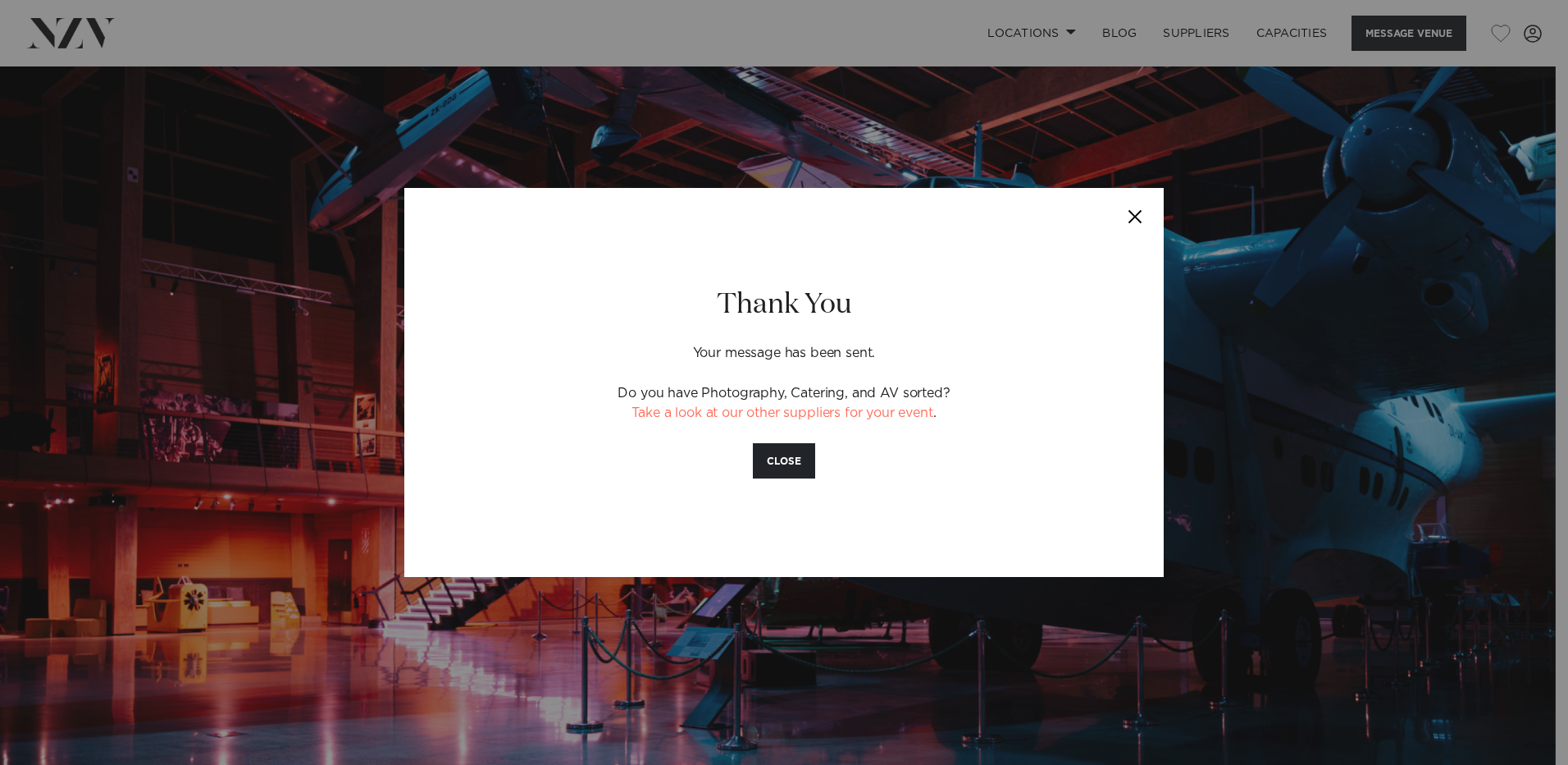
click at [1141, 222] on button "Close" at bounding box center [1134, 216] width 57 height 57
